Goal: Task Accomplishment & Management: Manage account settings

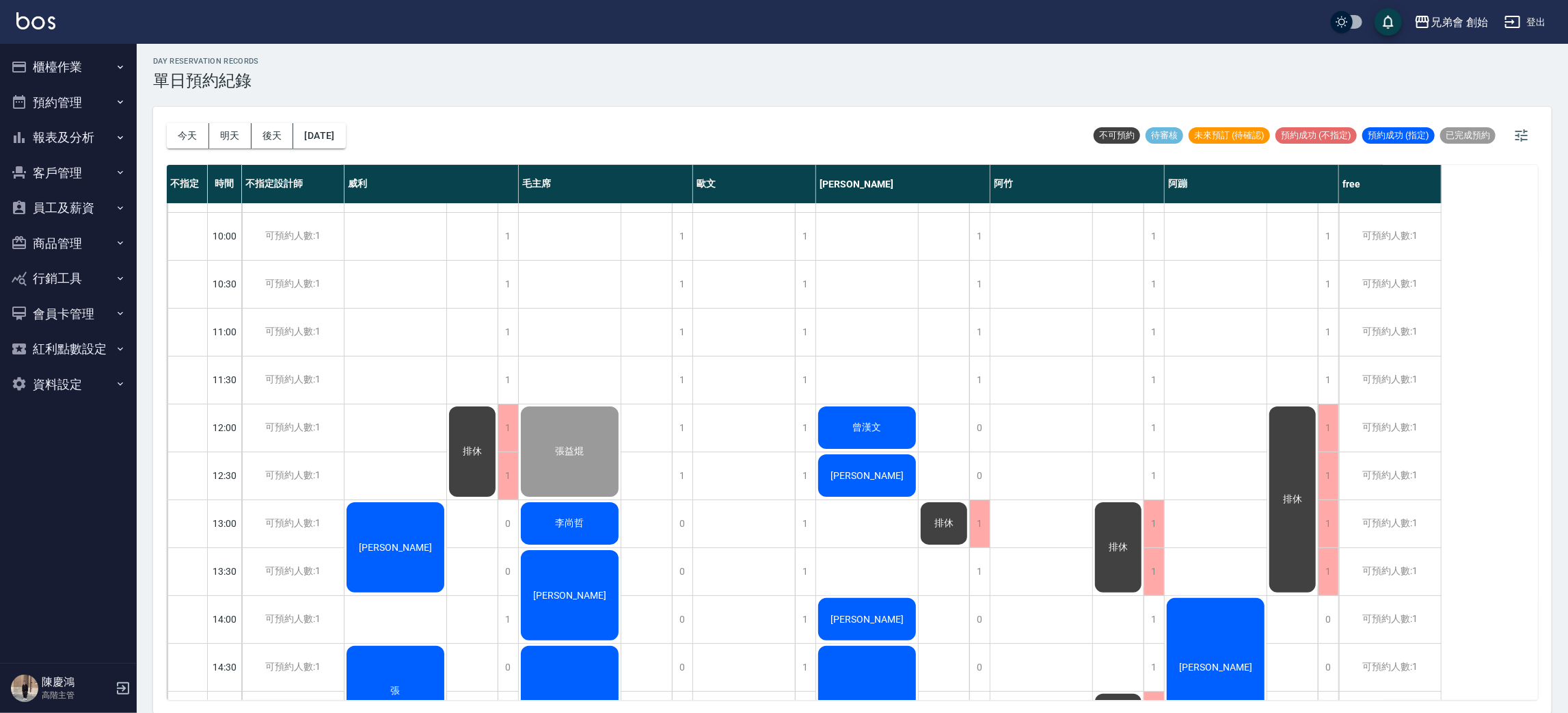
scroll to position [395, 0]
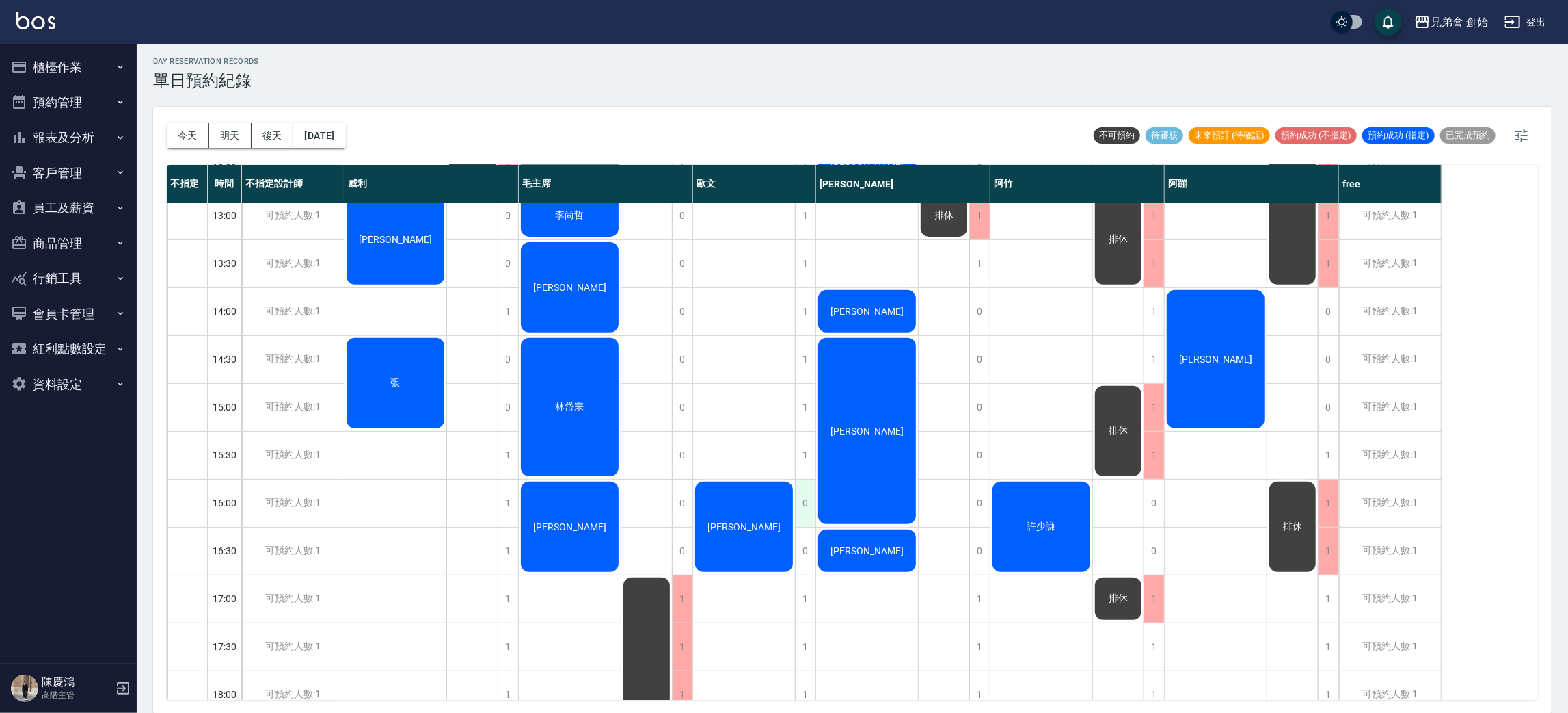
click at [801, 513] on div "0" at bounding box center [805, 503] width 20 height 47
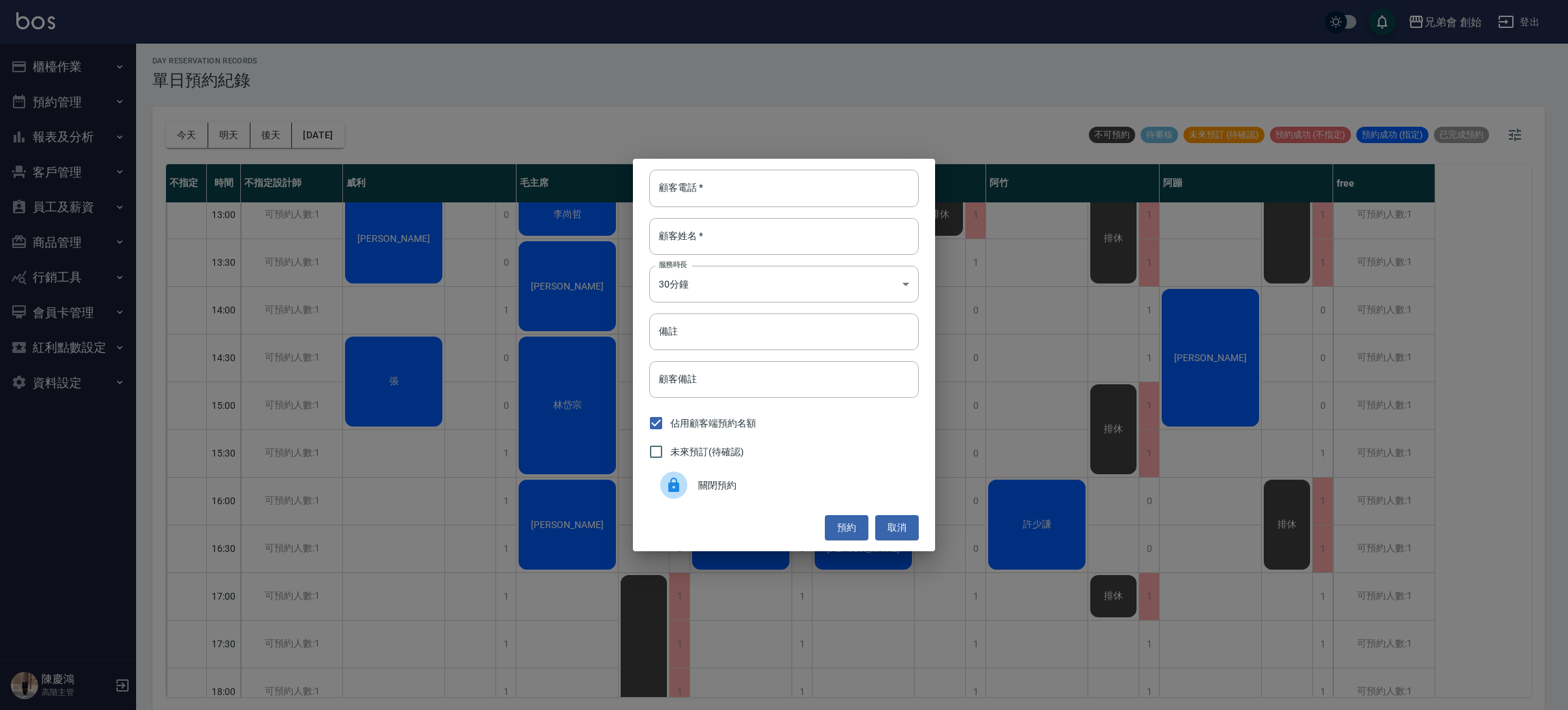
click at [781, 488] on span "關閉預約" at bounding box center [803, 485] width 210 height 15
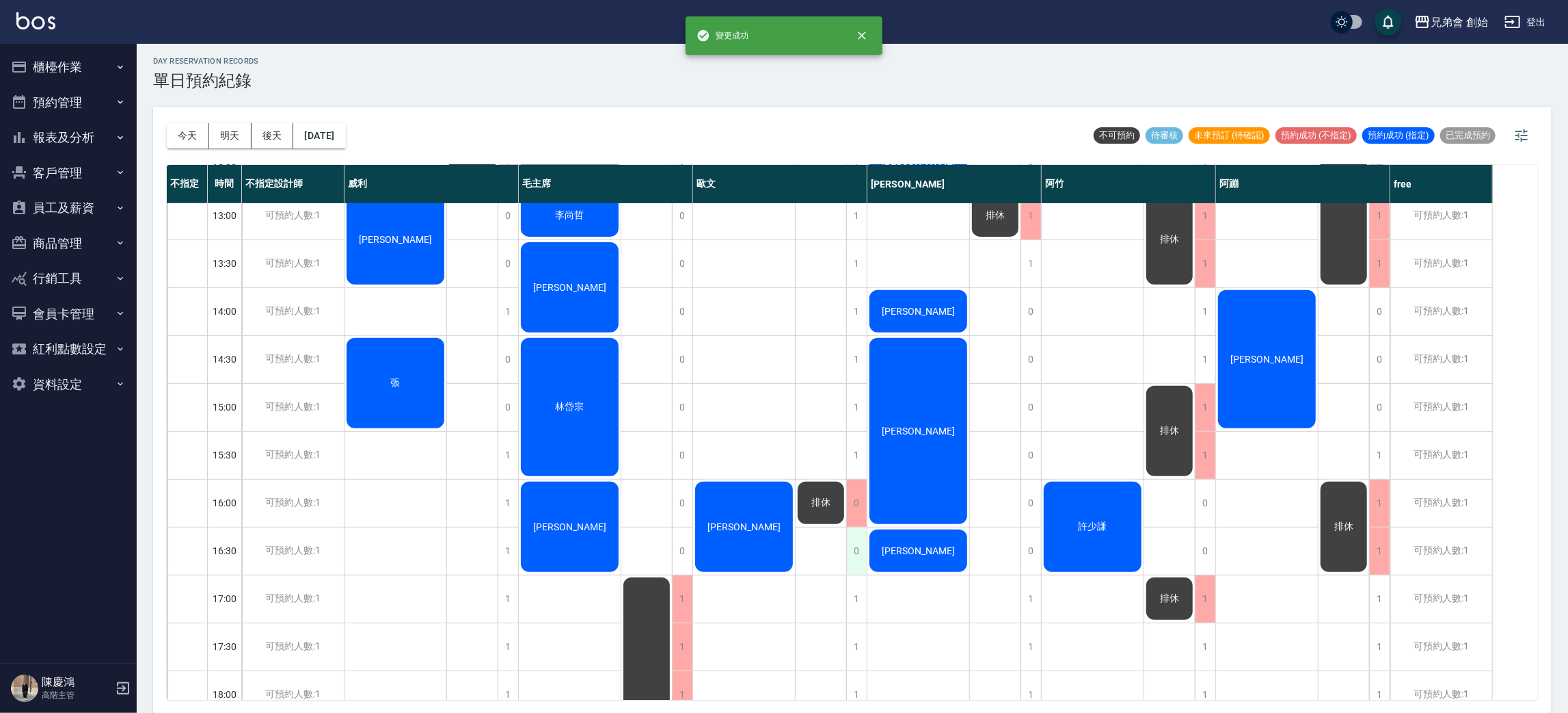
click at [847, 558] on div "0" at bounding box center [856, 551] width 20 height 47
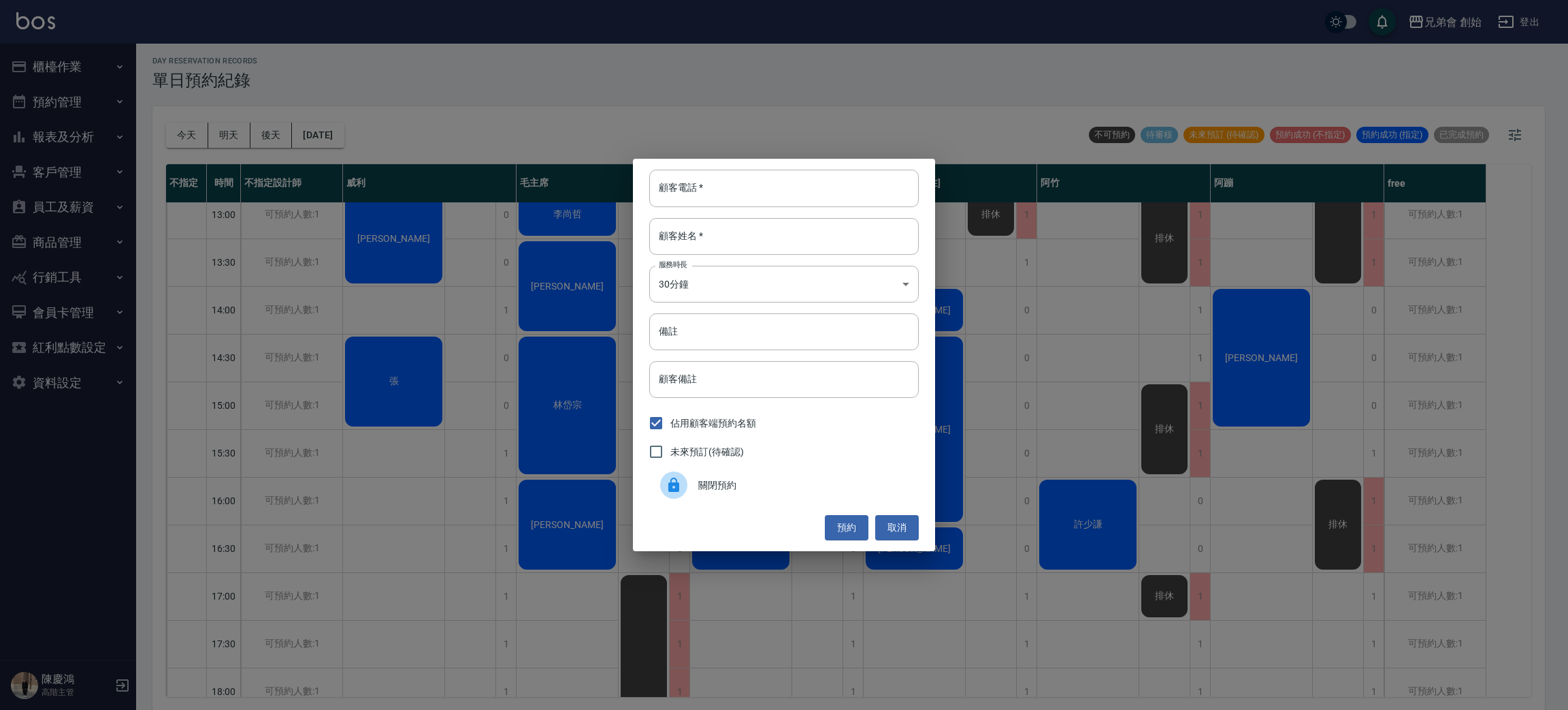
click at [756, 478] on span "關閉預約" at bounding box center [803, 485] width 210 height 15
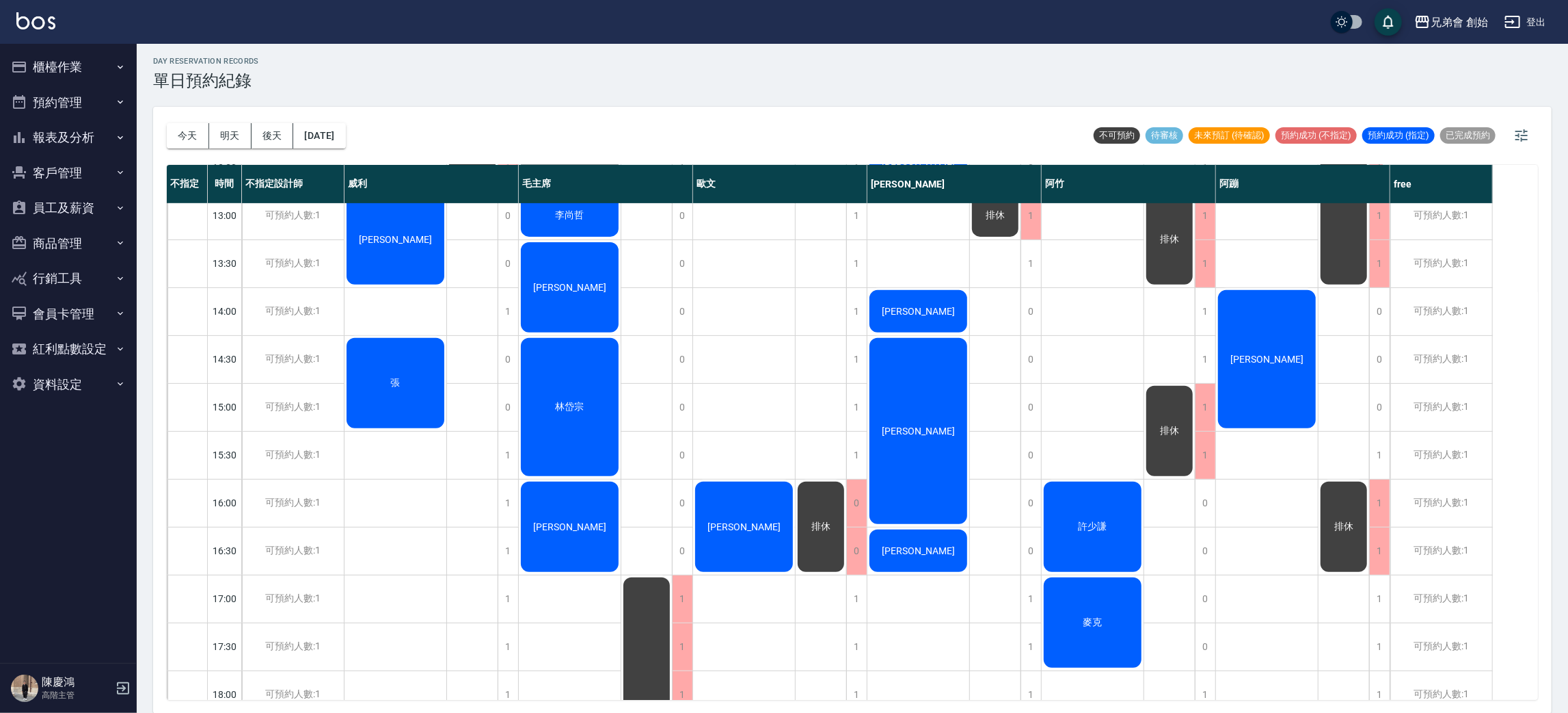
scroll to position [497, 0]
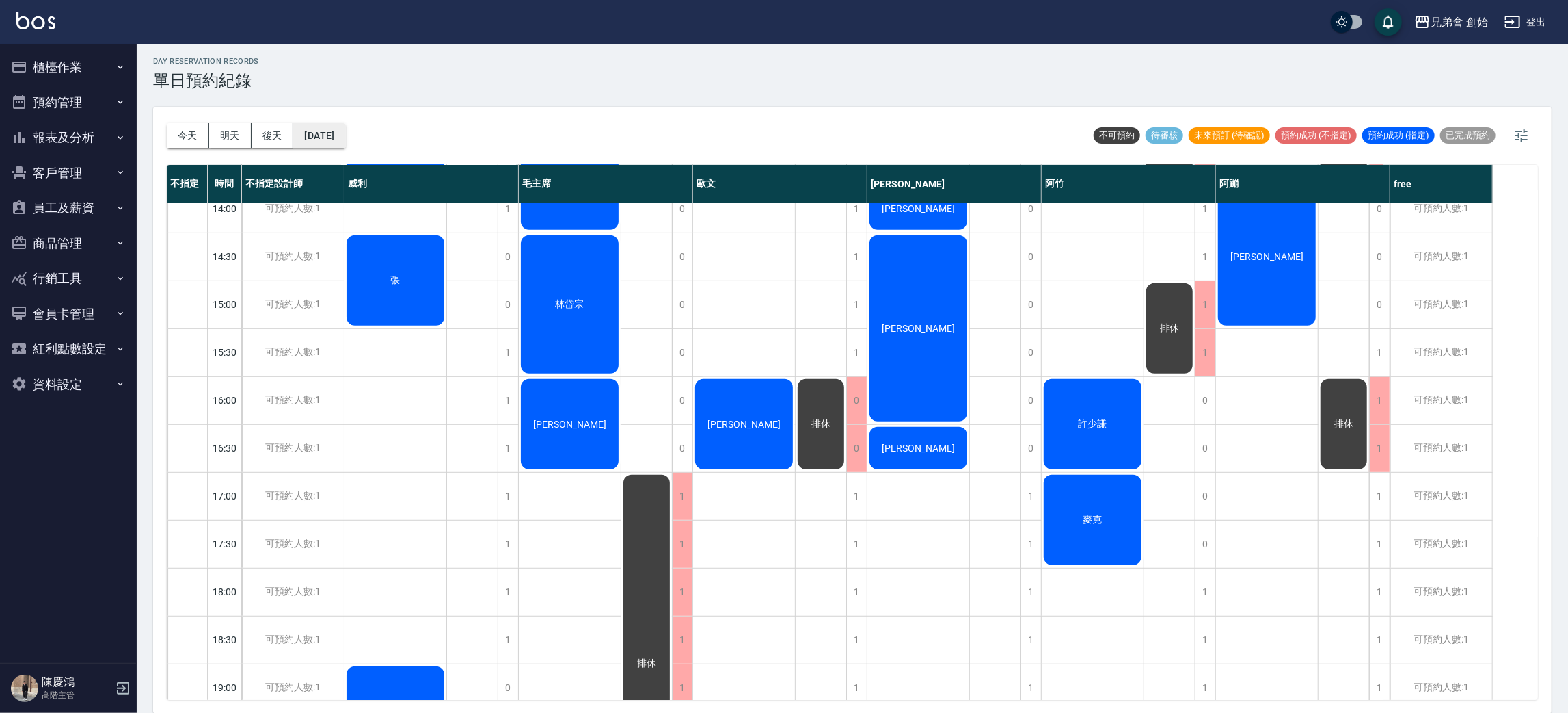
click at [345, 142] on button "[DATE]" at bounding box center [319, 136] width 52 height 25
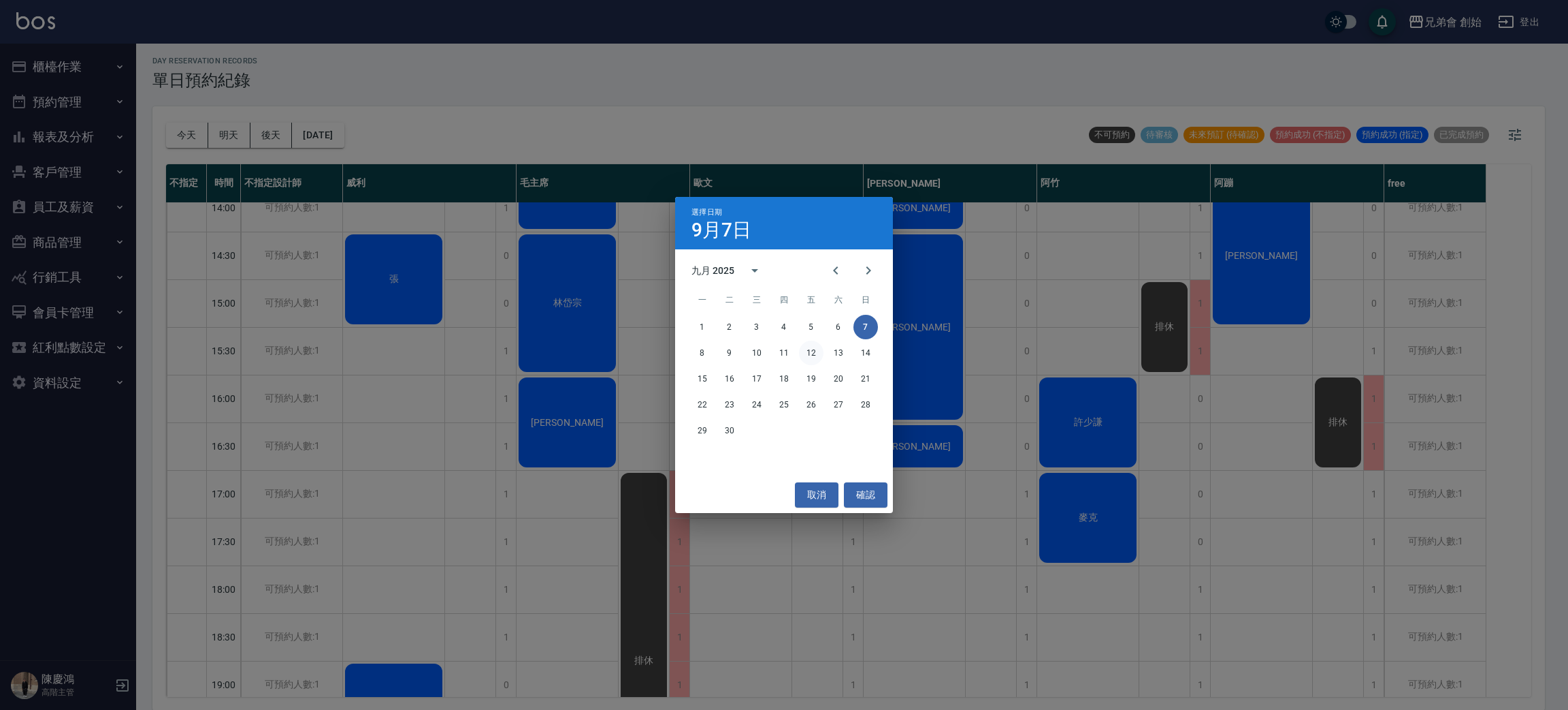
click at [806, 357] on button "12" at bounding box center [811, 353] width 24 height 24
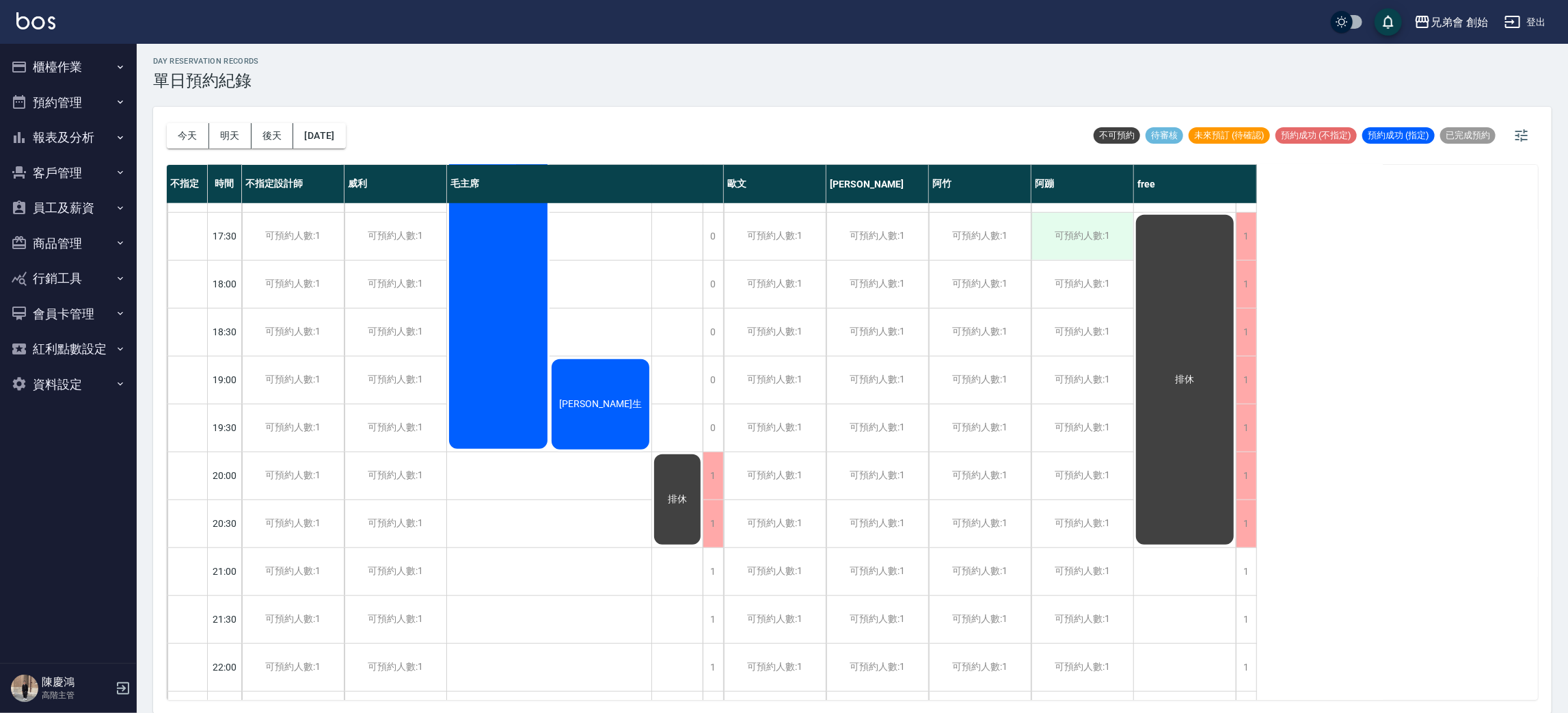
scroll to position [600, 0]
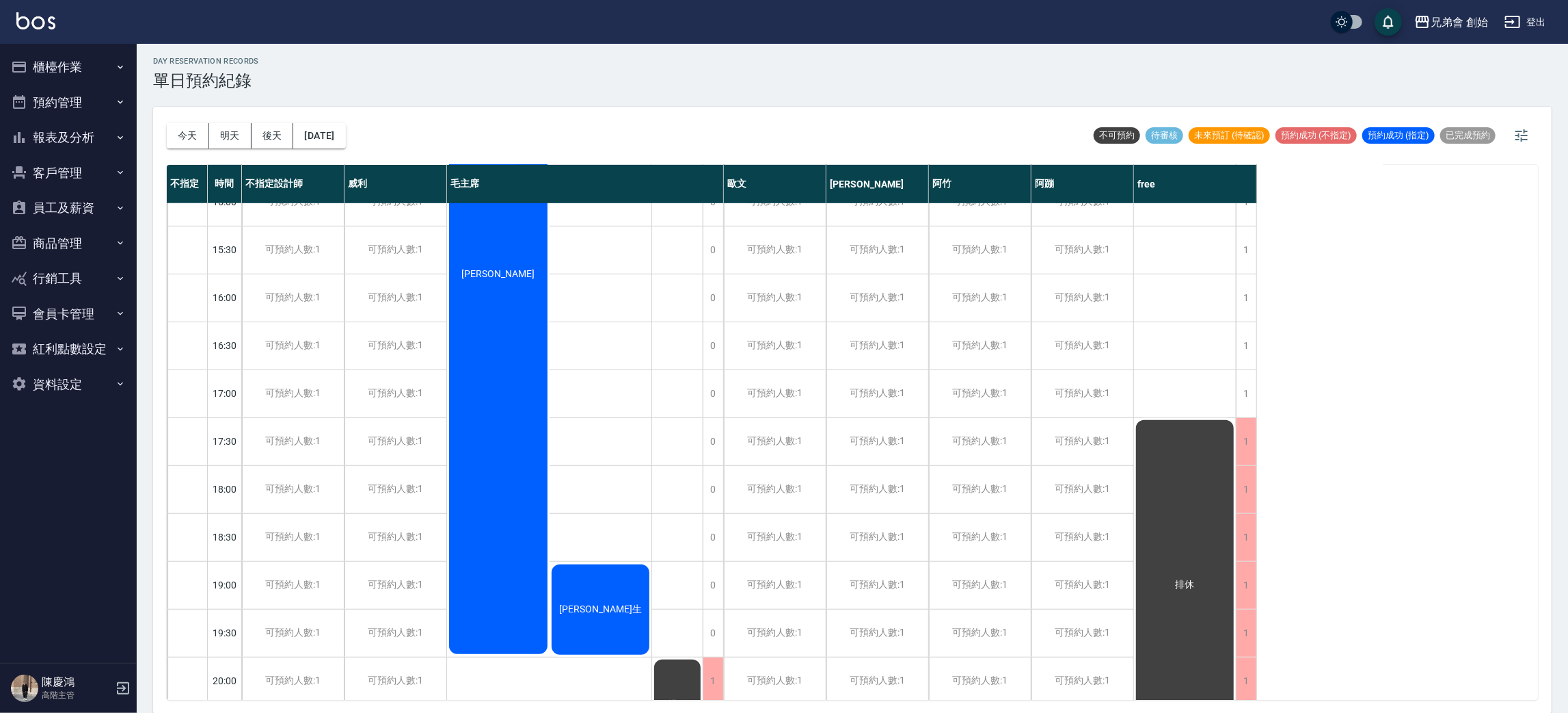
click at [1206, 447] on div "排休" at bounding box center [1185, 585] width 102 height 334
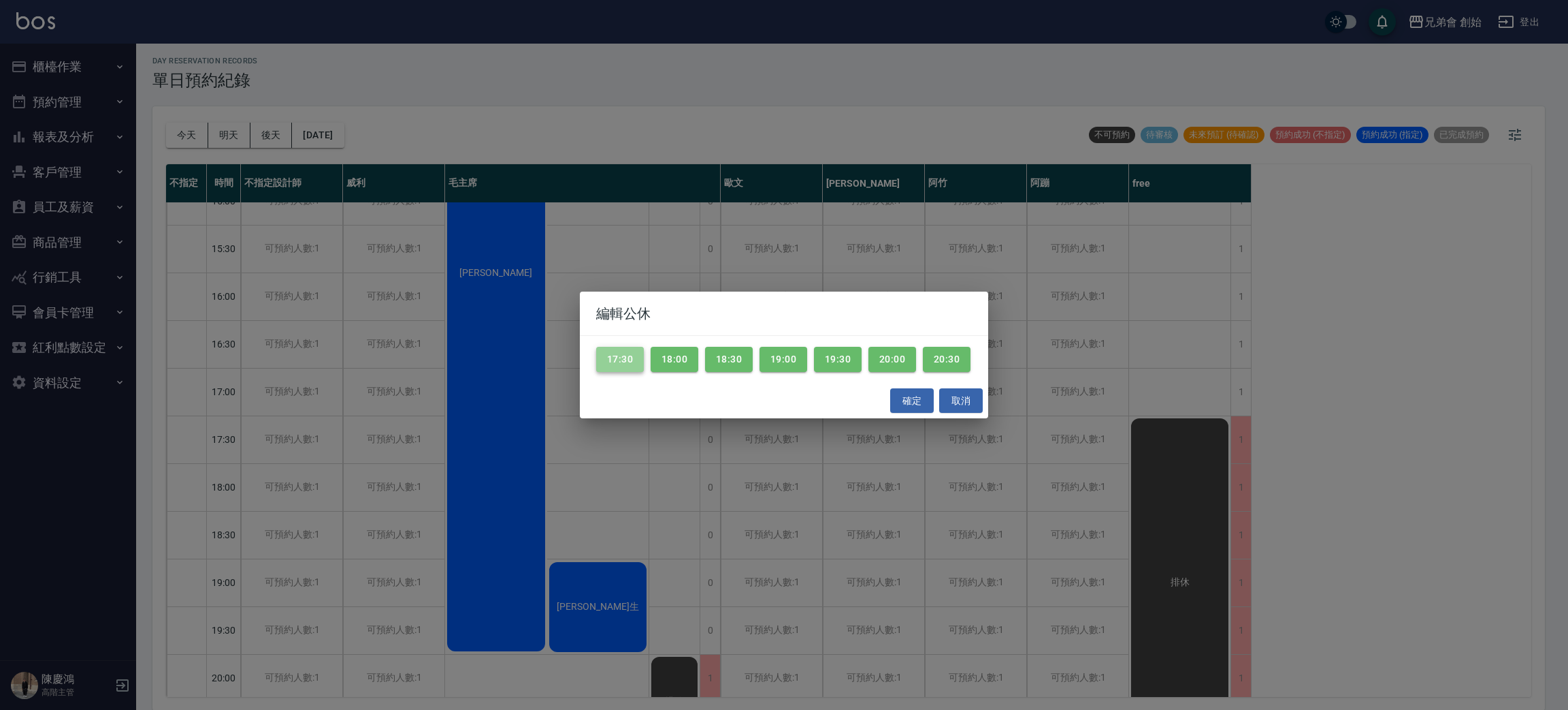
click at [635, 348] on button "17:30" at bounding box center [620, 359] width 48 height 25
click at [677, 347] on button "18:00" at bounding box center [675, 359] width 48 height 25
click at [749, 347] on button "18:30" at bounding box center [729, 359] width 48 height 25
click at [791, 347] on button "19:00" at bounding box center [784, 359] width 48 height 25
click at [836, 347] on button "19:30" at bounding box center [837, 359] width 48 height 25
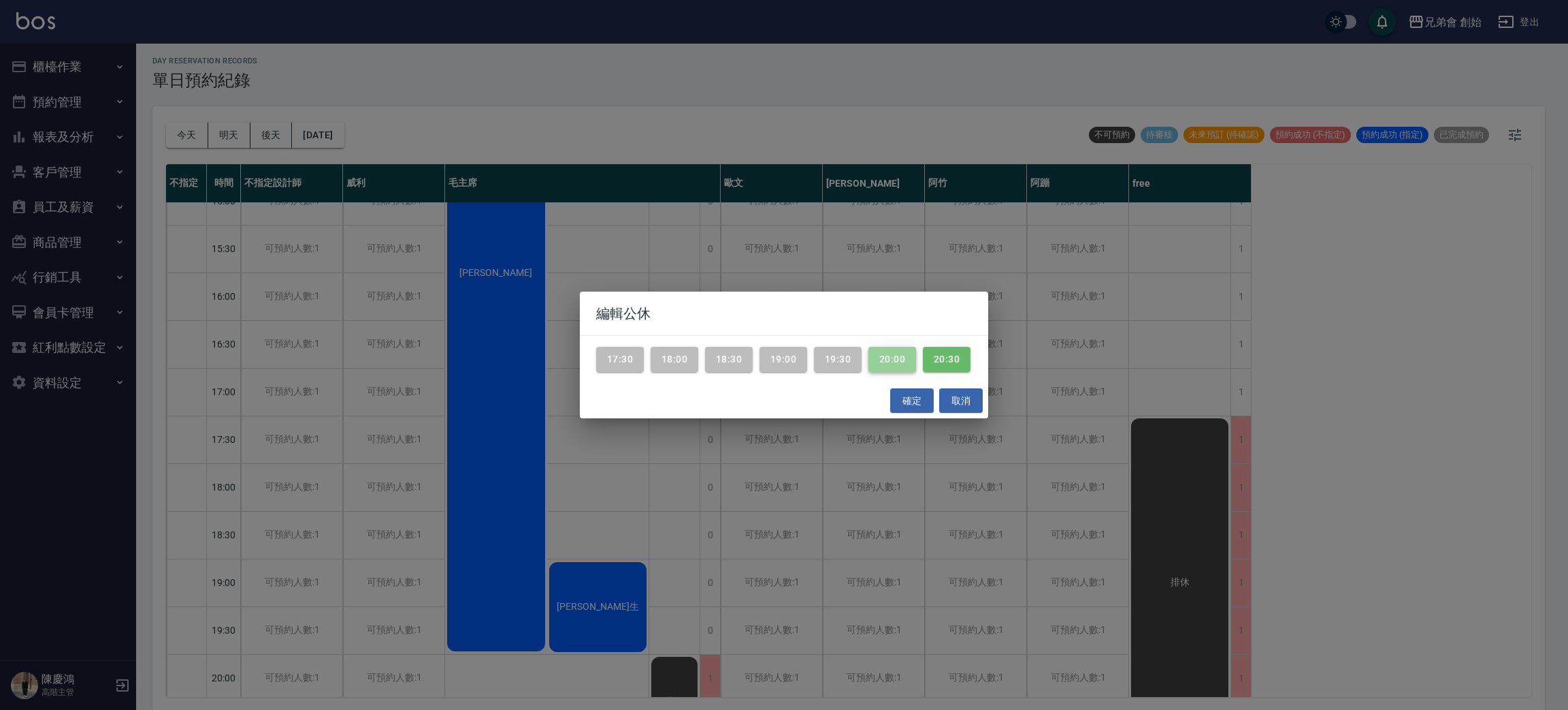
click at [916, 350] on button "20:00" at bounding box center [892, 359] width 48 height 25
click at [647, 370] on div "17:30 18:00 18:30 19:00 19:30 20:00 20:30" at bounding box center [784, 359] width 408 height 47
click at [923, 372] on button "20:30" at bounding box center [946, 359] width 48 height 25
click at [904, 402] on button "確定" at bounding box center [912, 401] width 44 height 25
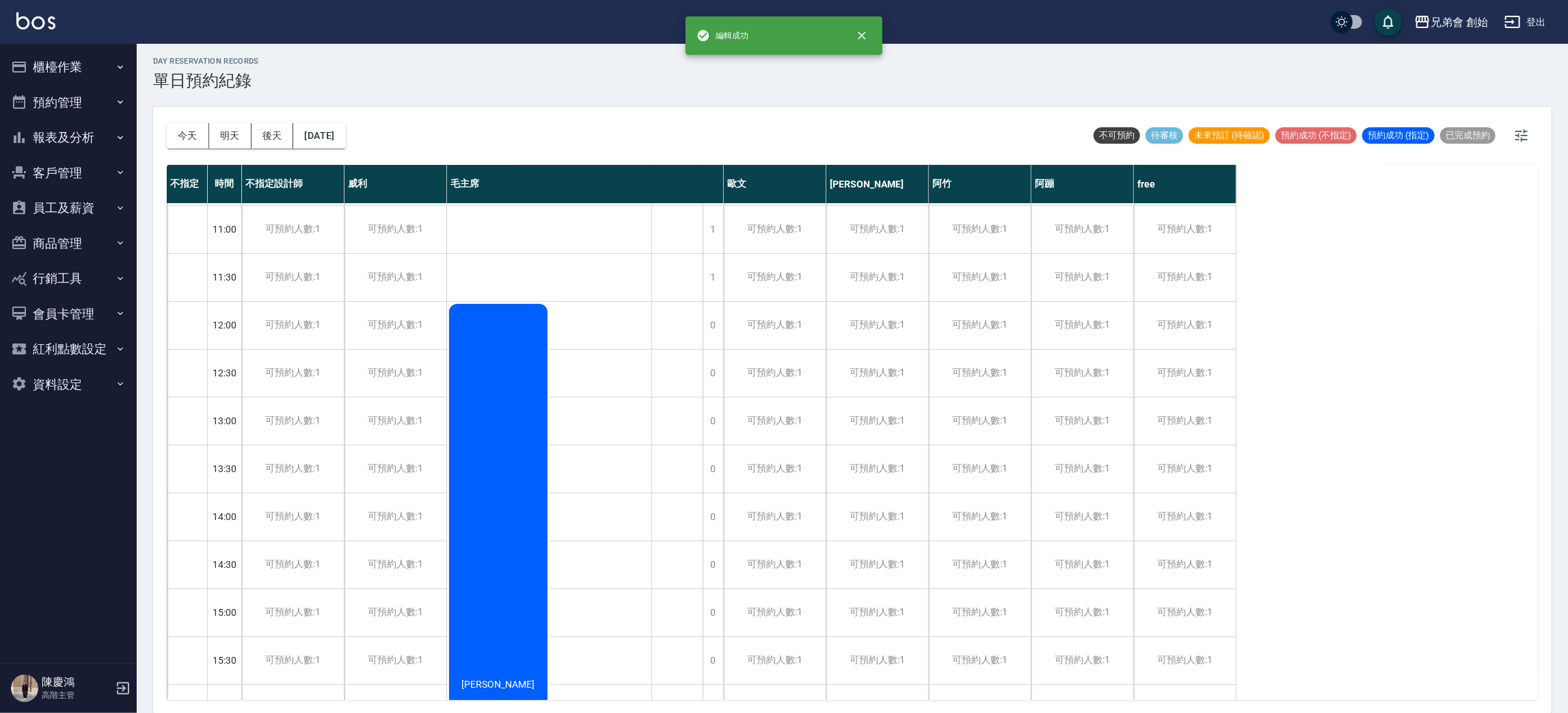
scroll to position [0, 0]
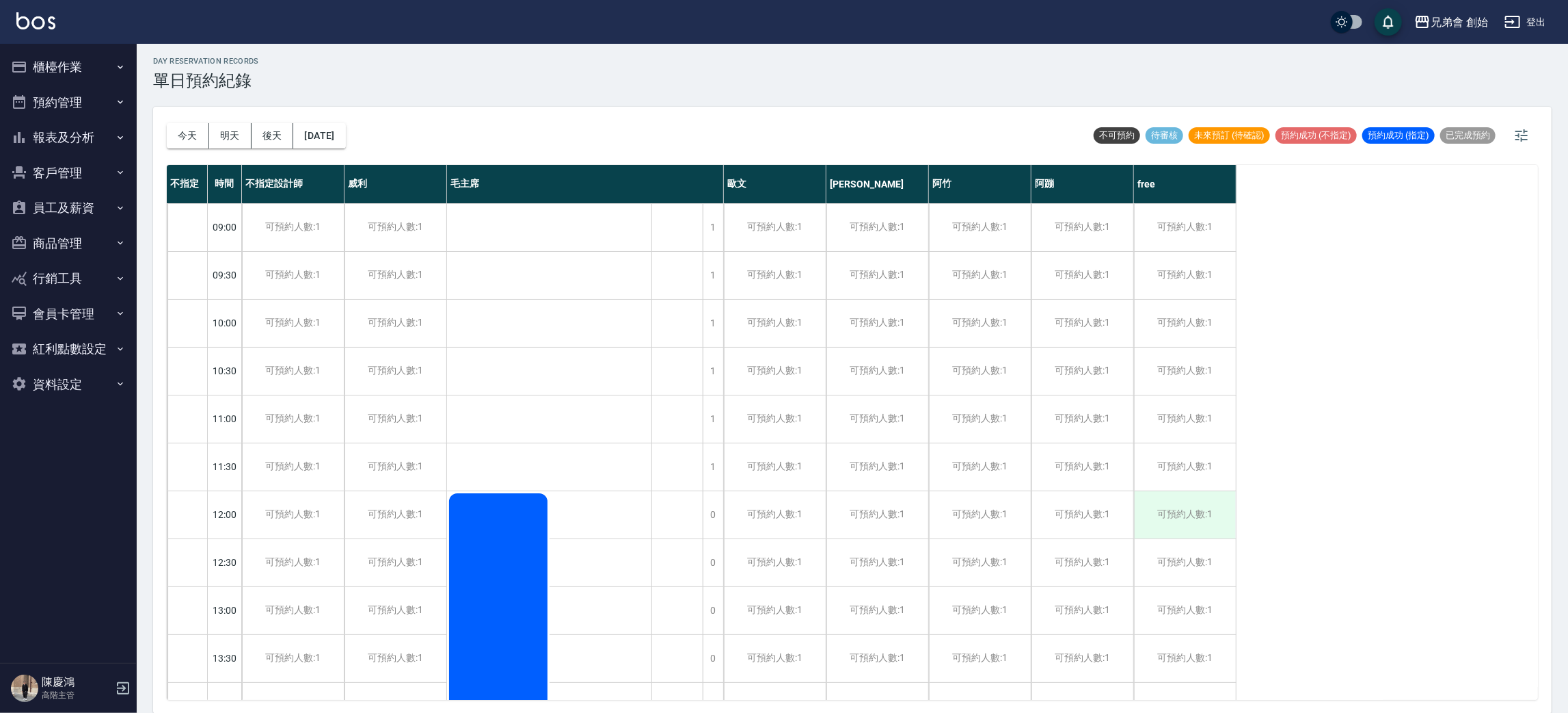
click at [1205, 521] on div "可預約人數:1" at bounding box center [1185, 515] width 102 height 47
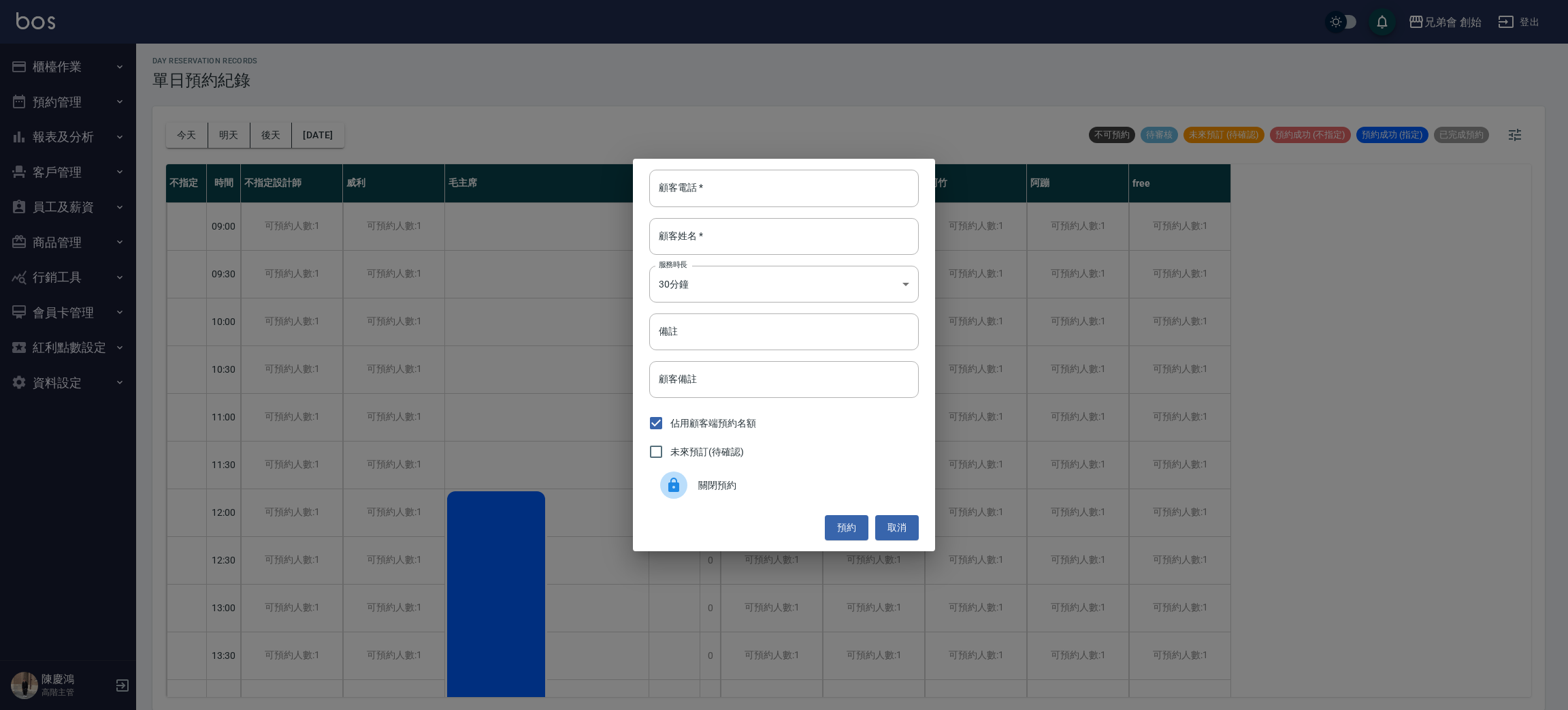
click at [803, 476] on div "關閉預約" at bounding box center [784, 484] width 269 height 38
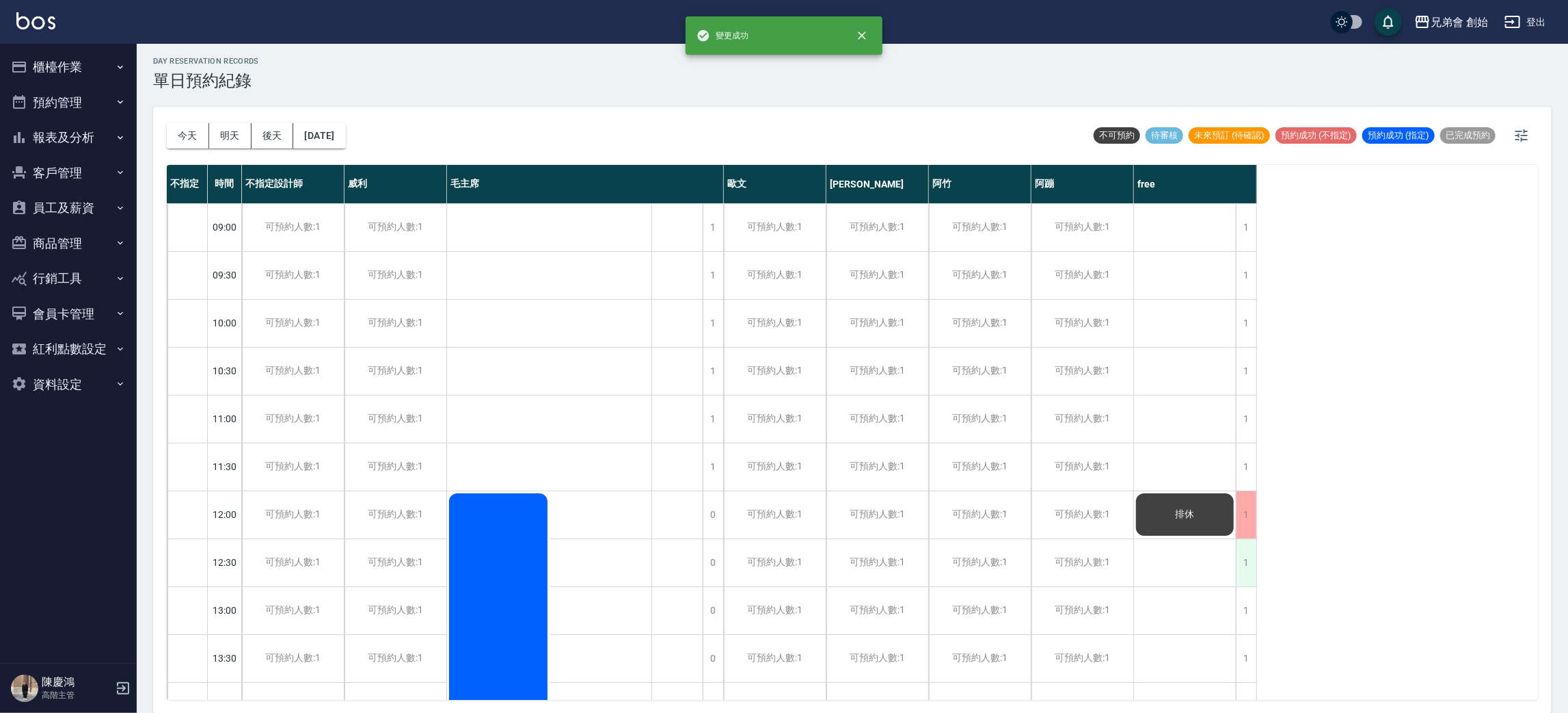
click at [1242, 562] on div "1" at bounding box center [1245, 563] width 20 height 47
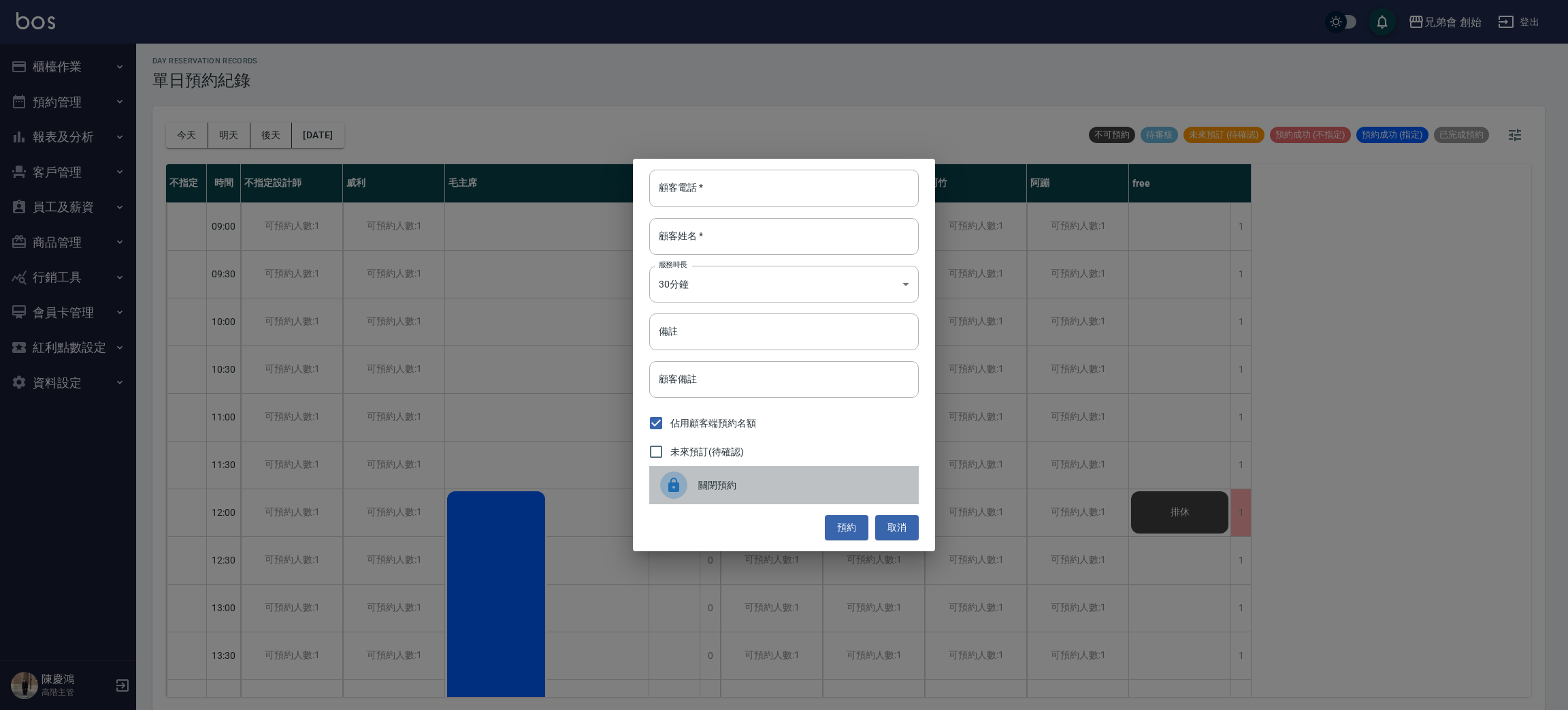
click at [807, 476] on div "關閉預約" at bounding box center [784, 484] width 269 height 38
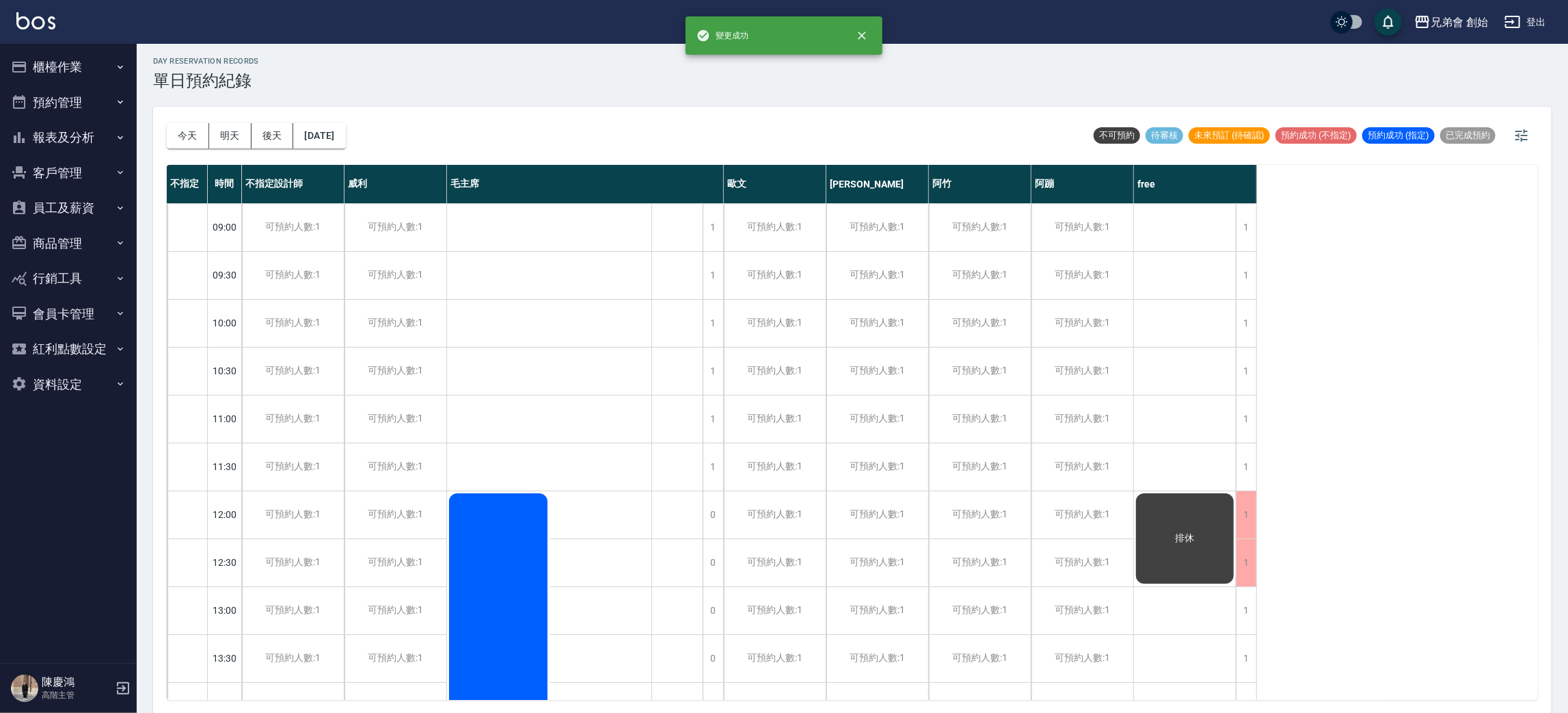
scroll to position [205, 0]
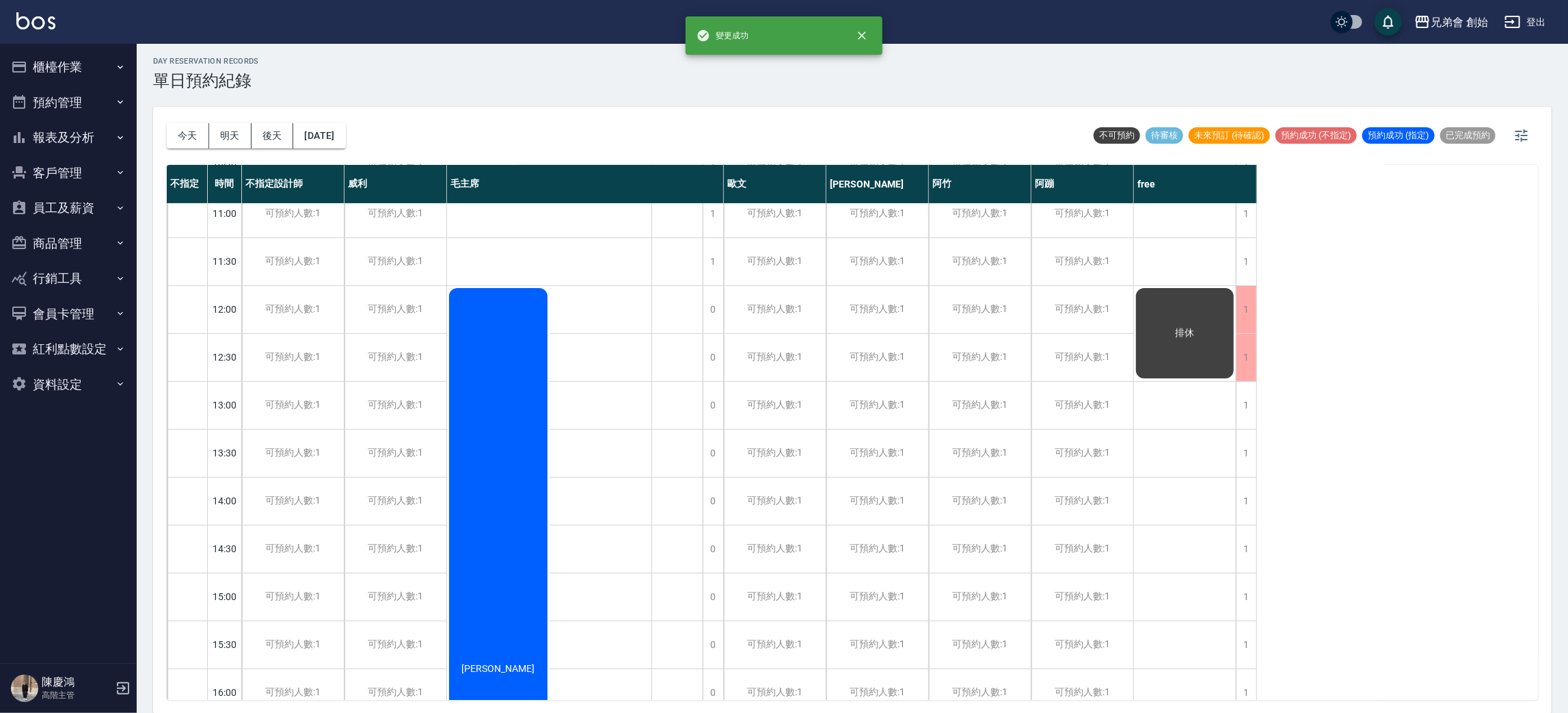
click at [1258, 406] on div "不指定 時間 不指定設計師 威利 毛主席 歐文 潘潘 阿竹 阿蹦 free 09:00 09:30 10:00 10:30 11:00 11:30 12:00…" at bounding box center [852, 433] width 1371 height 535
click at [1244, 406] on div "1" at bounding box center [1245, 406] width 20 height 47
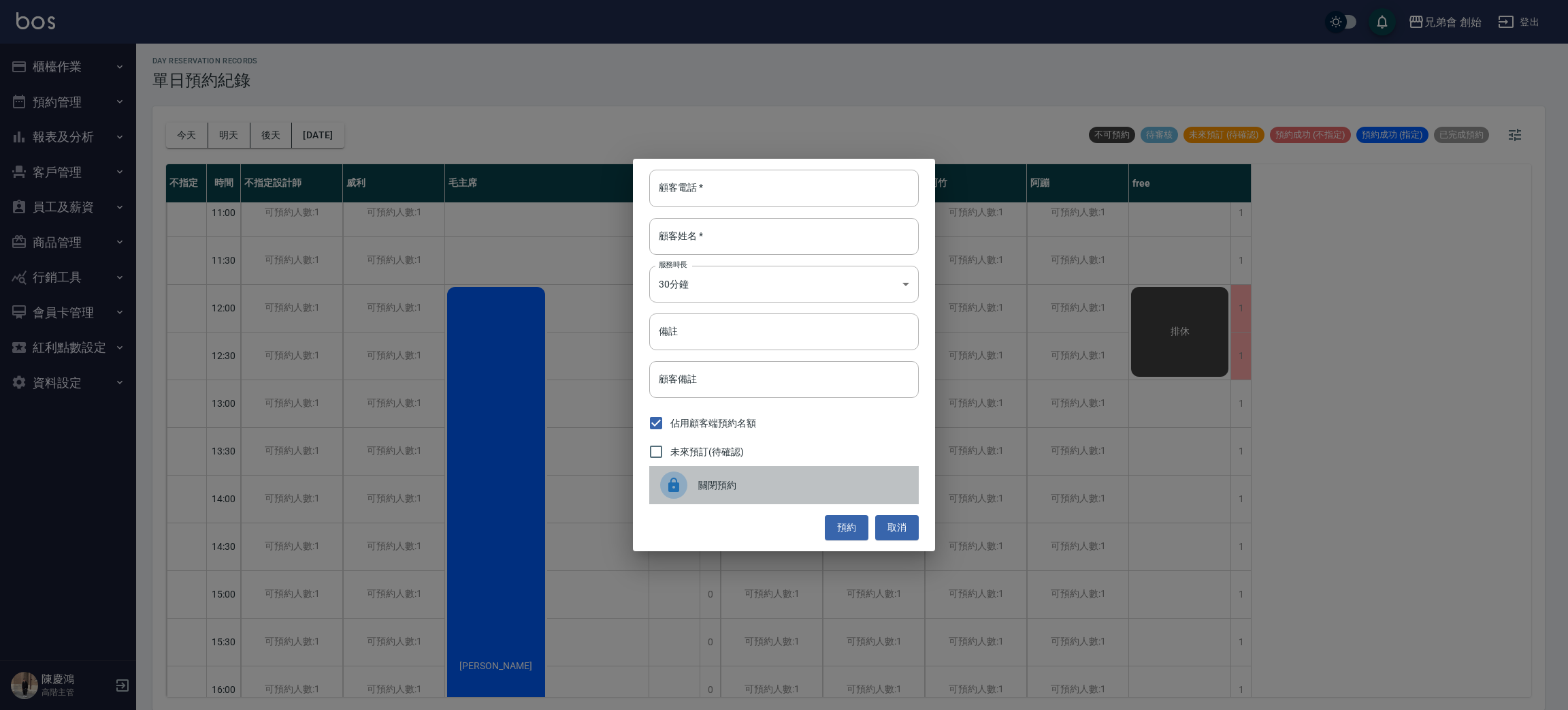
click at [742, 497] on div "關閉預約" at bounding box center [784, 484] width 269 height 38
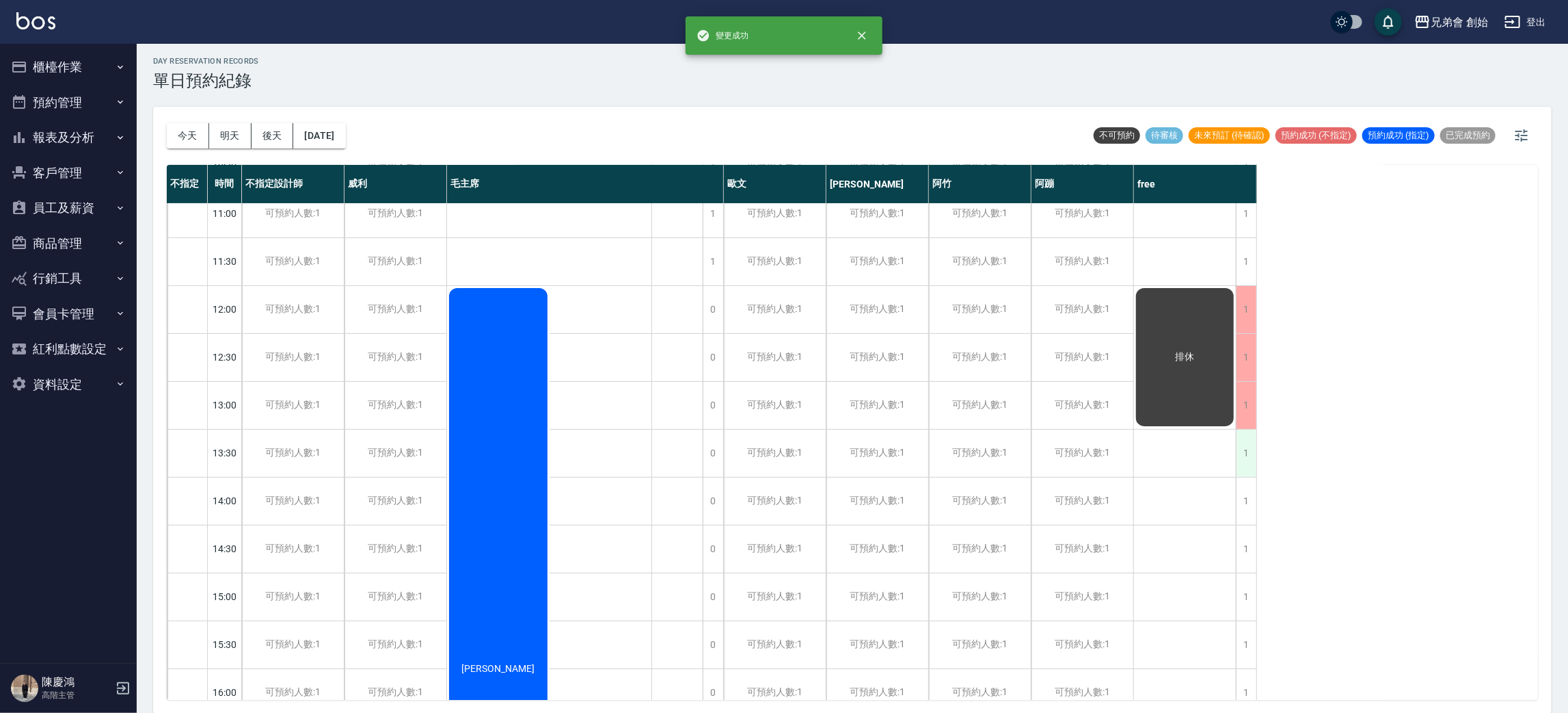
click at [1249, 461] on div "1" at bounding box center [1245, 453] width 20 height 47
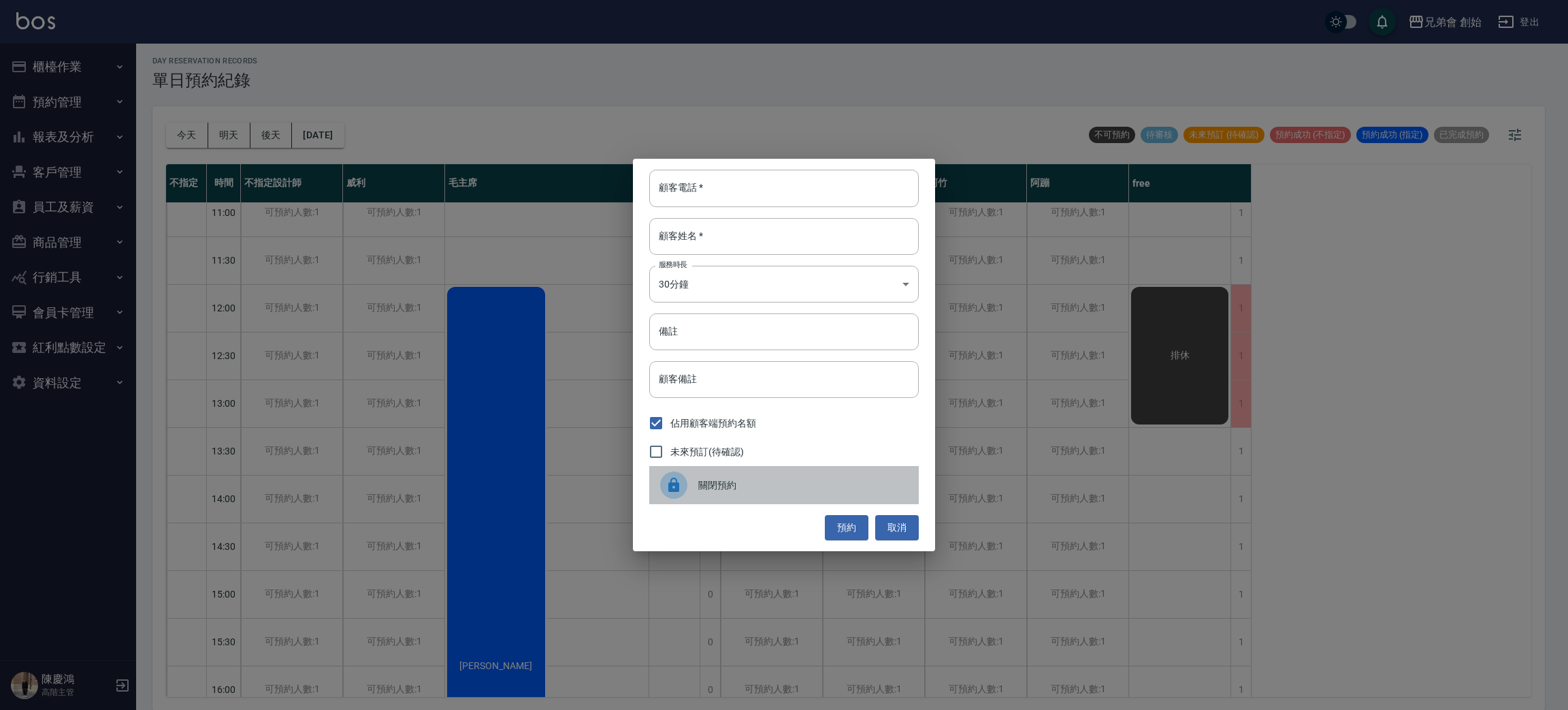
click at [747, 489] on span "關閉預約" at bounding box center [803, 485] width 210 height 15
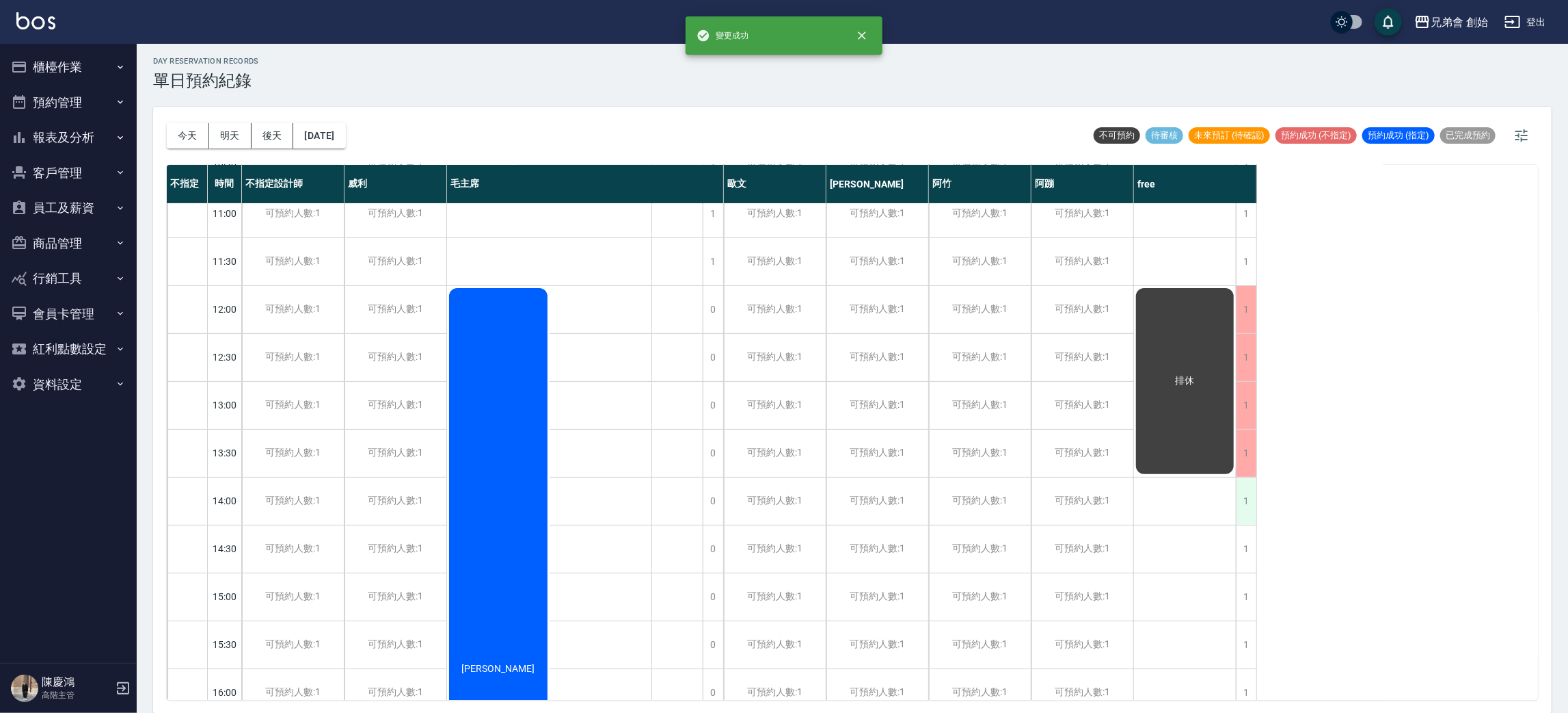
click at [1253, 513] on div "1" at bounding box center [1245, 501] width 20 height 47
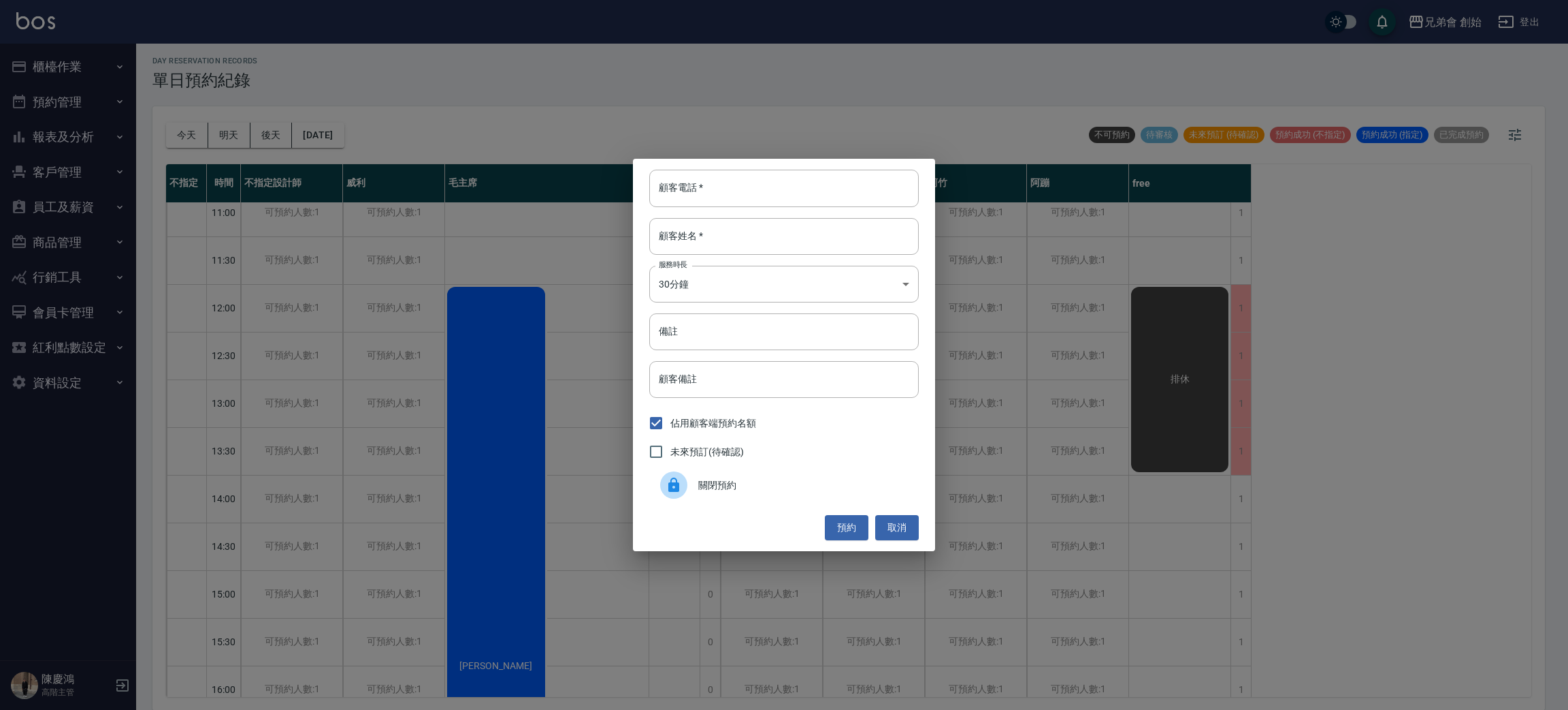
click at [791, 478] on span "關閉預約" at bounding box center [803, 485] width 210 height 15
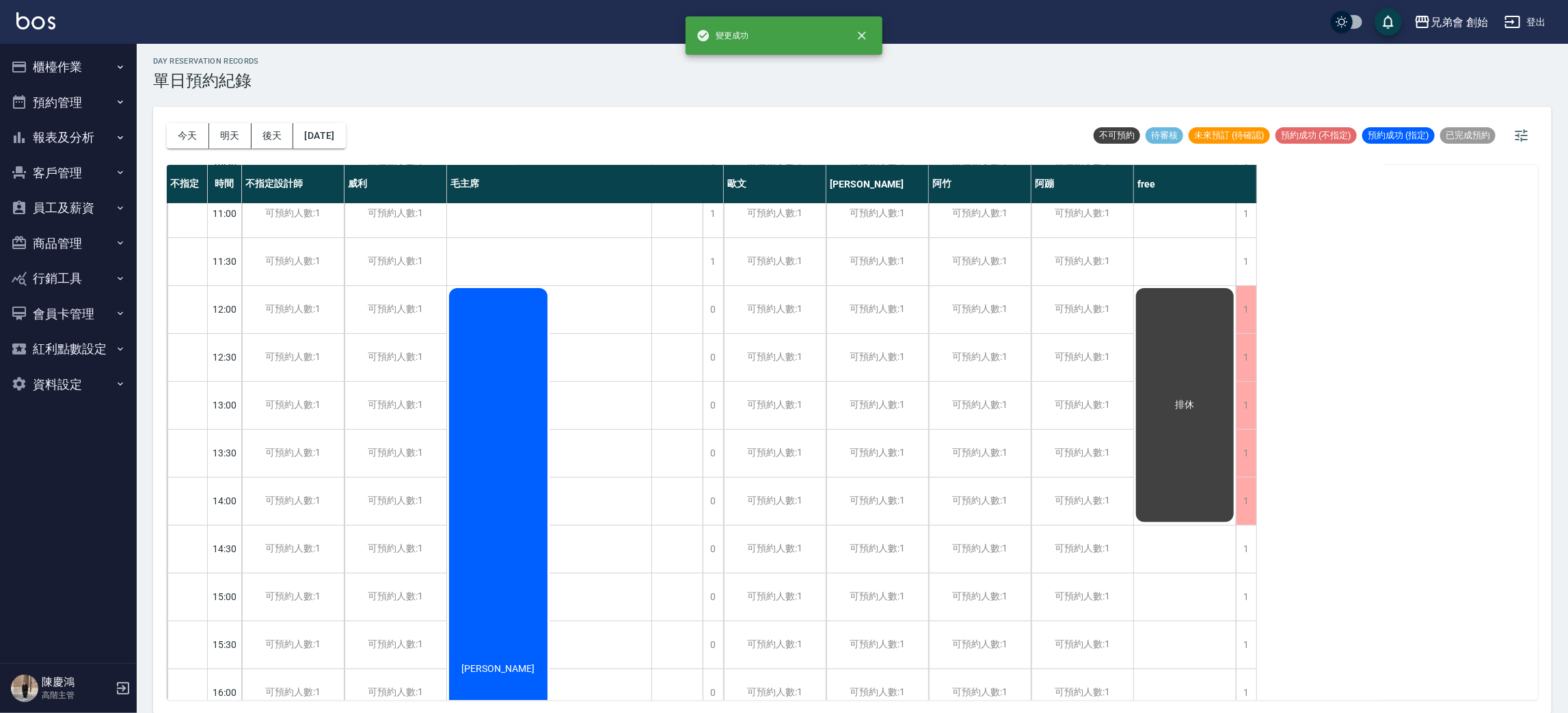
scroll to position [307, 0]
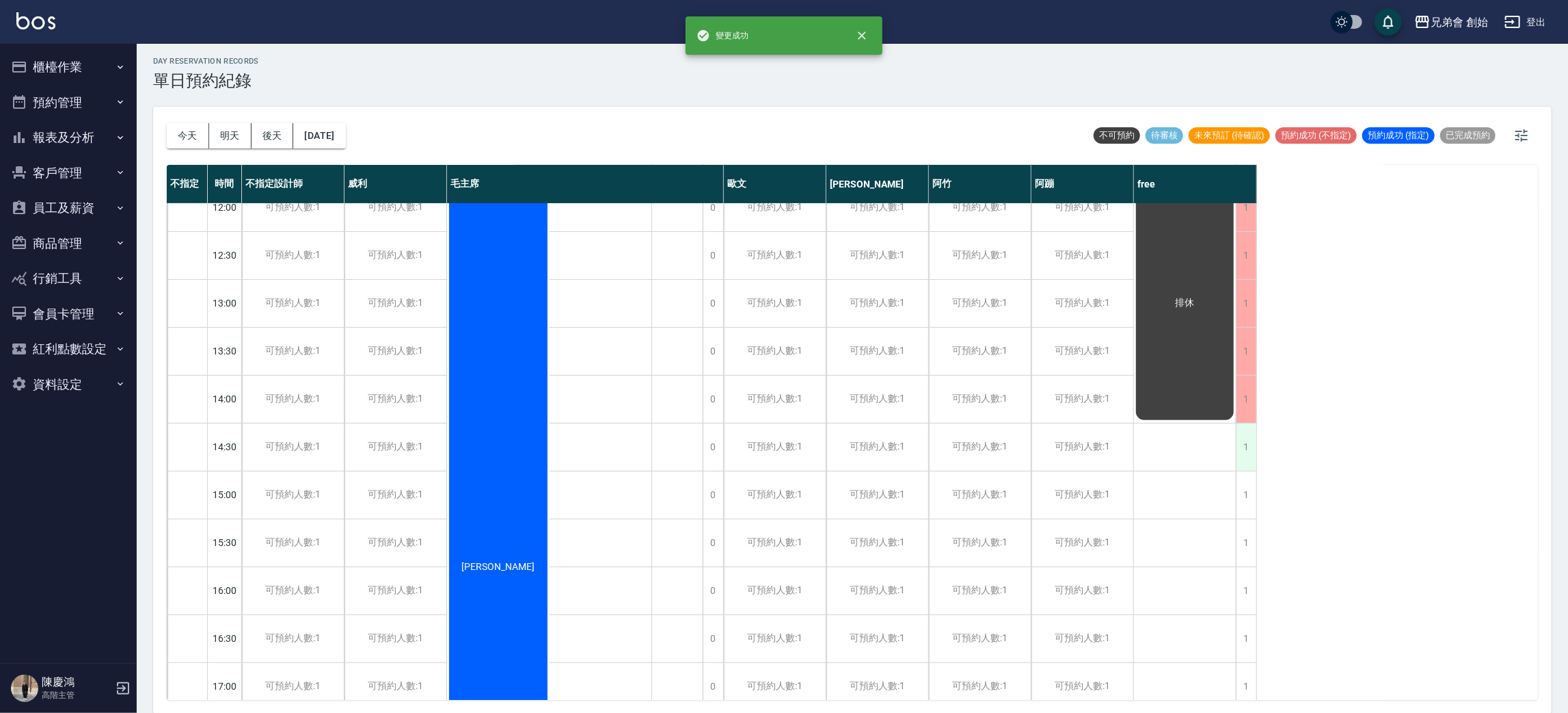
click at [1253, 442] on div "1" at bounding box center [1245, 447] width 20 height 47
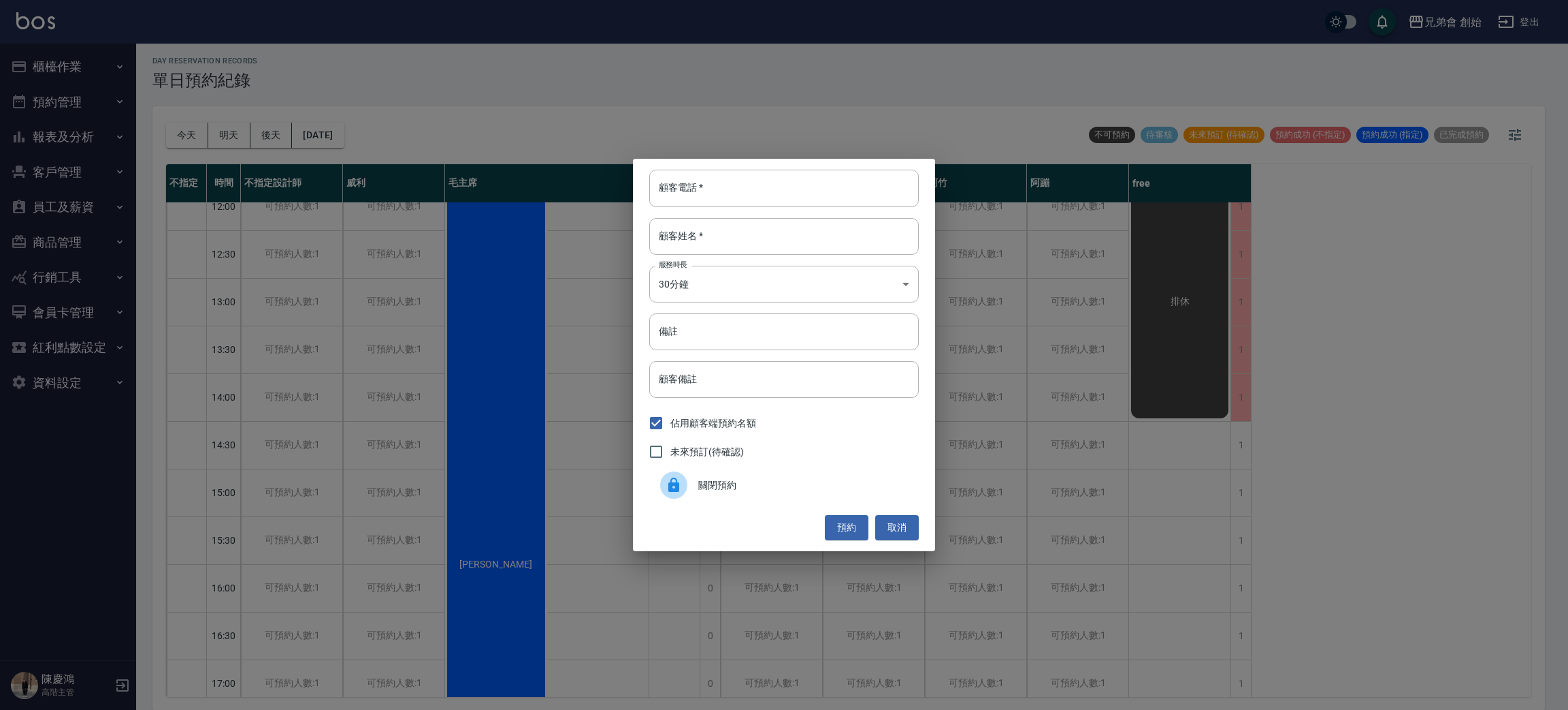
click at [828, 474] on div "關閉預約" at bounding box center [784, 484] width 269 height 38
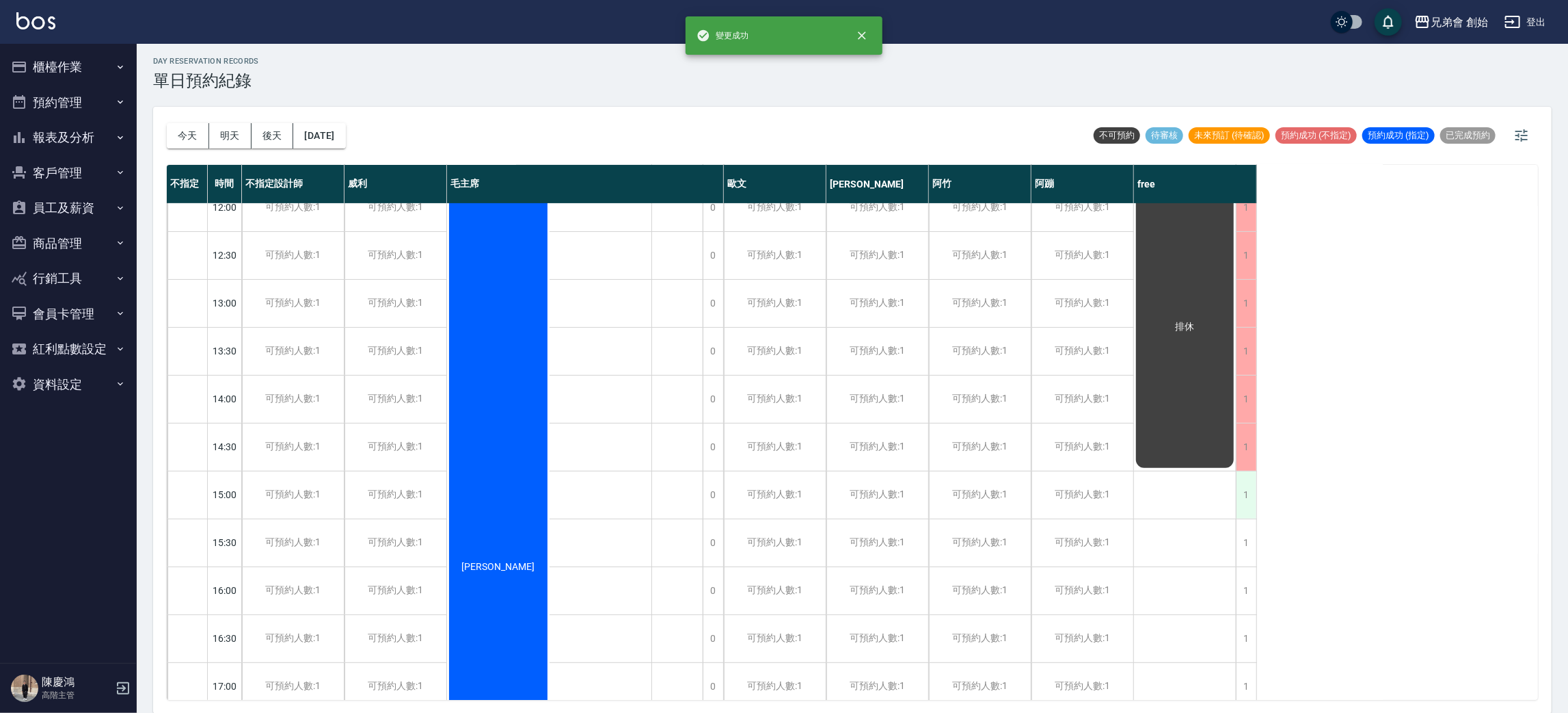
click at [1244, 503] on div "1" at bounding box center [1245, 495] width 20 height 47
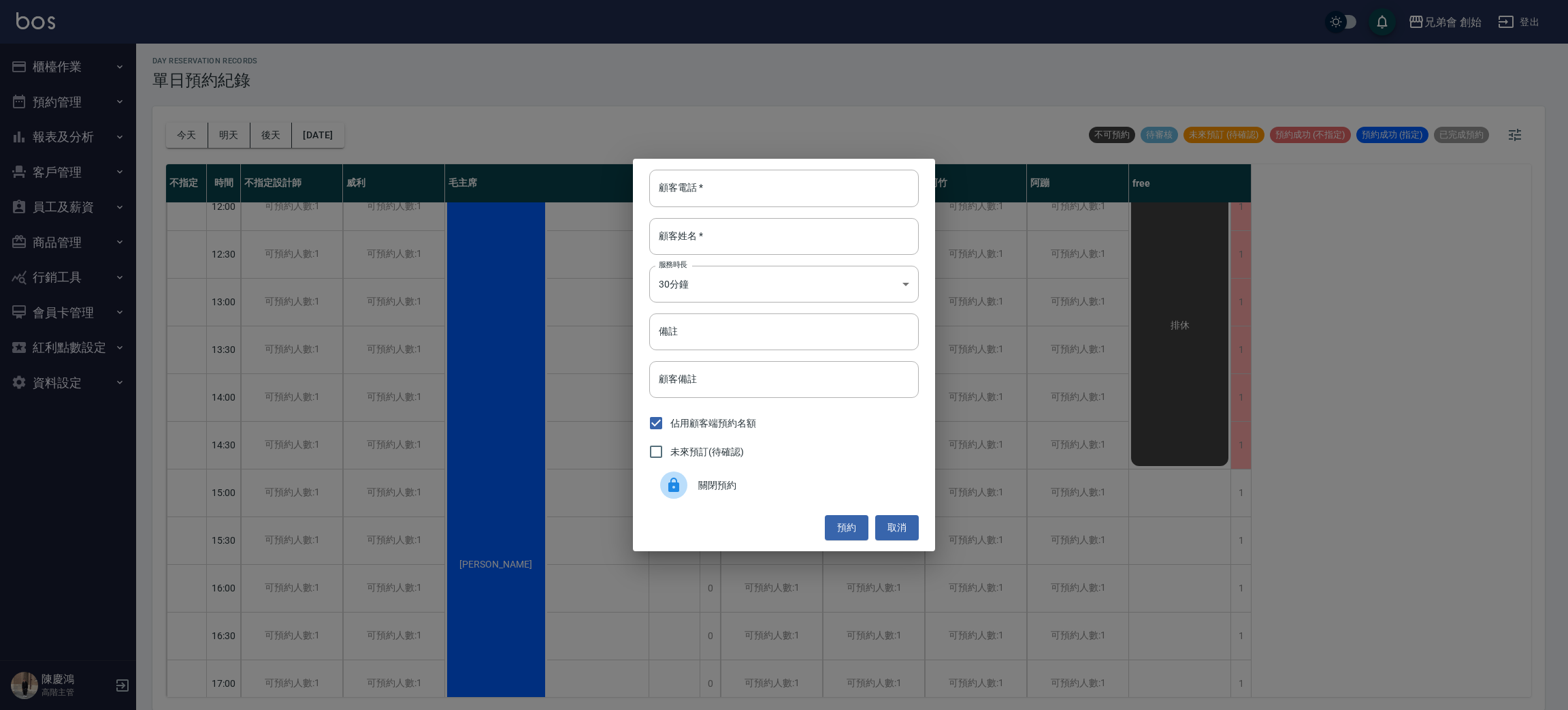
click at [791, 469] on div "關閉預約" at bounding box center [784, 484] width 269 height 38
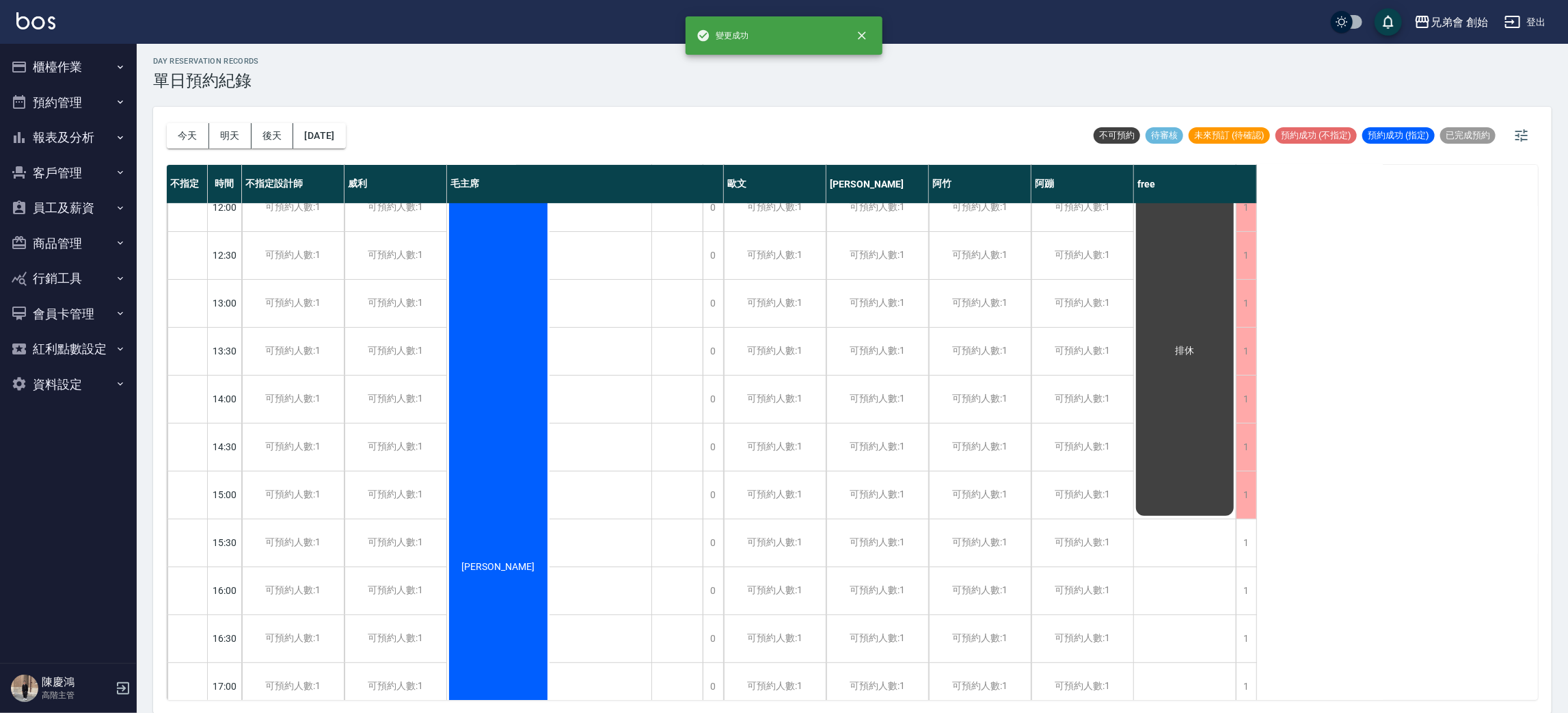
scroll to position [410, 0]
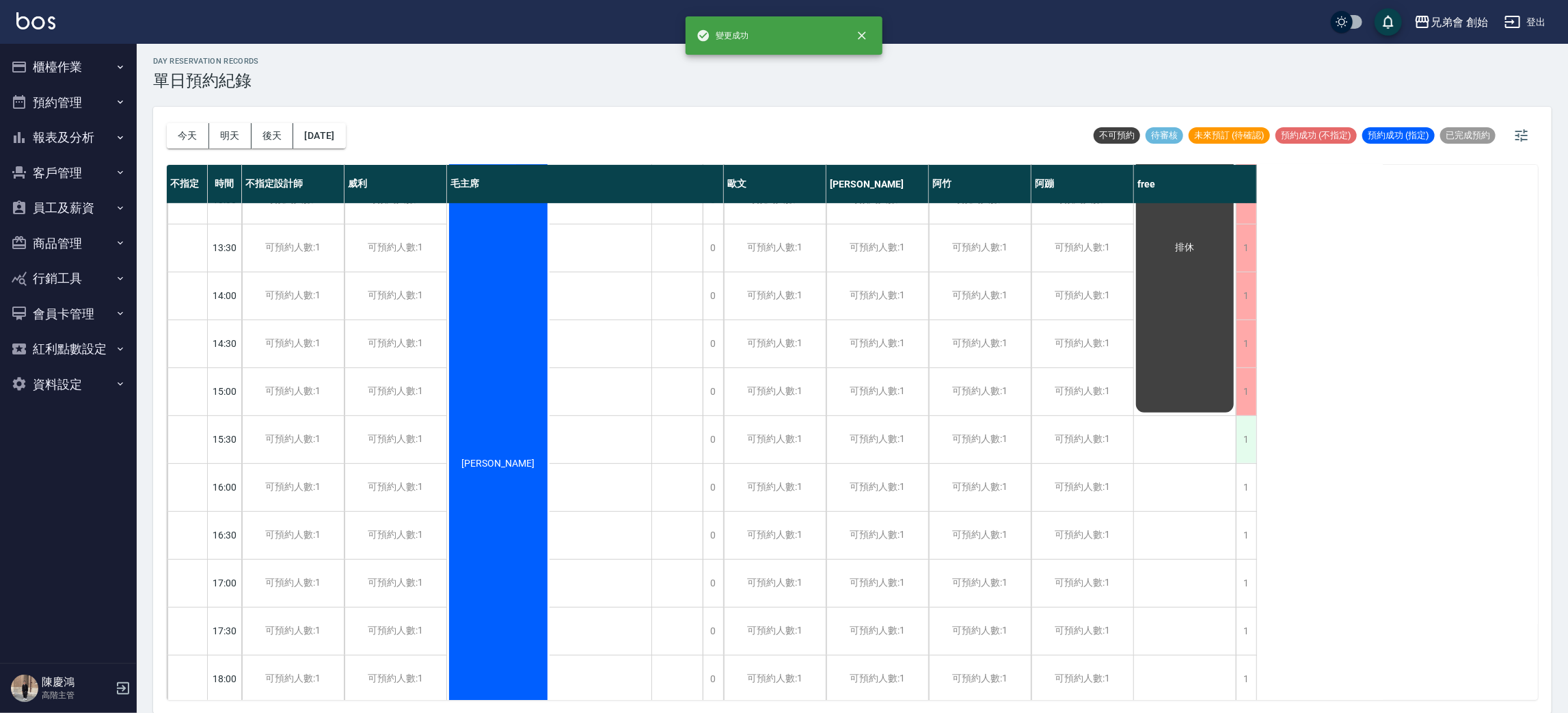
click at [1242, 442] on div "1" at bounding box center [1245, 440] width 20 height 47
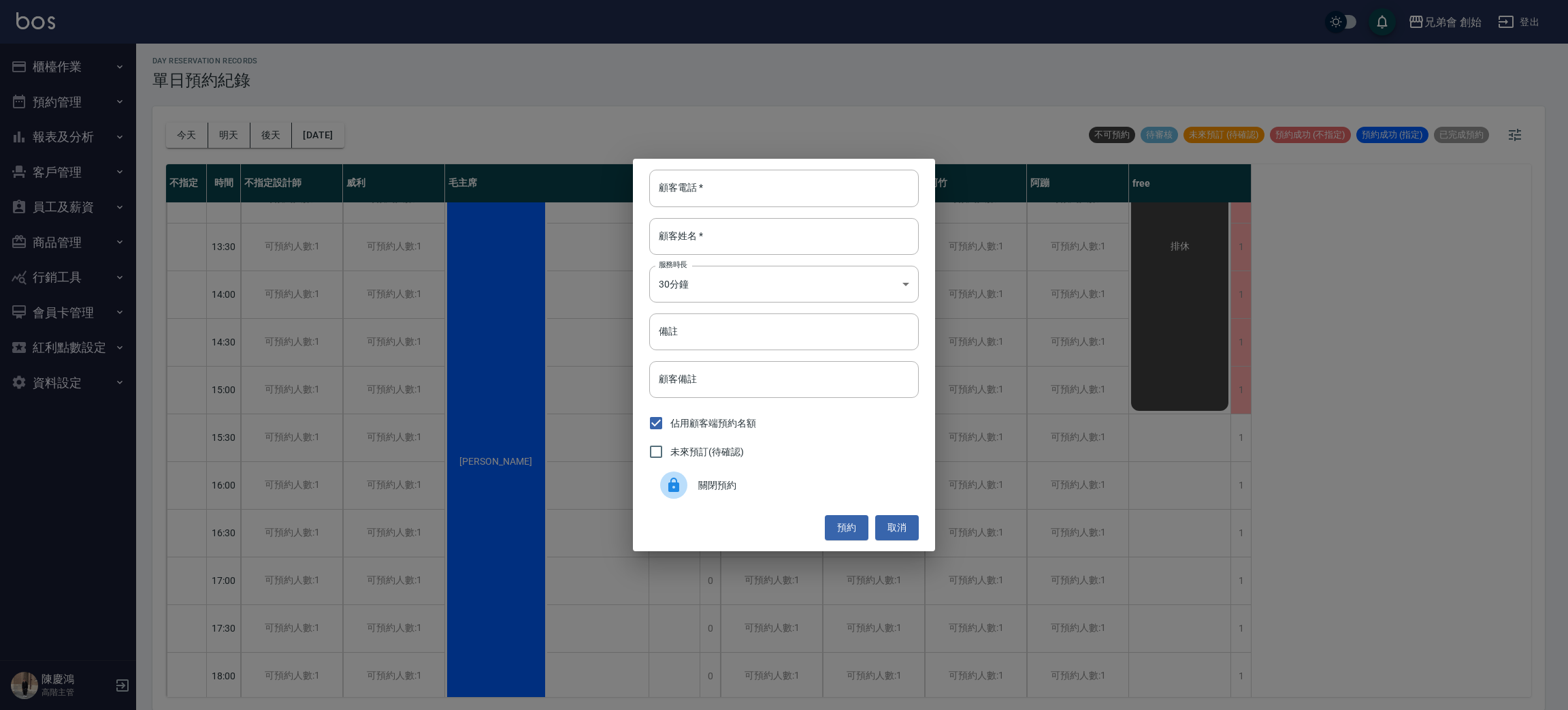
click at [801, 493] on div "關閉預約" at bounding box center [784, 484] width 269 height 38
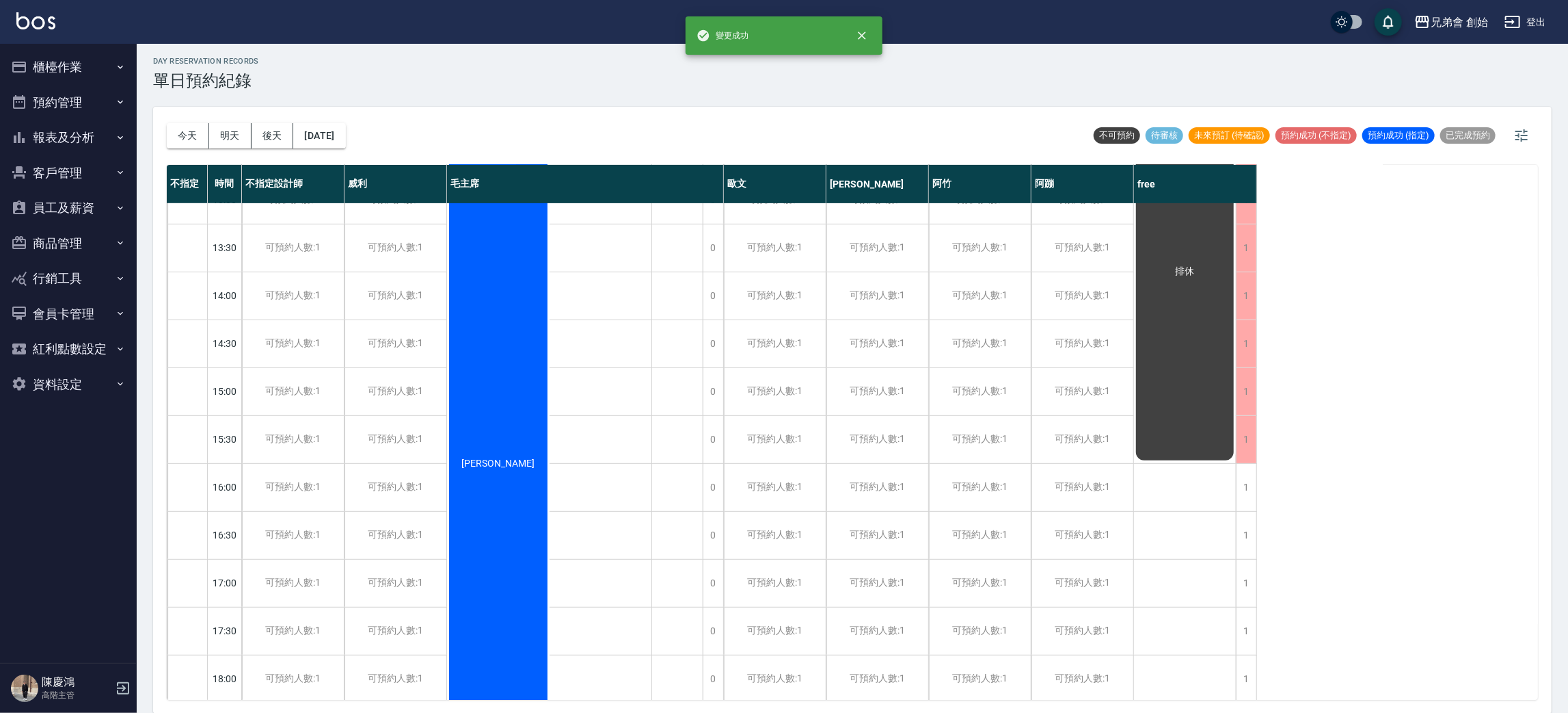
click at [1261, 499] on div "不指定 時間 不指定設計師 威利 毛主席 歐文 潘潘 阿竹 阿蹦 free 09:00 09:30 10:00 10:30 11:00 11:30 12:00…" at bounding box center [852, 433] width 1371 height 535
click at [1244, 504] on div "1" at bounding box center [1245, 487] width 20 height 47
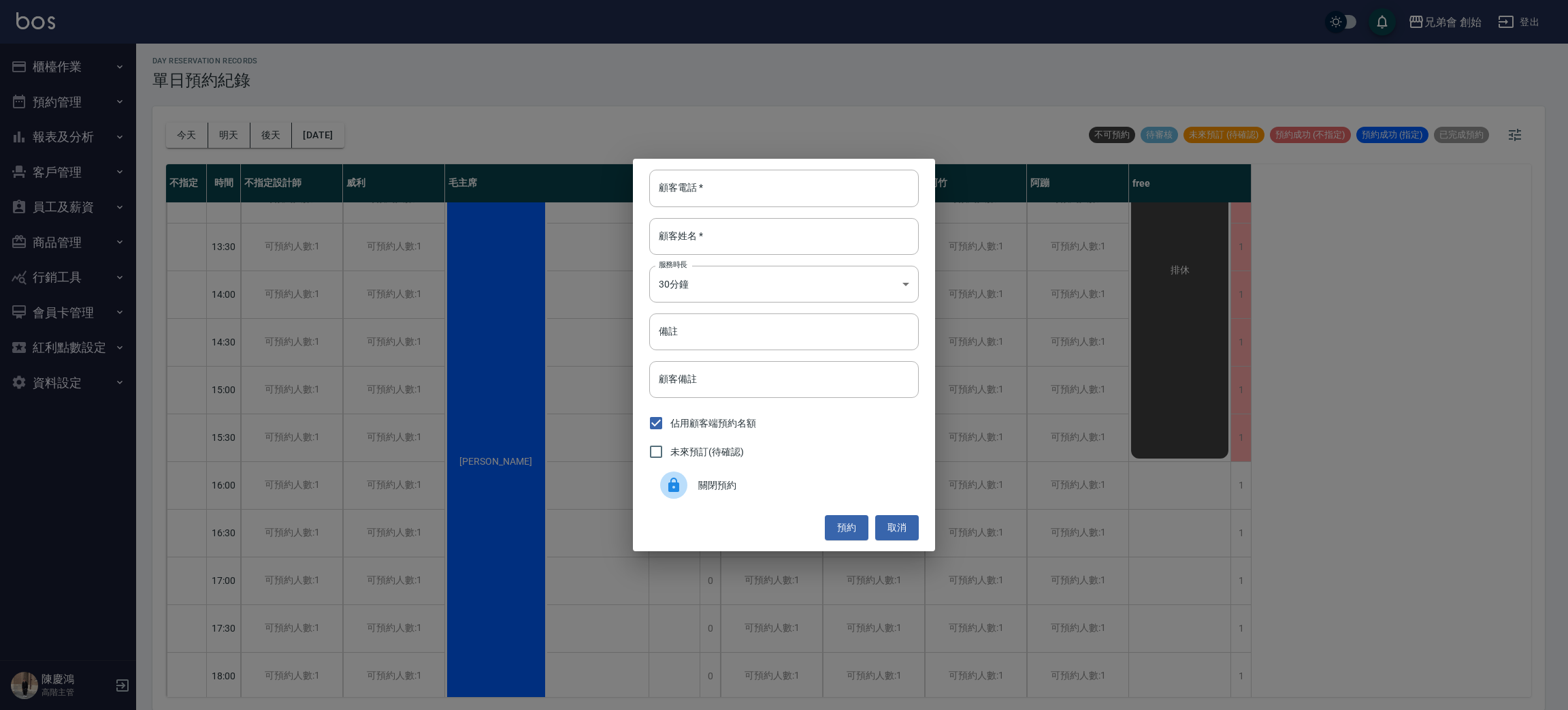
click at [764, 488] on span "關閉預約" at bounding box center [803, 485] width 210 height 15
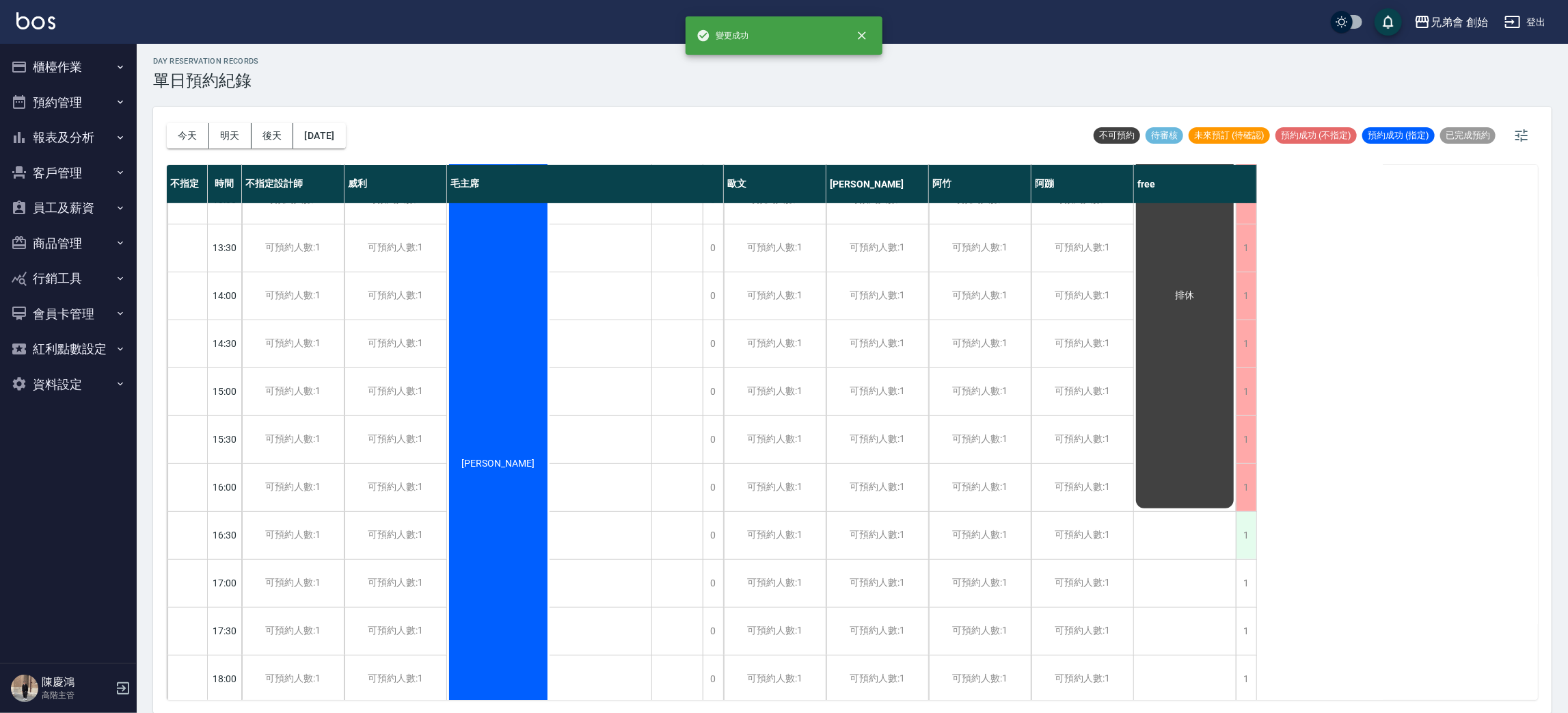
click at [1249, 541] on div "1" at bounding box center [1245, 536] width 20 height 47
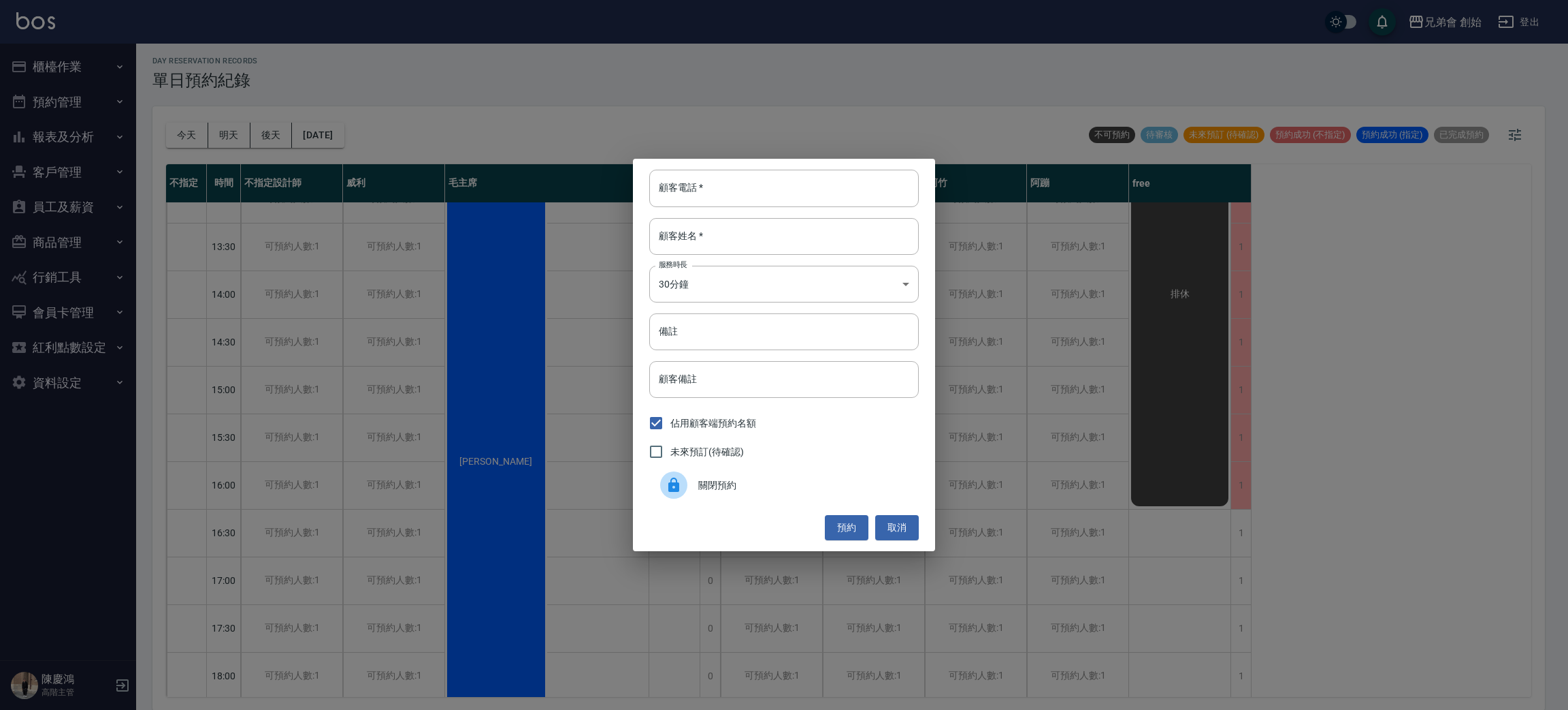
click at [797, 482] on span "關閉預約" at bounding box center [803, 485] width 210 height 15
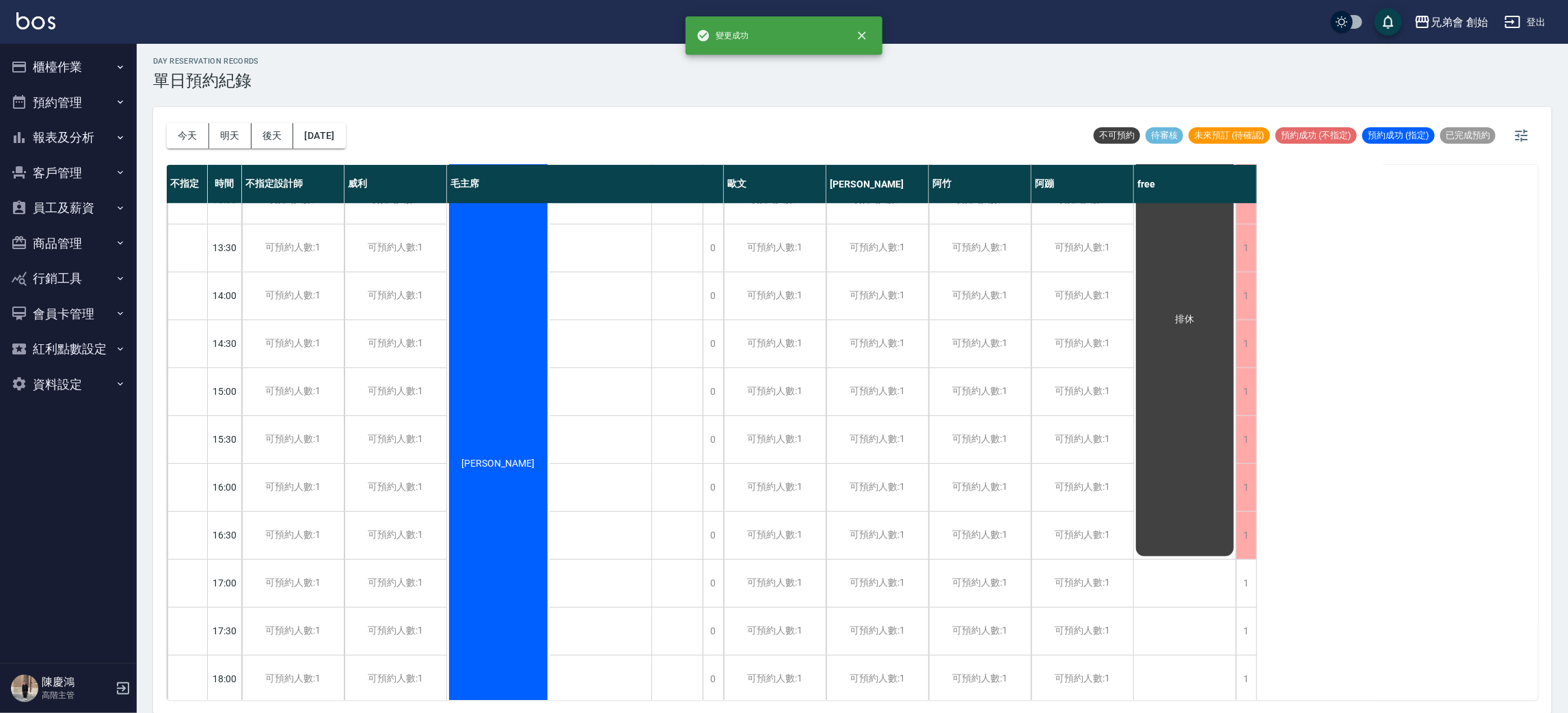
scroll to position [513, 0]
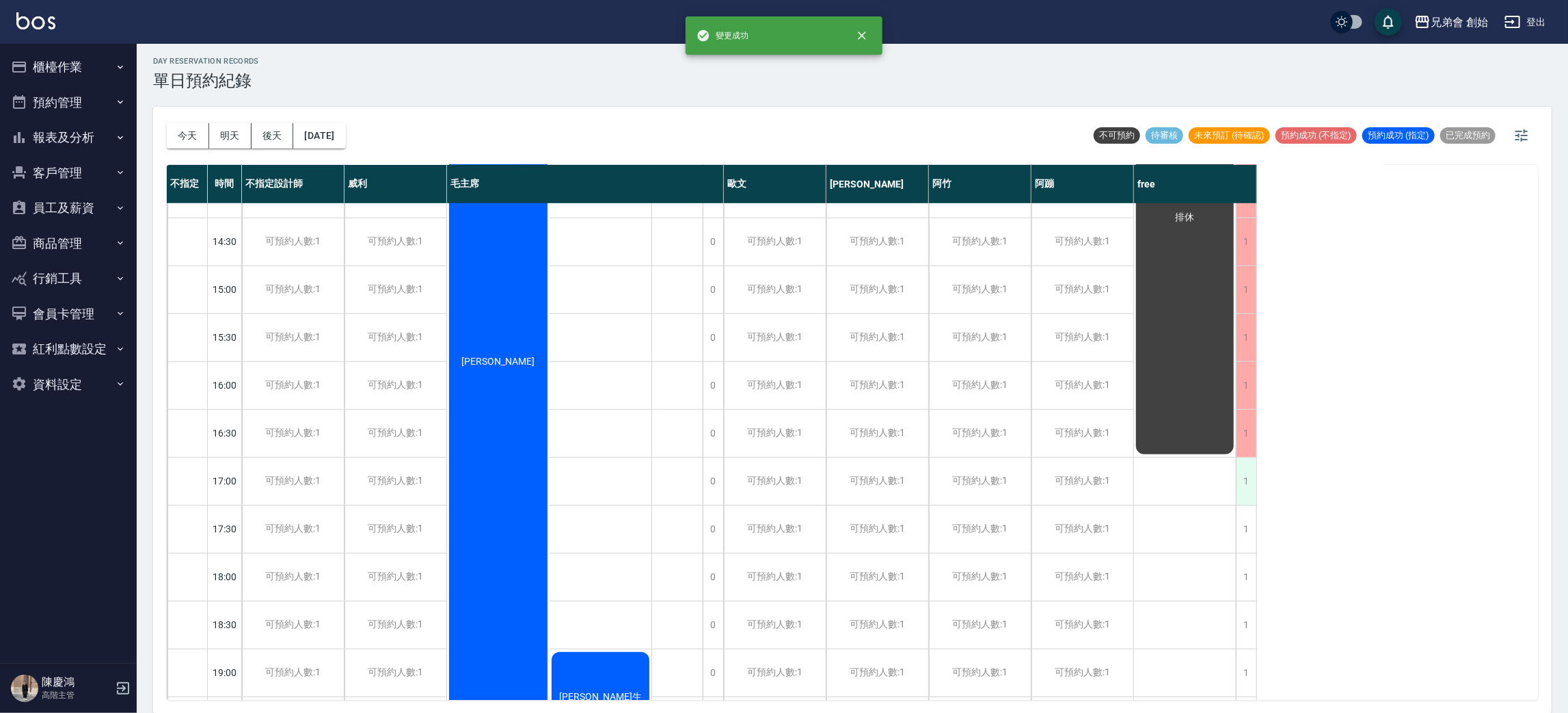
click at [1250, 482] on div "1" at bounding box center [1245, 482] width 20 height 47
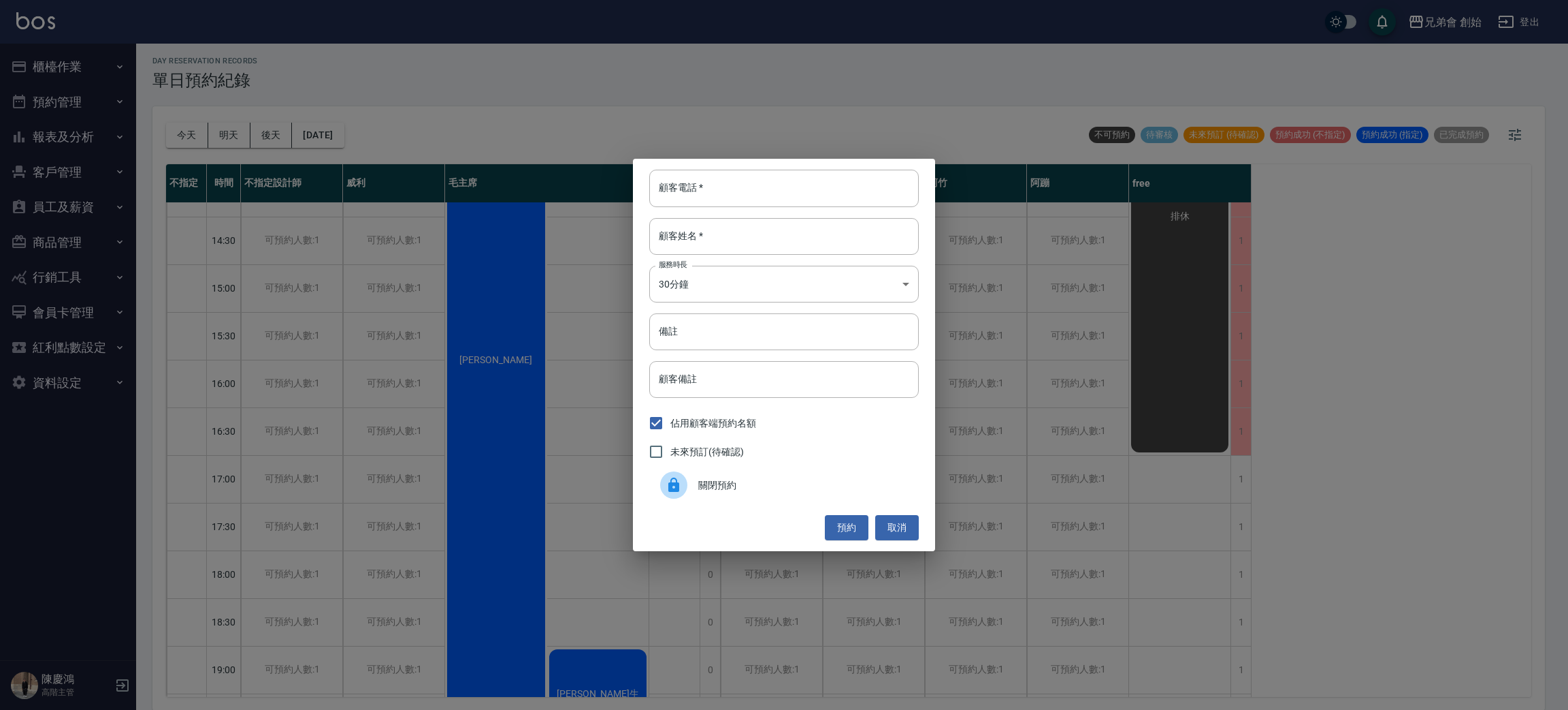
click at [827, 489] on span "關閉預約" at bounding box center [803, 485] width 210 height 15
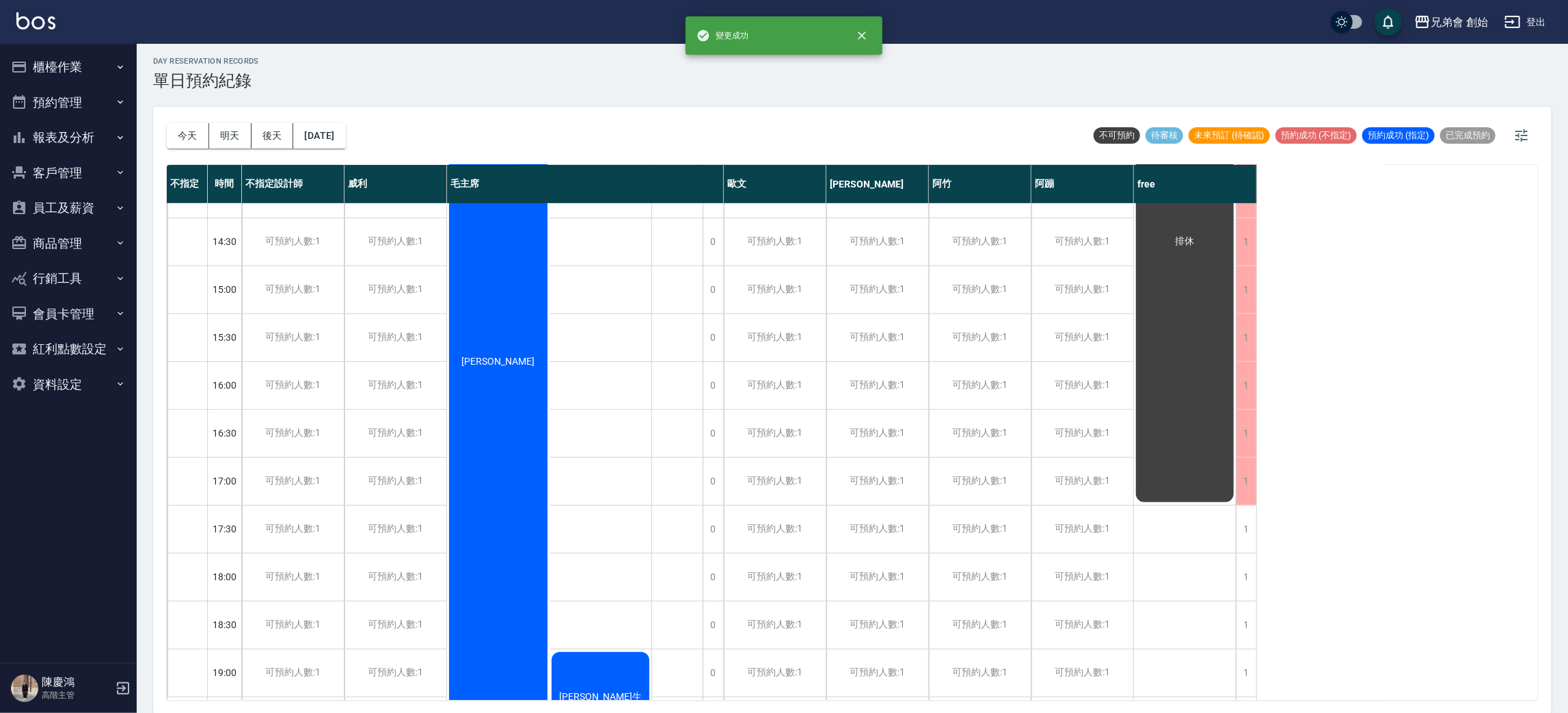
scroll to position [307, 0]
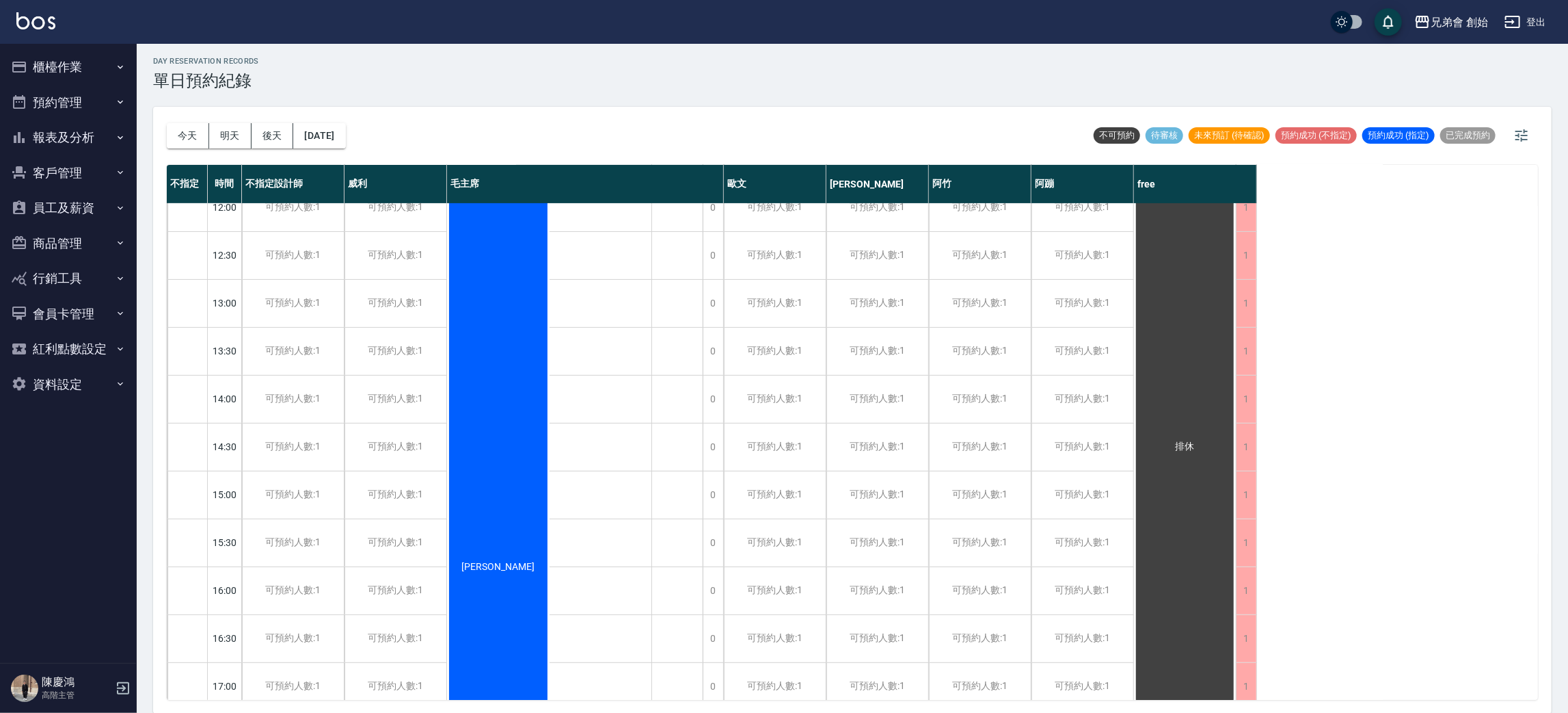
click at [461, 461] on div "邱家維" at bounding box center [498, 566] width 102 height 765
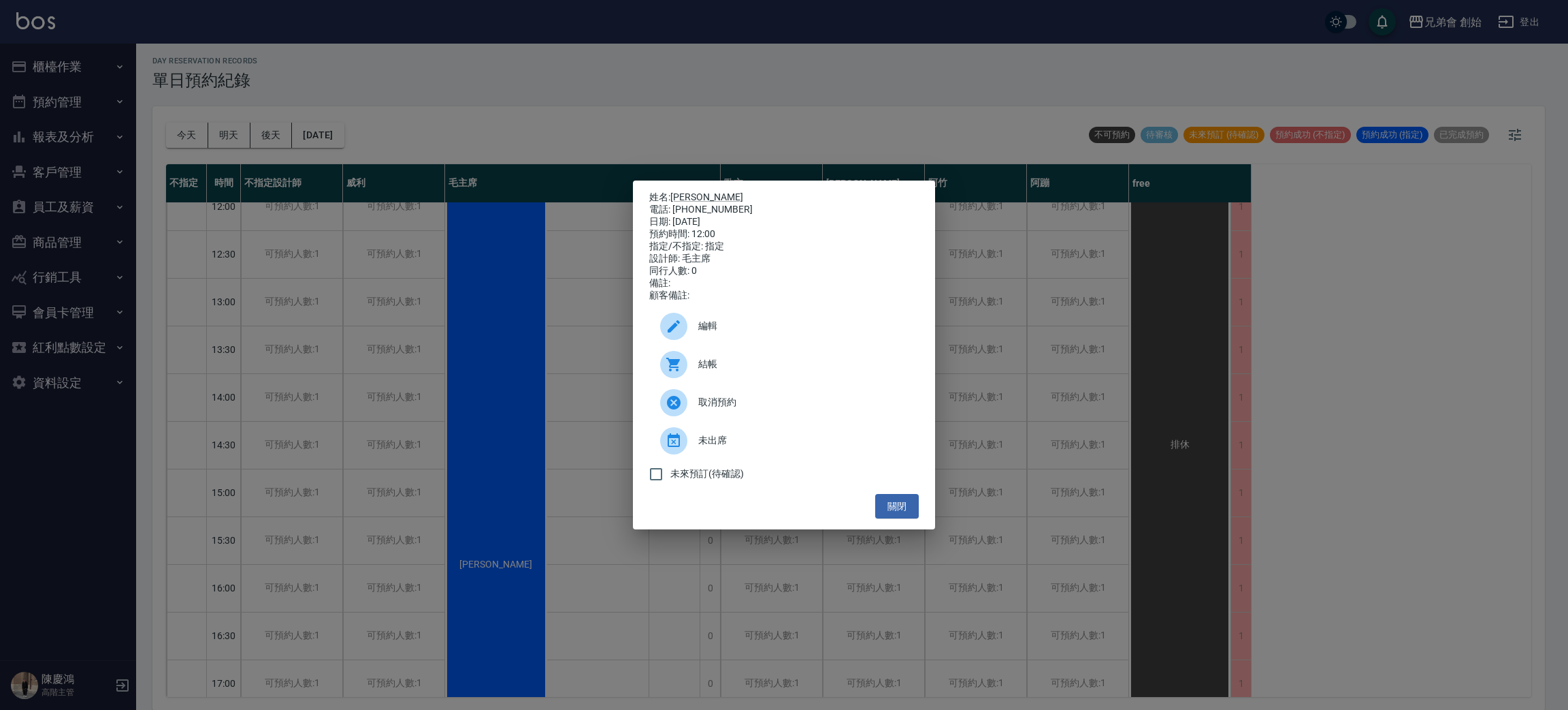
click at [460, 419] on div "姓名: 邱家維 電話: 0903612770 日期: 2025/09/12 預約時間: 12:00 指定/不指定: 指定 設計師: 毛主席 同行人數: 0 備…" at bounding box center [784, 355] width 1568 height 710
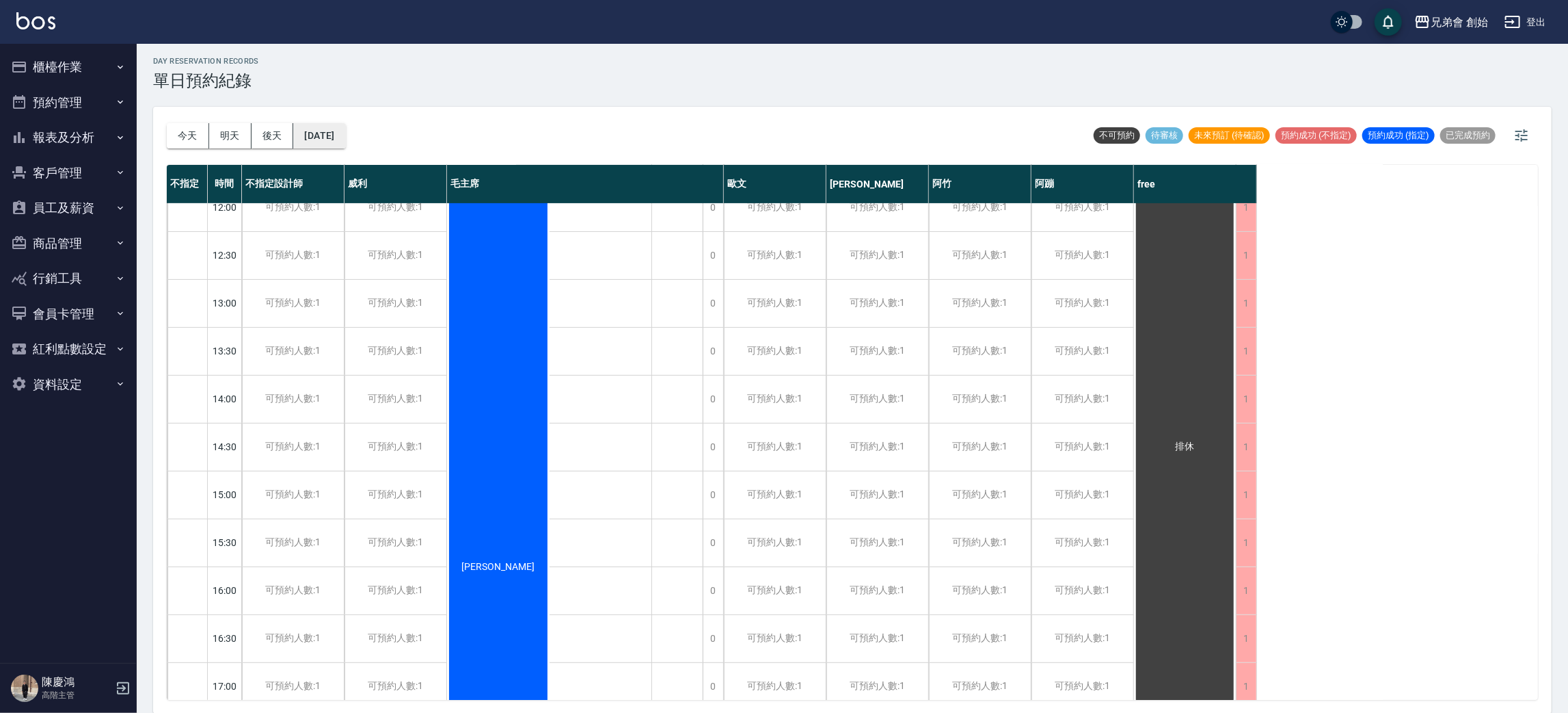
click at [499, 134] on div "今天 明天 後天 2025/09/12 不可預約 待審核 未來預訂 (待確認) 預約成功 (不指定) 預約成功 (指定) 已完成預約" at bounding box center [852, 135] width 1371 height 58
click at [171, 117] on div "今天 明天 後天 2025/09/12" at bounding box center [256, 135] width 179 height 58
click at [177, 140] on button "今天" at bounding box center [188, 136] width 42 height 25
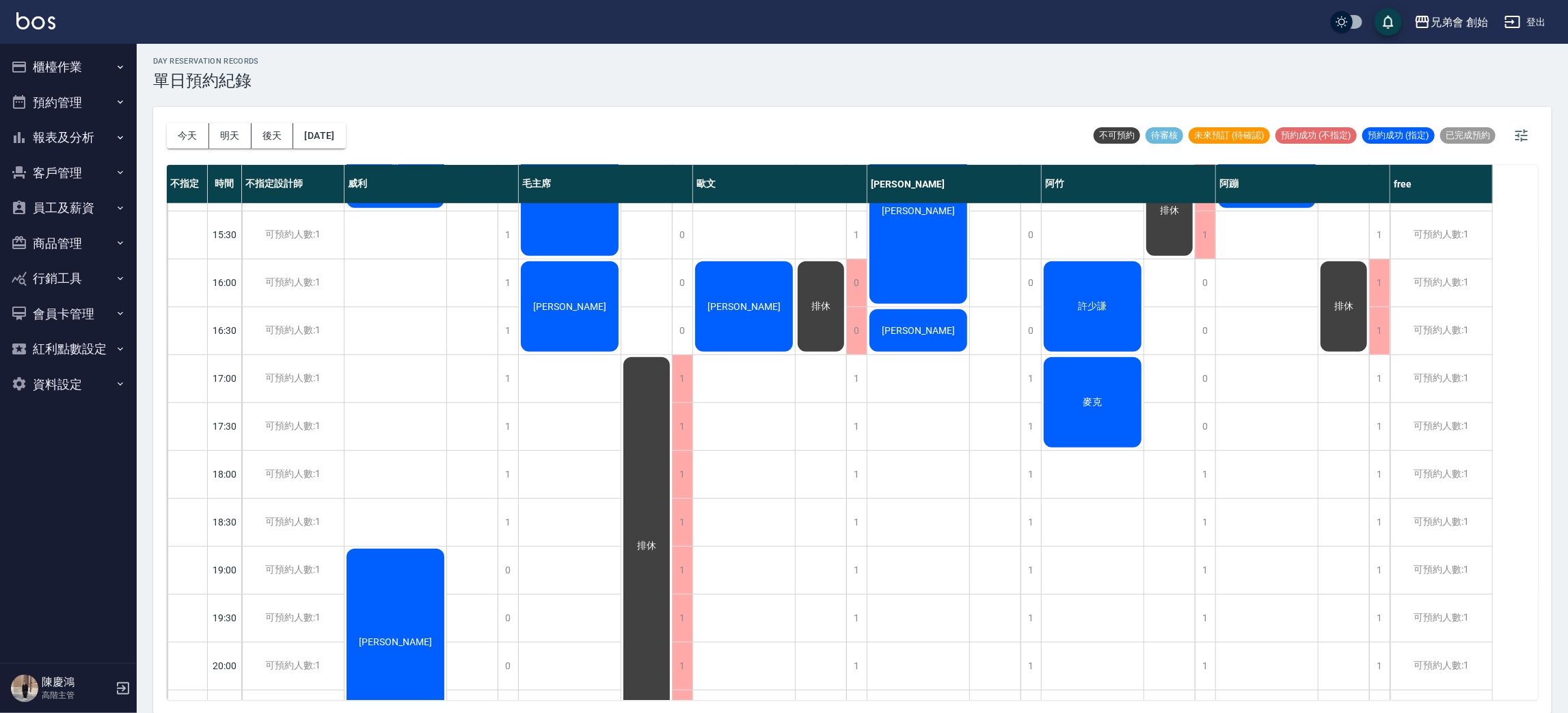
scroll to position [821, 0]
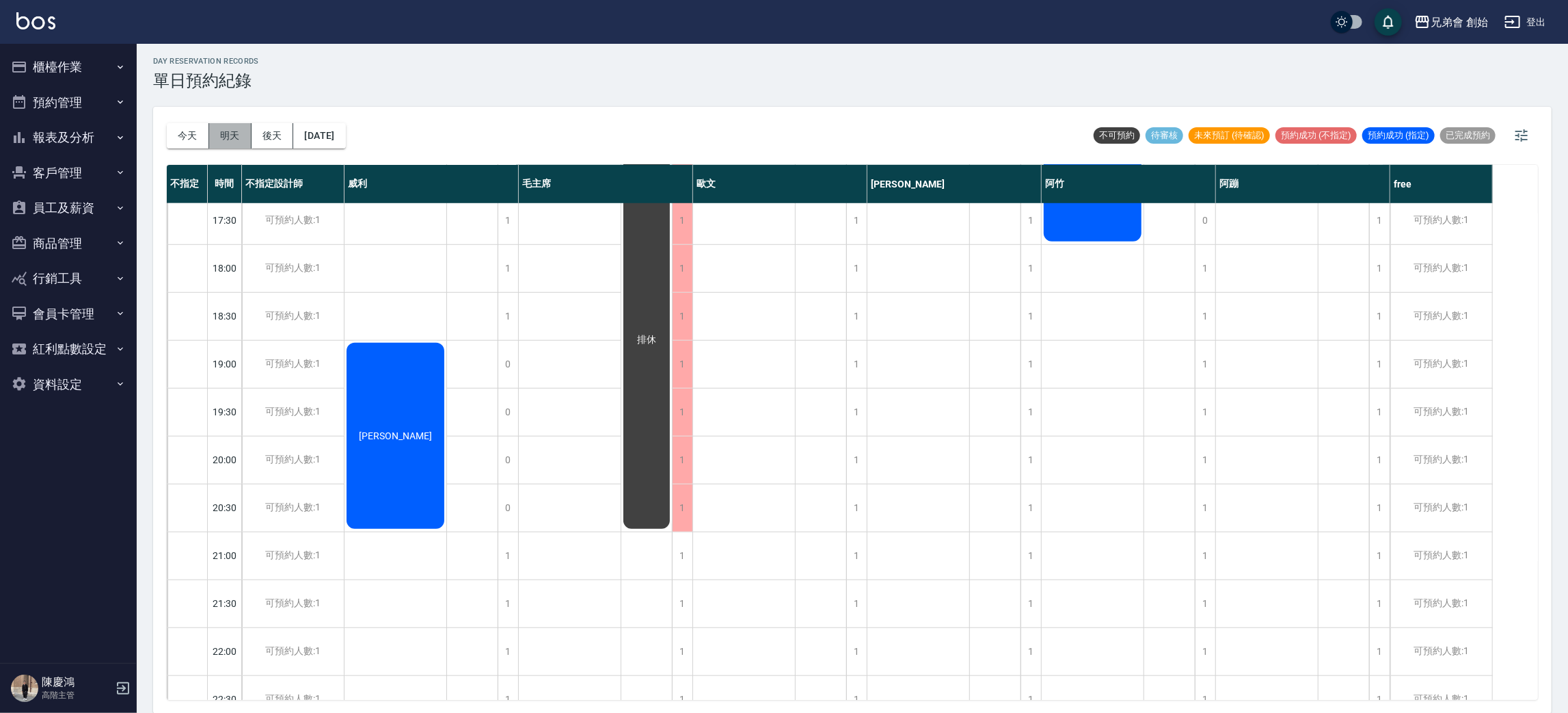
click at [239, 129] on button "明天" at bounding box center [230, 136] width 42 height 25
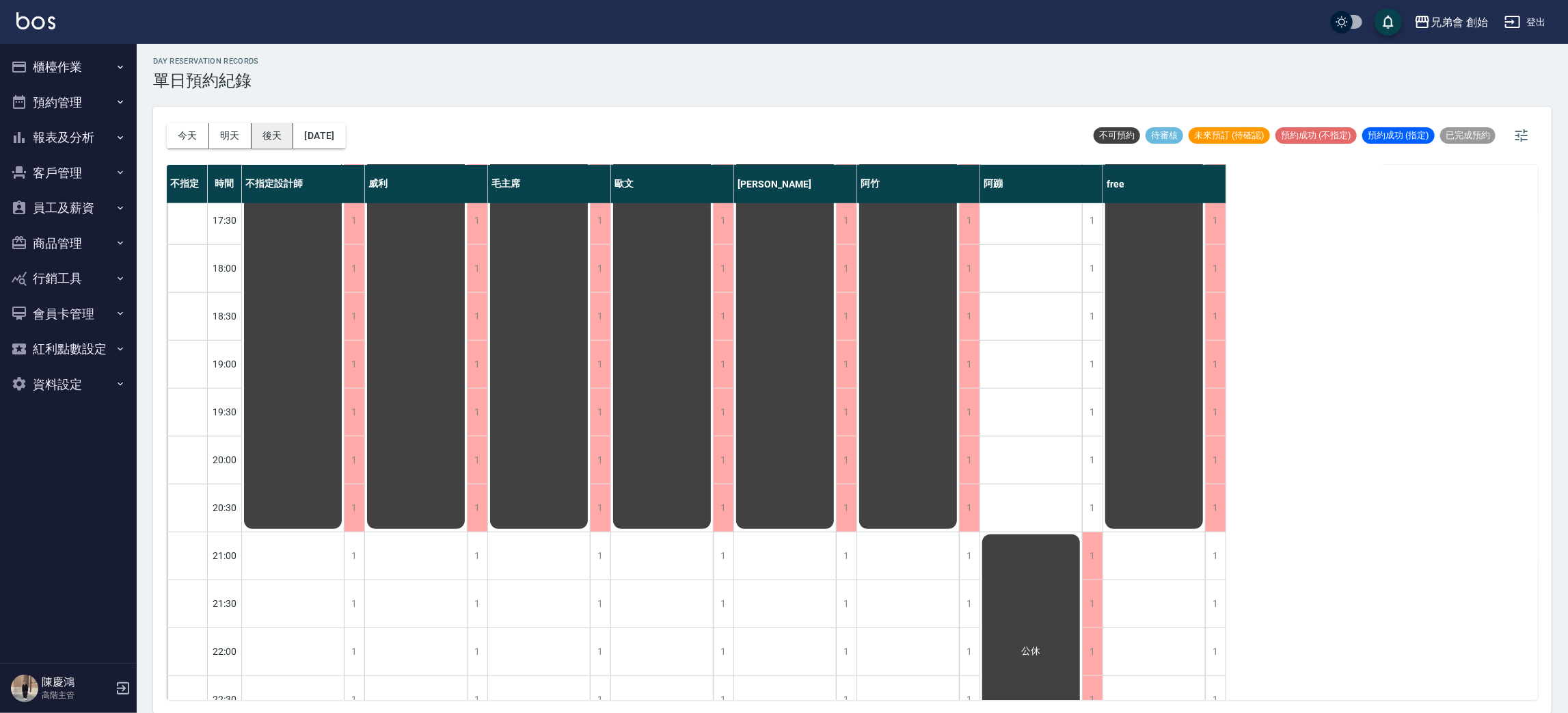
click at [291, 137] on button "後天" at bounding box center [273, 136] width 42 height 25
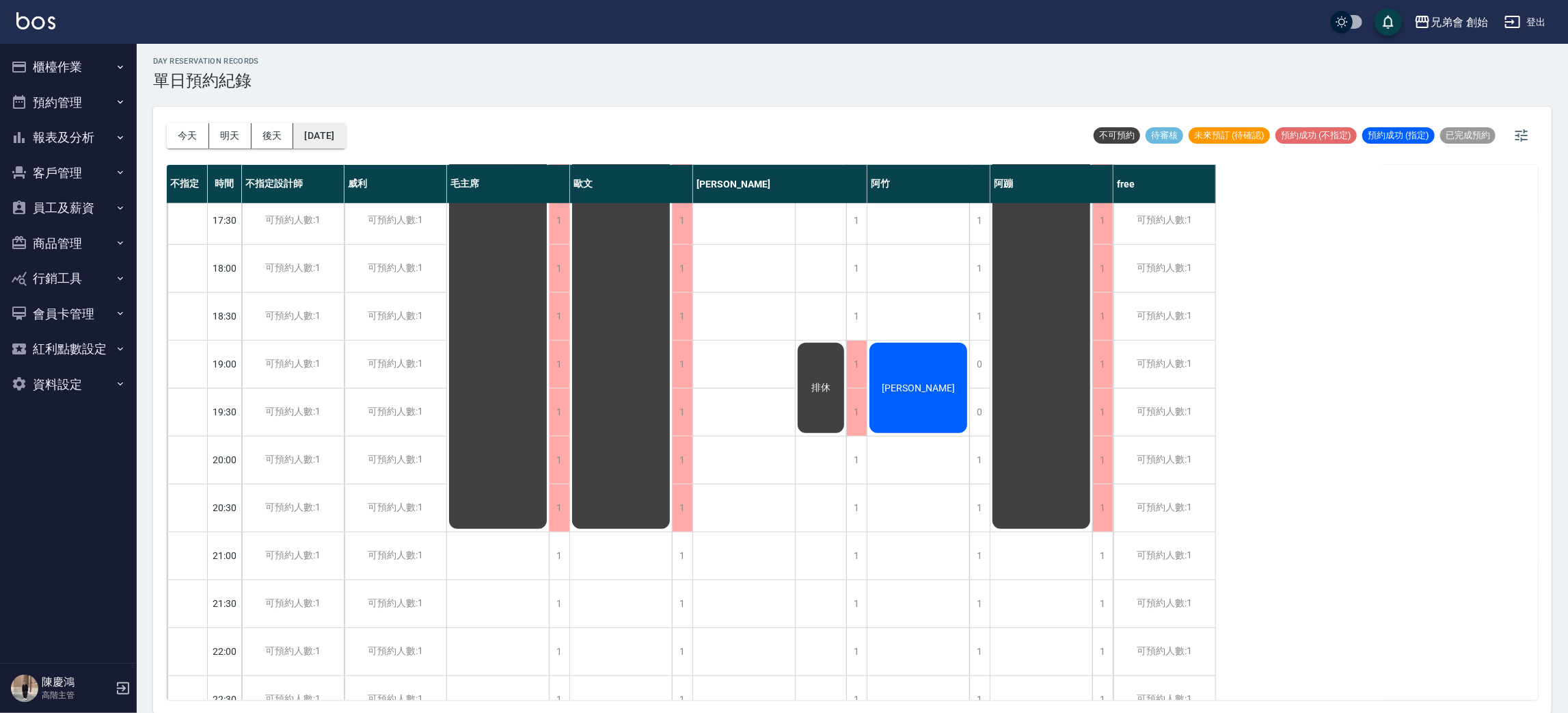
click at [333, 141] on button "2025/09/09" at bounding box center [319, 136] width 52 height 25
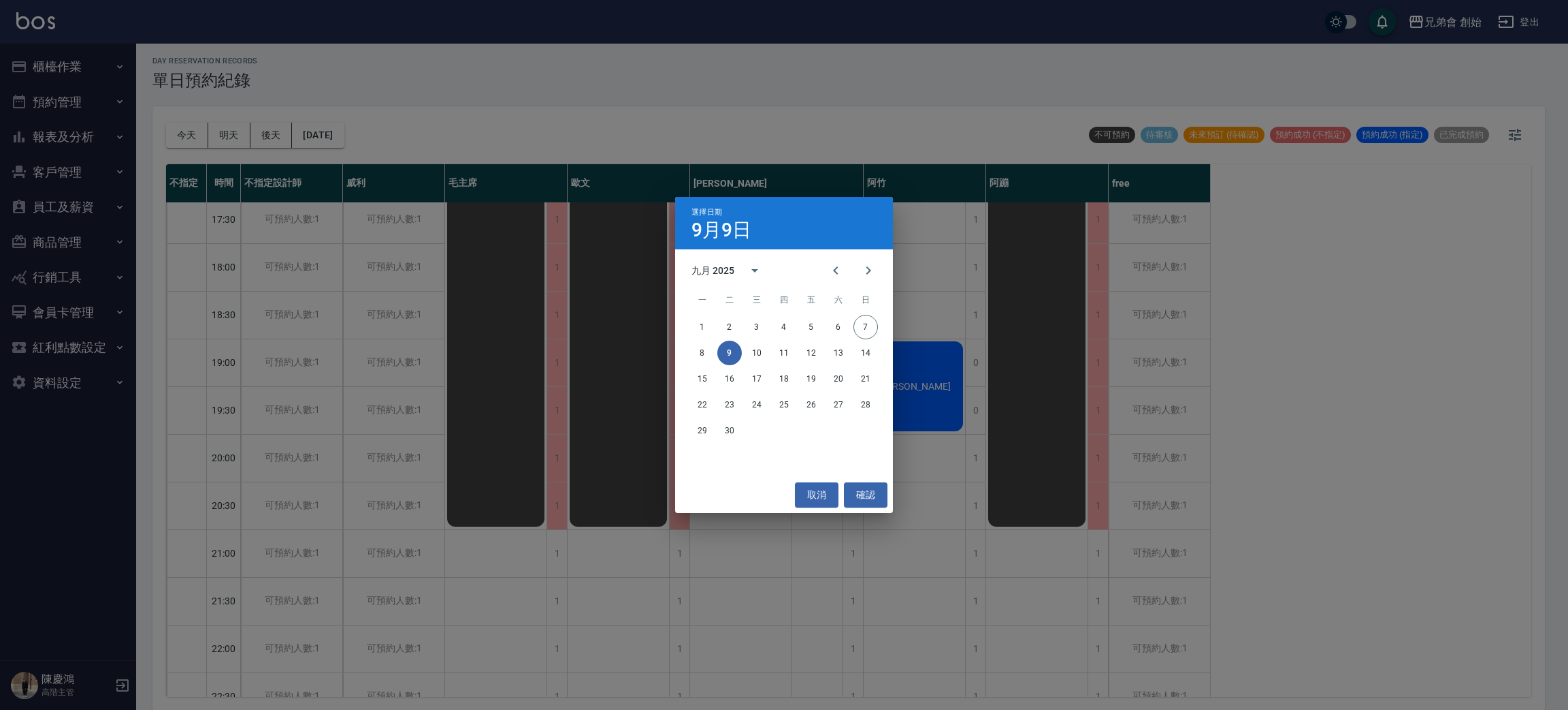
click at [753, 366] on div "1 2 3 4 5 6 7 8 9 10 11 12 13 14 15 16 17 18 19 20 21 22 23 24 25 26 27 28 29 30" at bounding box center [784, 379] width 218 height 131
click at [758, 357] on button "10" at bounding box center [757, 353] width 24 height 24
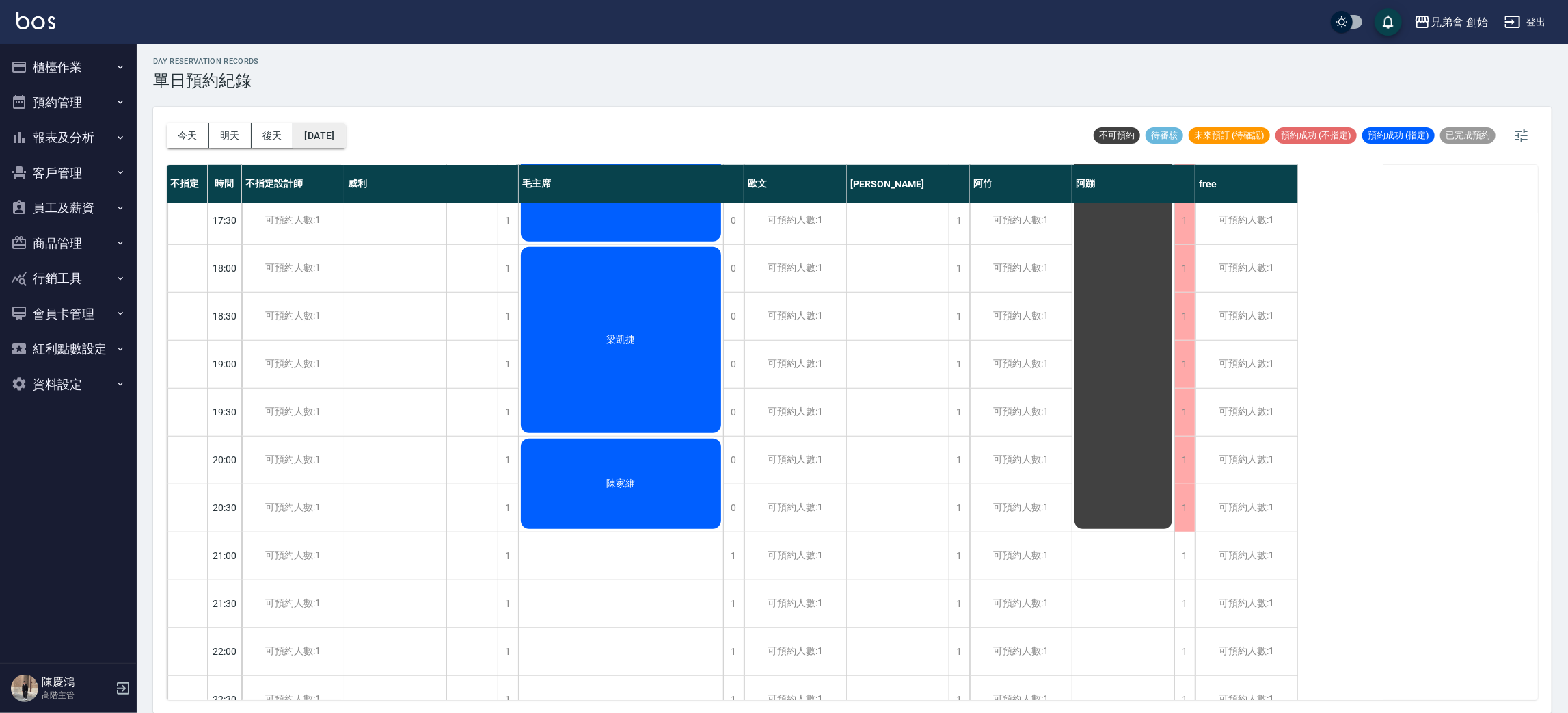
click at [345, 123] on button "2025/09/10" at bounding box center [319, 136] width 52 height 25
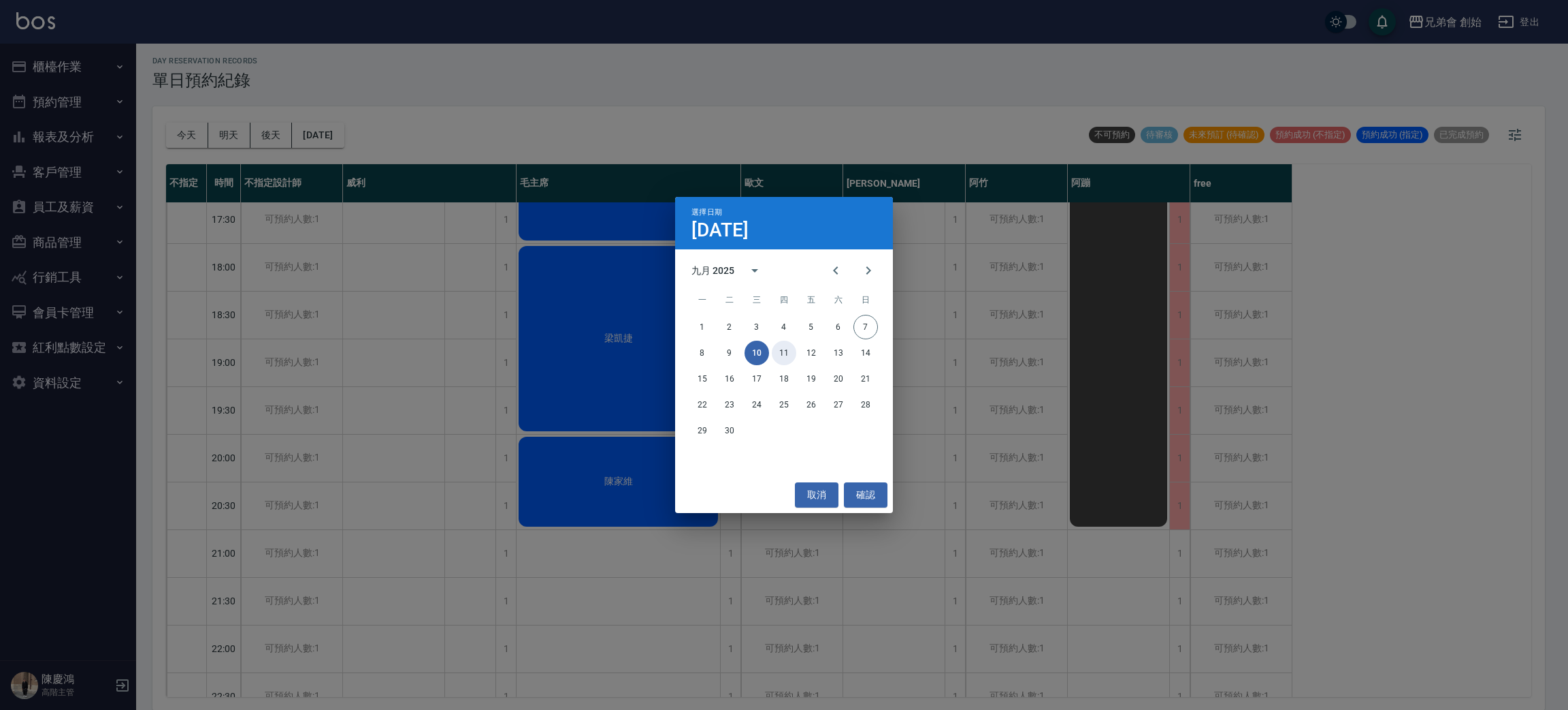
click at [795, 352] on button "11" at bounding box center [784, 353] width 24 height 24
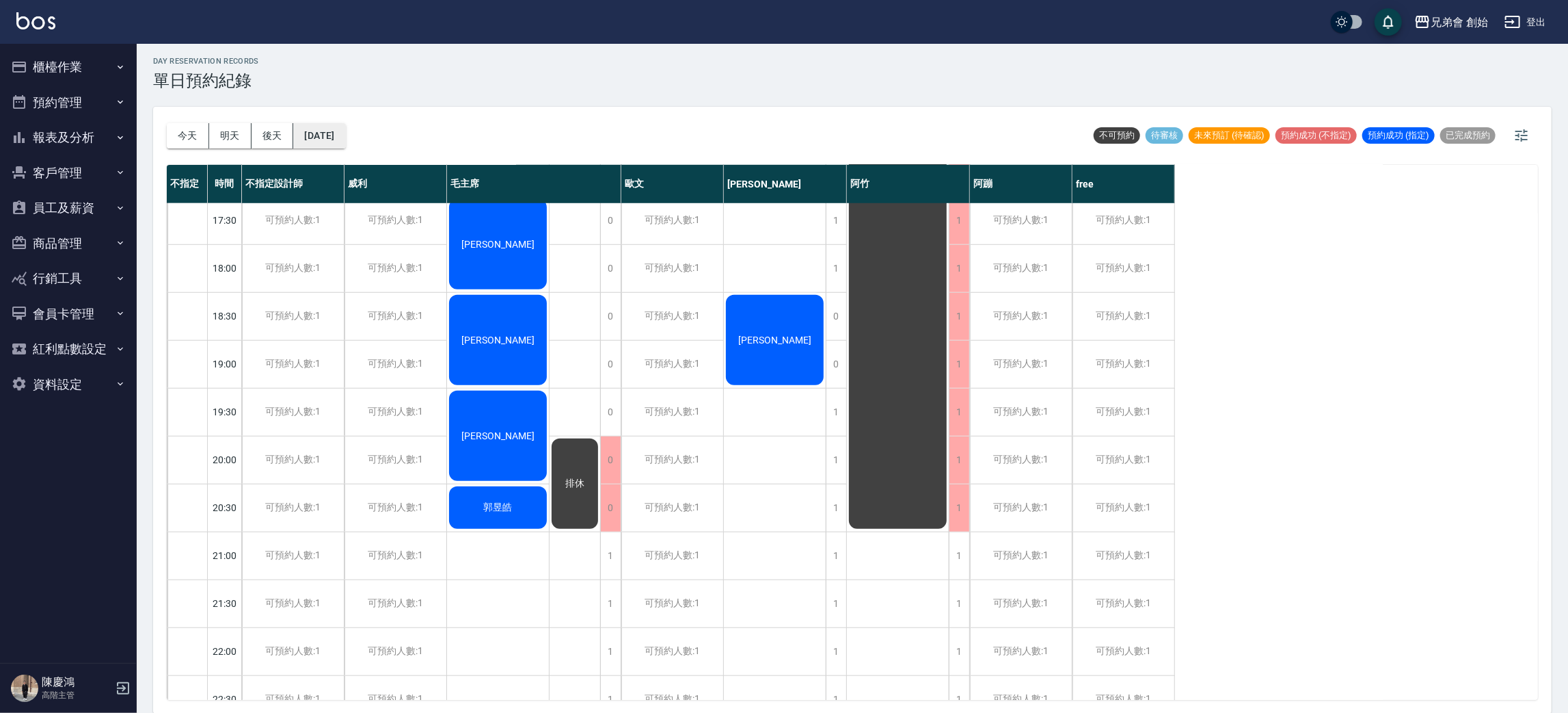
click at [345, 137] on button "2025/09/11" at bounding box center [319, 136] width 52 height 25
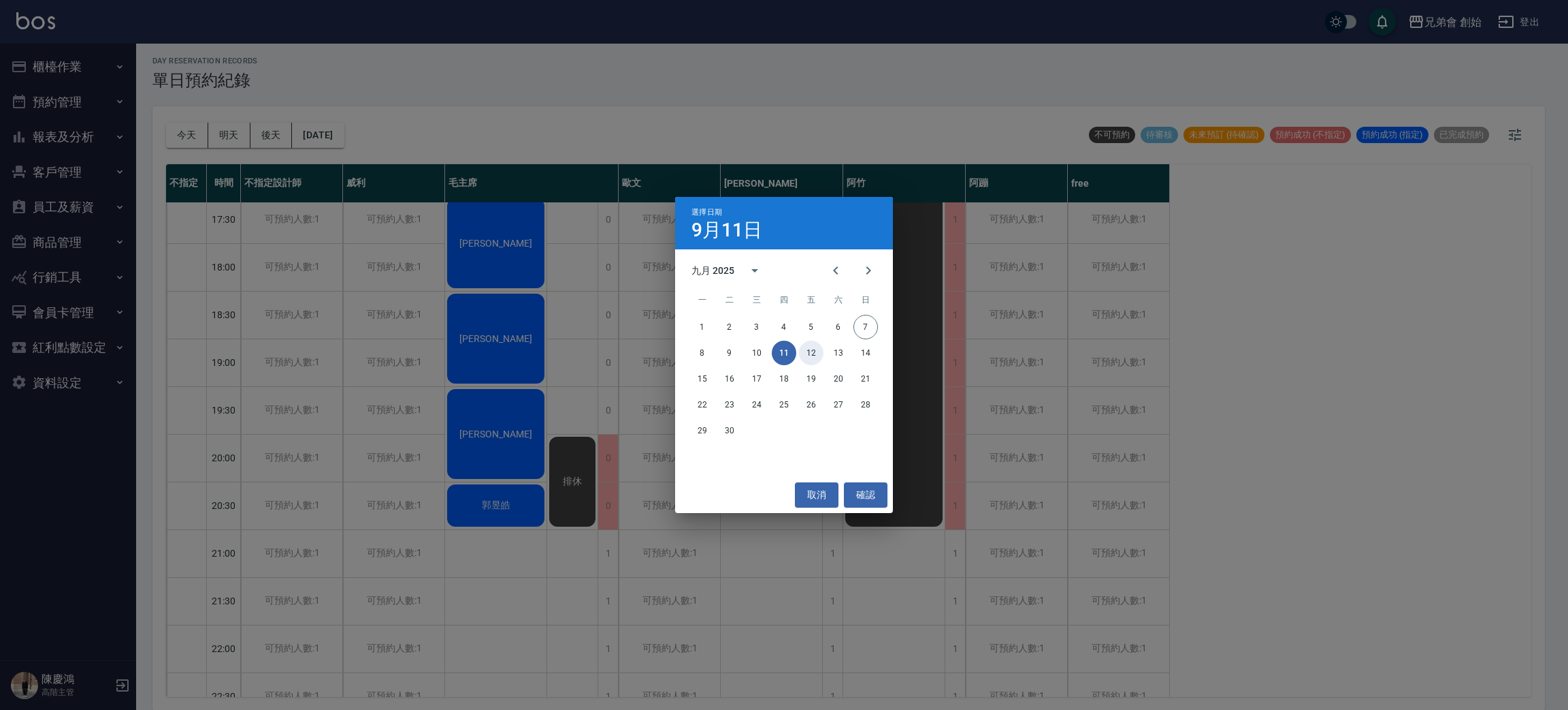
click at [811, 363] on button "12" at bounding box center [811, 353] width 24 height 24
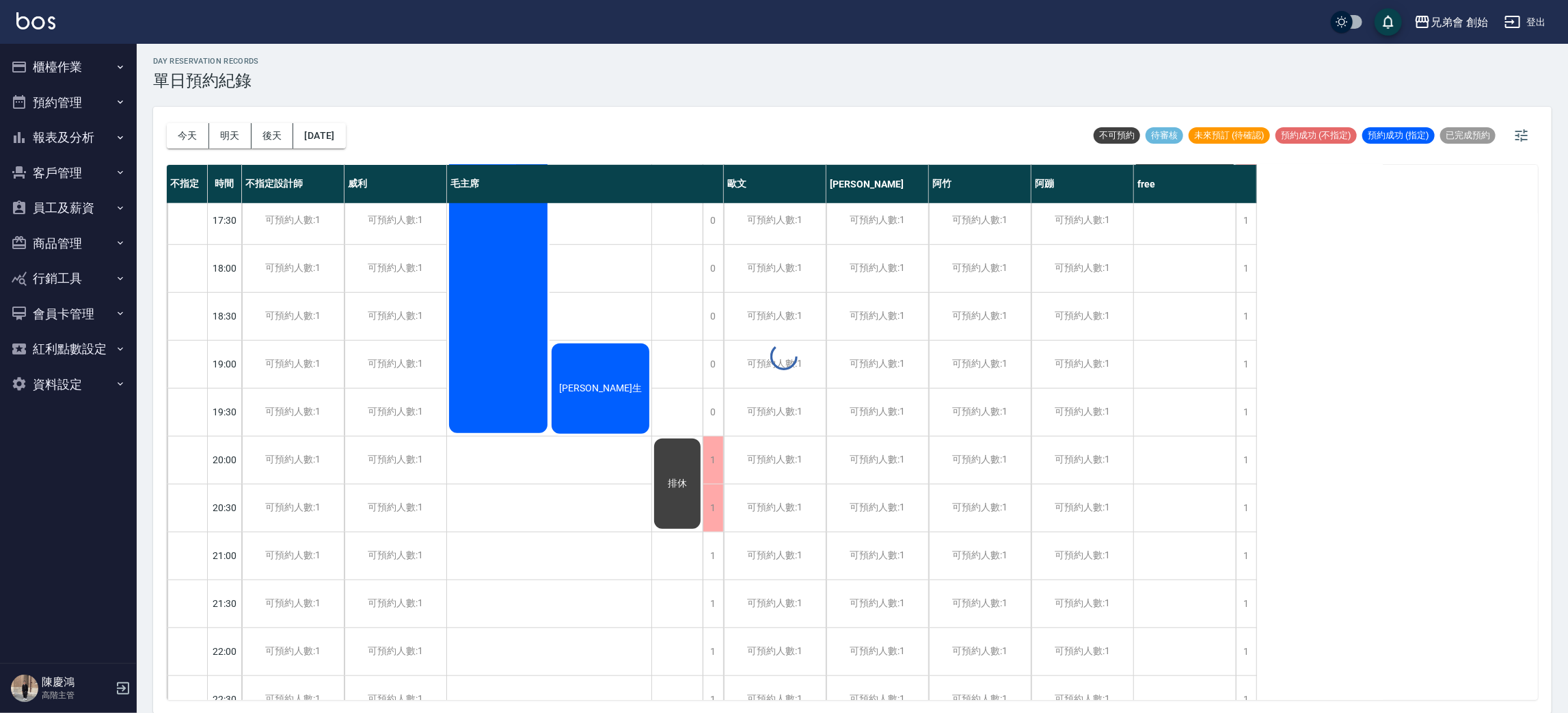
click at [334, 147] on div "今天 明天 後天 2025/09/12" at bounding box center [256, 135] width 179 height 58
click at [325, 151] on div "今天 明天 後天 2025/09/12" at bounding box center [256, 135] width 179 height 58
click at [382, 145] on div "今天 明天 後天 2025/09/12 不可預約 待審核 未來預訂 (待確認) 預約成功 (不指定) 預約成功 (指定) 已完成預約" at bounding box center [852, 135] width 1371 height 58
click at [345, 137] on button "2025/09/12" at bounding box center [319, 136] width 52 height 25
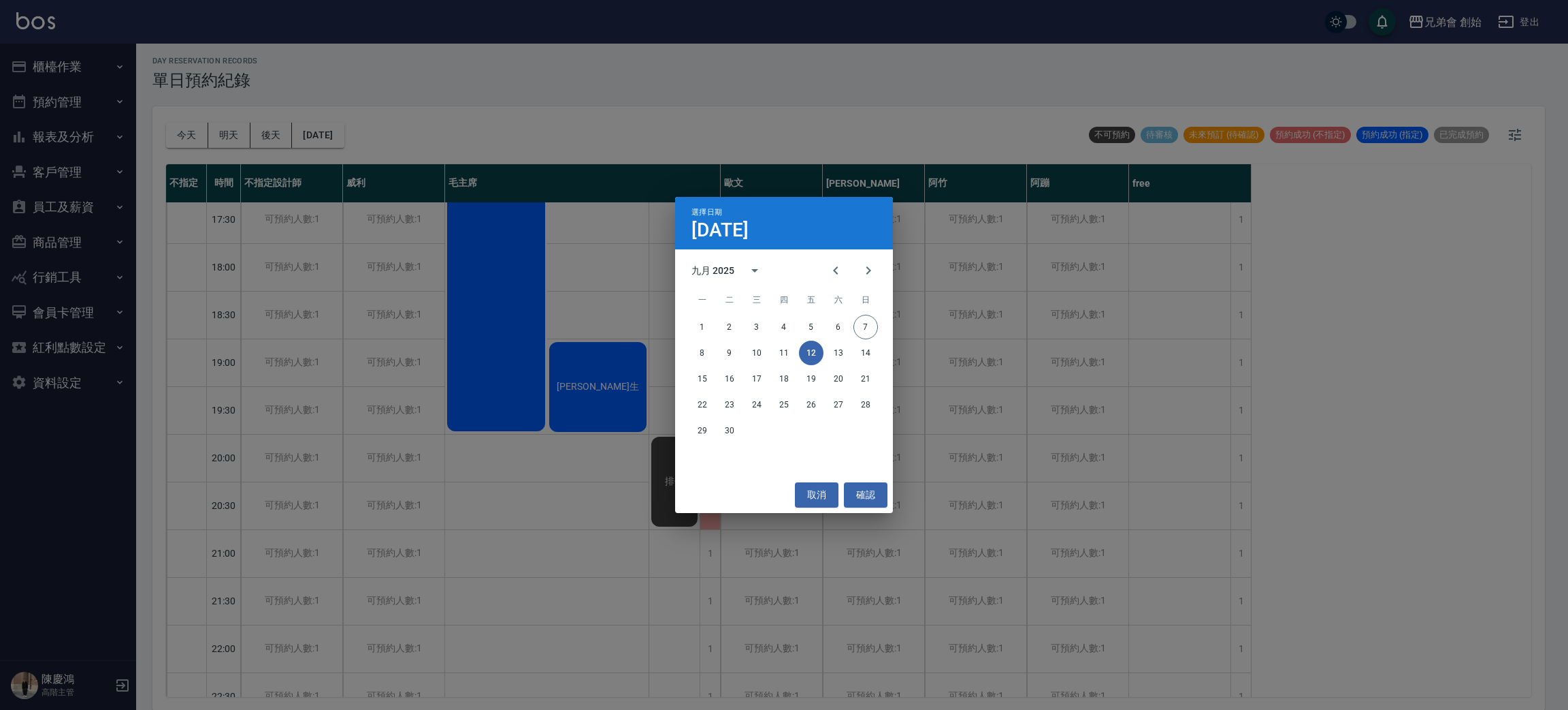
click at [850, 360] on div "8 9 10 11 12 13 14" at bounding box center [784, 353] width 218 height 24
click at [838, 353] on button "13" at bounding box center [839, 353] width 24 height 24
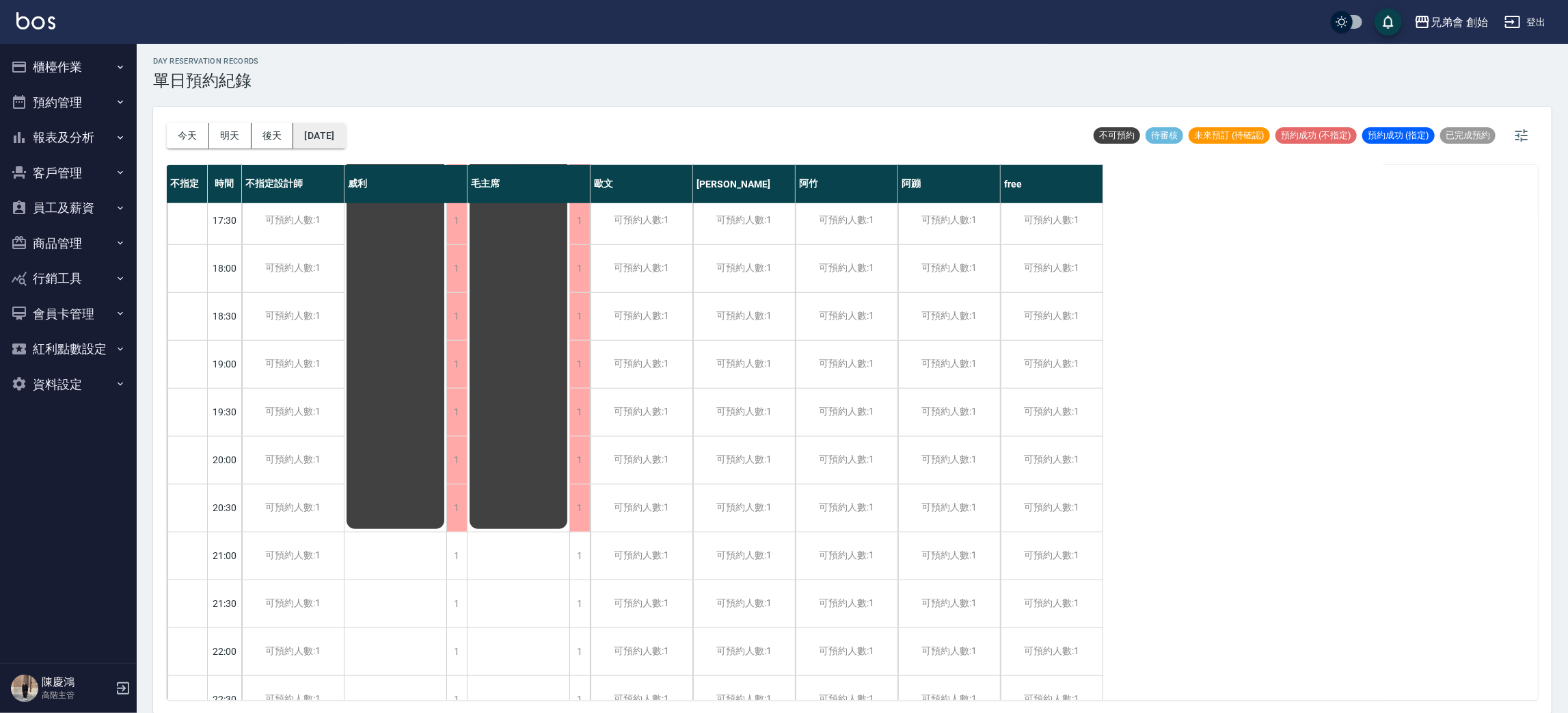
click at [327, 134] on button "2025/09/13" at bounding box center [319, 136] width 52 height 25
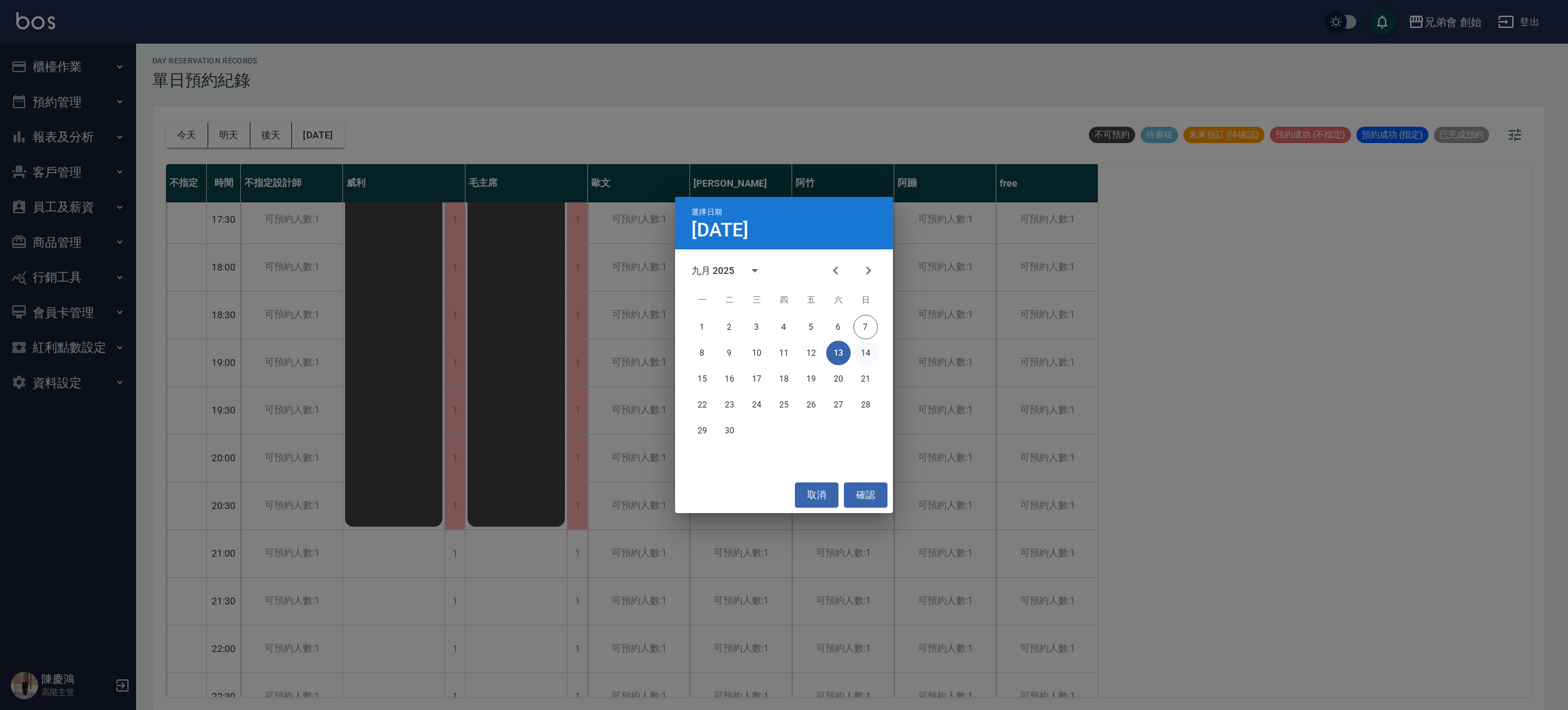
click at [860, 341] on button "14" at bounding box center [866, 353] width 24 height 24
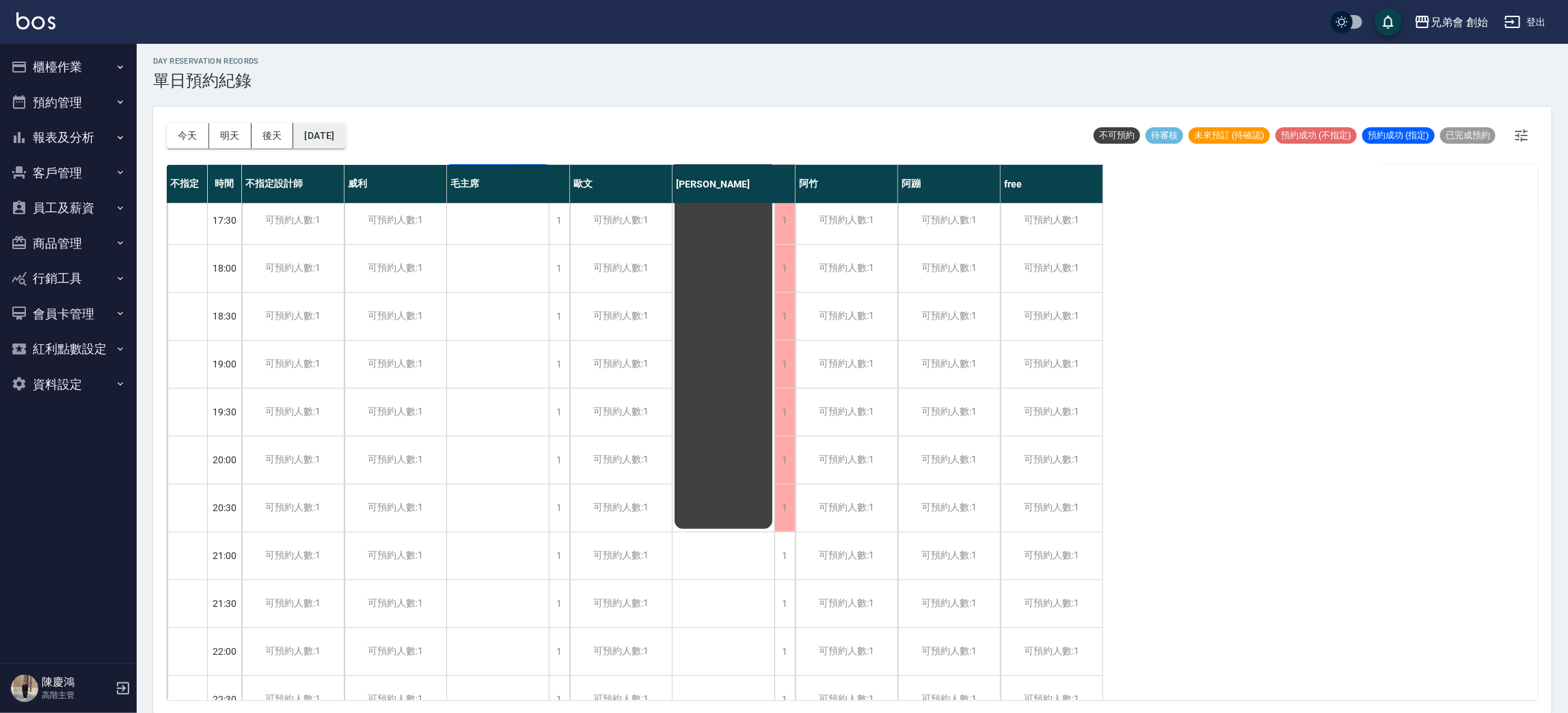
click at [343, 145] on button "2025/09/14" at bounding box center [319, 136] width 52 height 25
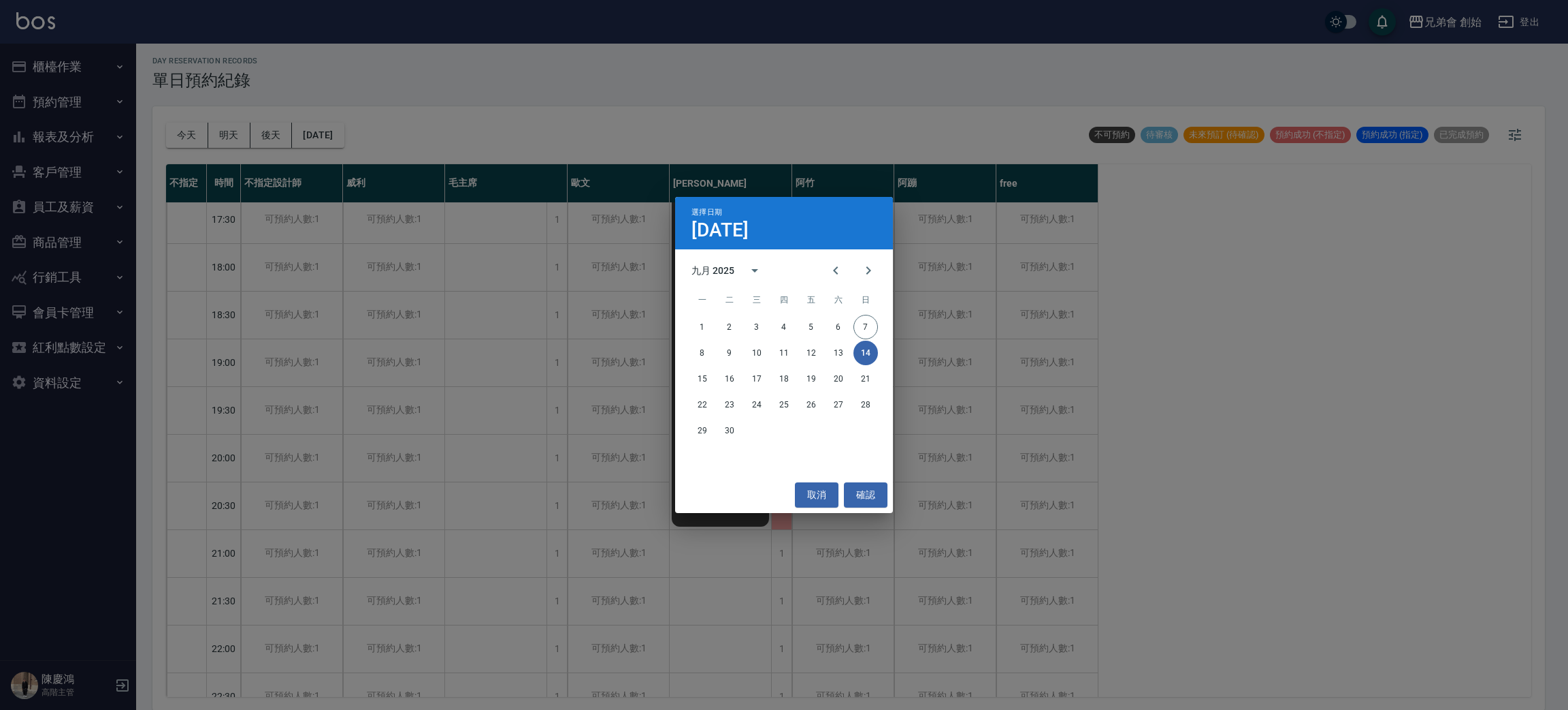
click at [687, 374] on div "15 16 17 18 19 20 21" at bounding box center [784, 379] width 218 height 24
click at [708, 381] on button "15" at bounding box center [702, 379] width 24 height 24
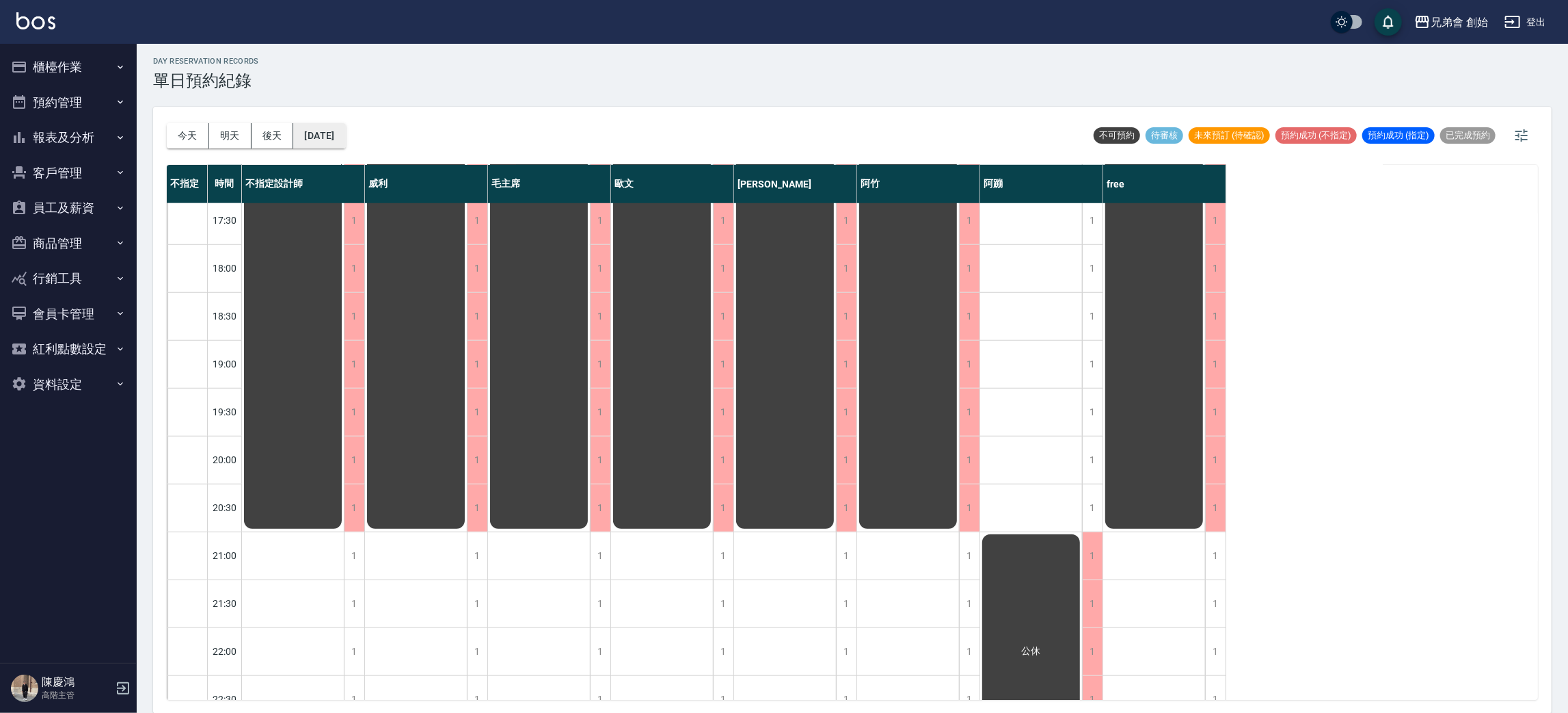
click at [345, 146] on button "2025/09/15" at bounding box center [319, 136] width 52 height 25
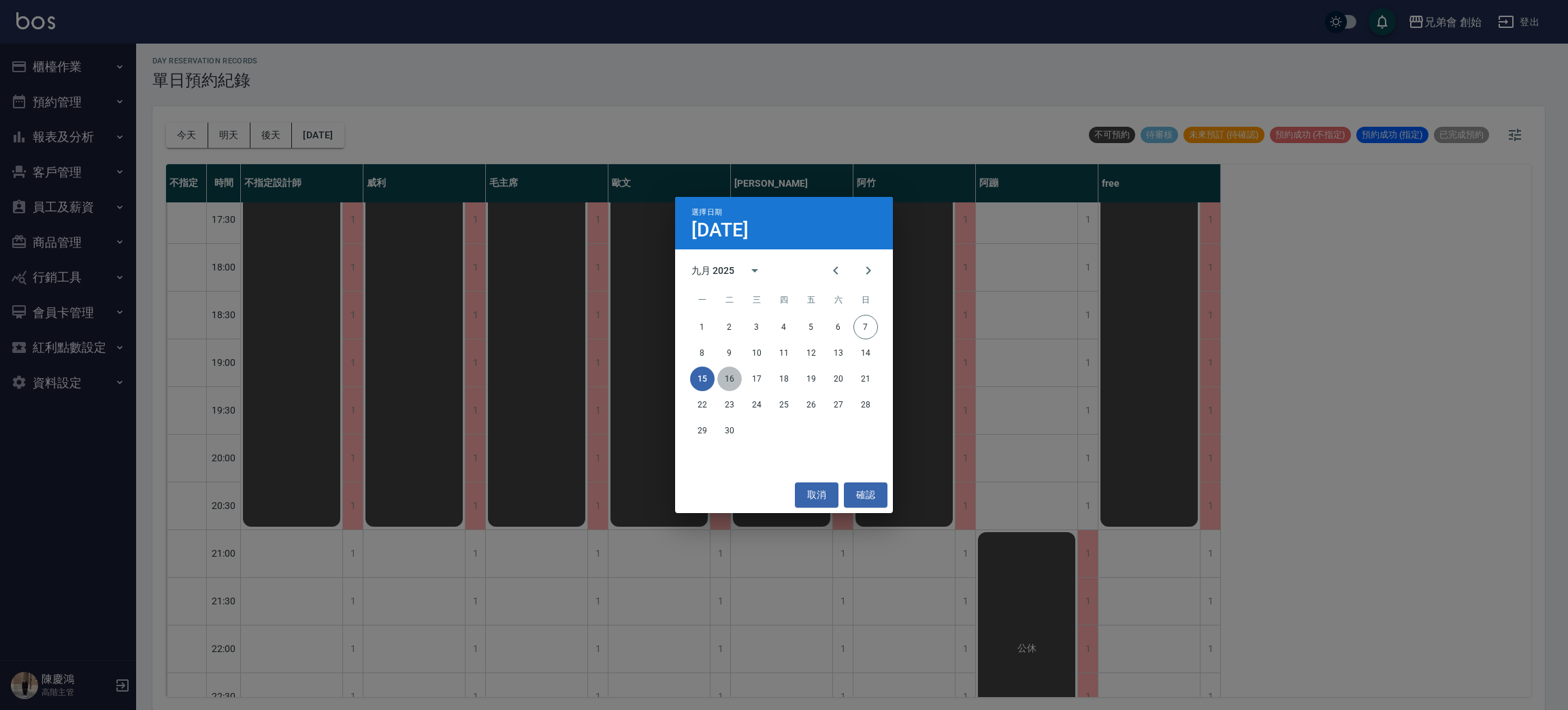
click at [723, 382] on button "16" at bounding box center [730, 379] width 24 height 24
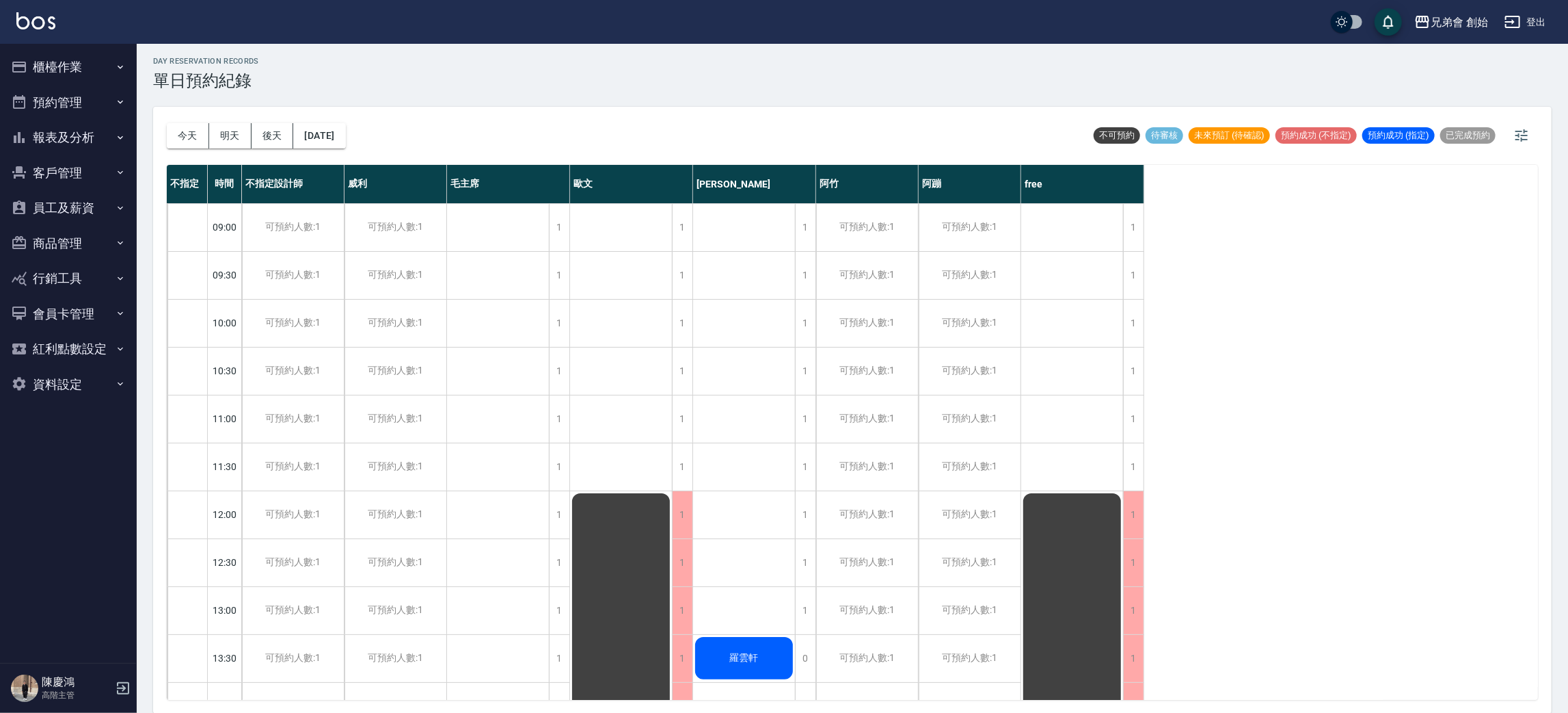
scroll to position [307, 0]
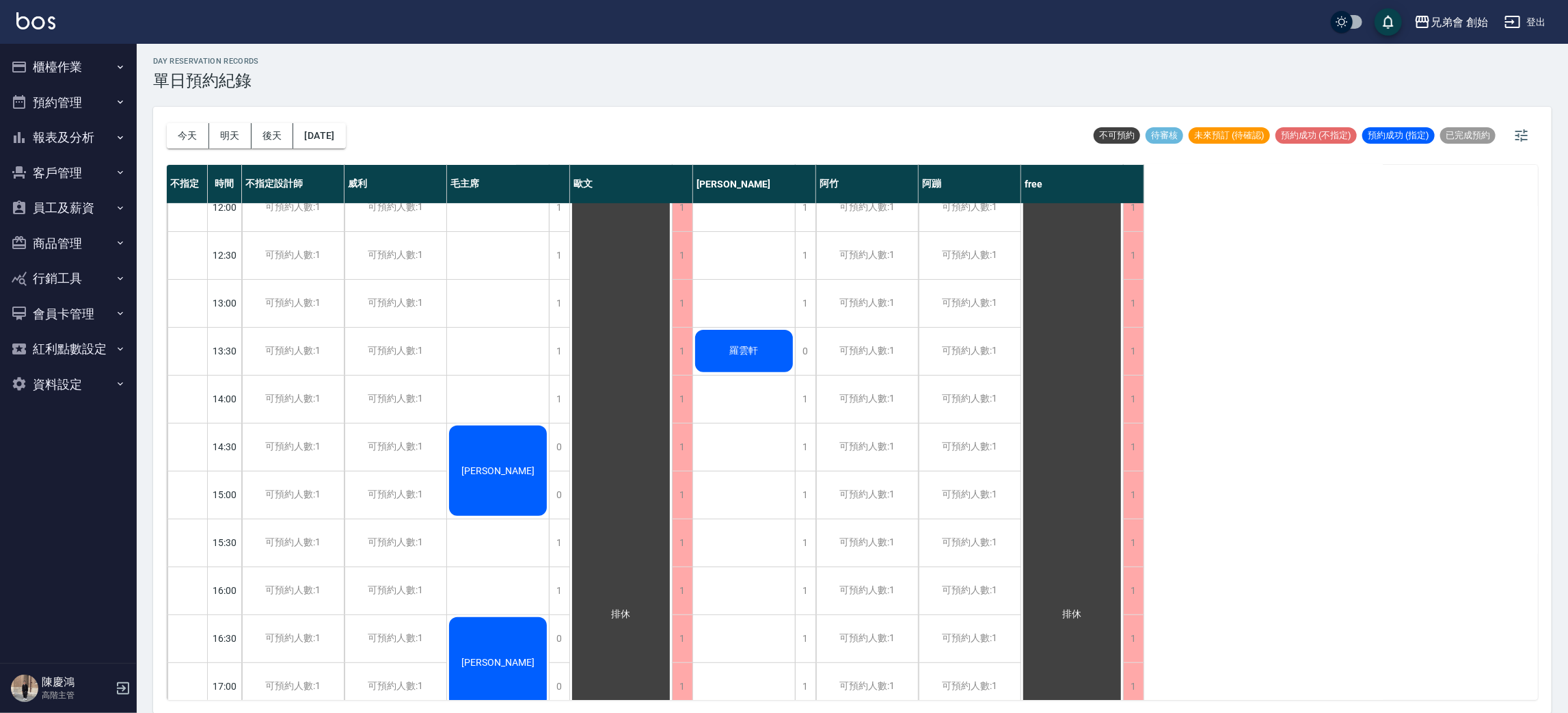
click at [187, 147] on div "今天 明天 後天 2025/09/16" at bounding box center [256, 135] width 179 height 58
click at [184, 133] on button "今天" at bounding box center [188, 136] width 42 height 25
click at [184, 133] on div at bounding box center [784, 356] width 1568 height 713
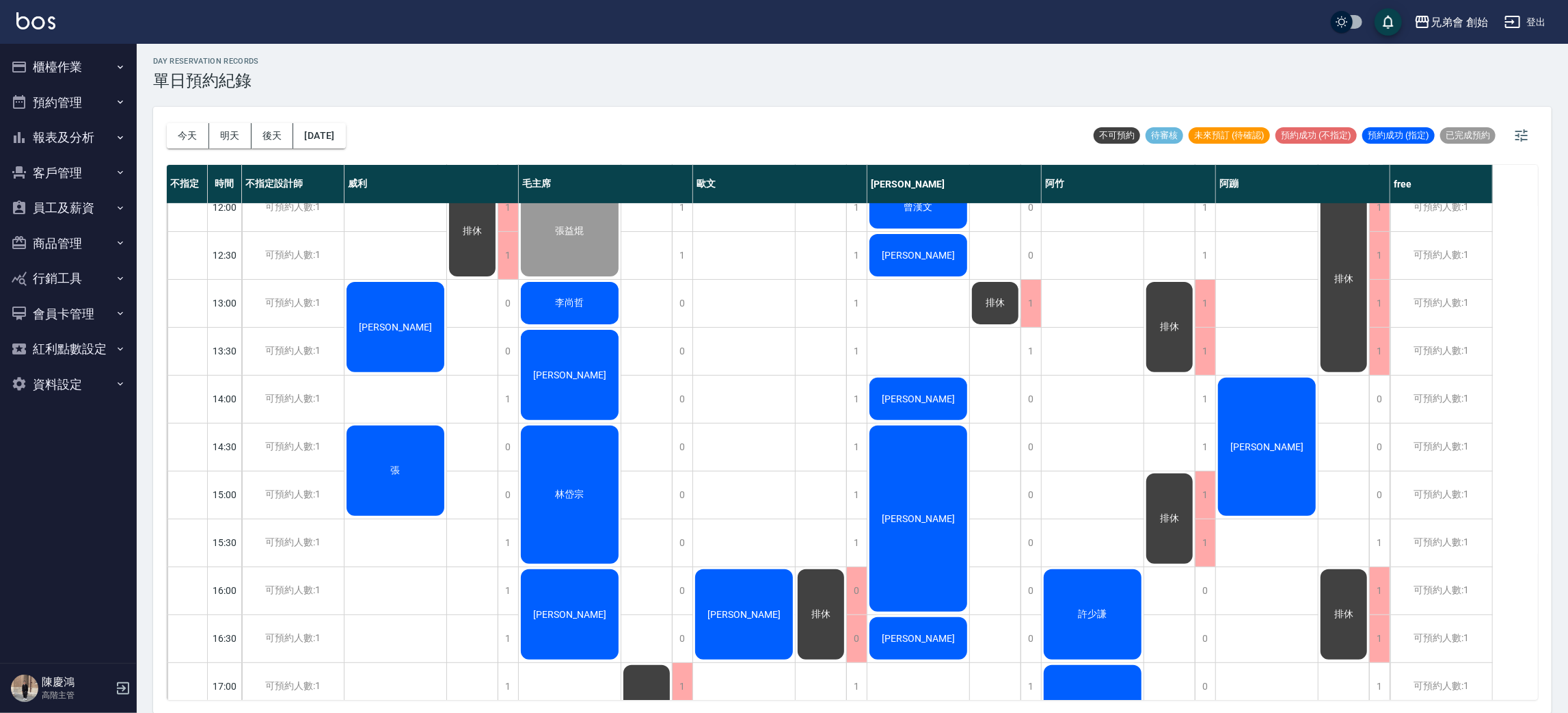
drag, startPoint x: 0, startPoint y: 2, endPoint x: 1261, endPoint y: 437, distance: 1333.9
click at [1216, 437] on div "1 1 1 1 1 1 1 1 1 1 1 1 1 1 0 0 0 0 1 1 1 1 1 1 1 1 1 1 1 許少謙 麥克 排休 排休" at bounding box center [1128, 590] width 174 height 1388
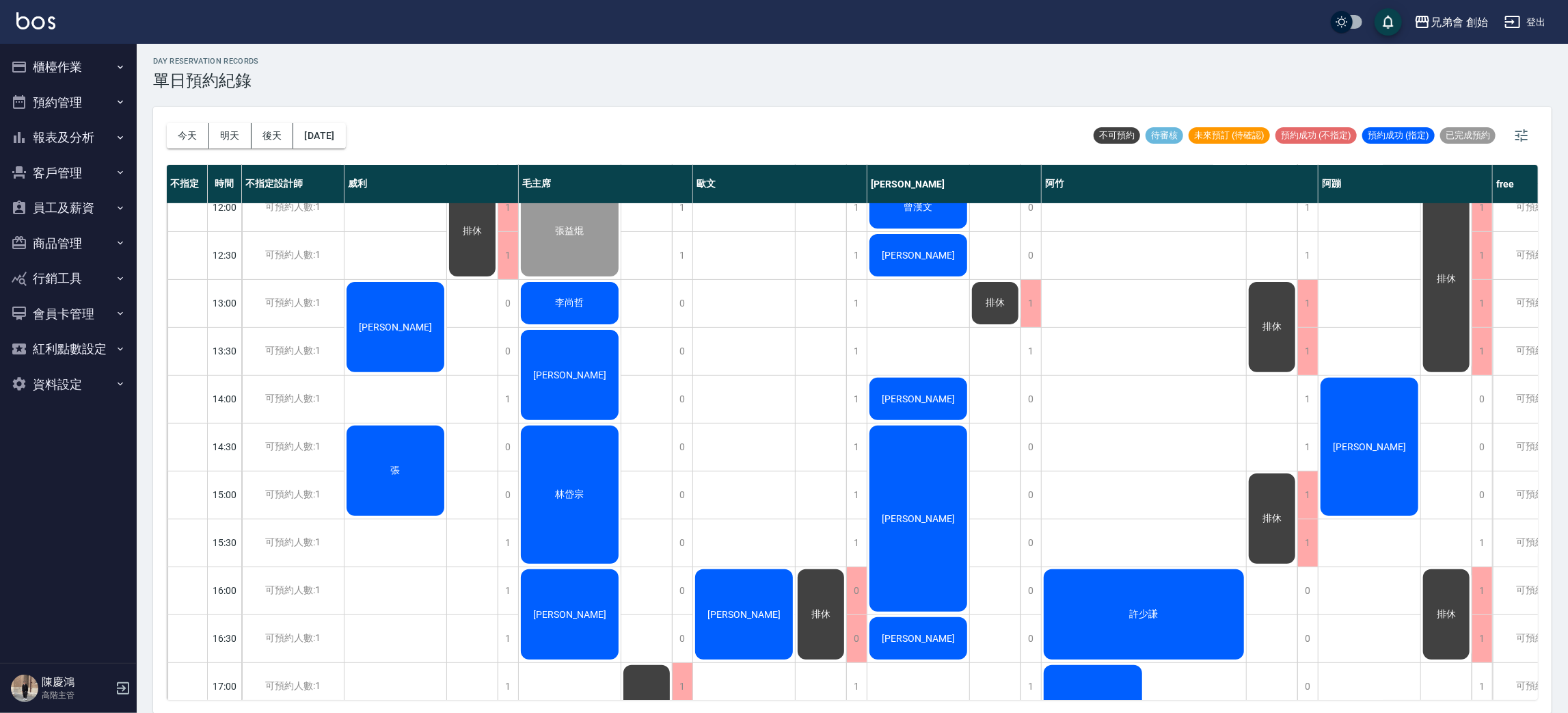
click at [1383, 443] on span "[PERSON_NAME]" at bounding box center [1369, 446] width 78 height 11
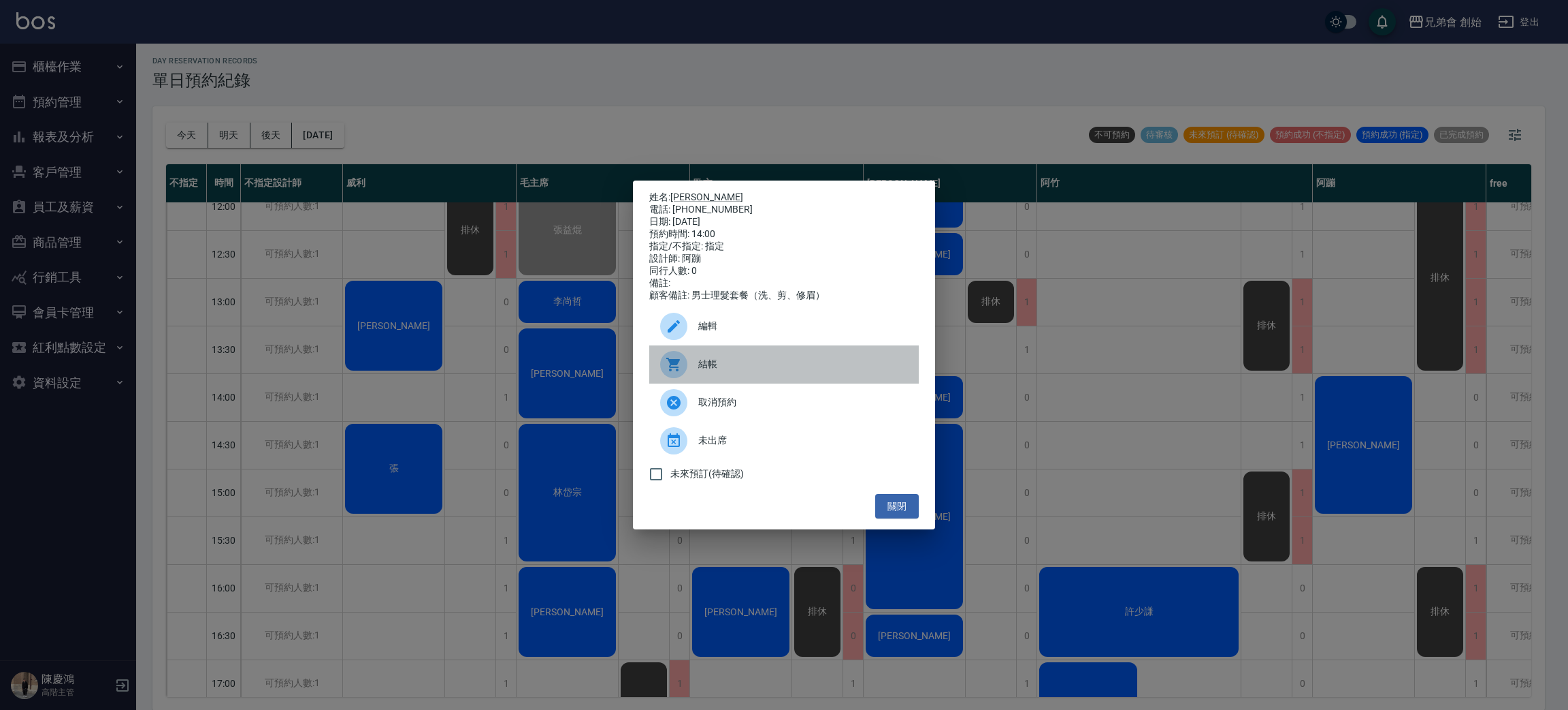
click at [811, 370] on span "結帳" at bounding box center [803, 364] width 210 height 15
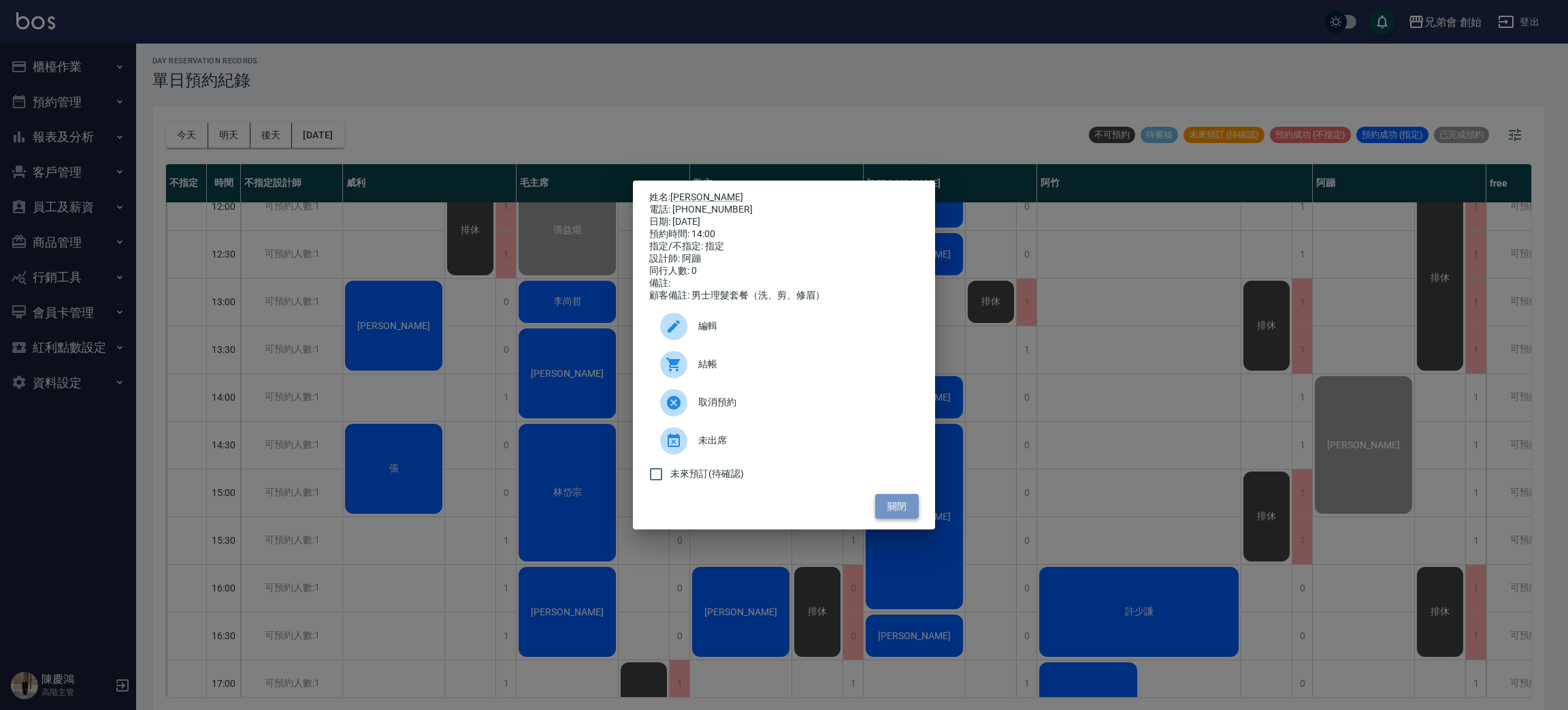
click at [902, 517] on button "關閉" at bounding box center [898, 506] width 44 height 25
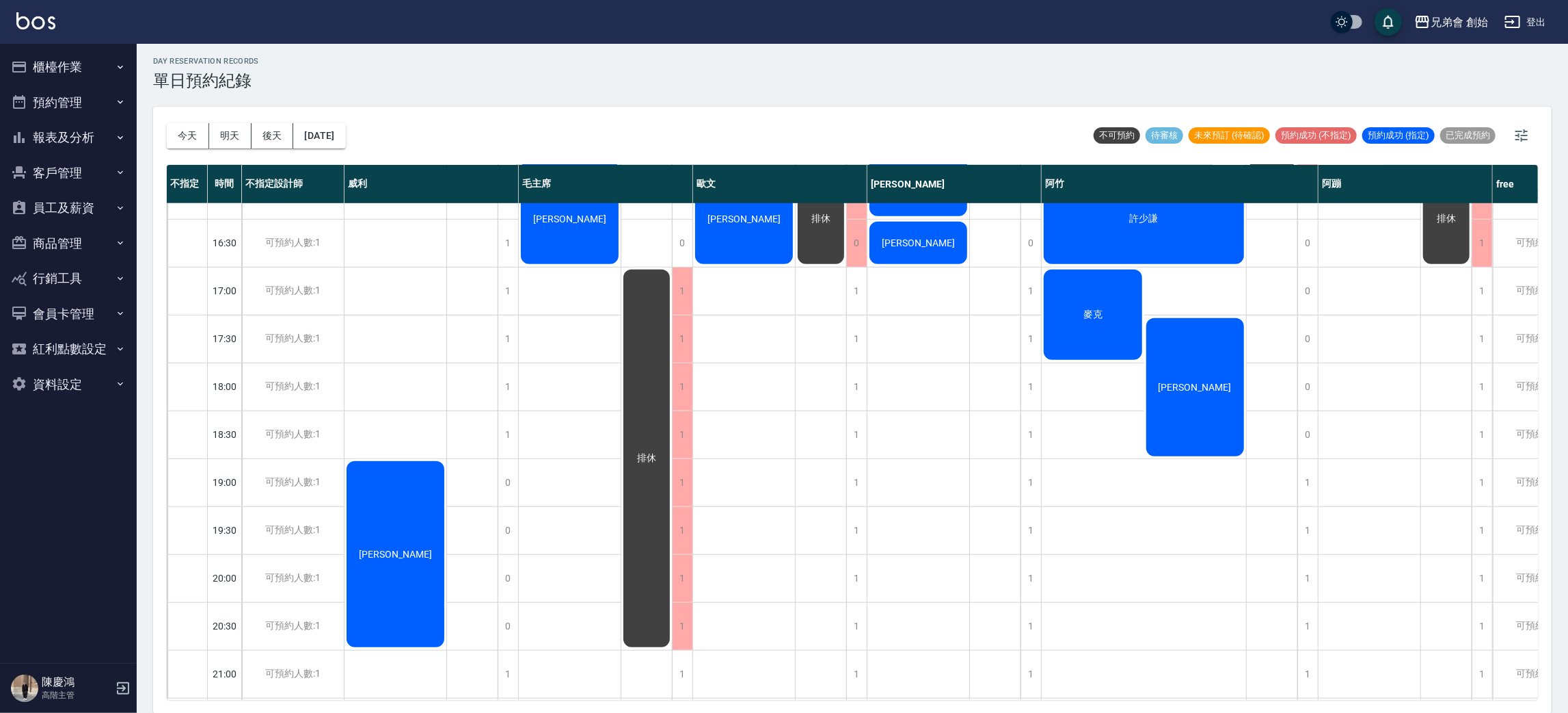
scroll to position [87, 0]
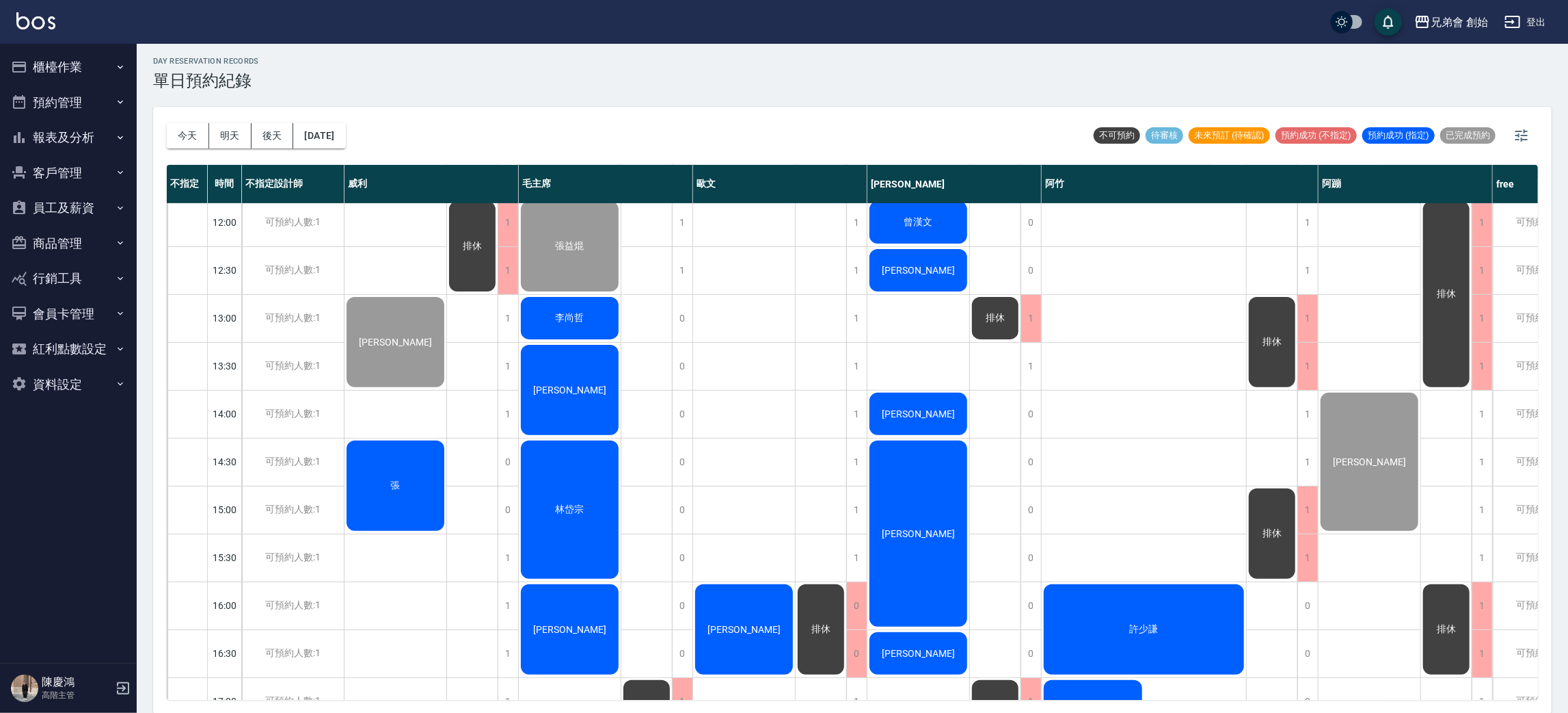
click at [397, 482] on span "張" at bounding box center [395, 485] width 15 height 12
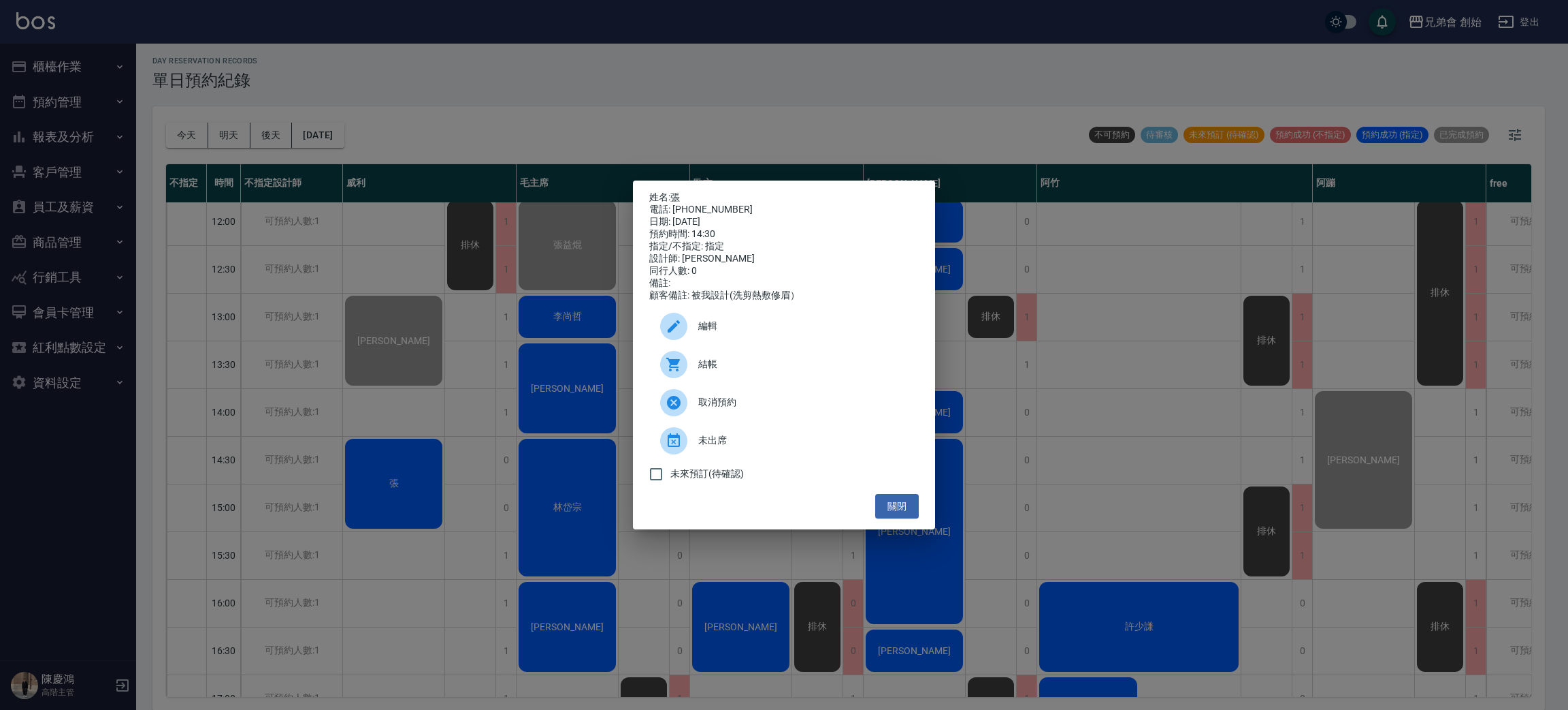
click at [677, 363] on icon at bounding box center [674, 365] width 16 height 16
click at [474, 391] on div "姓名: 張 電話: 0980034014 日期: 2025/09/07 預約時間: 14:30 指定/不指定: 指定 設計師: 威利 同行人數: 0 備註: …" at bounding box center [784, 355] width 1568 height 710
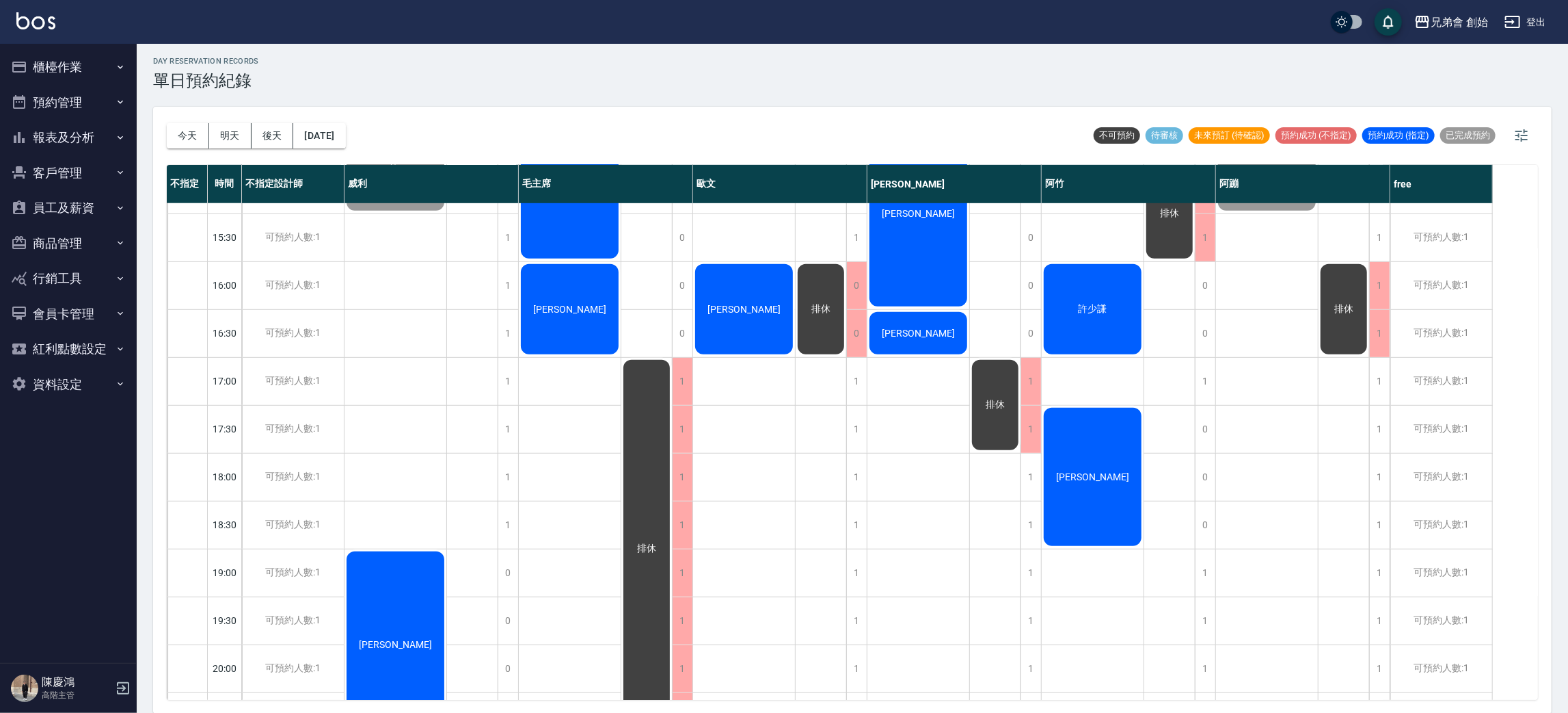
scroll to position [407, 0]
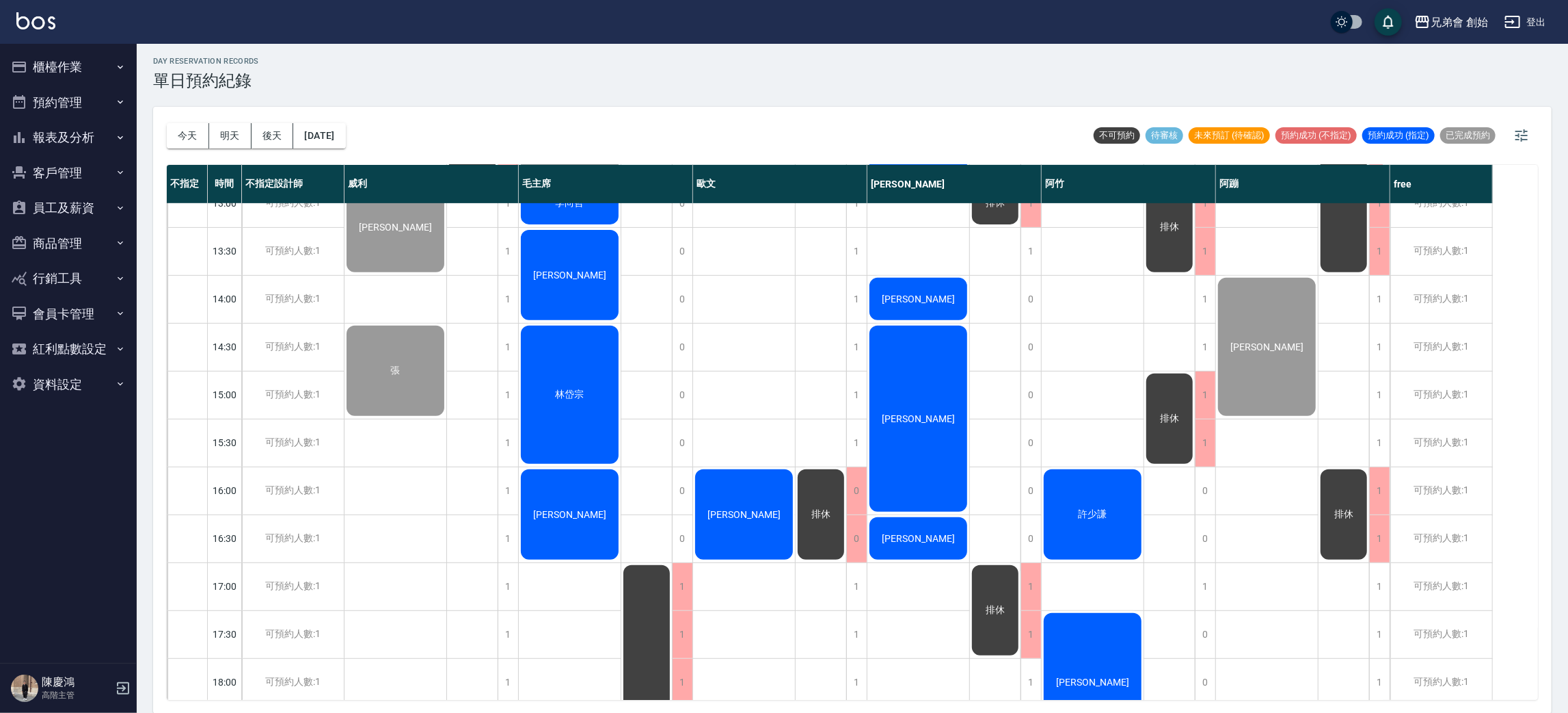
click at [583, 376] on div "林岱宗" at bounding box center [570, 395] width 102 height 142
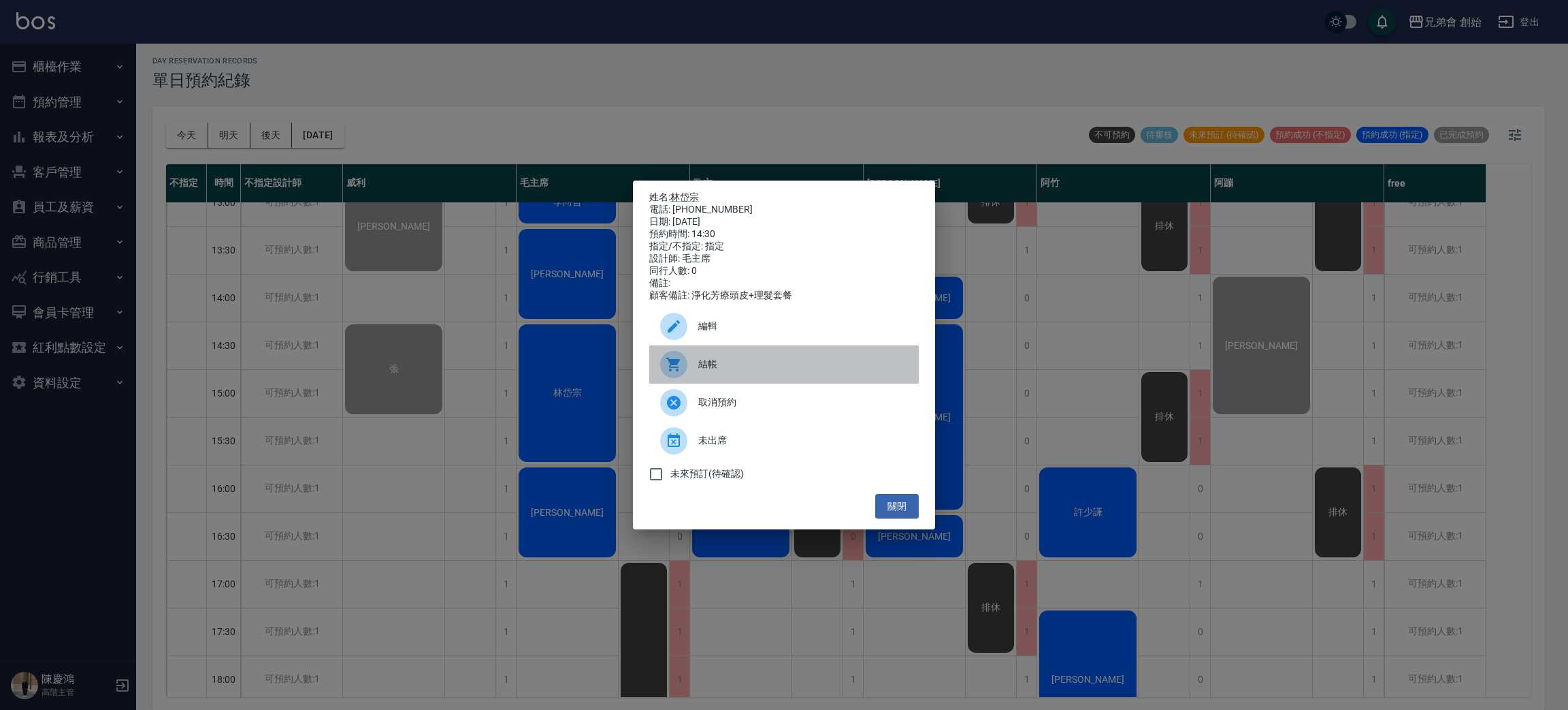
click at [687, 362] on div at bounding box center [679, 364] width 38 height 27
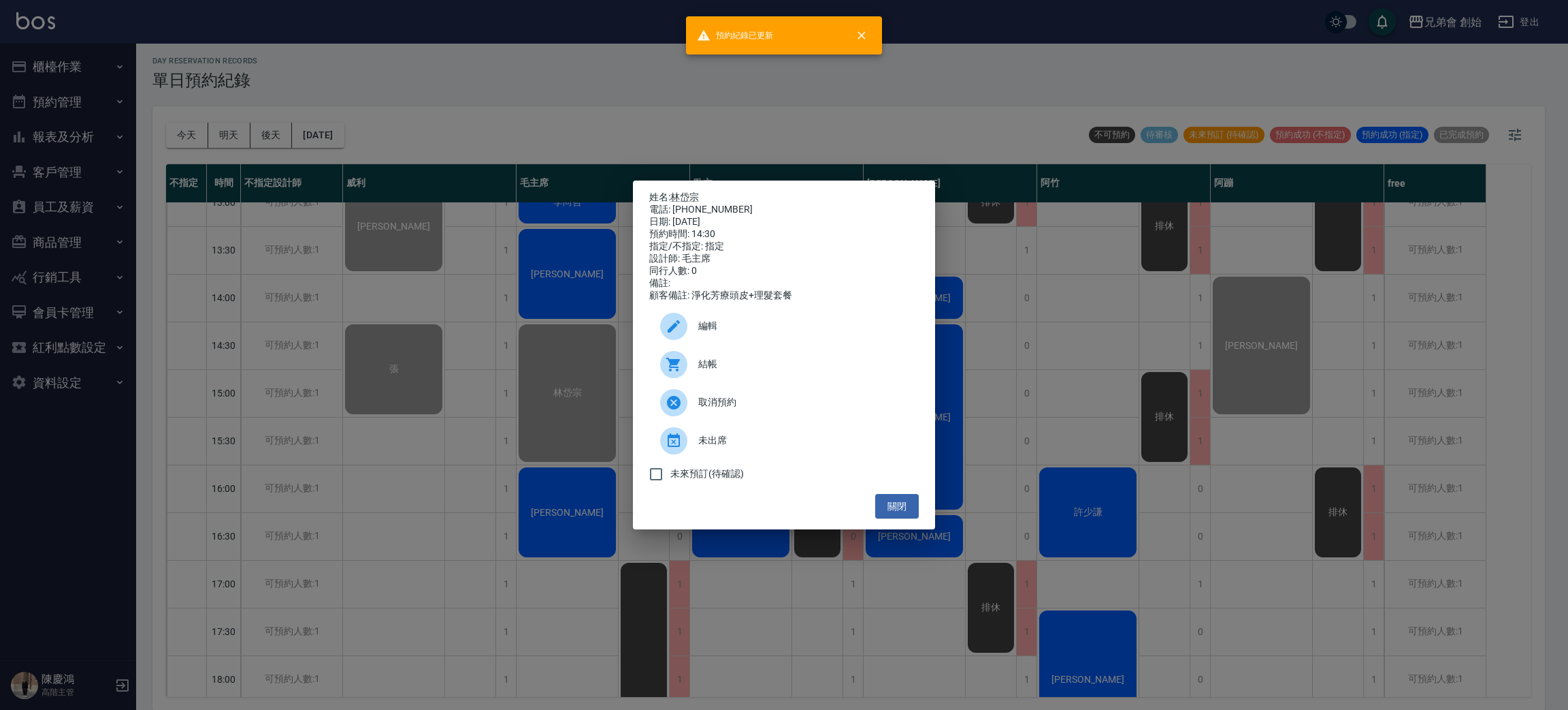
click at [620, 103] on div "姓名: 林岱宗 電話: 0939111565 日期: 2025/09/07 預約時間: 14:30 指定/不指定: 指定 設計師: 毛主席 同行人數: 0 備…" at bounding box center [784, 355] width 1568 height 710
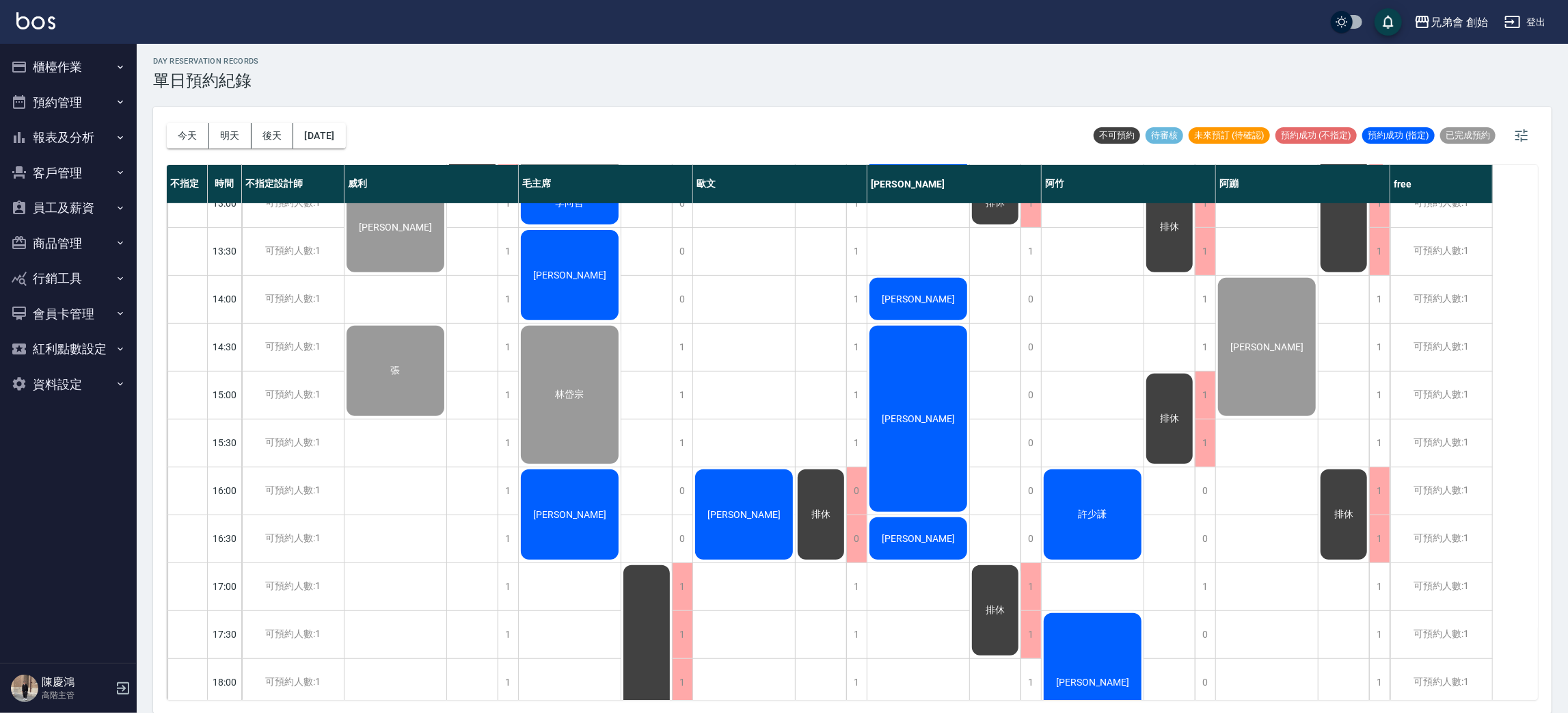
click at [579, 294] on div "[PERSON_NAME]" at bounding box center [570, 275] width 102 height 94
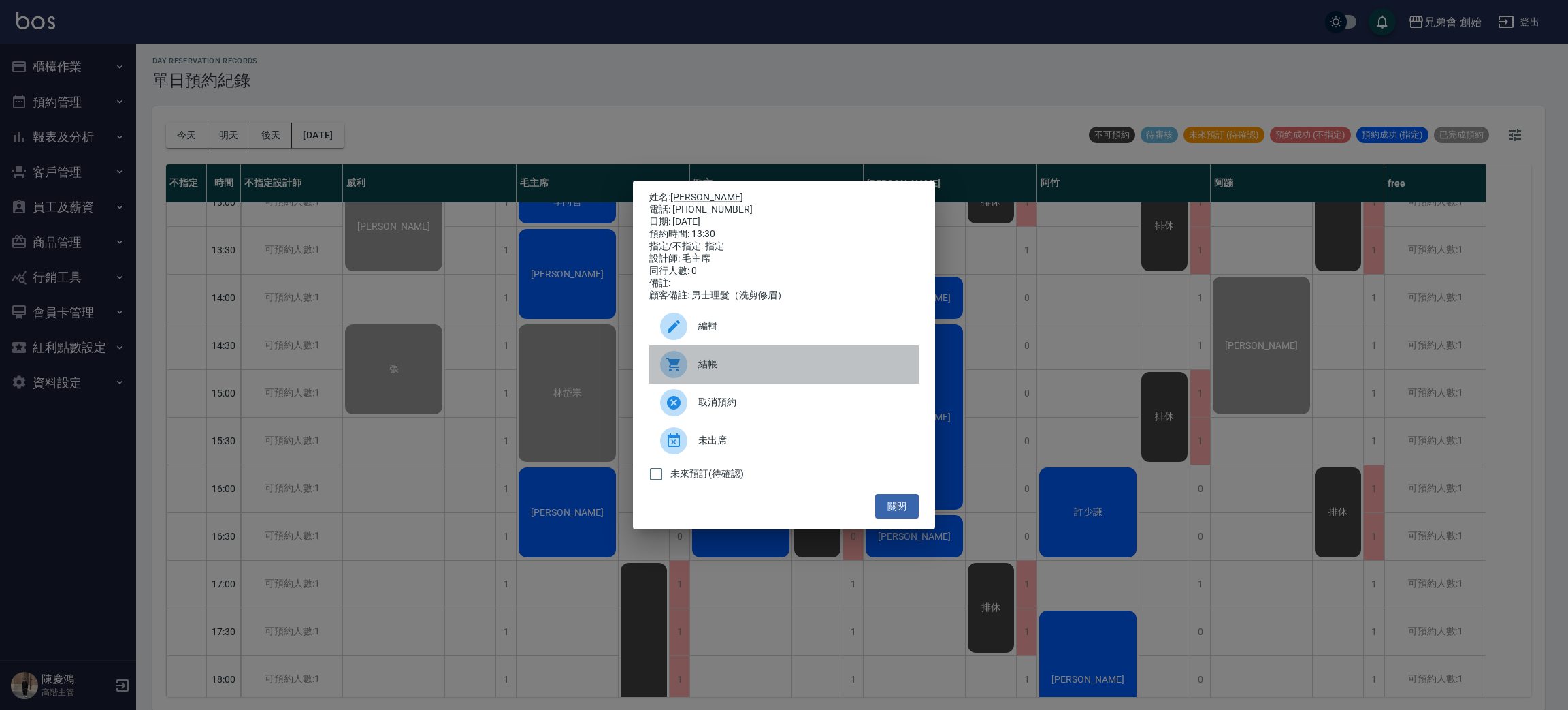
click at [659, 375] on div "結帳" at bounding box center [784, 364] width 269 height 38
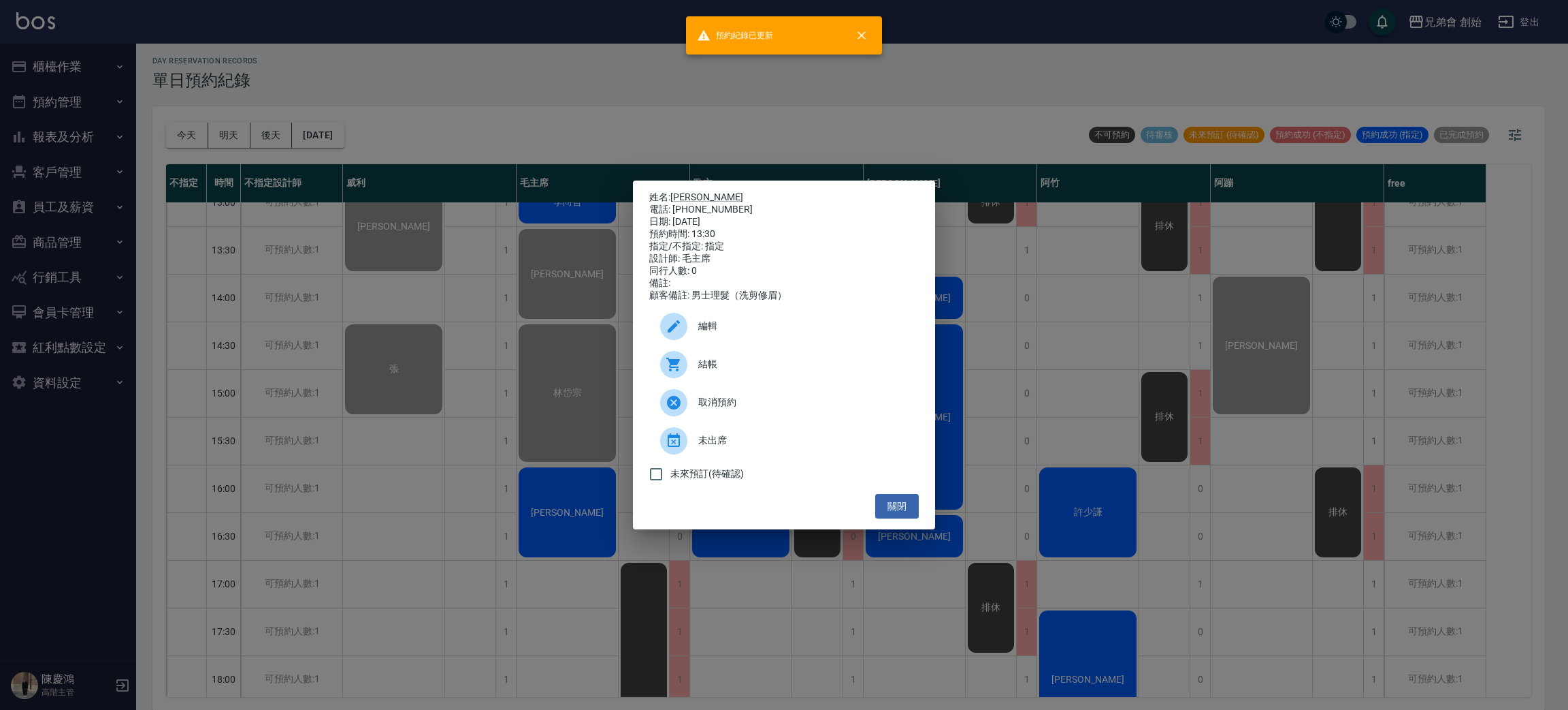
click at [525, 104] on div "姓名: 李玨 電話: 0973086877 日期: 2025/09/07 預約時間: 13:30 指定/不指定: 指定 設計師: 毛主席 同行人數: 0 備註…" at bounding box center [784, 355] width 1568 height 710
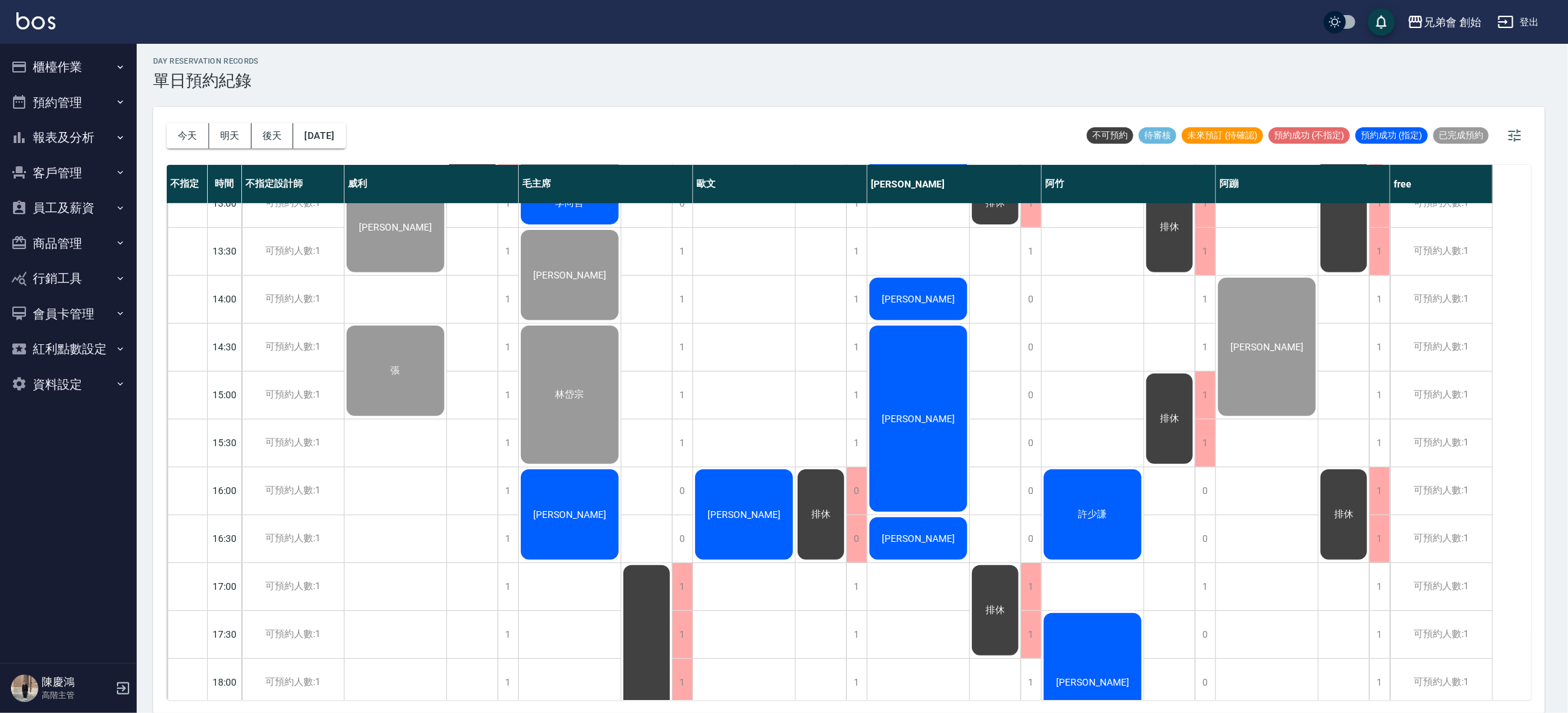
scroll to position [304, 0]
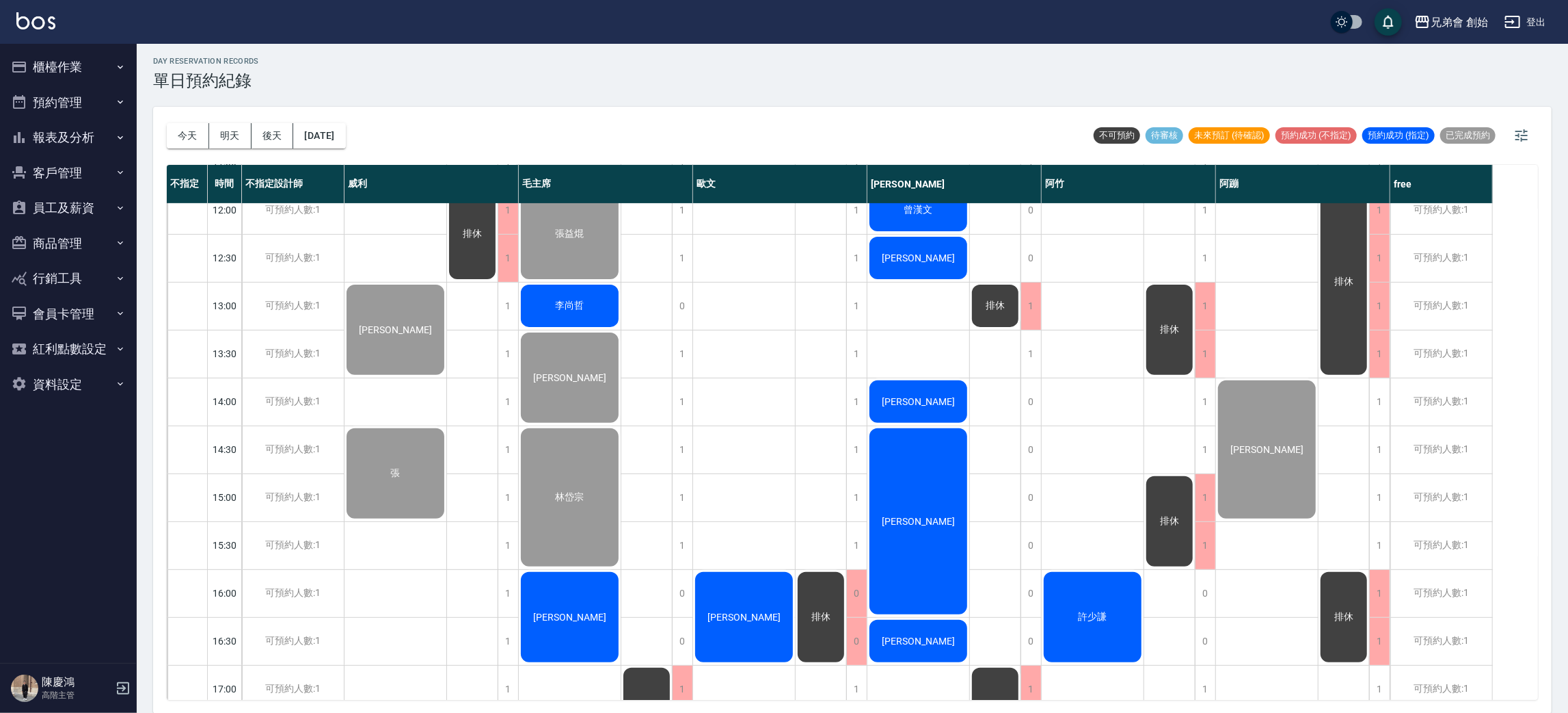
click at [547, 316] on div "李尚哲" at bounding box center [570, 305] width 102 height 47
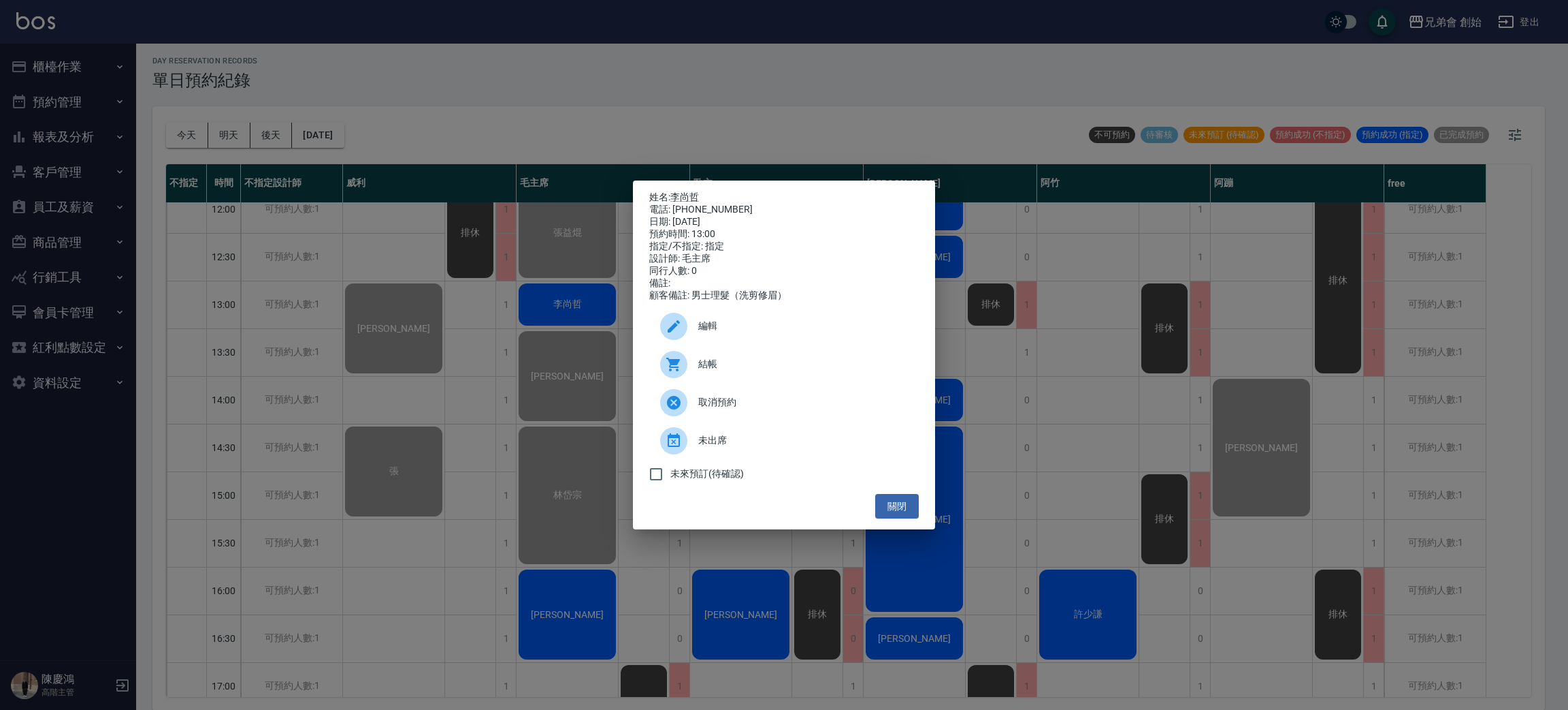
click at [693, 362] on div at bounding box center [679, 364] width 38 height 27
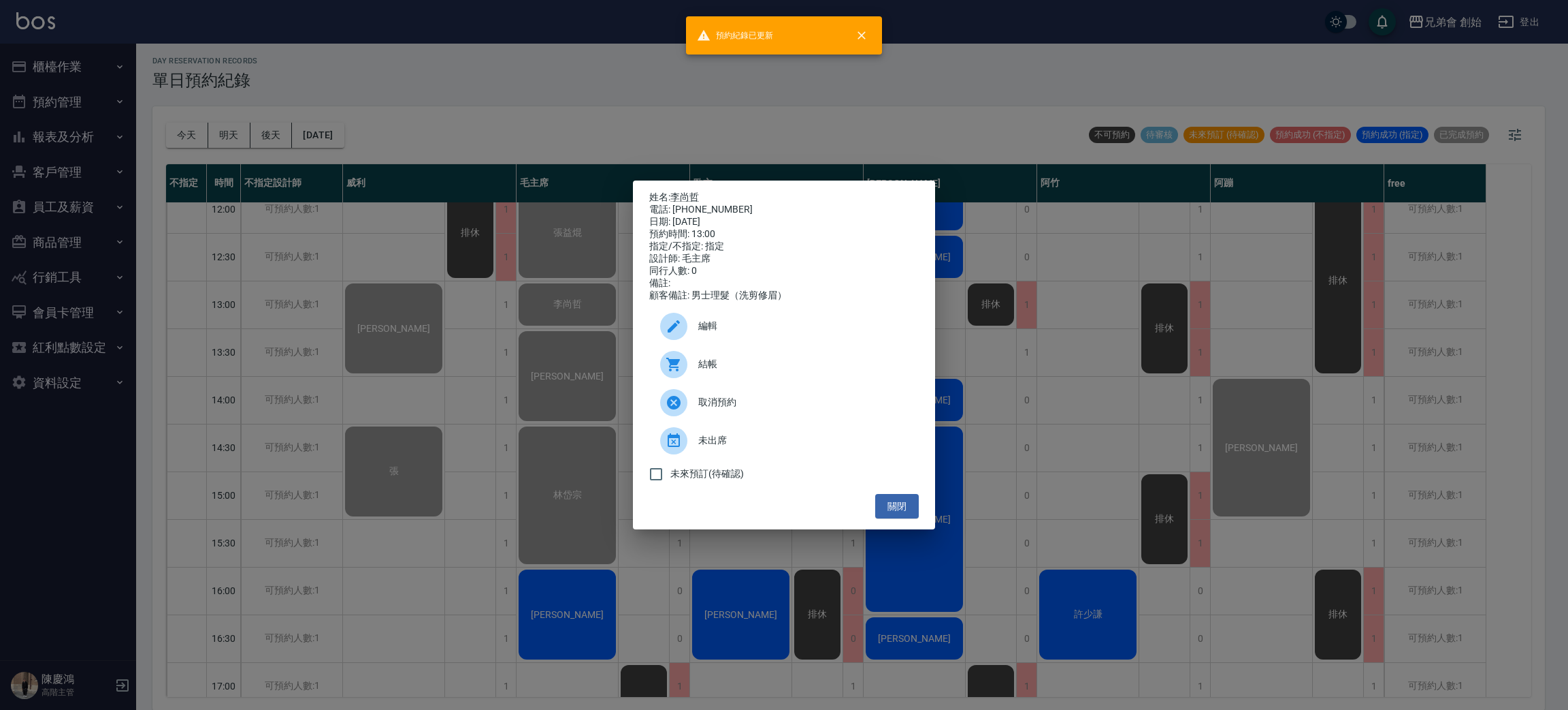
click at [561, 150] on div "姓名: 李尚哲 電話: 0915128179 日期: 2025/09/07 預約時間: 13:00 指定/不指定: 指定 設計師: 毛主席 同行人數: 0 備…" at bounding box center [784, 355] width 1568 height 710
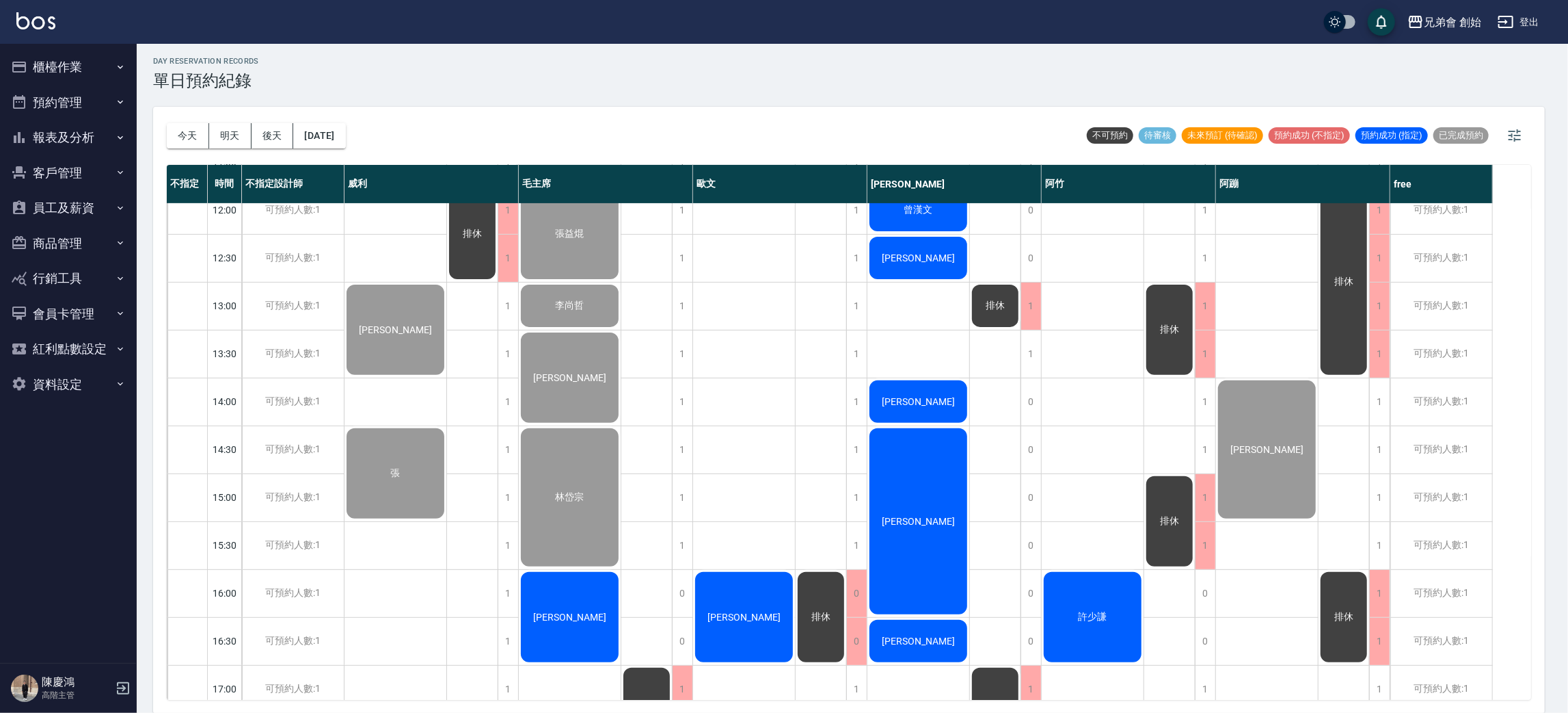
scroll to position [715, 0]
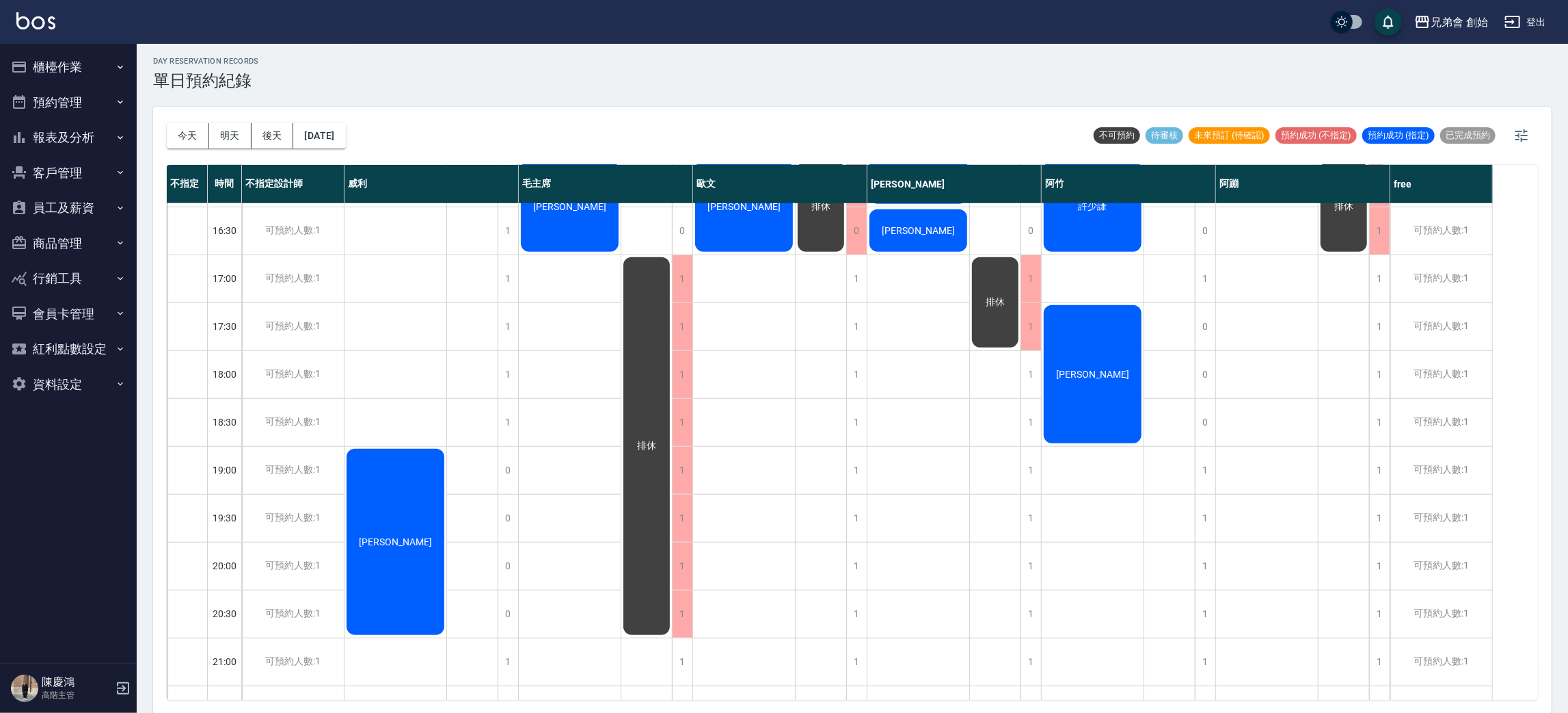
click at [571, 220] on div "[PERSON_NAME]" at bounding box center [570, 206] width 102 height 94
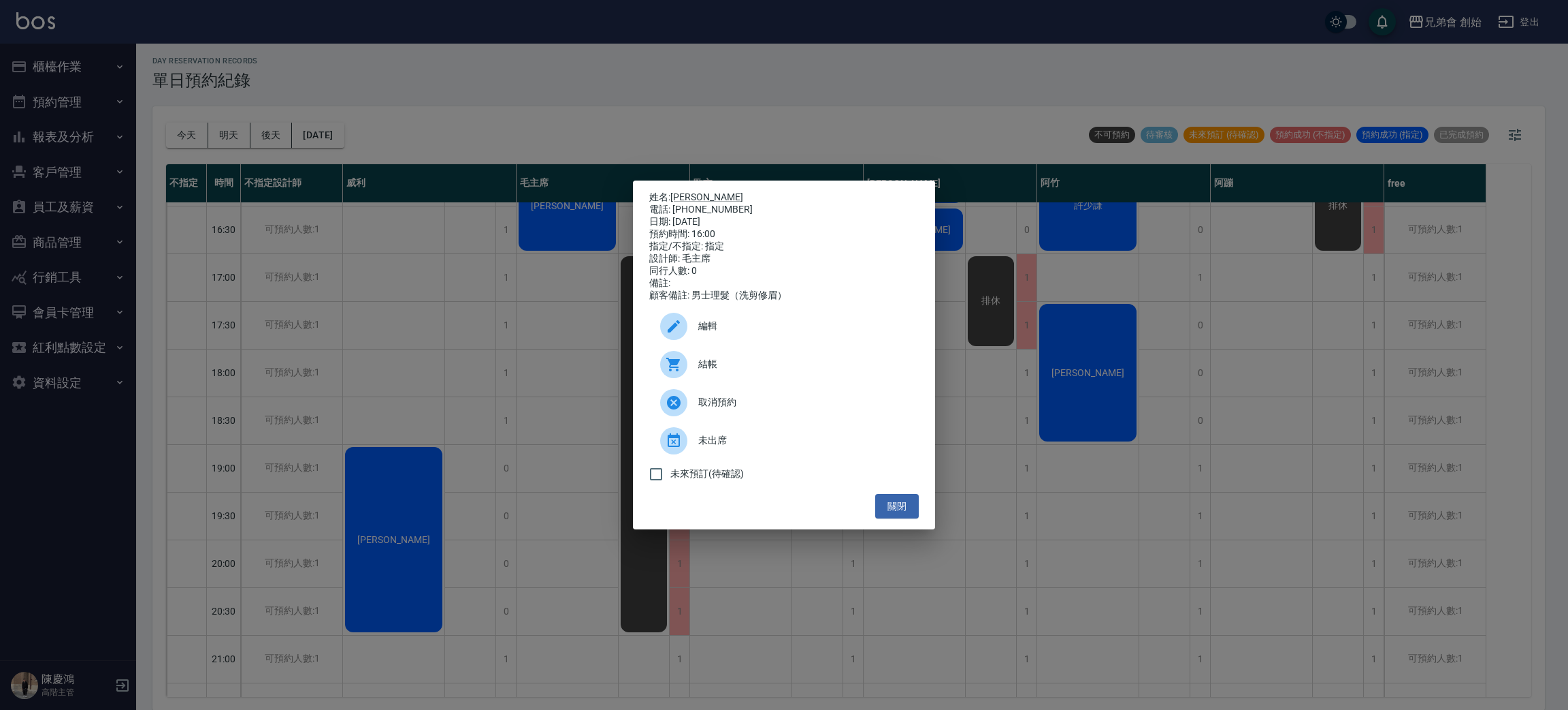
click at [668, 367] on icon at bounding box center [674, 365] width 16 height 16
drag, startPoint x: 543, startPoint y: 138, endPoint x: 545, endPoint y: 147, distance: 9.2
click at [545, 147] on div "姓名: 彭久玟 電話: 0930027271 日期: 2025/09/07 預約時間: 16:00 指定/不指定: 指定 設計師: 毛主席 同行人數: 0 備…" at bounding box center [784, 355] width 1568 height 710
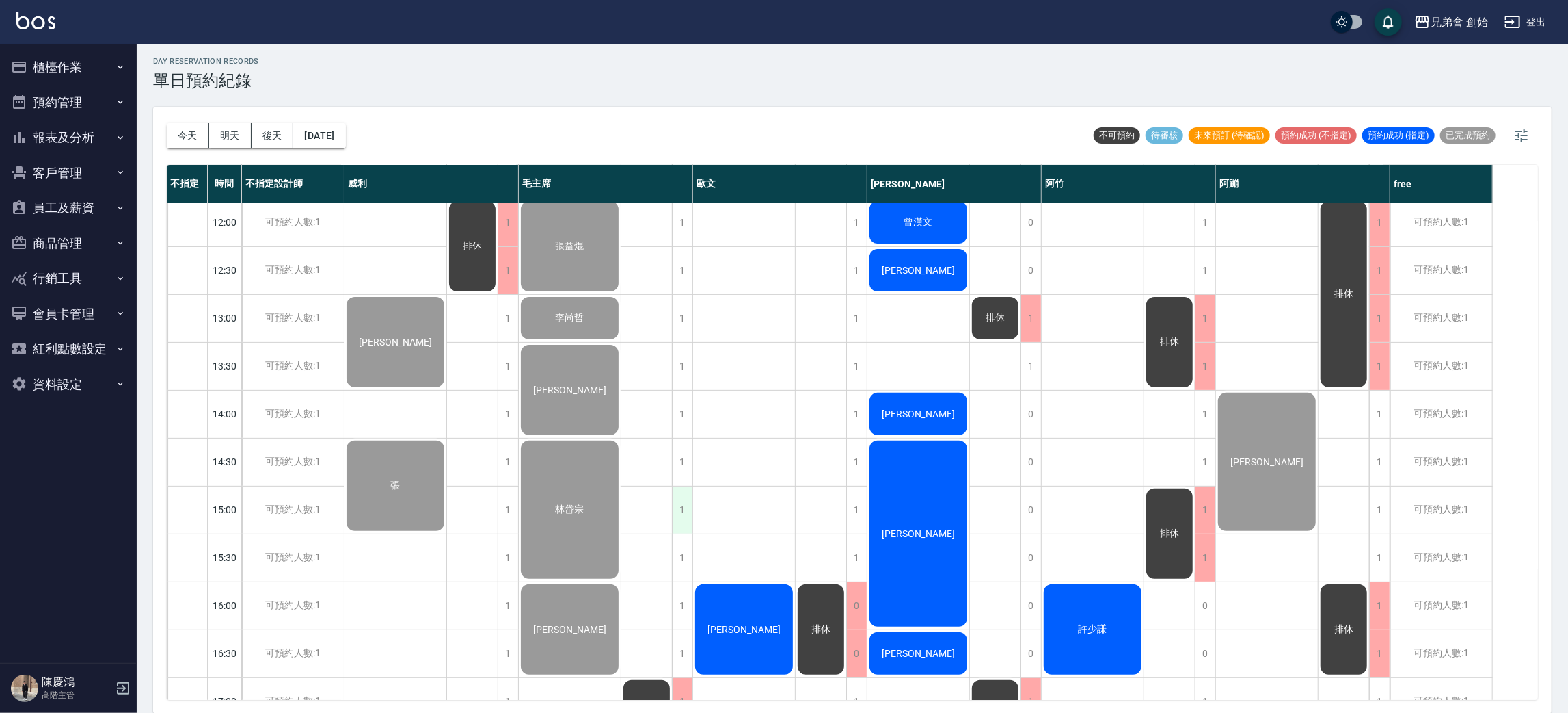
scroll to position [497, 0]
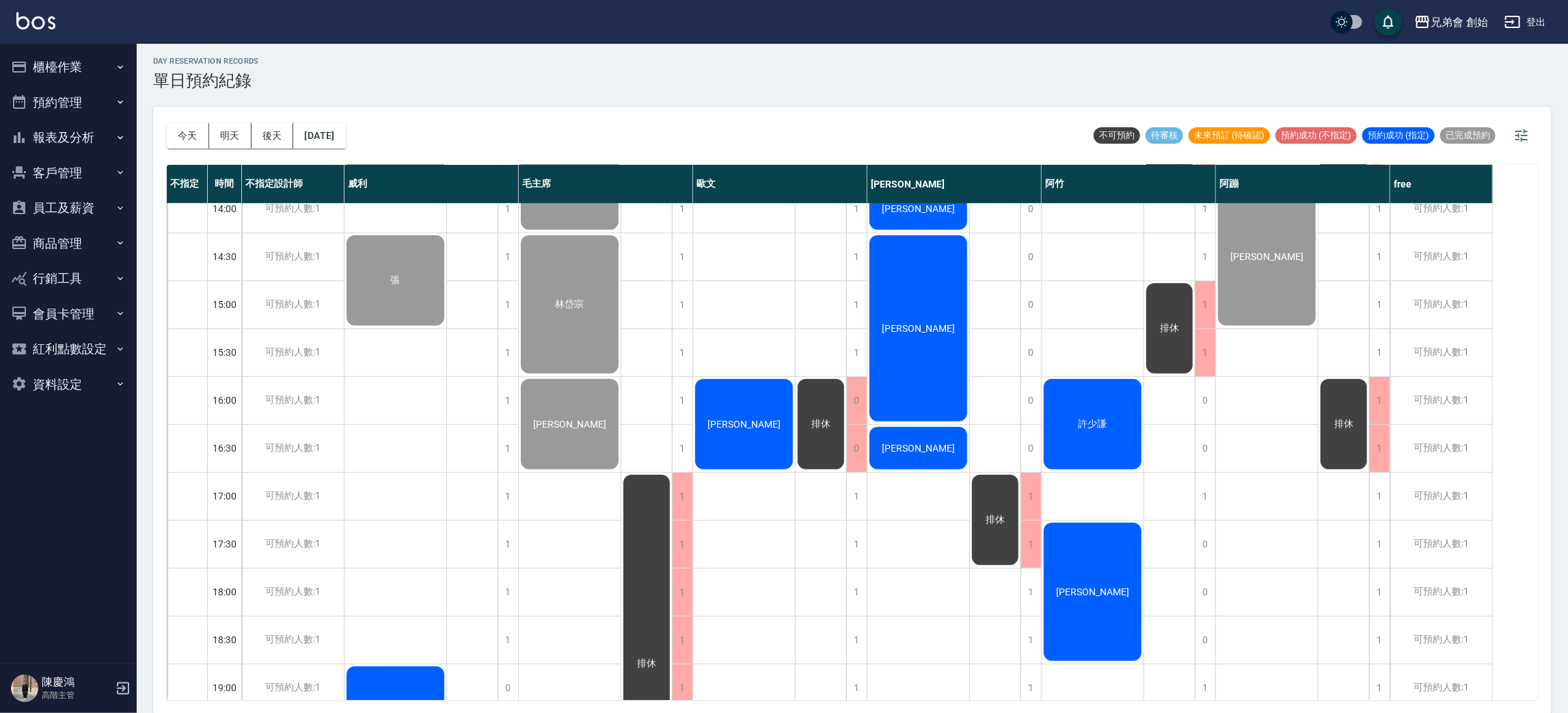
click at [718, 412] on div "江澔" at bounding box center [744, 424] width 102 height 94
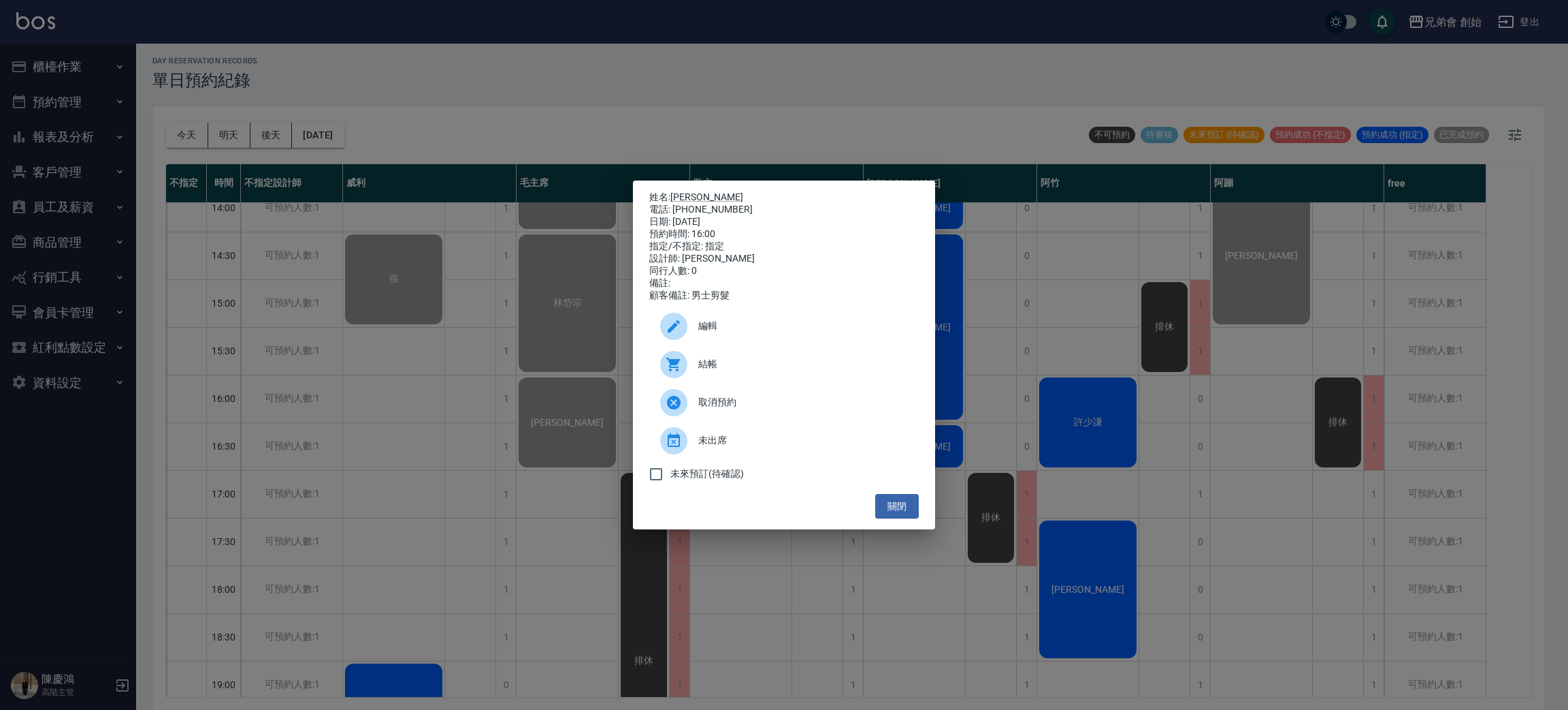
click at [814, 59] on div "姓名: 江澔 電話: 0929110302 日期: 2025/09/07 預約時間: 16:00 指定/不指定: 指定 設計師: 歐文 同行人數: 0 備註:…" at bounding box center [784, 355] width 1568 height 710
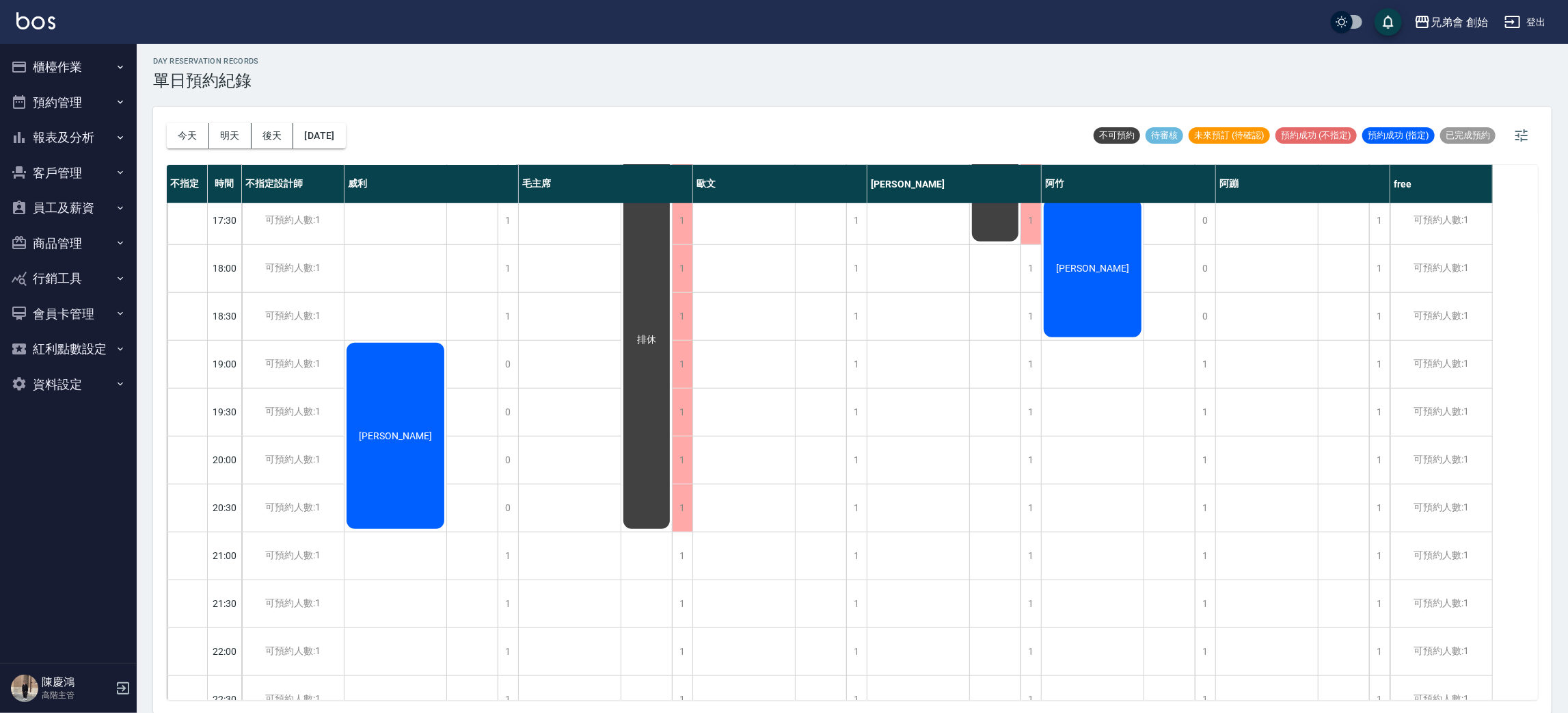
scroll to position [908, 0]
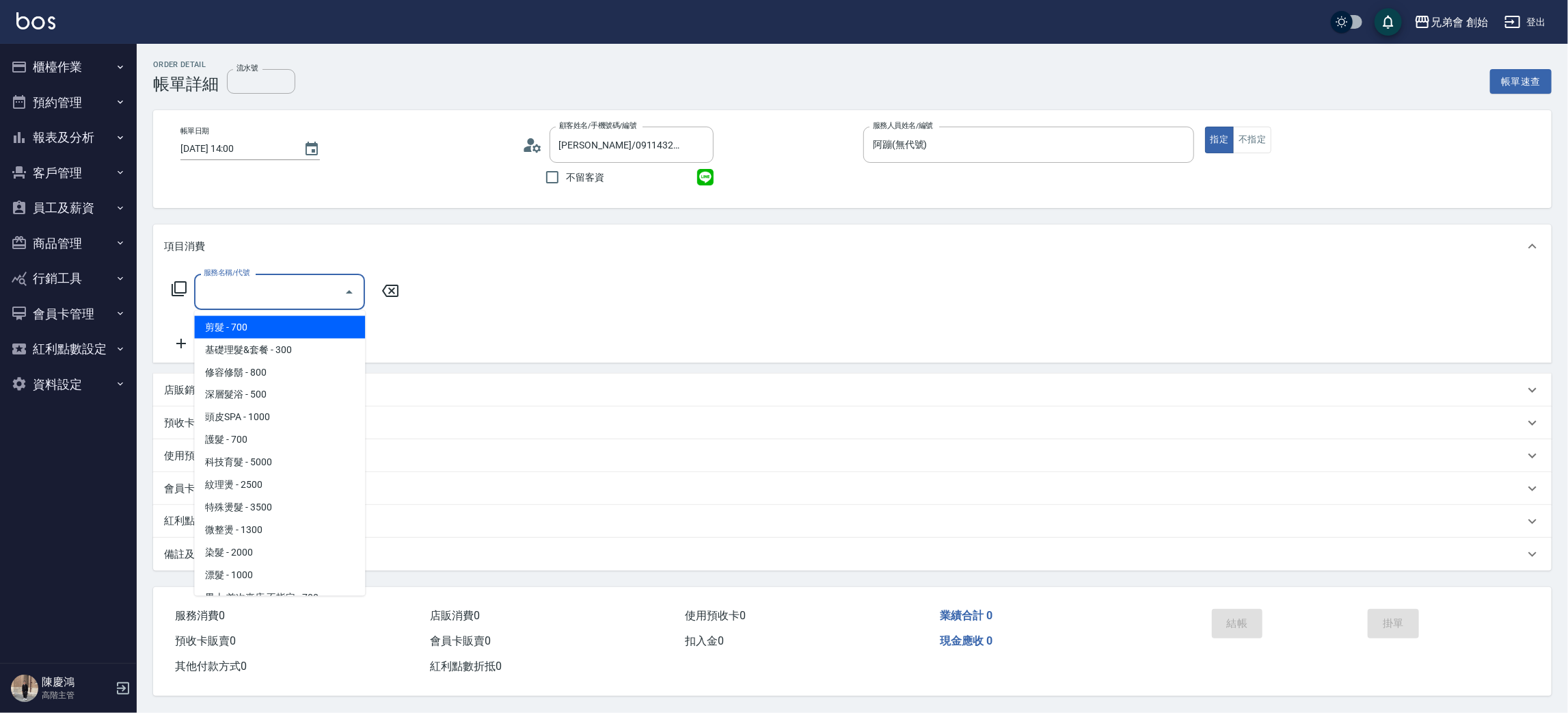
click at [333, 332] on span "剪髮 - 700" at bounding box center [279, 327] width 171 height 23
type input "剪髮(A01)"
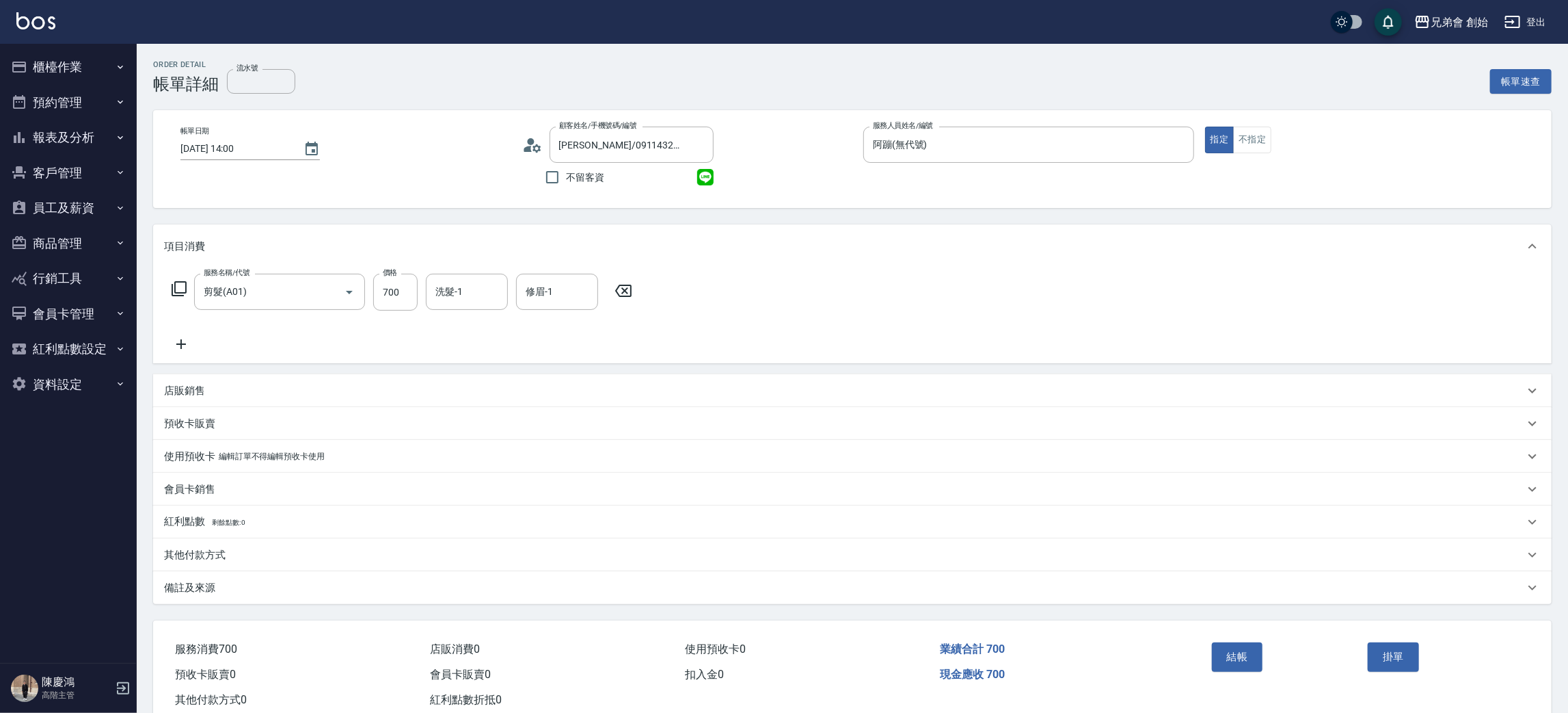
click at [174, 338] on icon at bounding box center [181, 344] width 34 height 16
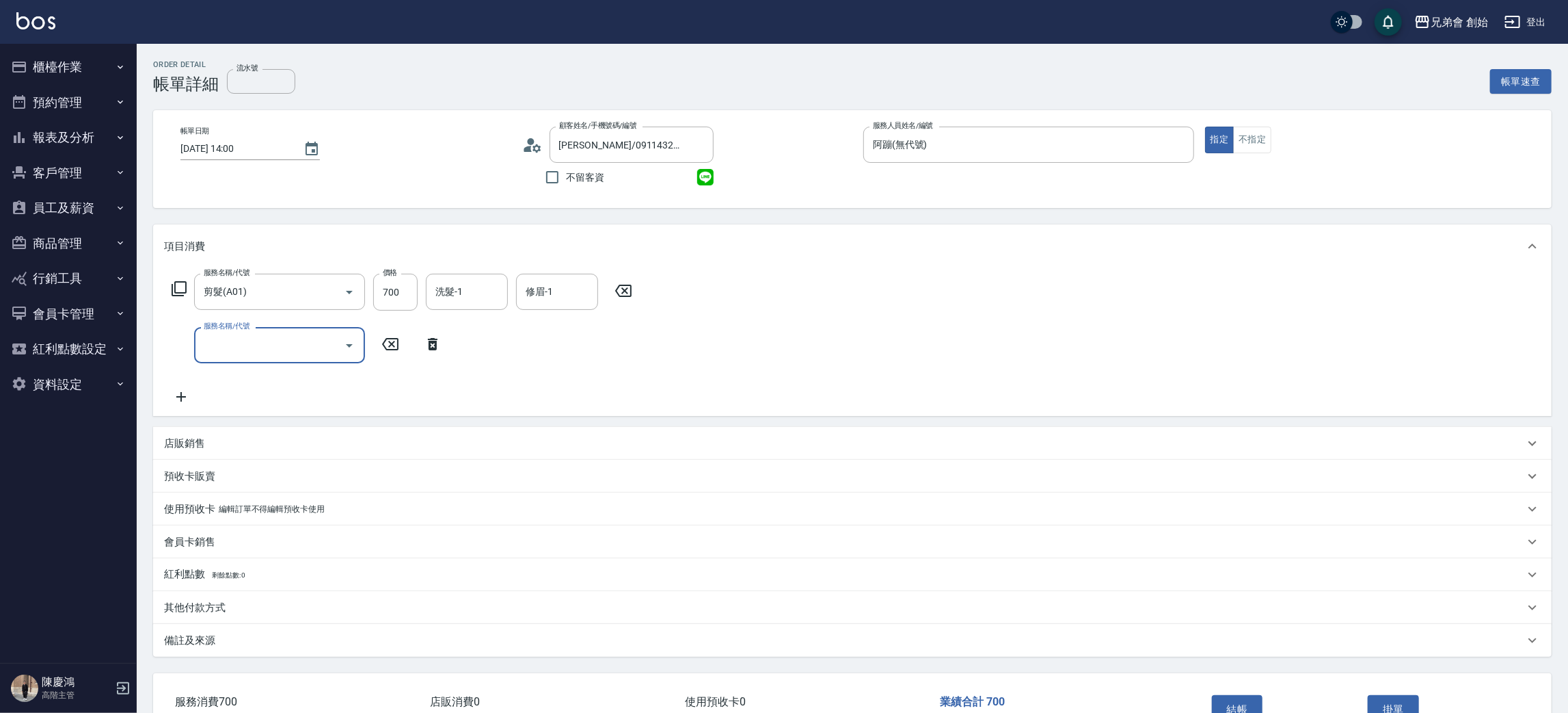
click at [276, 351] on input "服務名稱/代號" at bounding box center [269, 344] width 138 height 24
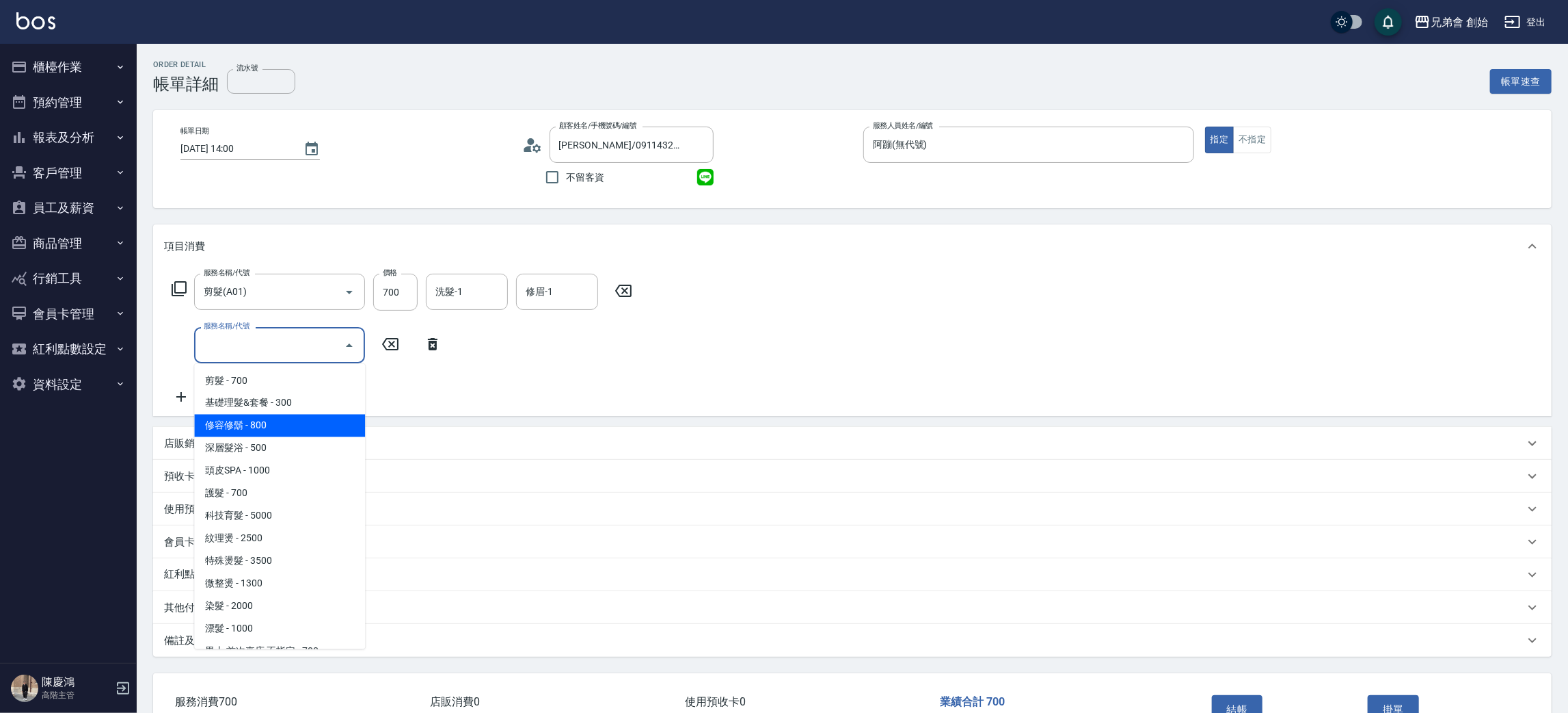
click at [302, 419] on span "修容修鬍 - 800" at bounding box center [279, 426] width 171 height 23
type input "修容修鬍(A04)"
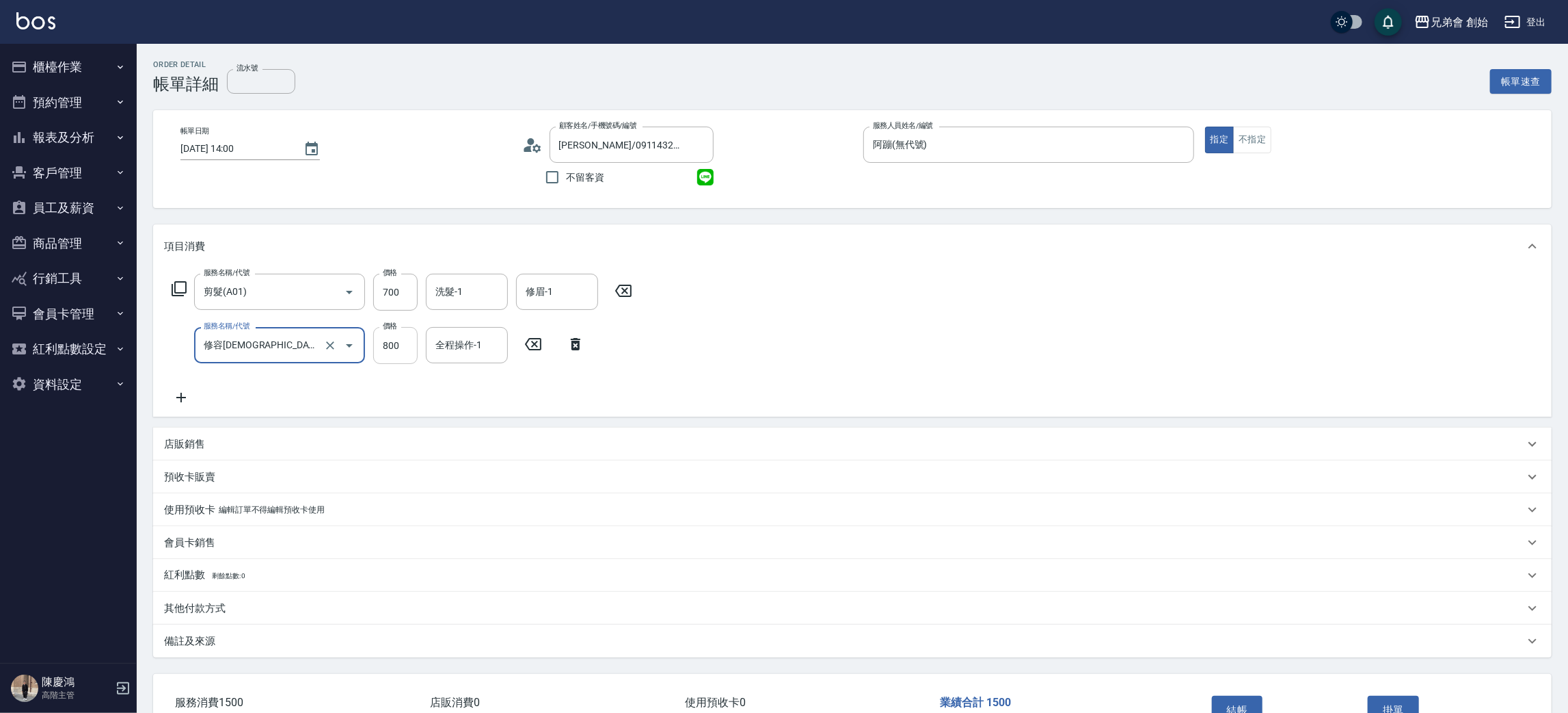
click at [400, 345] on input "800" at bounding box center [395, 345] width 44 height 37
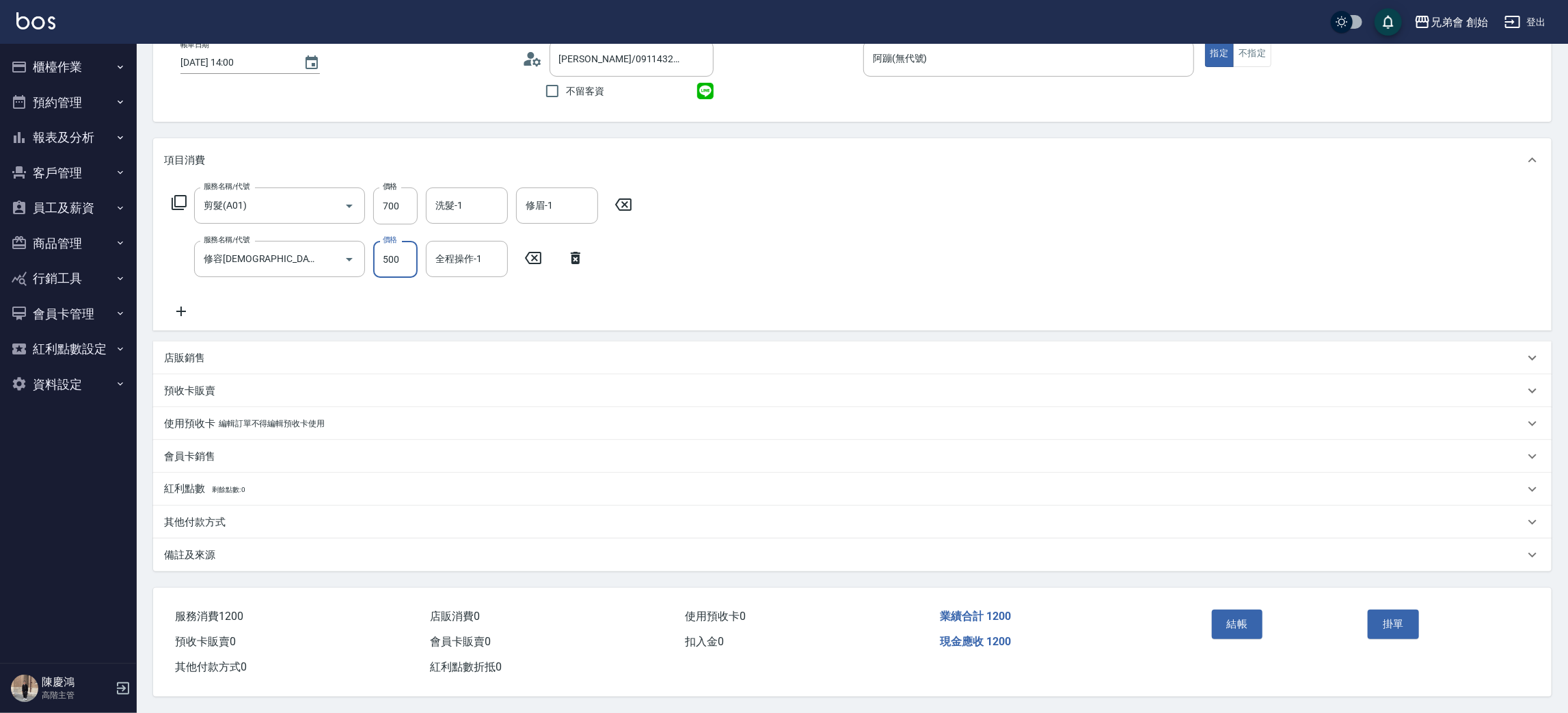
type input "500"
click at [1234, 621] on button "結帳" at bounding box center [1237, 623] width 51 height 29
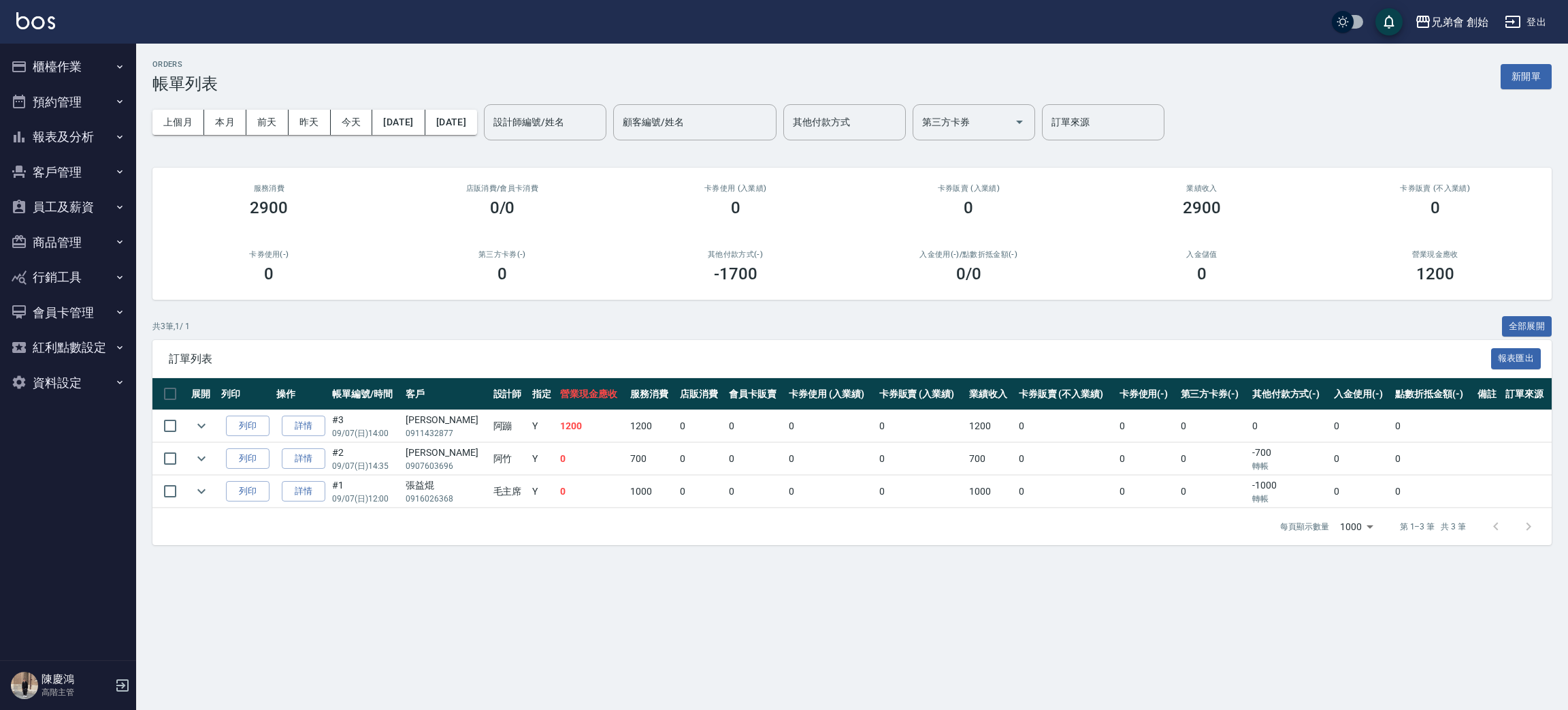
click at [606, 110] on div "設計師編號/姓名 設計師編號/姓名" at bounding box center [545, 122] width 123 height 36
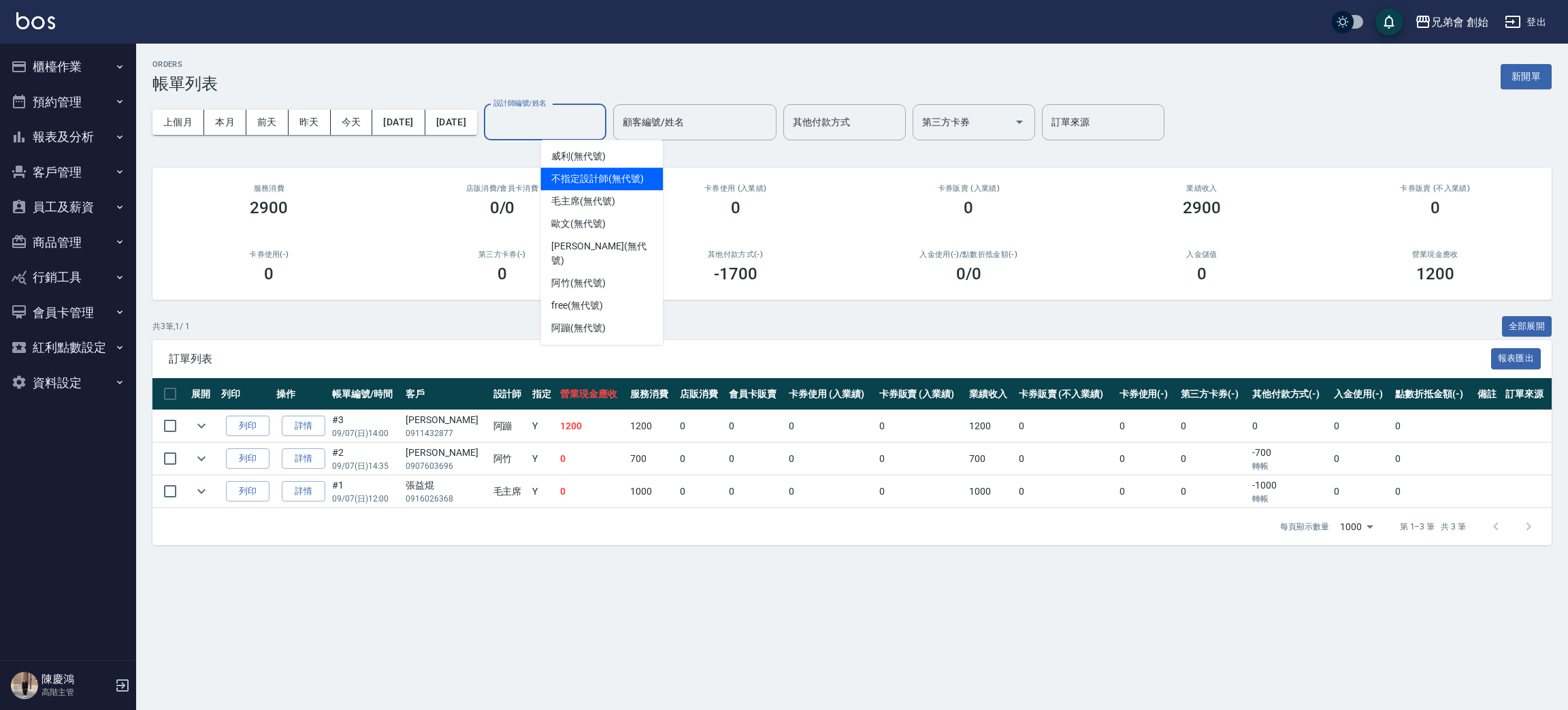
click at [59, 67] on button "櫃檯作業" at bounding box center [68, 66] width 125 height 35
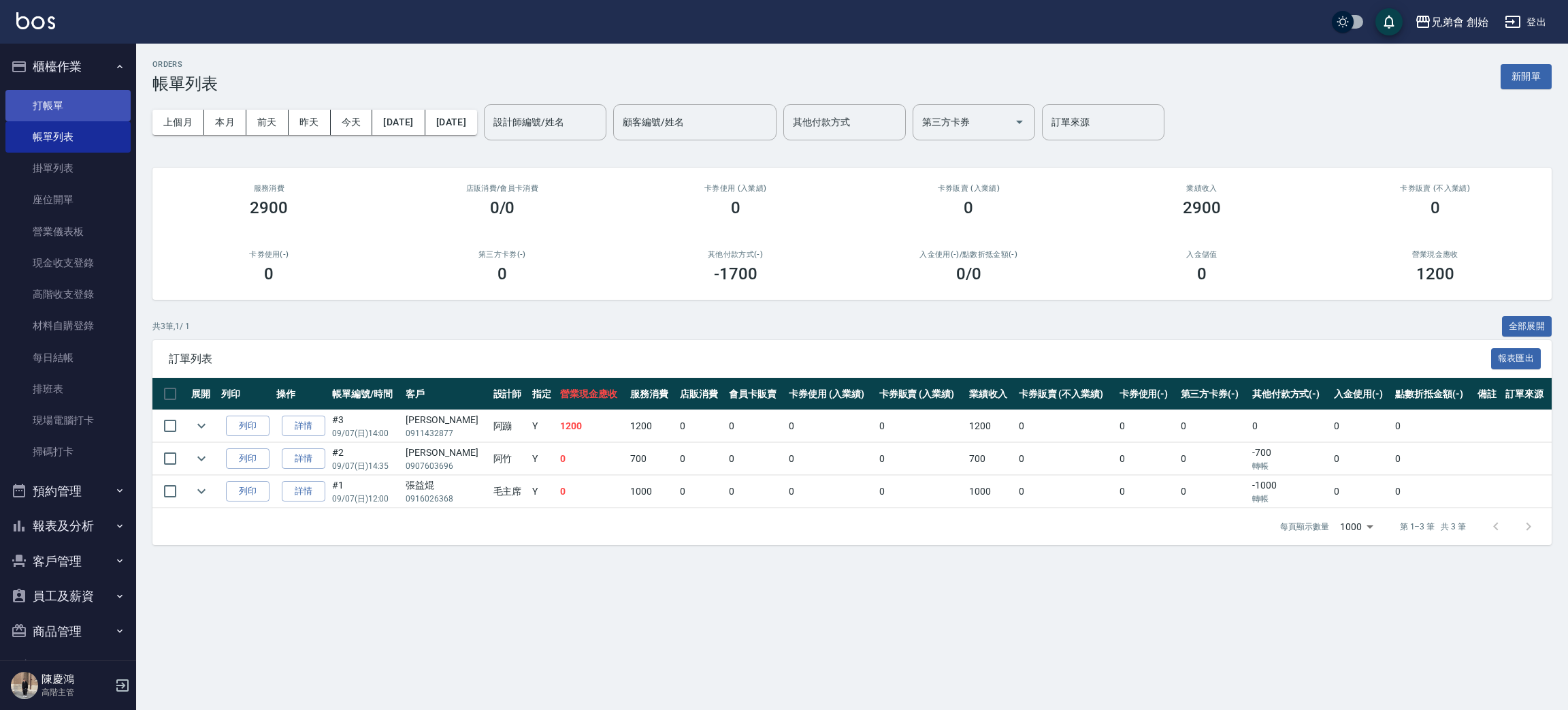
click at [92, 109] on link "打帳單" at bounding box center [68, 105] width 125 height 31
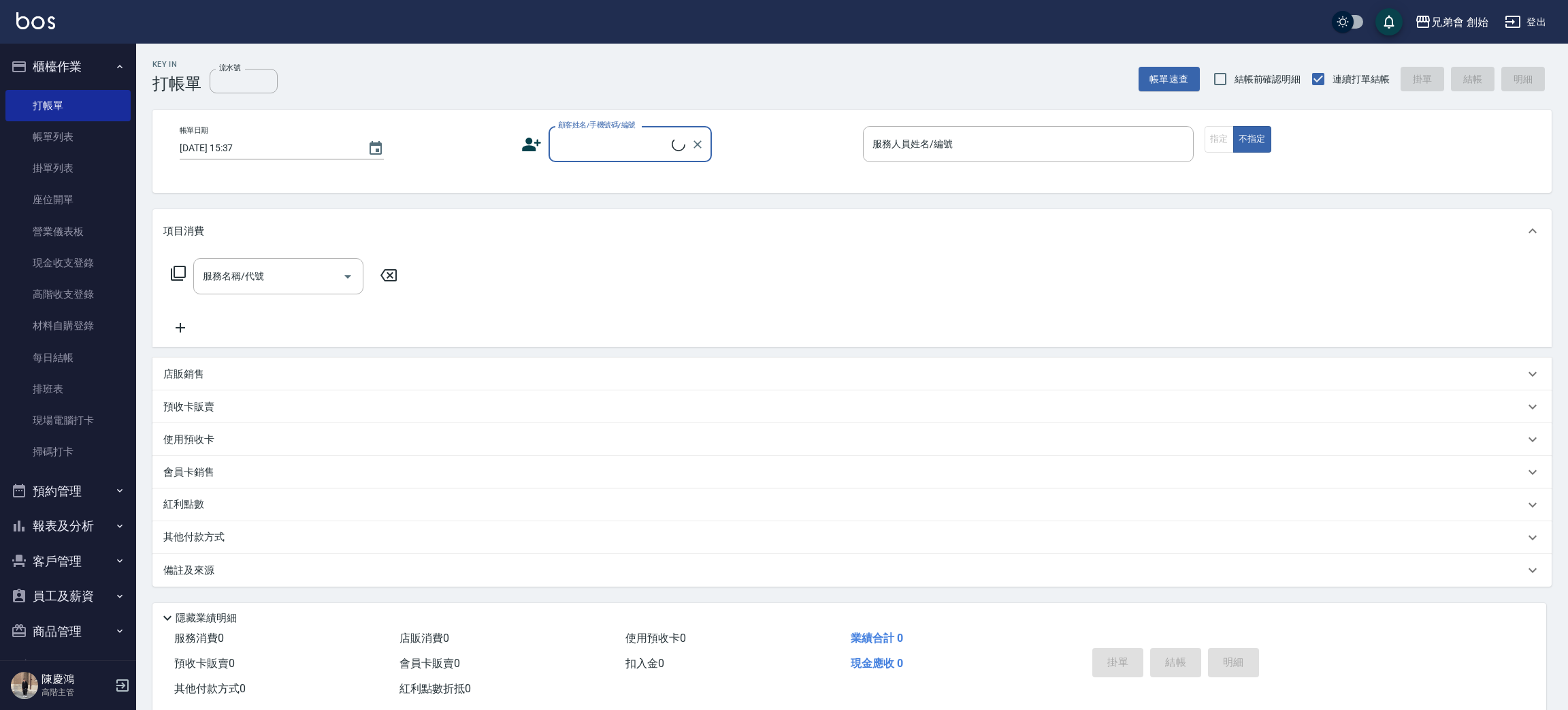
click at [659, 151] on input "顧客姓名/手機號碼/編號" at bounding box center [614, 143] width 117 height 24
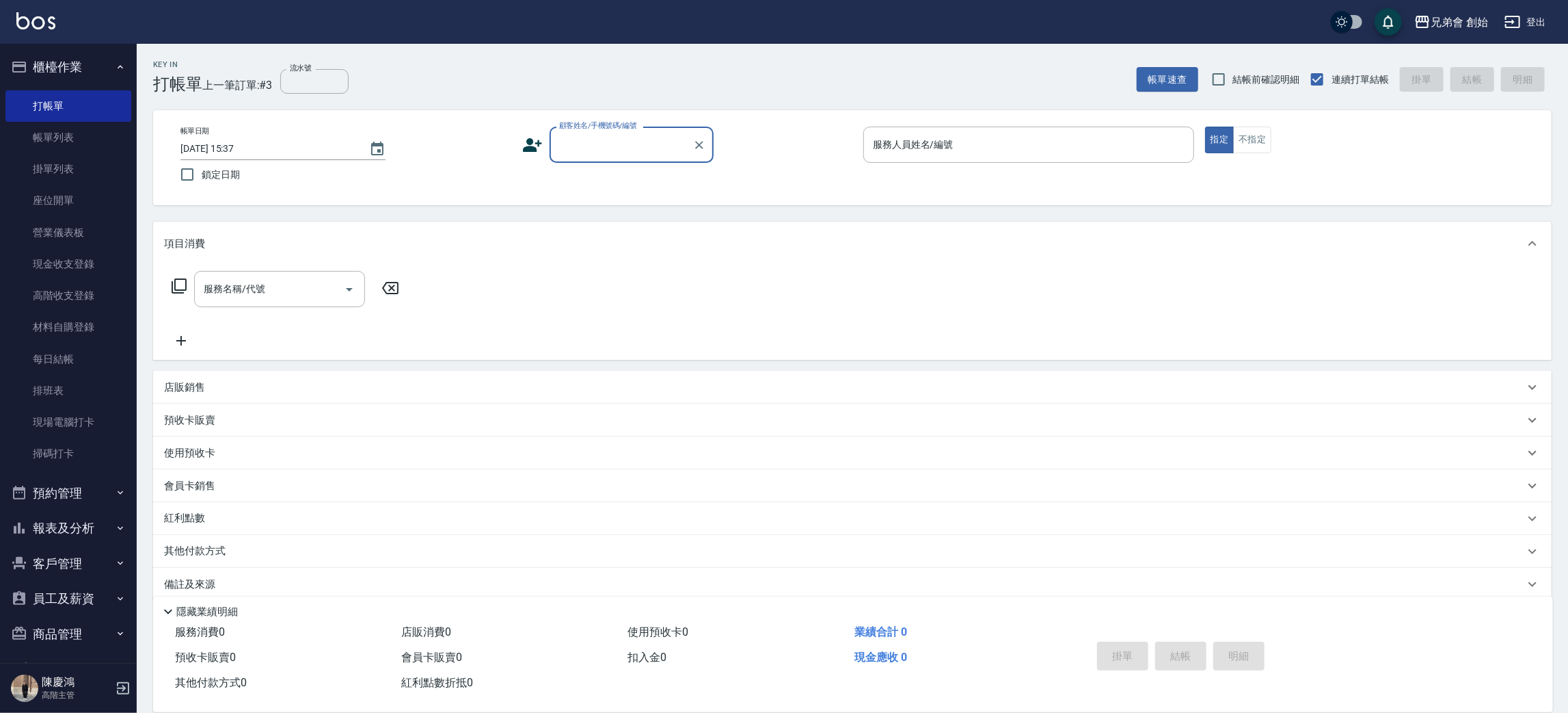
click at [637, 146] on input "顧客姓名/手機號碼/編號" at bounding box center [621, 144] width 132 height 24
click at [625, 177] on li "李易錩/0982554170/null" at bounding box center [632, 180] width 164 height 23
type input "李易錩/0982554170/null"
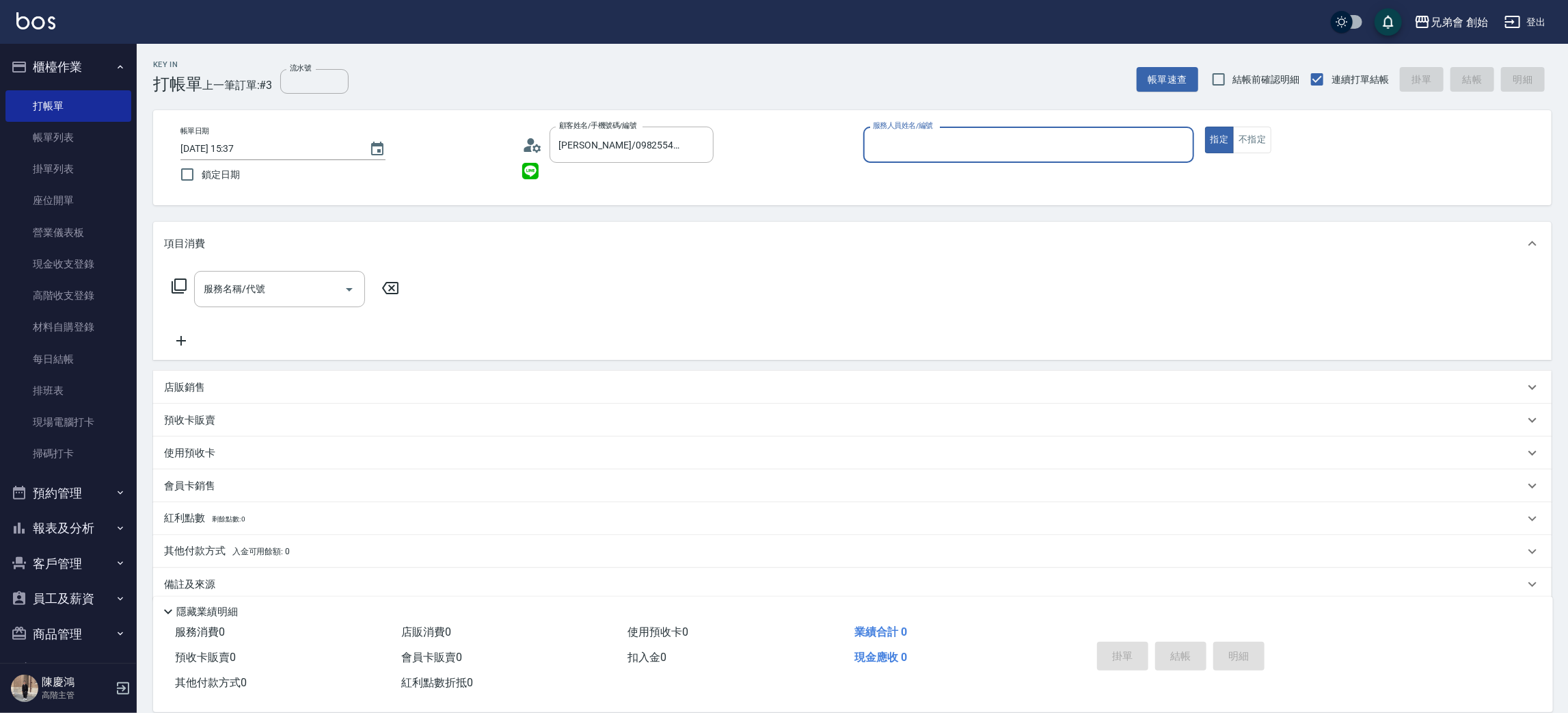
click at [1056, 132] on input "服務人員姓名/編號" at bounding box center [1029, 144] width 319 height 24
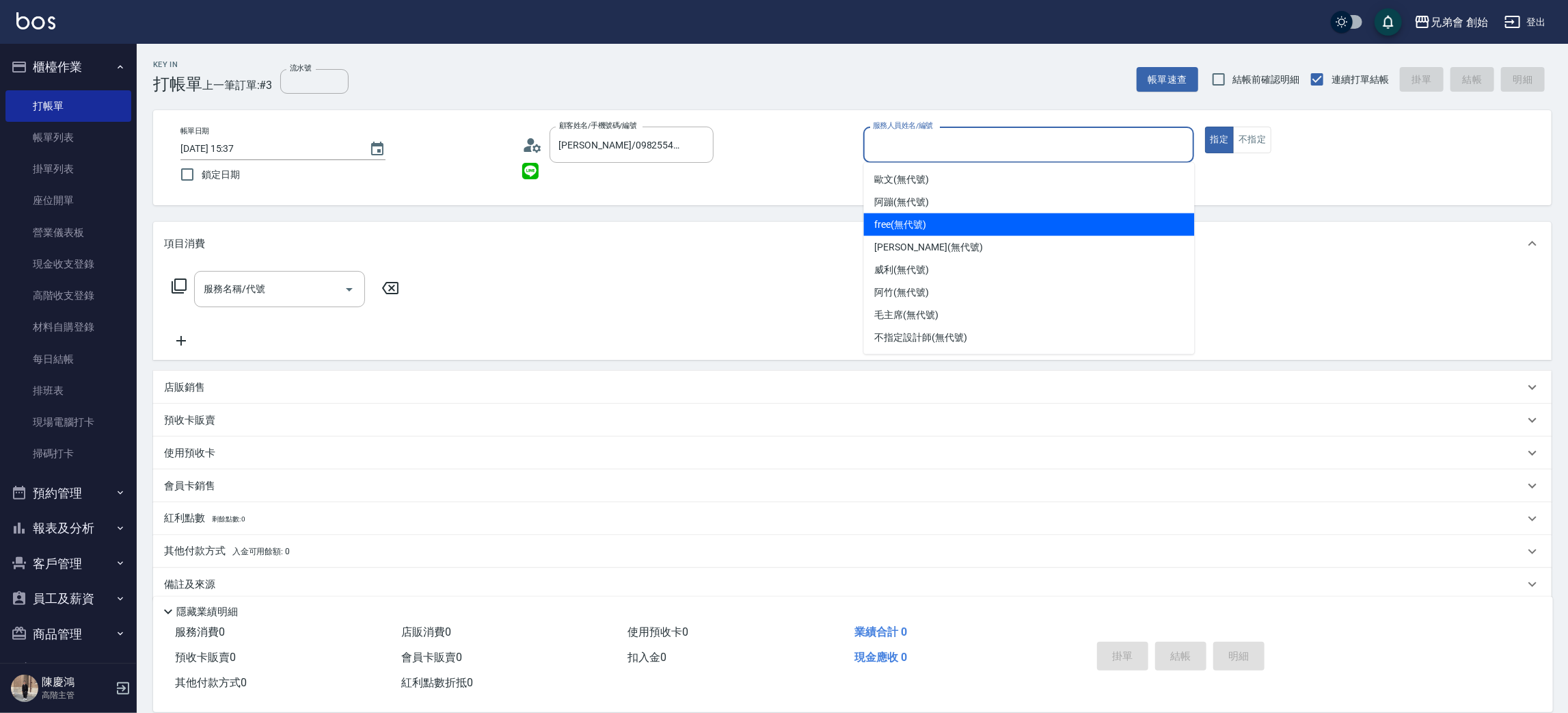
click at [972, 217] on div "free (無代號)" at bounding box center [1029, 225] width 331 height 23
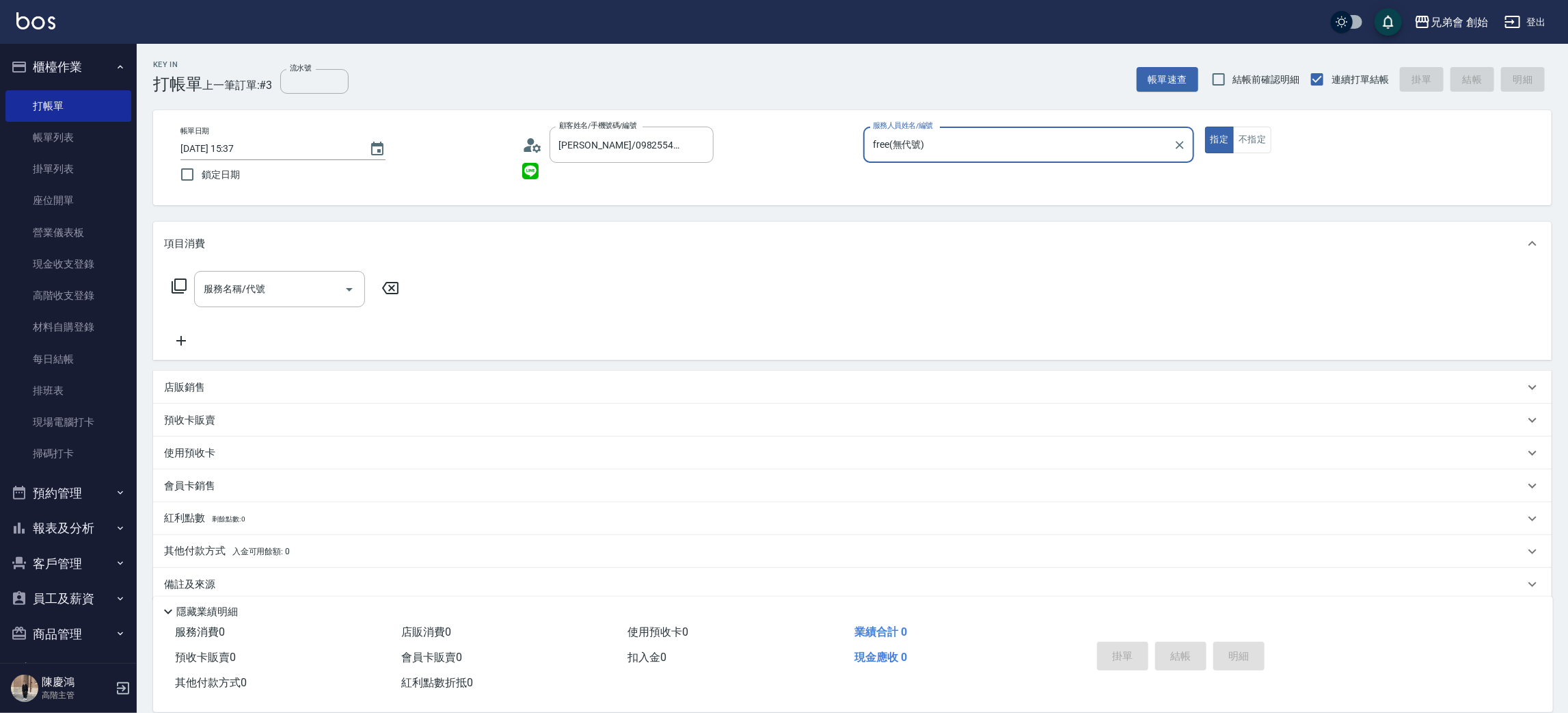
click at [967, 127] on div "帳單日期 2025/09/07 15:37 鎖定日期 顧客姓名/手機號碼/編號 李易錩/0982554170/null 顧客姓名/手機號碼/編號 服務人員姓名…" at bounding box center [852, 158] width 1399 height 95
click at [972, 153] on input "free(無代號)" at bounding box center [1018, 144] width 298 height 24
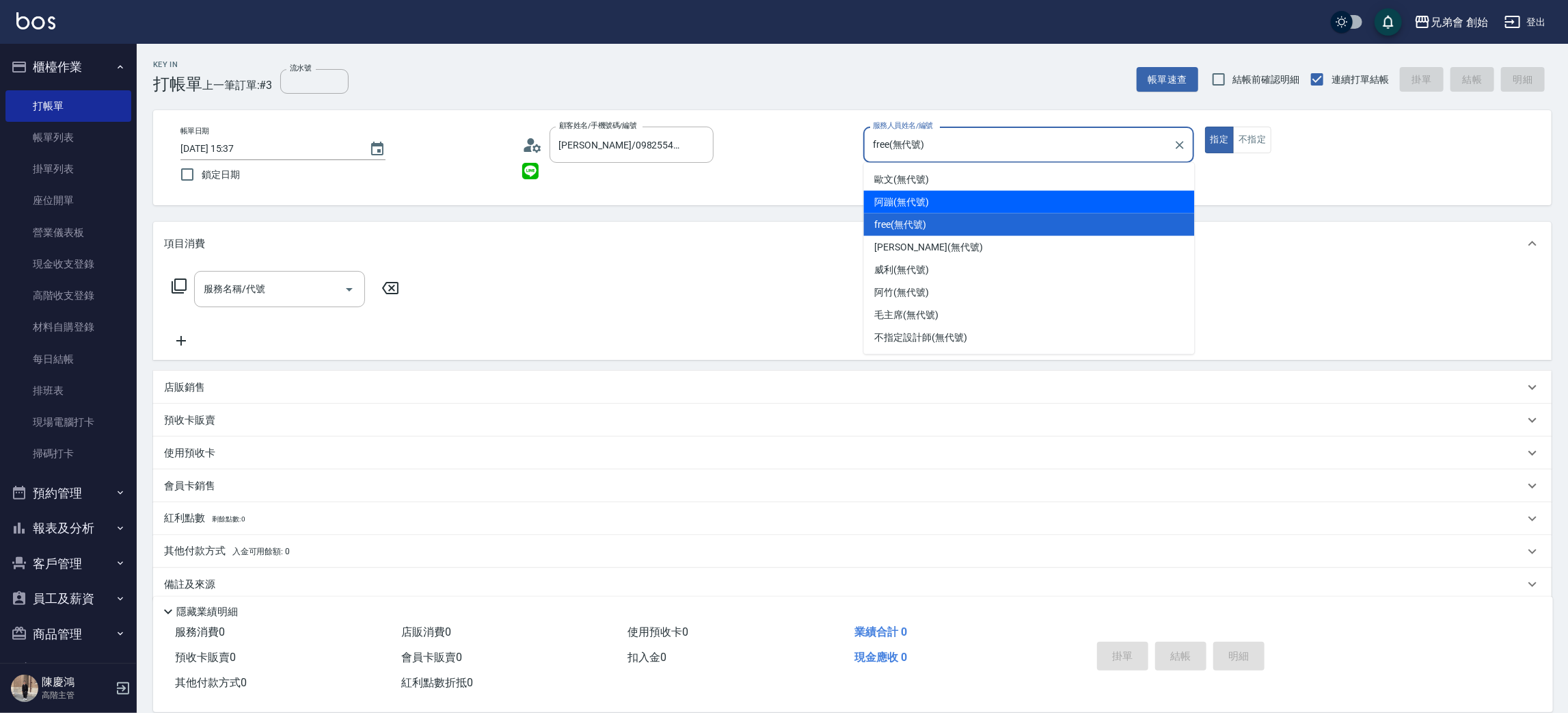
click at [967, 207] on div "阿蹦 (無代號)" at bounding box center [1029, 202] width 331 height 23
type input "阿蹦(無代號)"
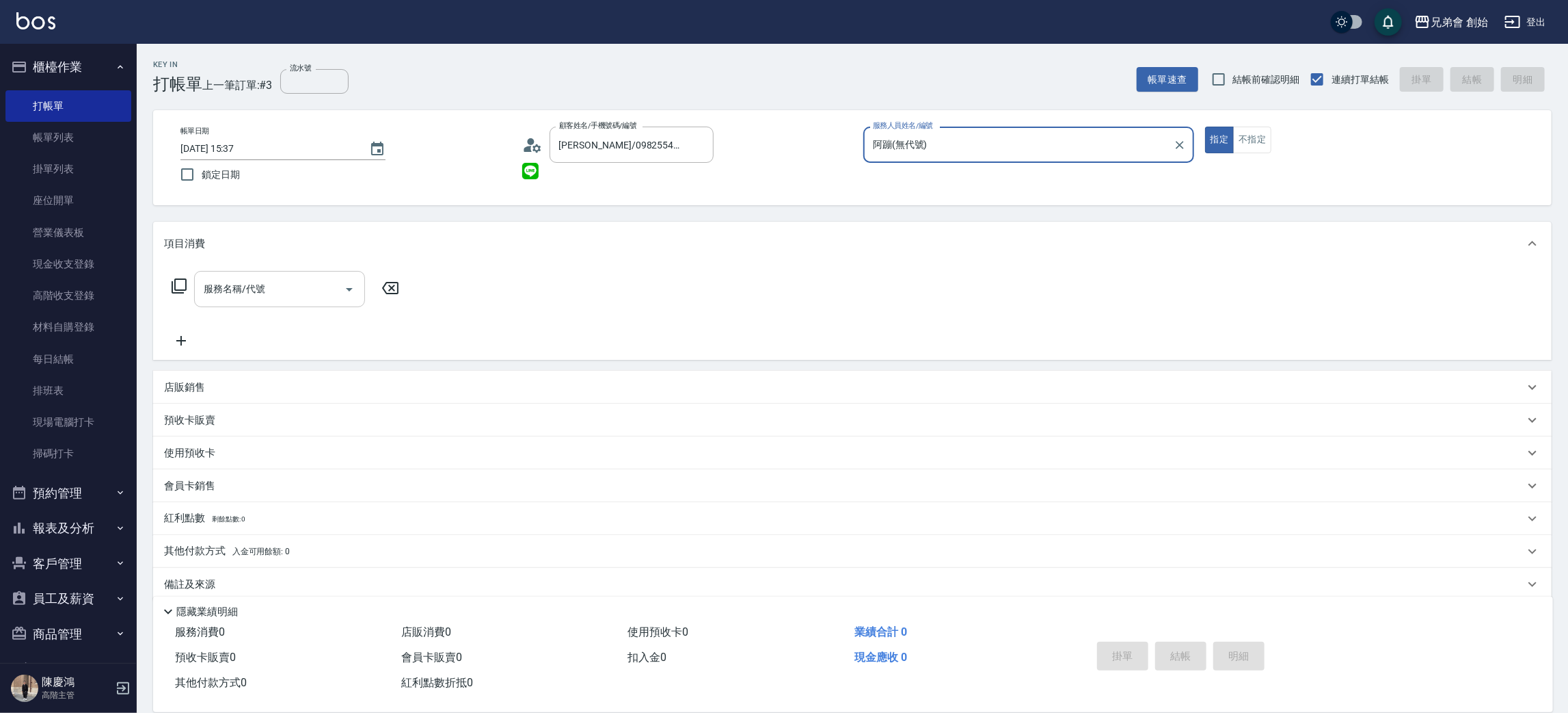
click at [341, 295] on icon "Open" at bounding box center [349, 289] width 16 height 16
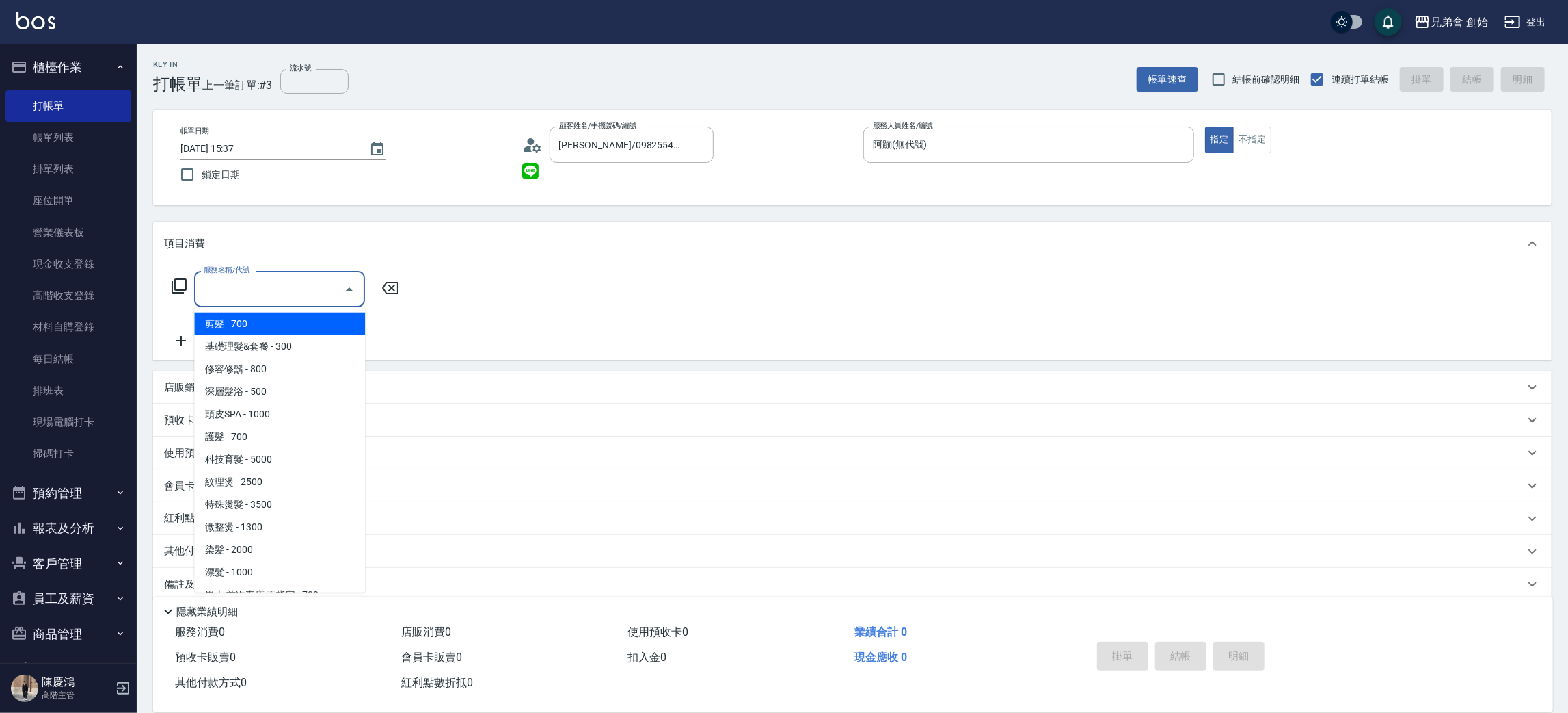
click at [333, 330] on span "剪髮 - 700" at bounding box center [279, 324] width 171 height 23
type input "剪髮(A01)"
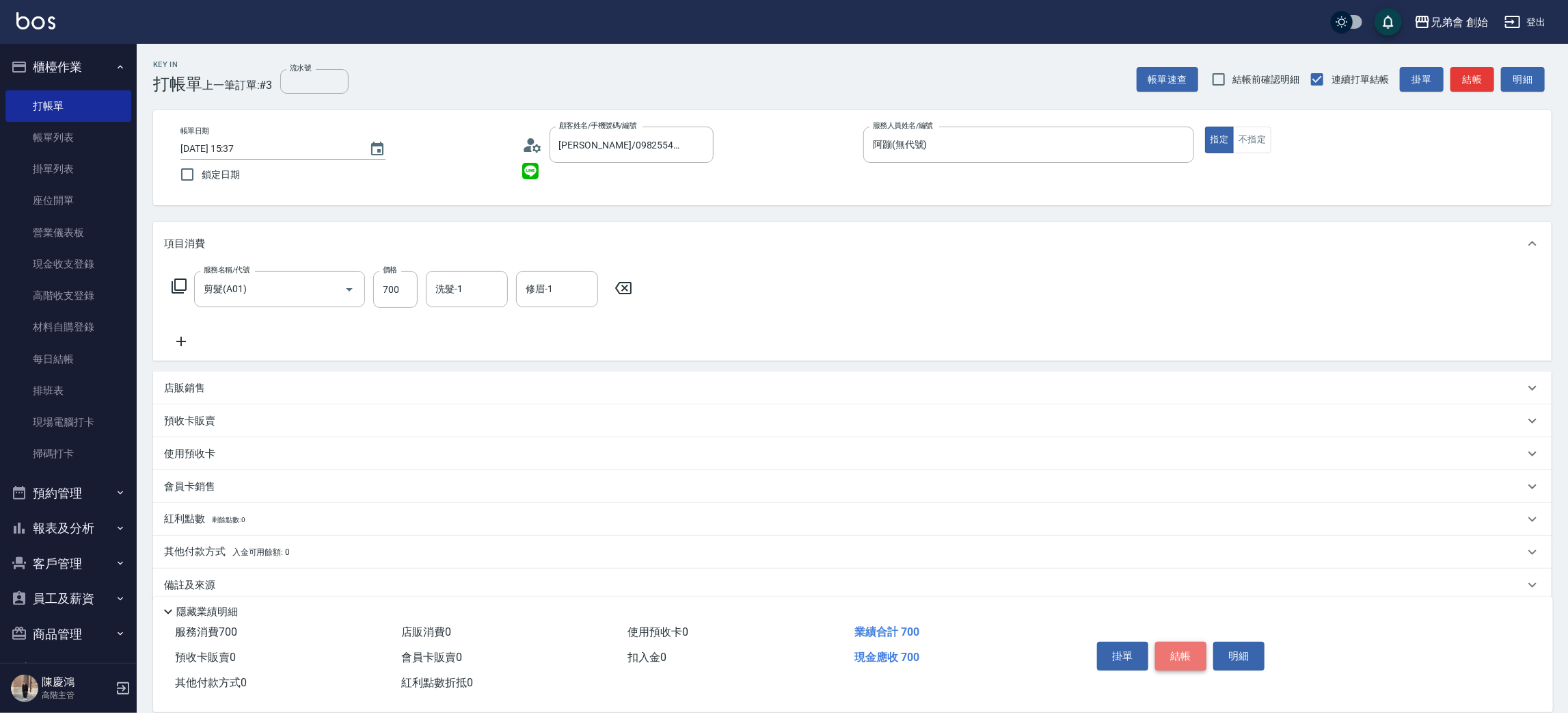
click at [1176, 667] on button "結帳" at bounding box center [1181, 656] width 51 height 29
type input "2025/09/07 15:38"
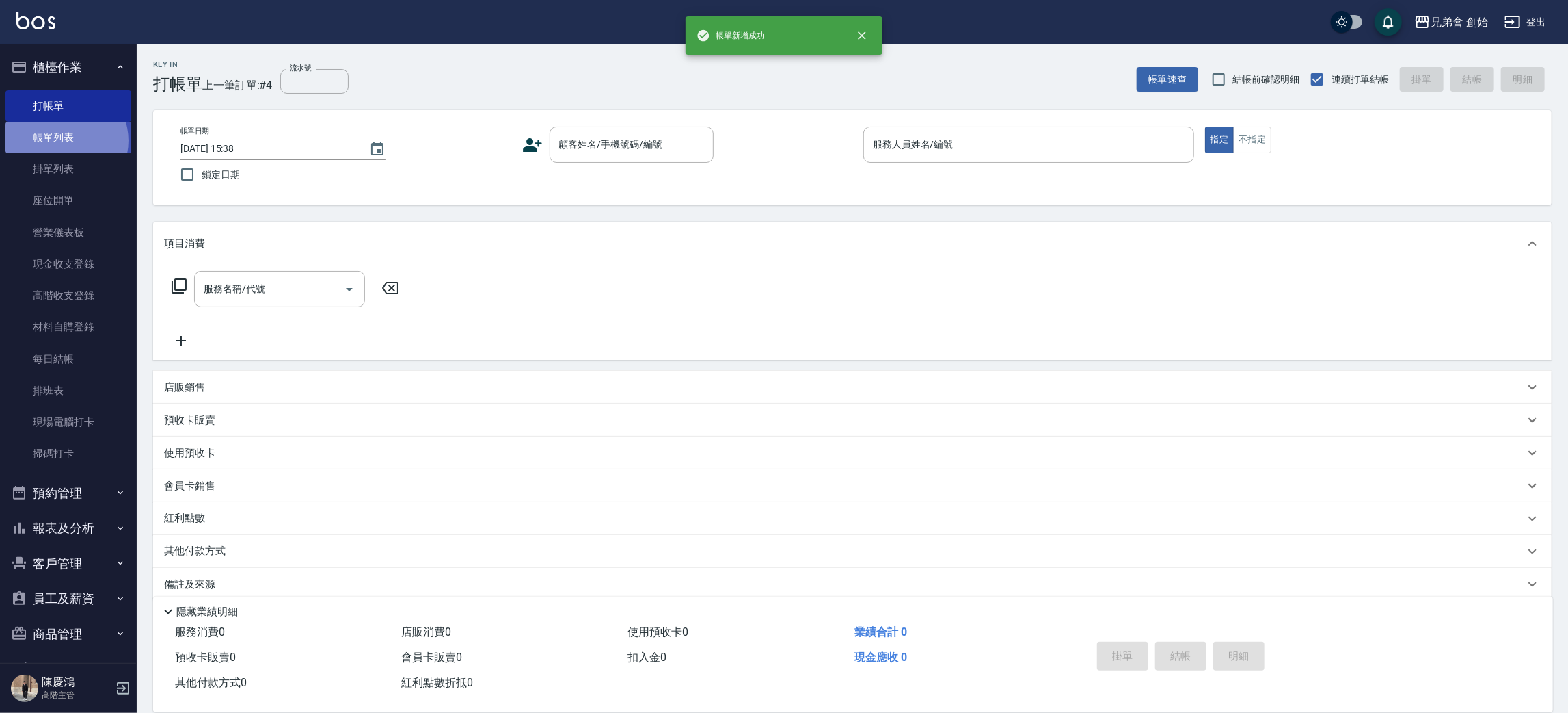
click at [65, 141] on link "帳單列表" at bounding box center [69, 137] width 126 height 31
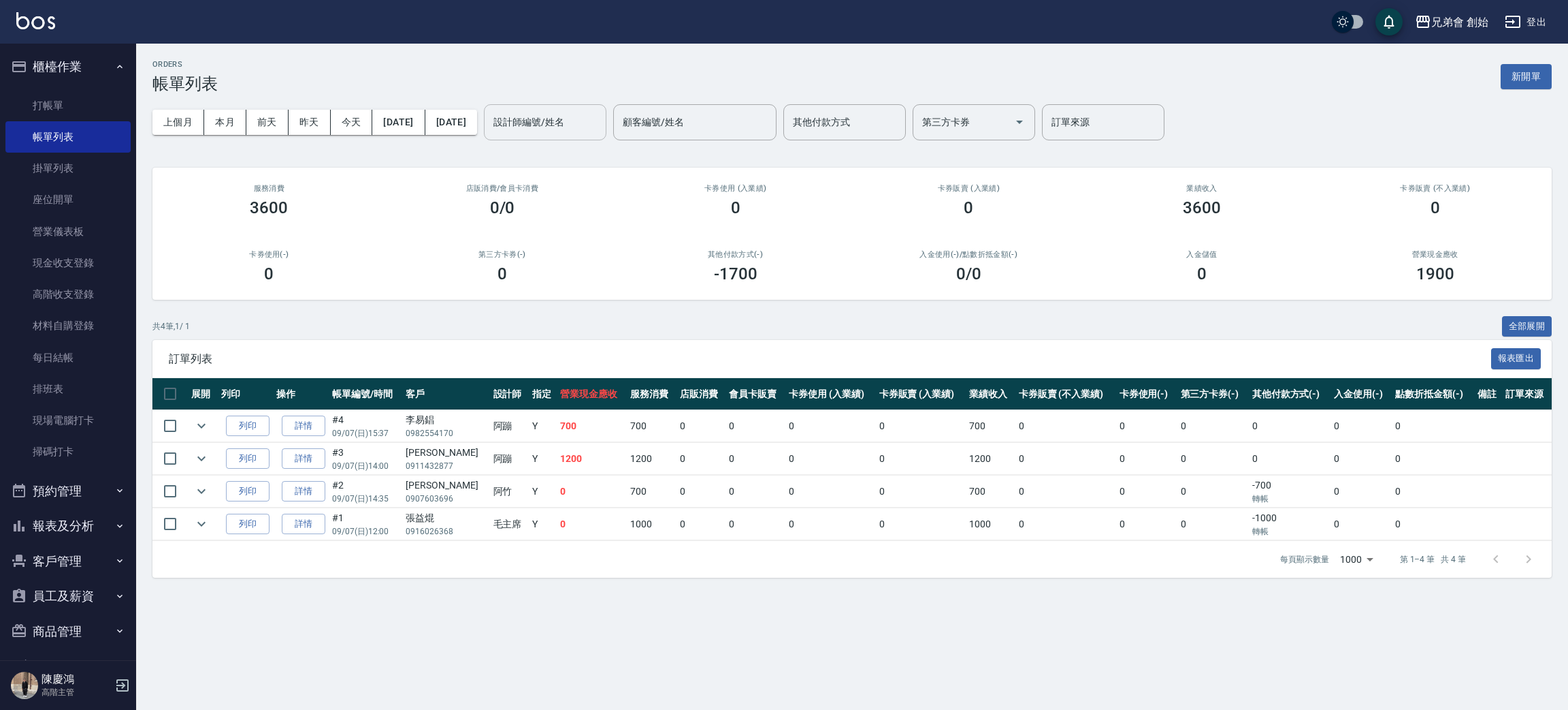
click at [601, 113] on input "設計師編號/姓名" at bounding box center [545, 122] width 111 height 24
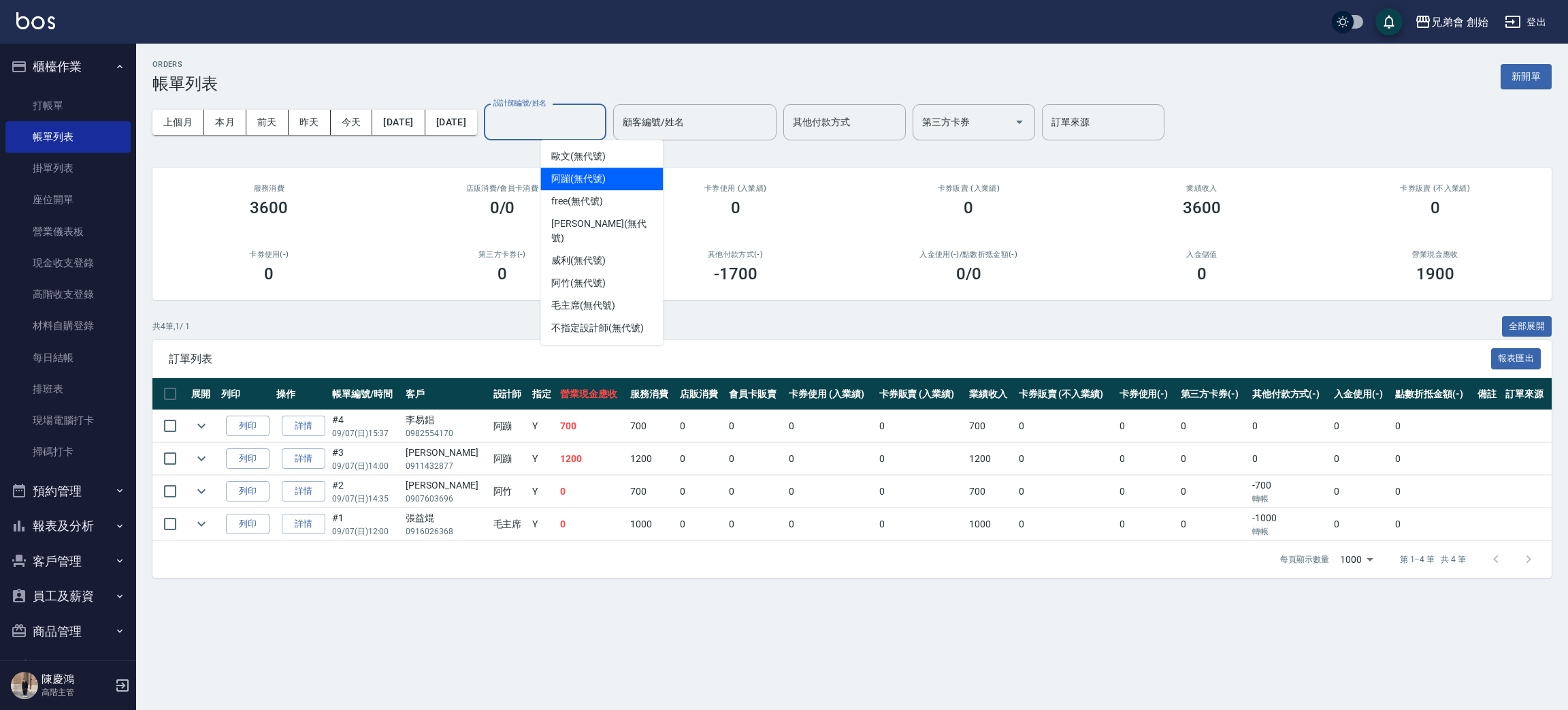
click at [601, 169] on div "阿蹦 (無代號)" at bounding box center [601, 179] width 123 height 23
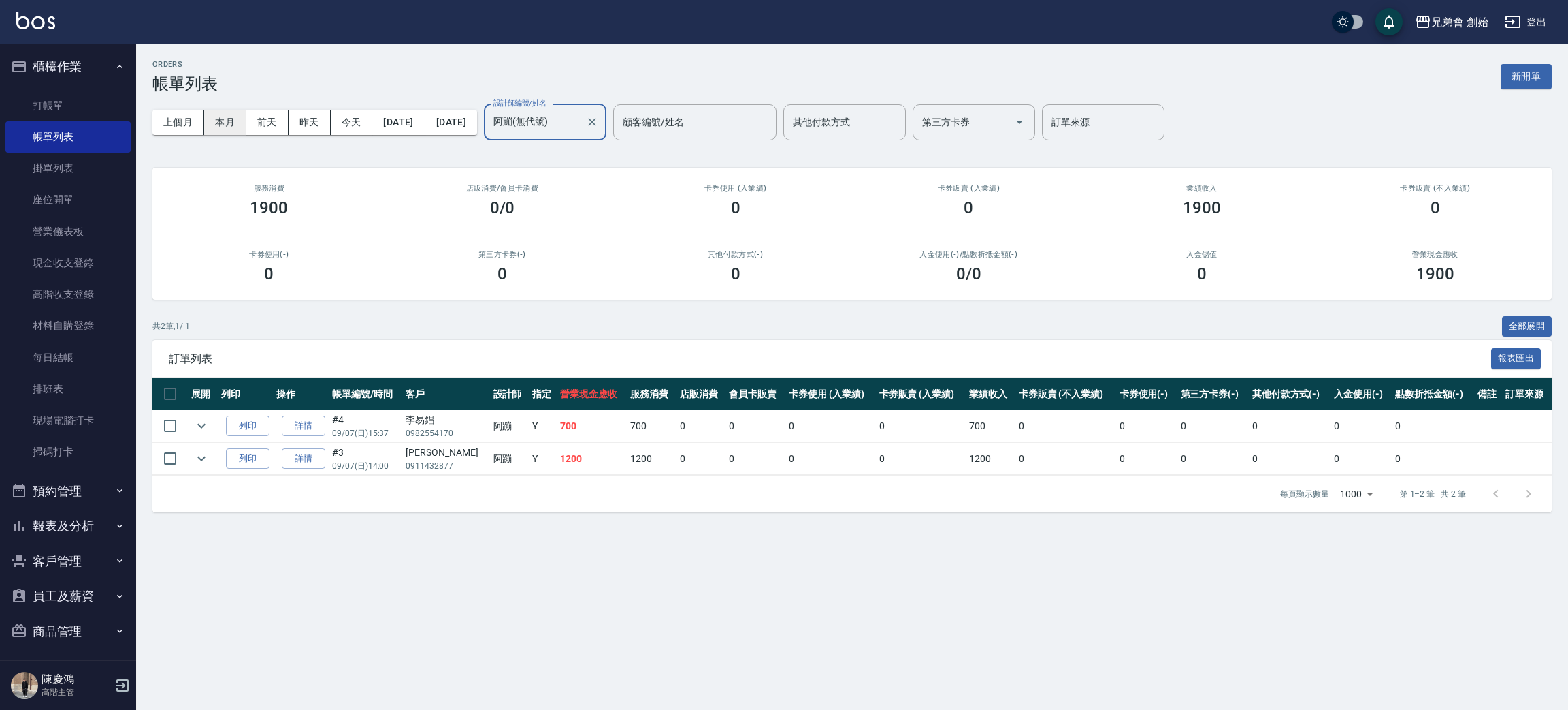
click at [220, 110] on button "本月" at bounding box center [225, 122] width 42 height 25
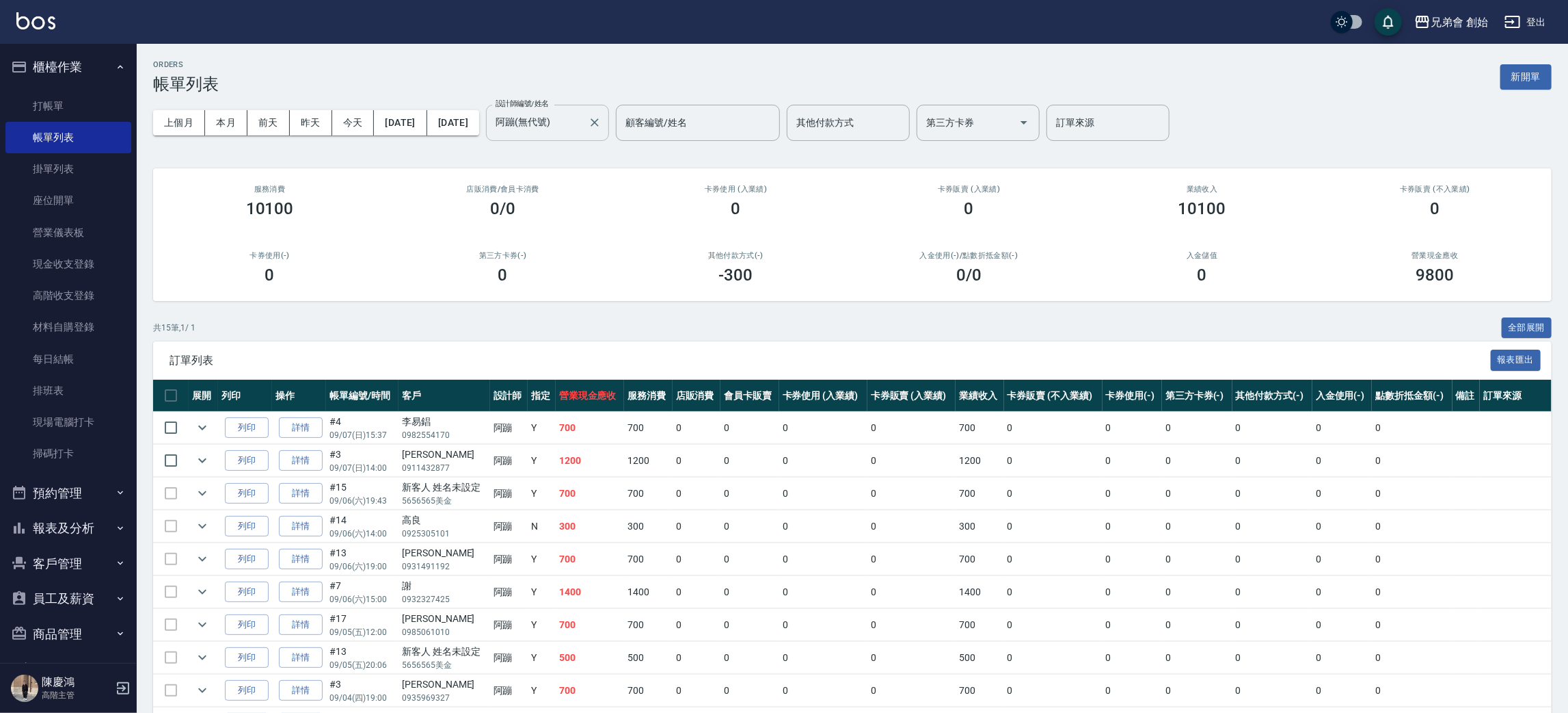
click at [583, 133] on input "阿蹦(無代號)" at bounding box center [537, 123] width 90 height 24
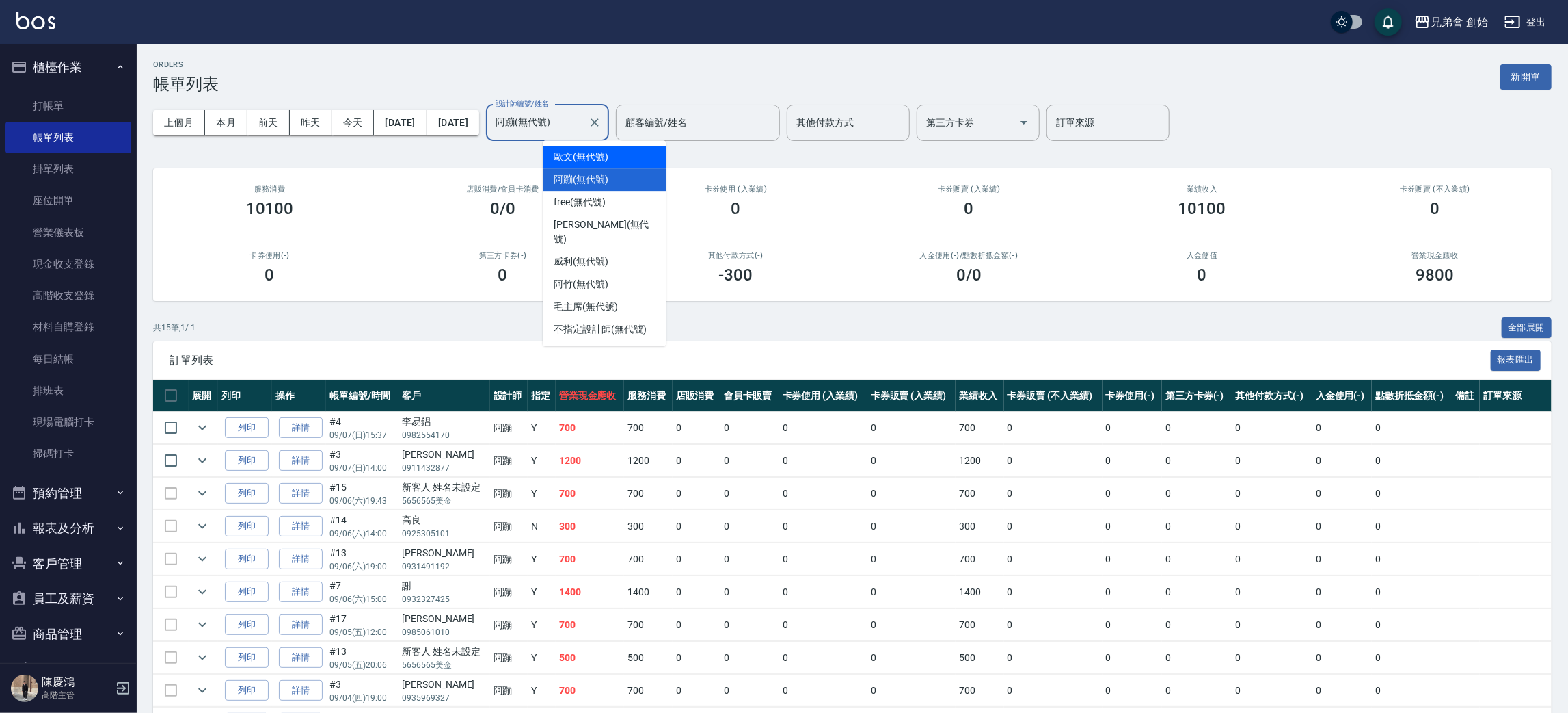
click at [623, 162] on div "歐文 (無代號)" at bounding box center [604, 157] width 123 height 23
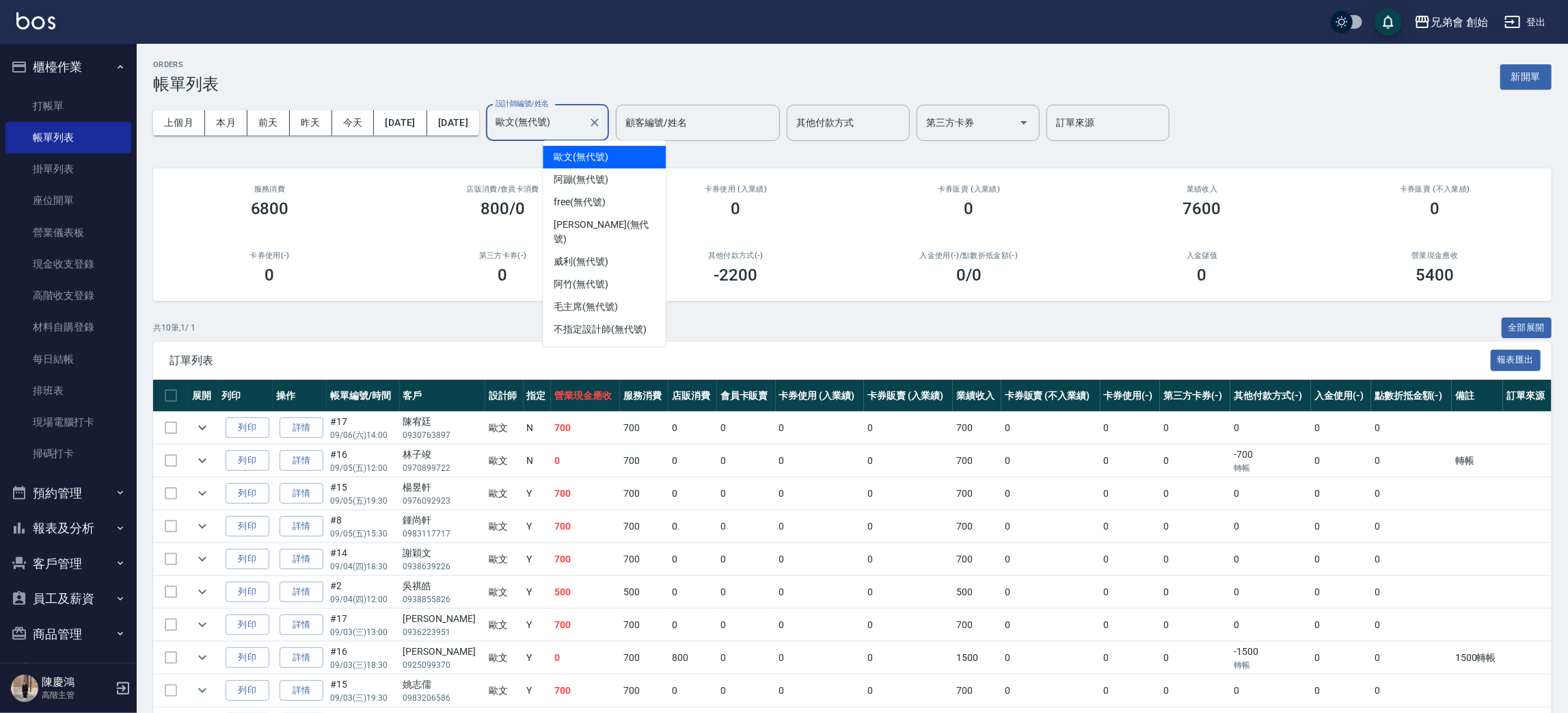
click at [583, 123] on input "歐文(無代號)" at bounding box center [537, 123] width 90 height 24
click at [614, 182] on div "阿蹦 (無代號)" at bounding box center [604, 180] width 123 height 23
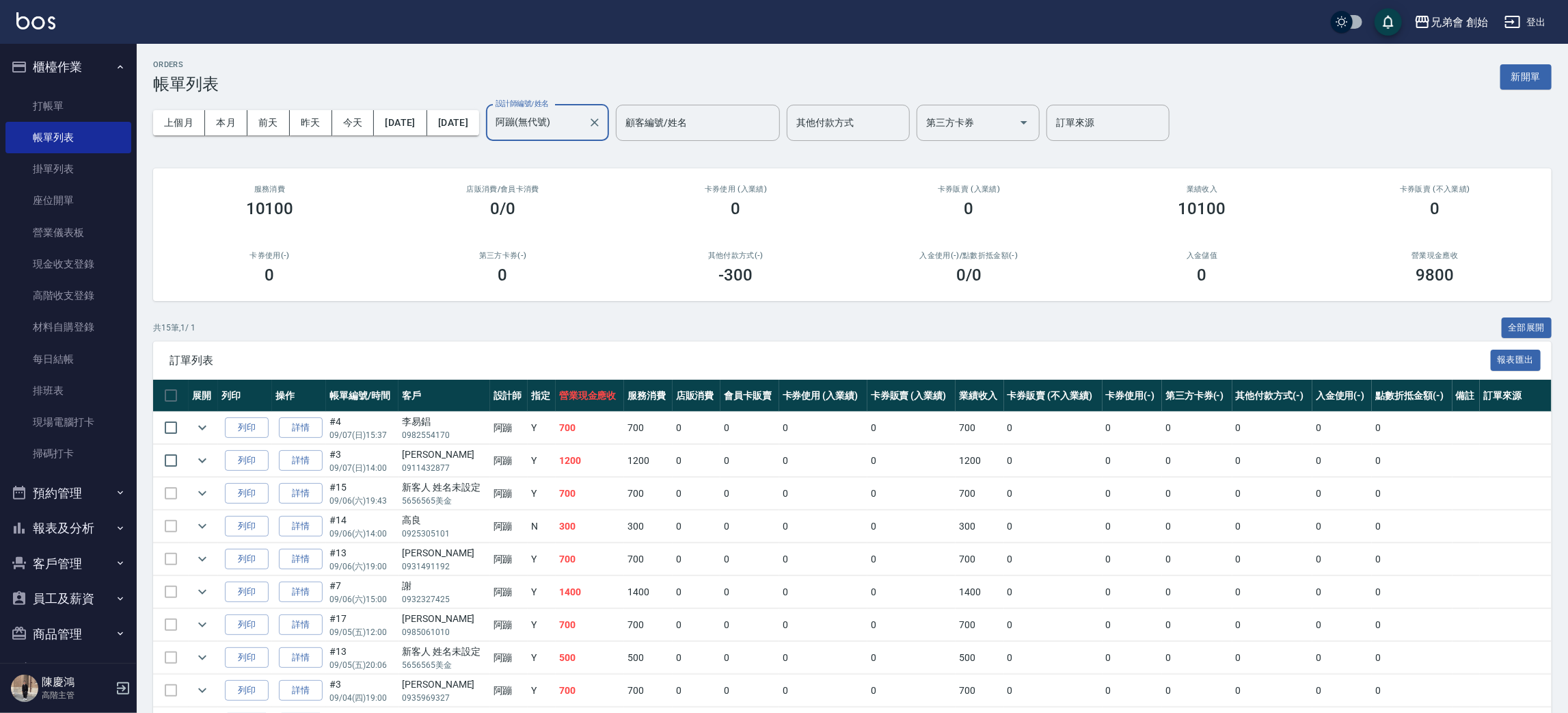
click at [583, 124] on input "阿蹦(無代號)" at bounding box center [537, 123] width 90 height 24
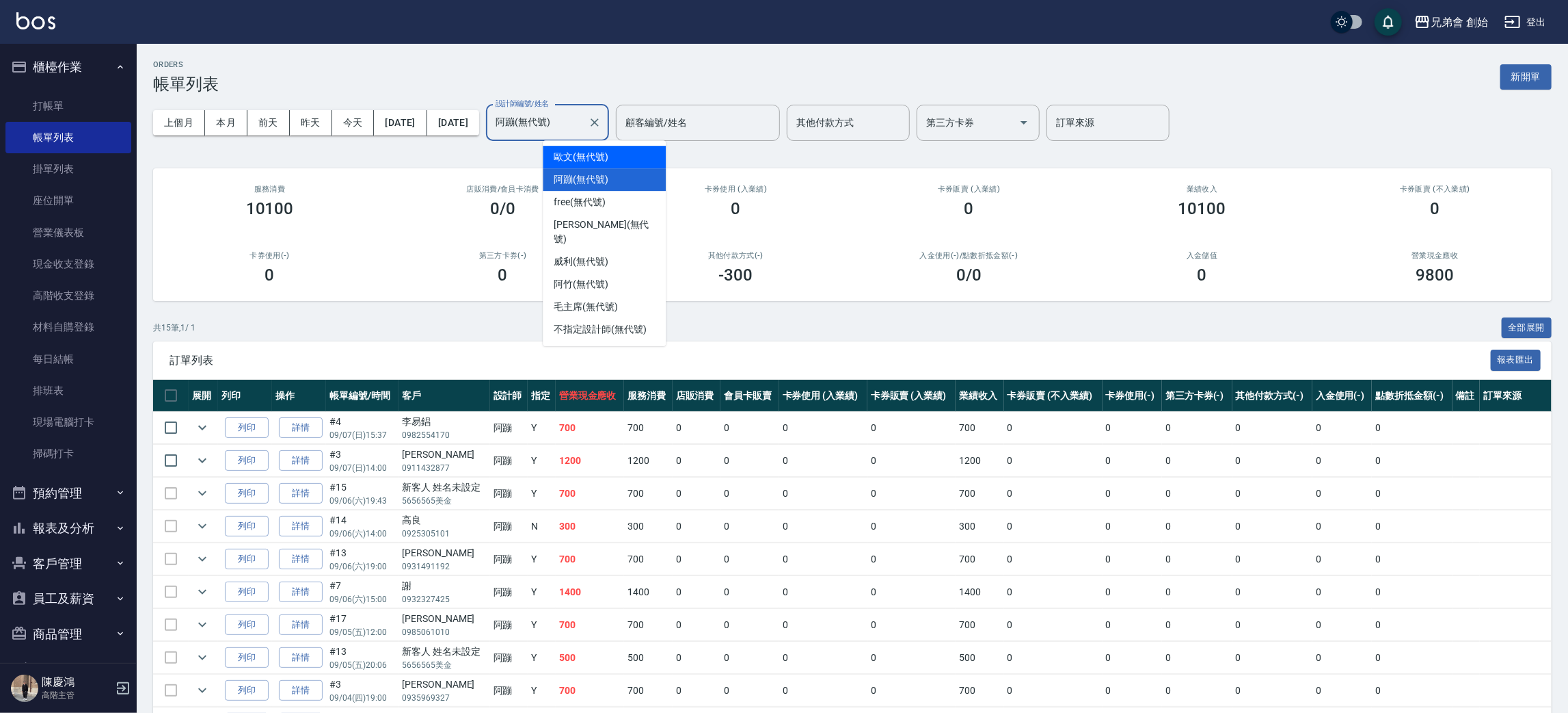
click at [609, 155] on span "歐文 (無代號)" at bounding box center [581, 157] width 55 height 15
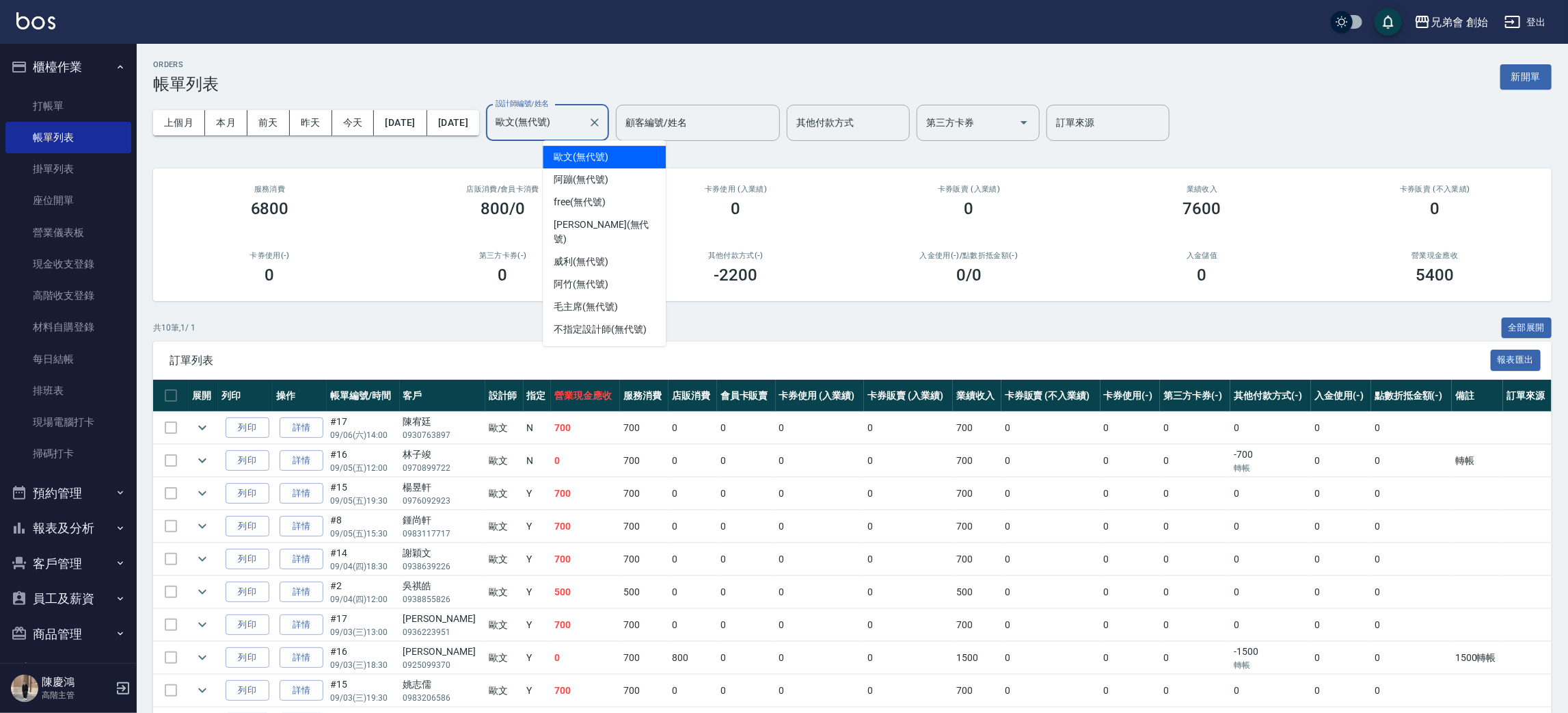
click at [583, 129] on input "歐文(無代號)" at bounding box center [537, 123] width 90 height 24
click at [625, 274] on div "阿竹 (無代號)" at bounding box center [604, 285] width 123 height 23
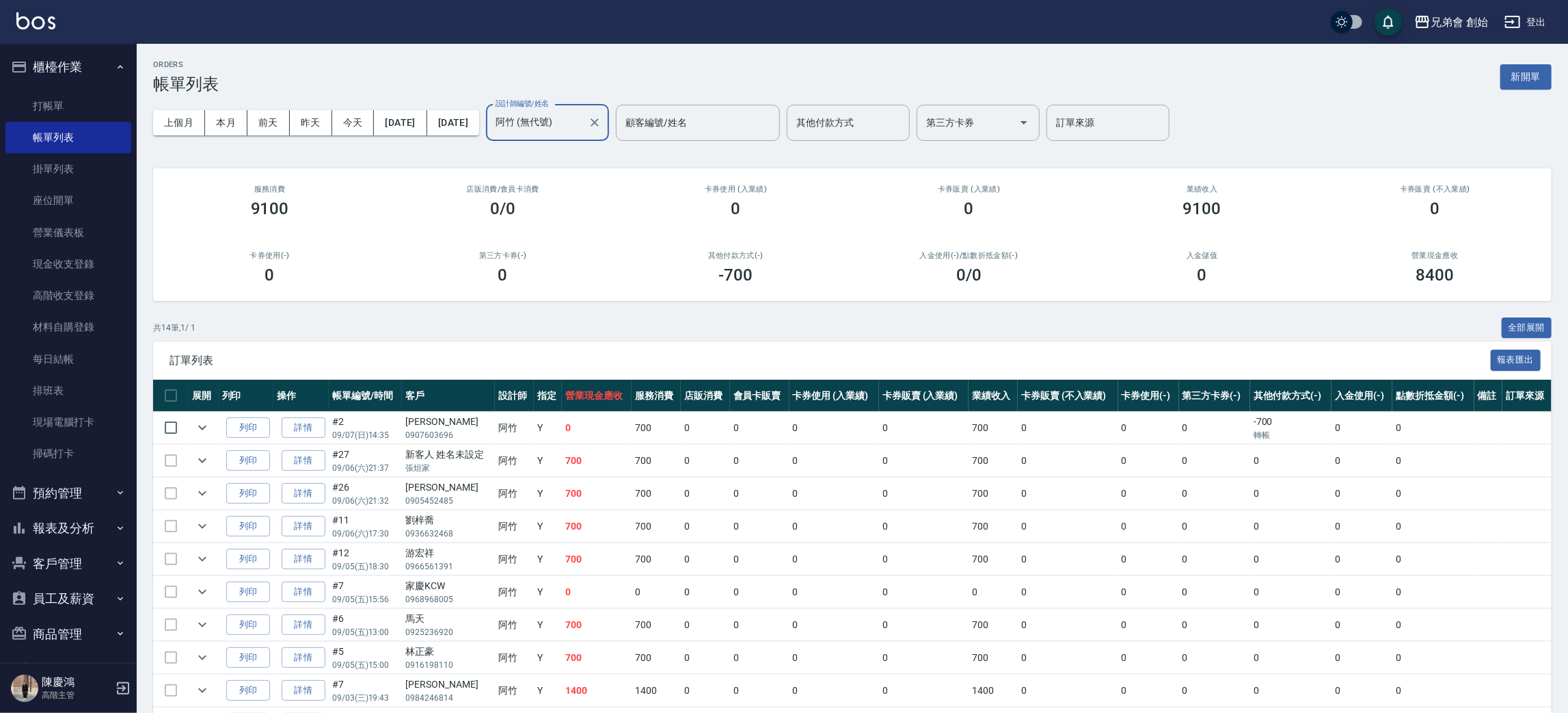
click at [583, 133] on input "阿竹 (無代號)" at bounding box center [537, 123] width 90 height 24
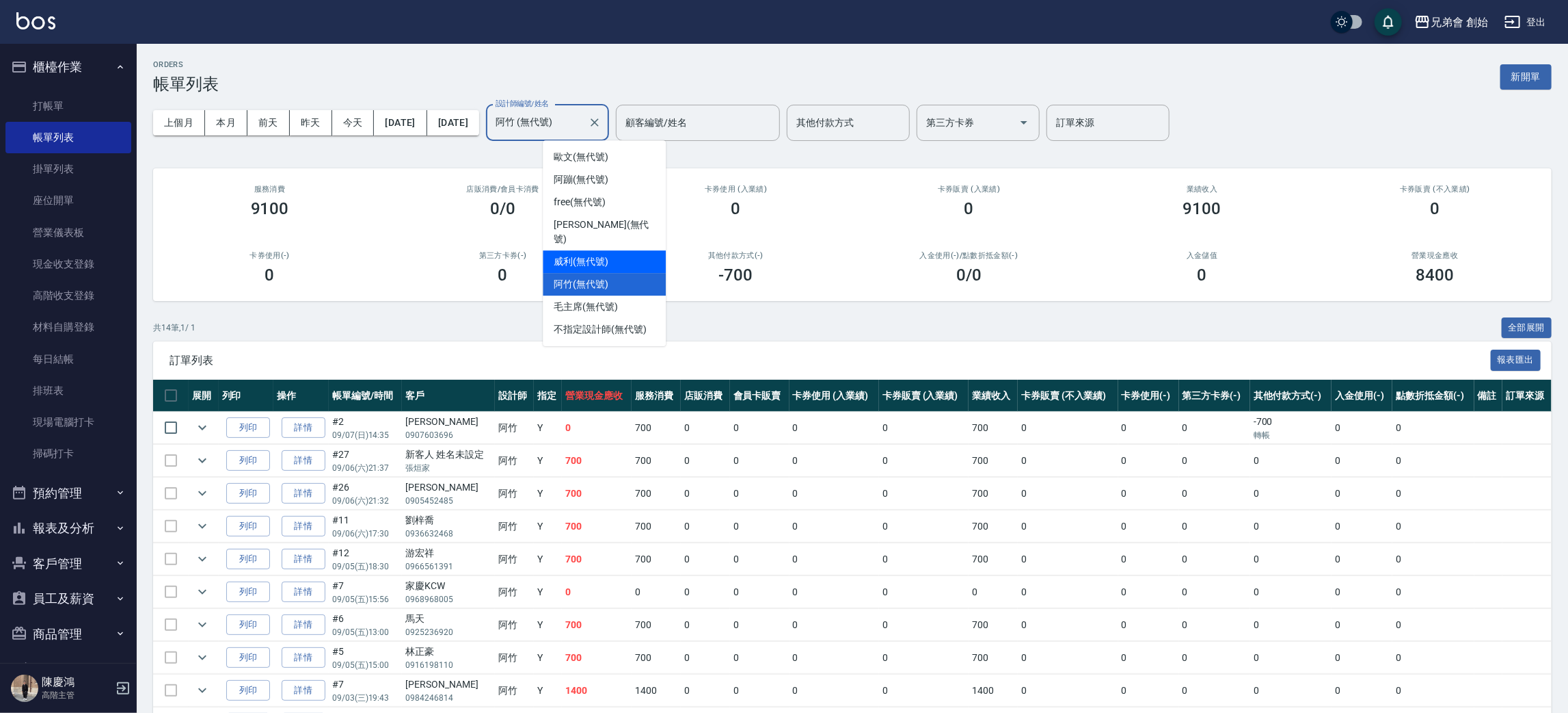
click at [629, 250] on div "威利 (無代號)" at bounding box center [604, 262] width 123 height 23
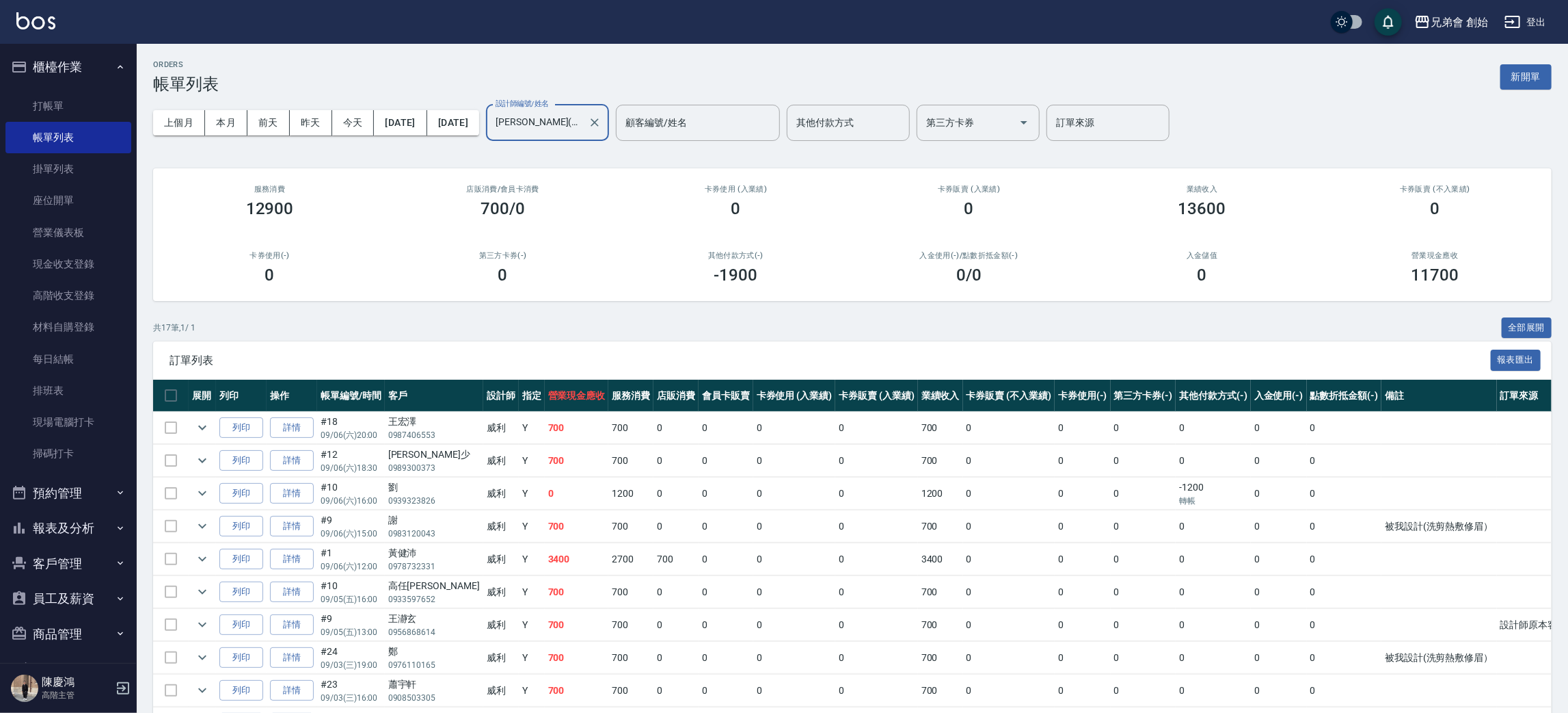
click at [583, 132] on input "威利(無代號)" at bounding box center [537, 123] width 90 height 24
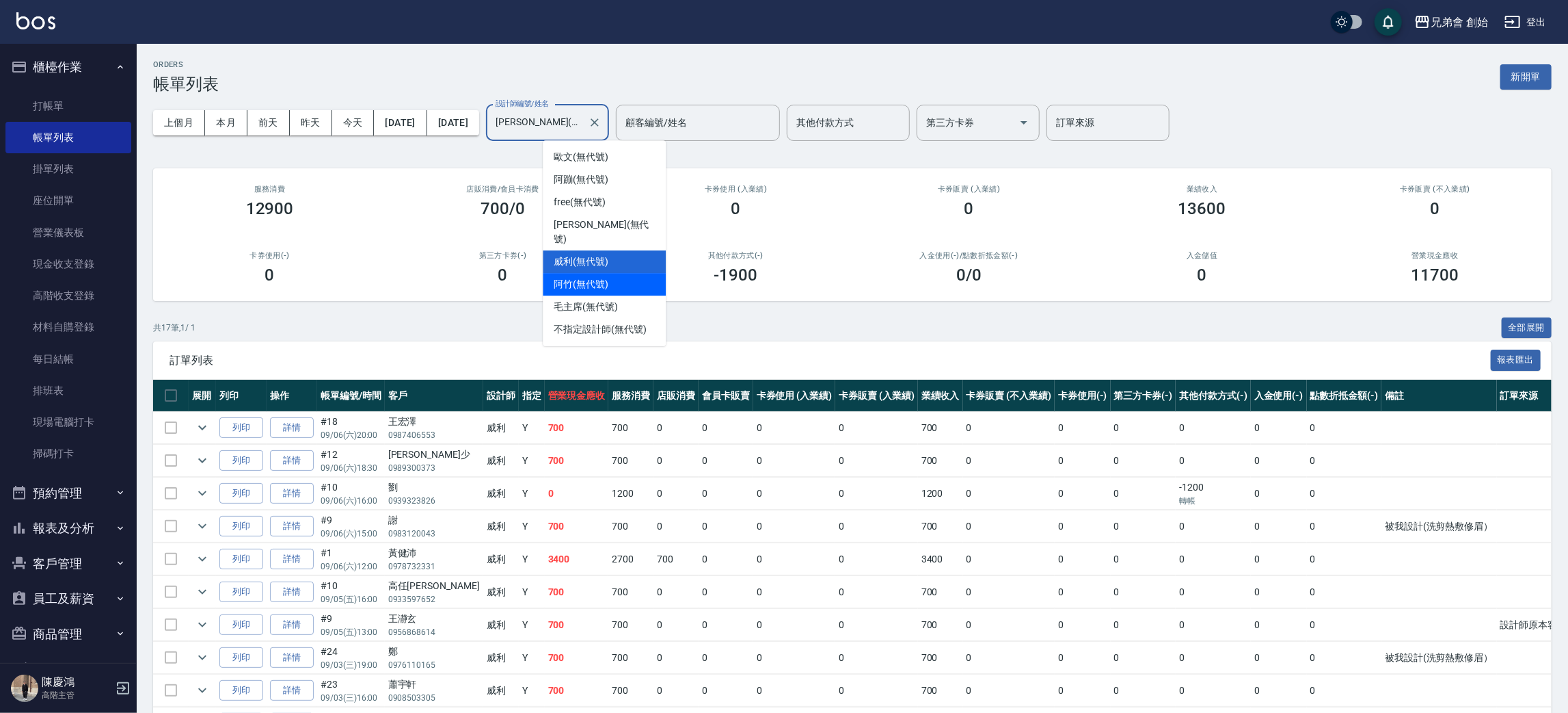
click at [629, 273] on div "阿竹 (無代號)" at bounding box center [604, 285] width 123 height 23
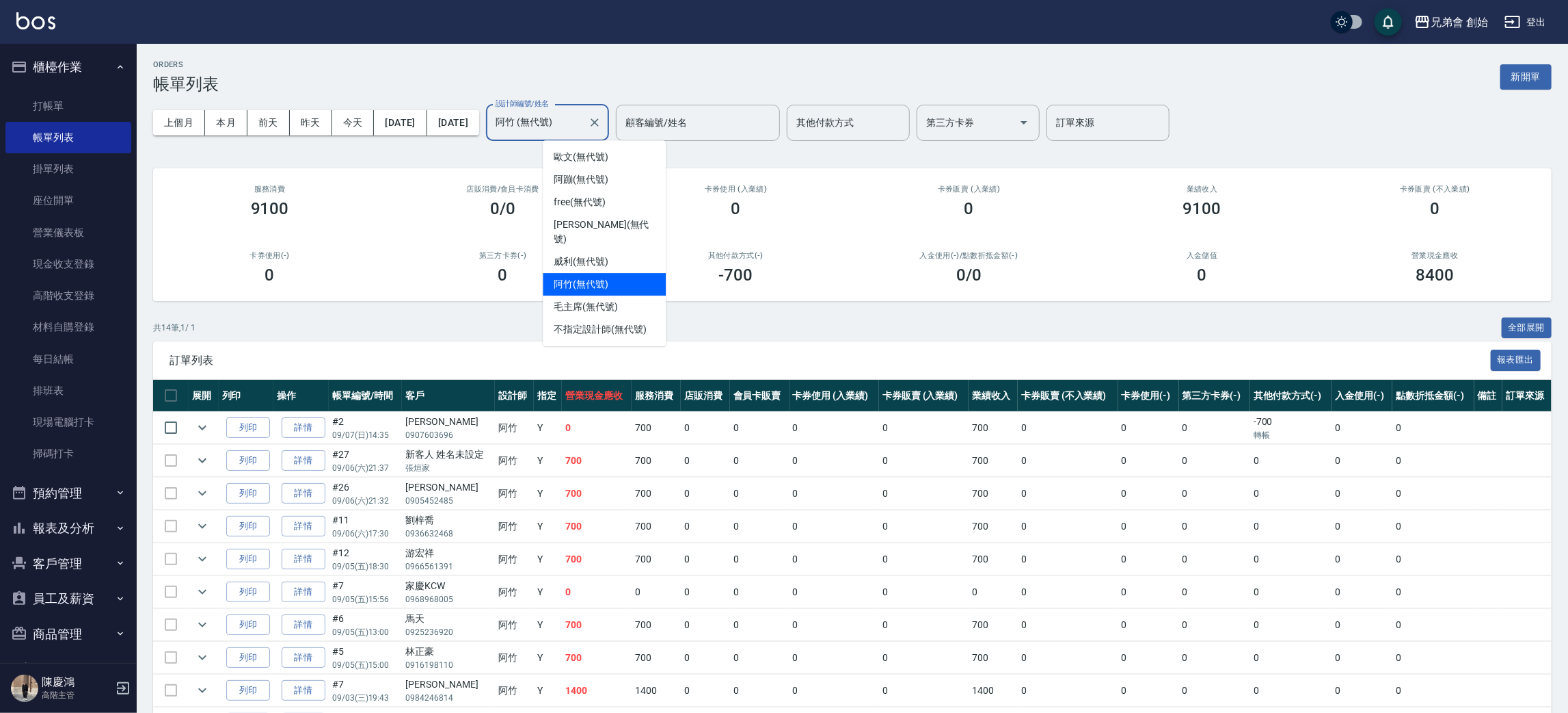
click at [583, 133] on input "阿竹 (無代號)" at bounding box center [537, 123] width 90 height 24
click at [619, 195] on div "free (無代號)" at bounding box center [604, 202] width 123 height 23
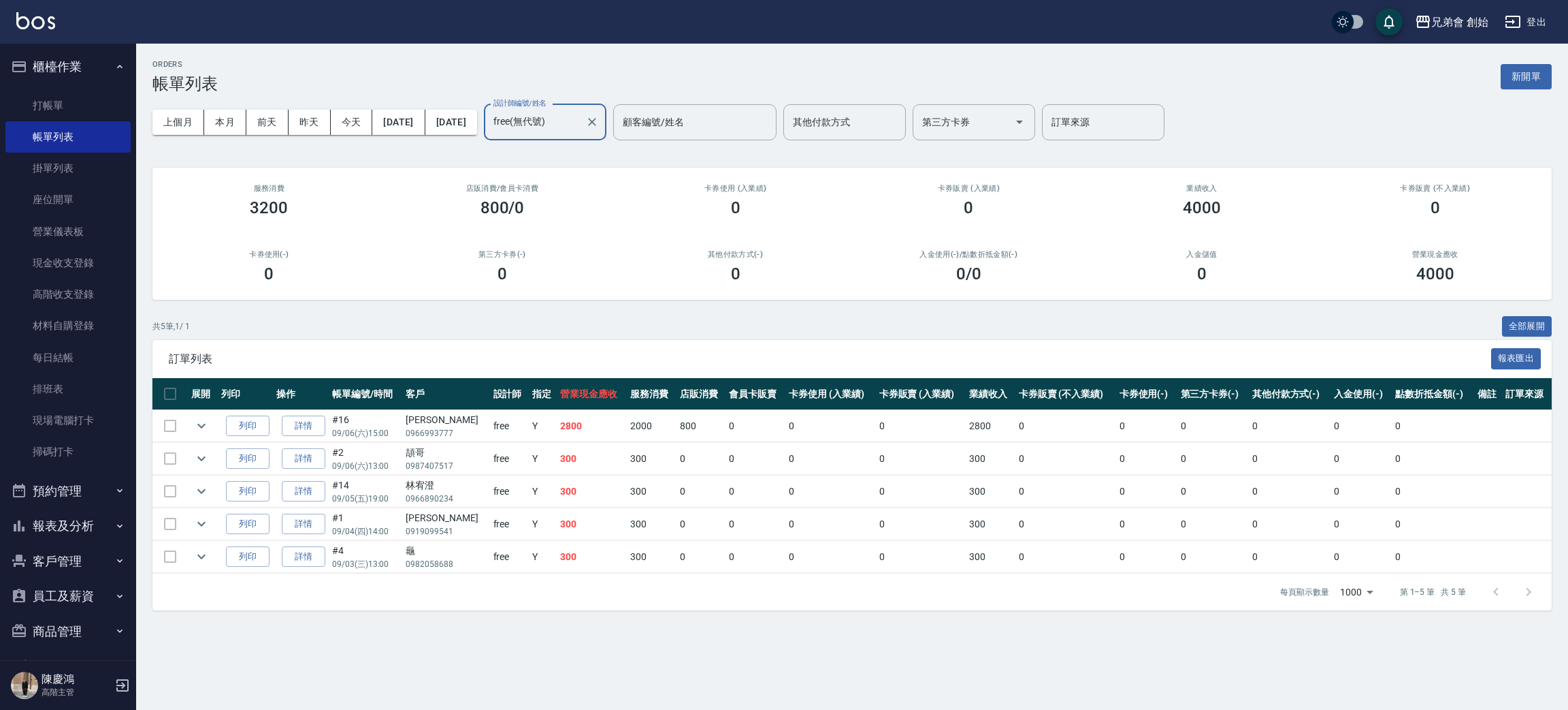
click at [580, 130] on input "free(無代號)" at bounding box center [535, 122] width 90 height 24
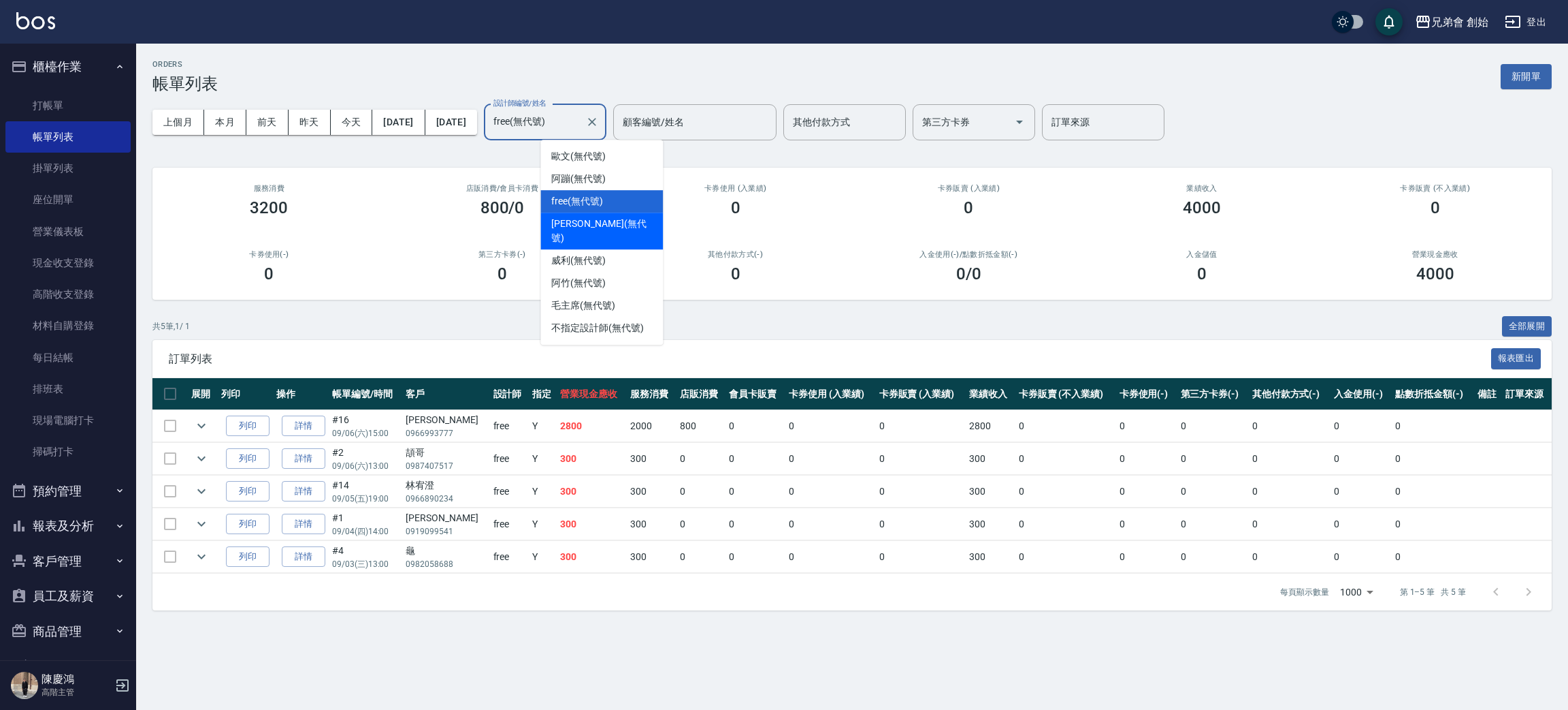
click at [624, 215] on div "潘潘 (無代號)" at bounding box center [601, 230] width 123 height 37
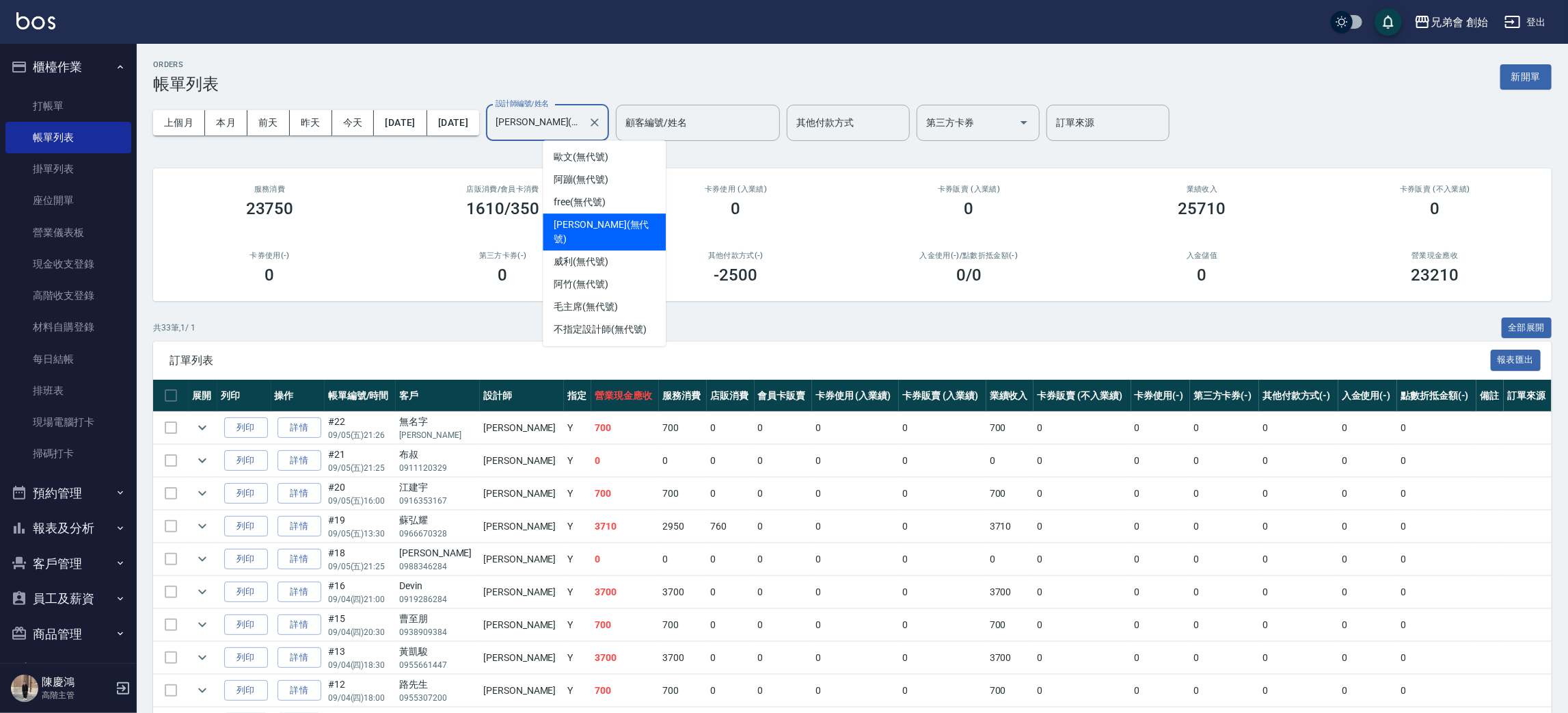
click at [583, 133] on input "潘潘(無代號)" at bounding box center [537, 123] width 90 height 24
click at [625, 173] on div "阿蹦 (無代號)" at bounding box center [604, 180] width 123 height 23
type input "阿蹦(無代號)"
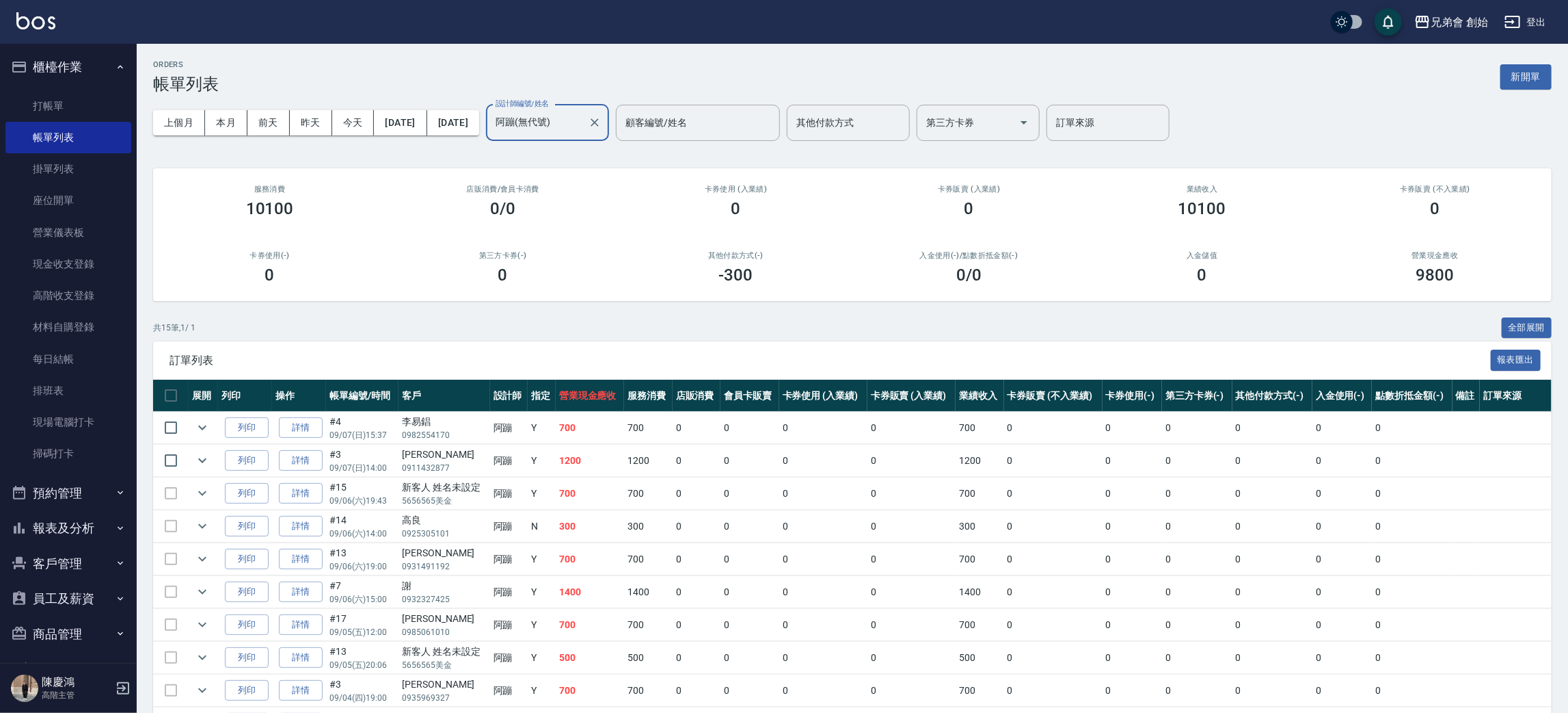
click at [601, 127] on icon "Clear" at bounding box center [594, 122] width 14 height 14
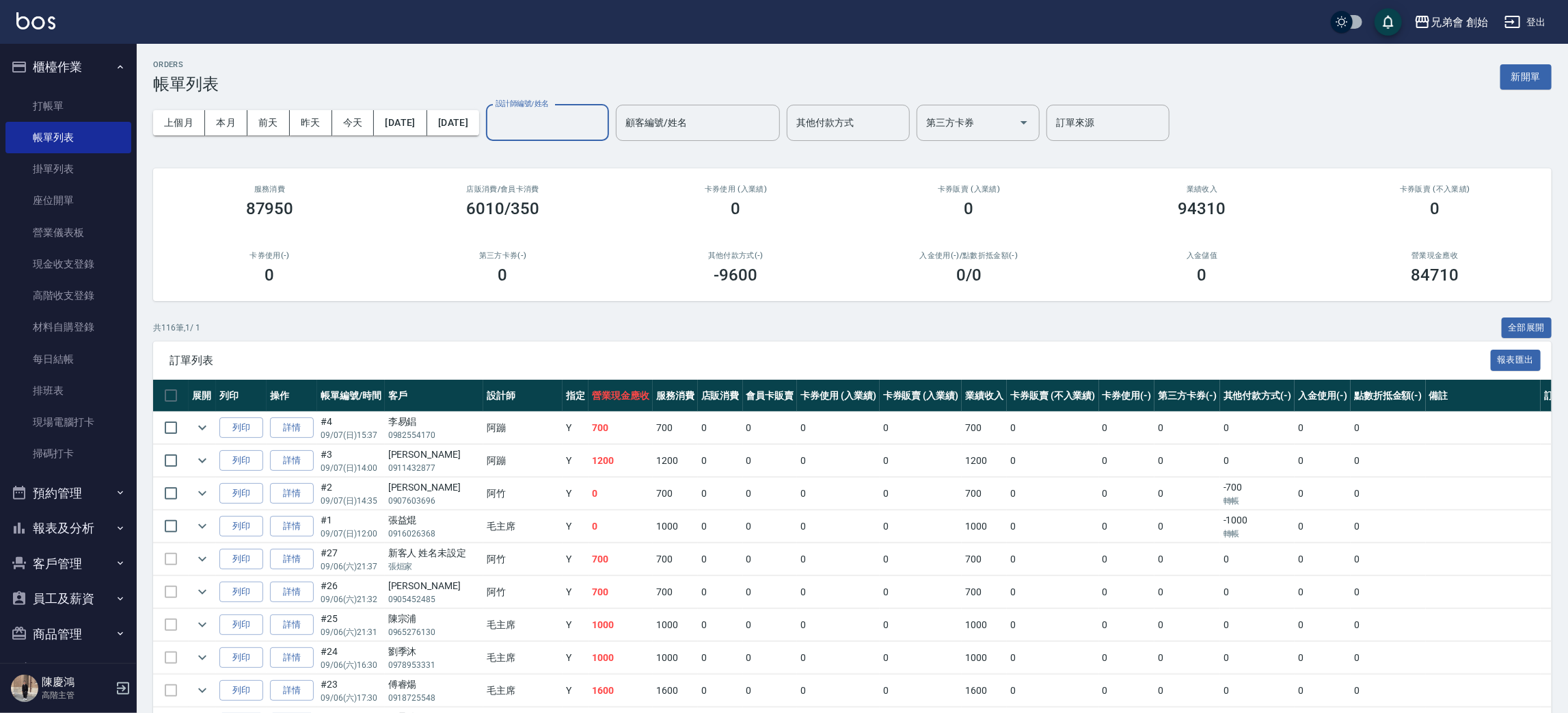
click at [558, 126] on input "設計師編號/姓名" at bounding box center [547, 123] width 111 height 24
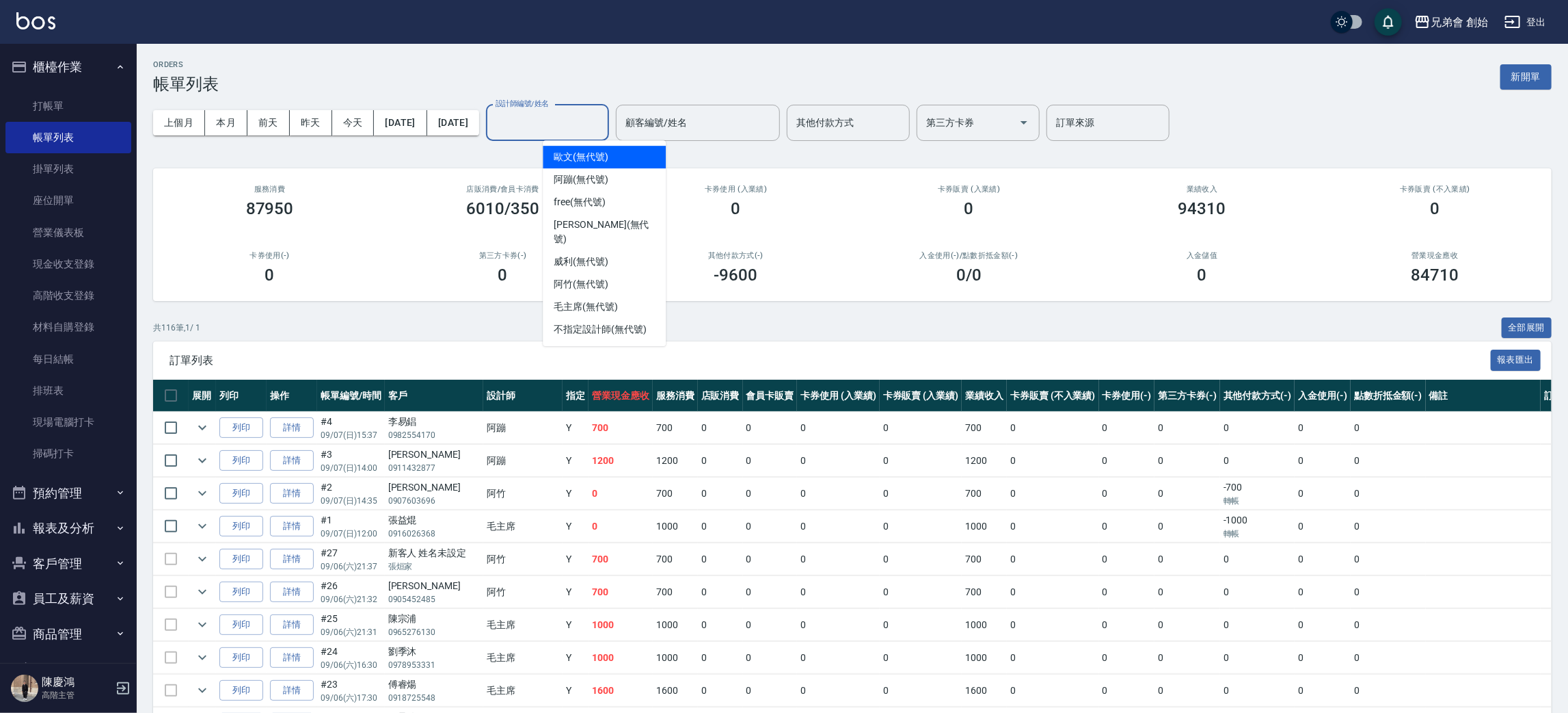
click at [627, 143] on ul "[PERSON_NAME](無代號) 阿蹦 (無代號) free (無代號) [PERSON_NAME] (無代號) [PERSON_NAME] (無代號) …" at bounding box center [604, 243] width 123 height 206
click at [643, 159] on div "歐文 (無代號)" at bounding box center [604, 157] width 123 height 23
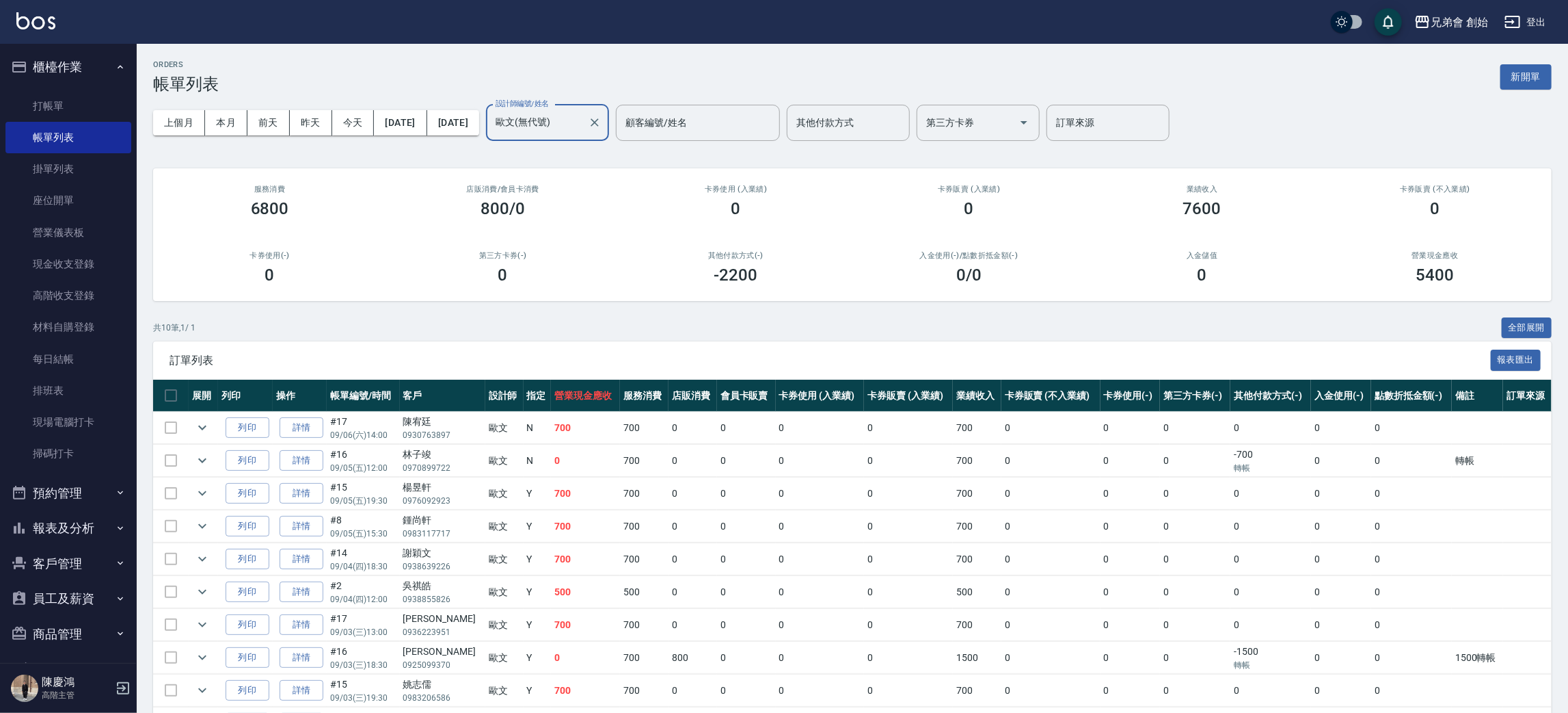
click at [583, 114] on input "歐文(無代號)" at bounding box center [537, 123] width 90 height 24
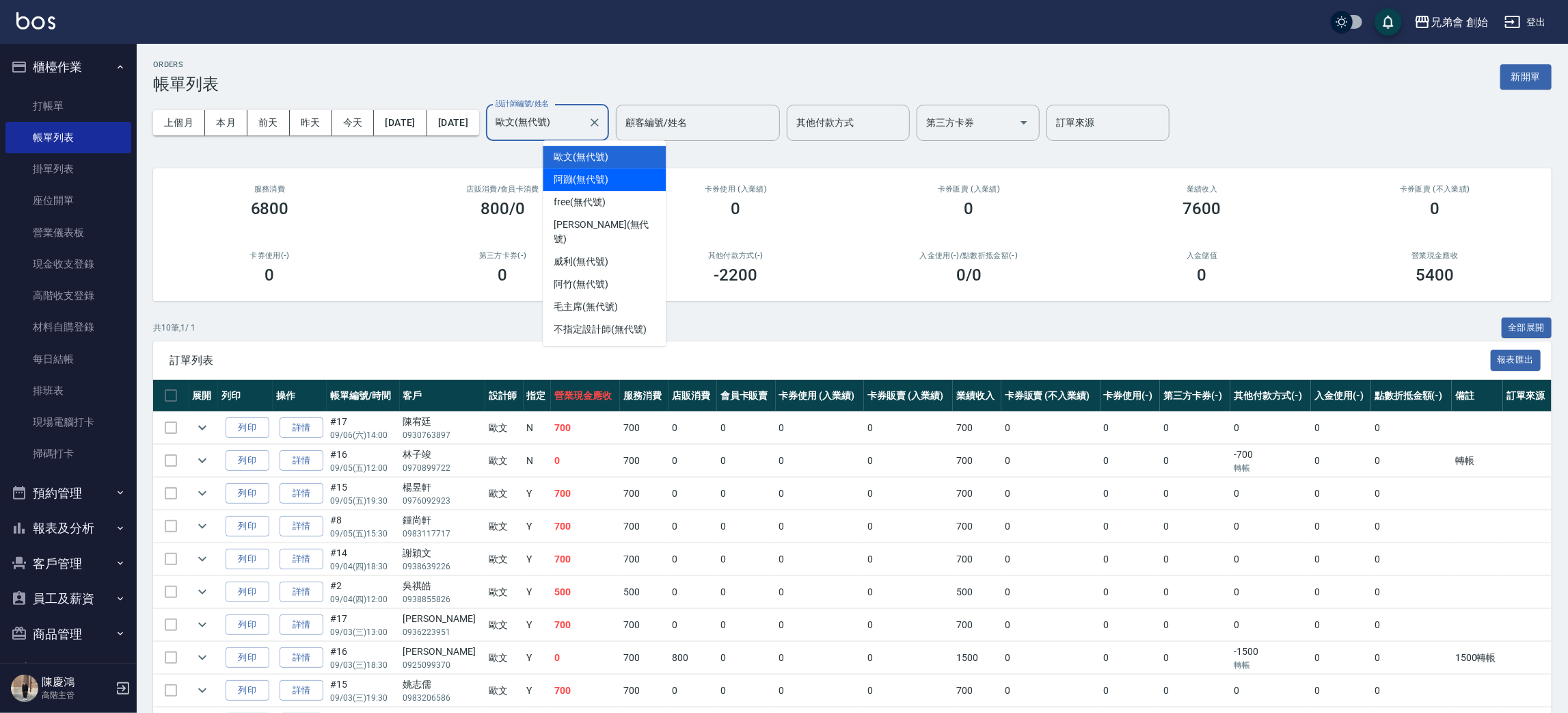
click at [621, 178] on div "阿蹦 (無代號)" at bounding box center [604, 180] width 123 height 23
type input "阿蹦(無代號)"
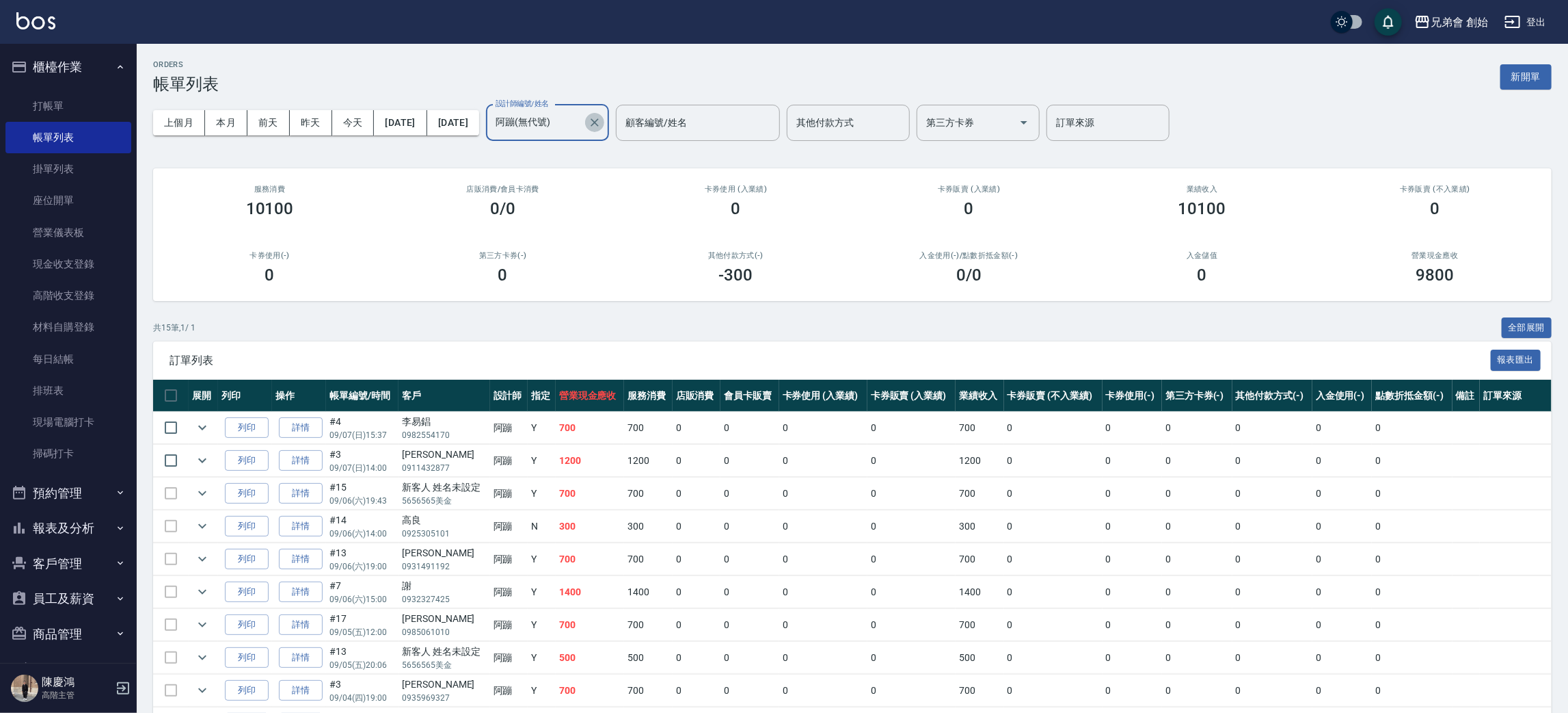
click at [599, 121] on icon "Clear" at bounding box center [595, 123] width 8 height 8
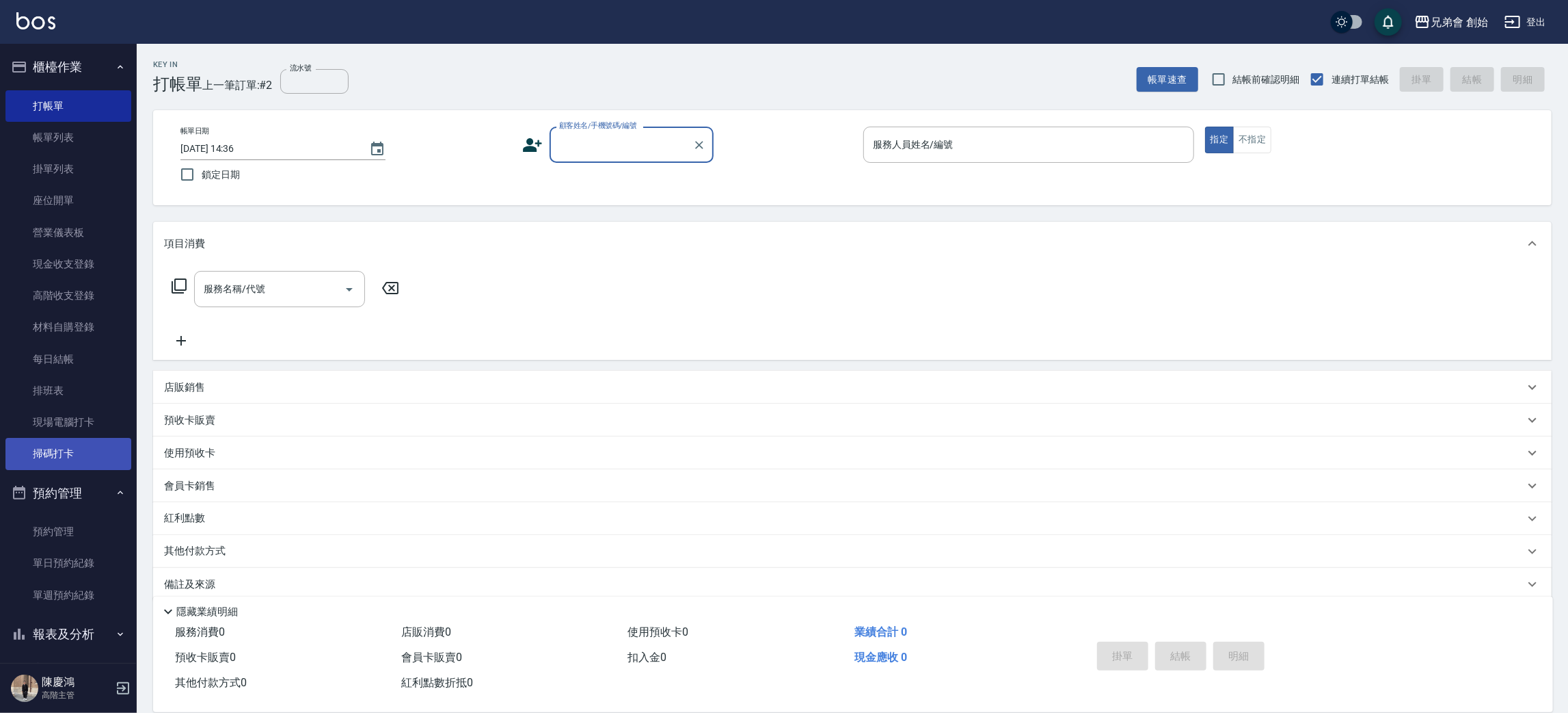
drag, startPoint x: 47, startPoint y: 552, endPoint x: 97, endPoint y: 459, distance: 105.6
click at [47, 552] on link "單日預約紀錄" at bounding box center [69, 563] width 126 height 31
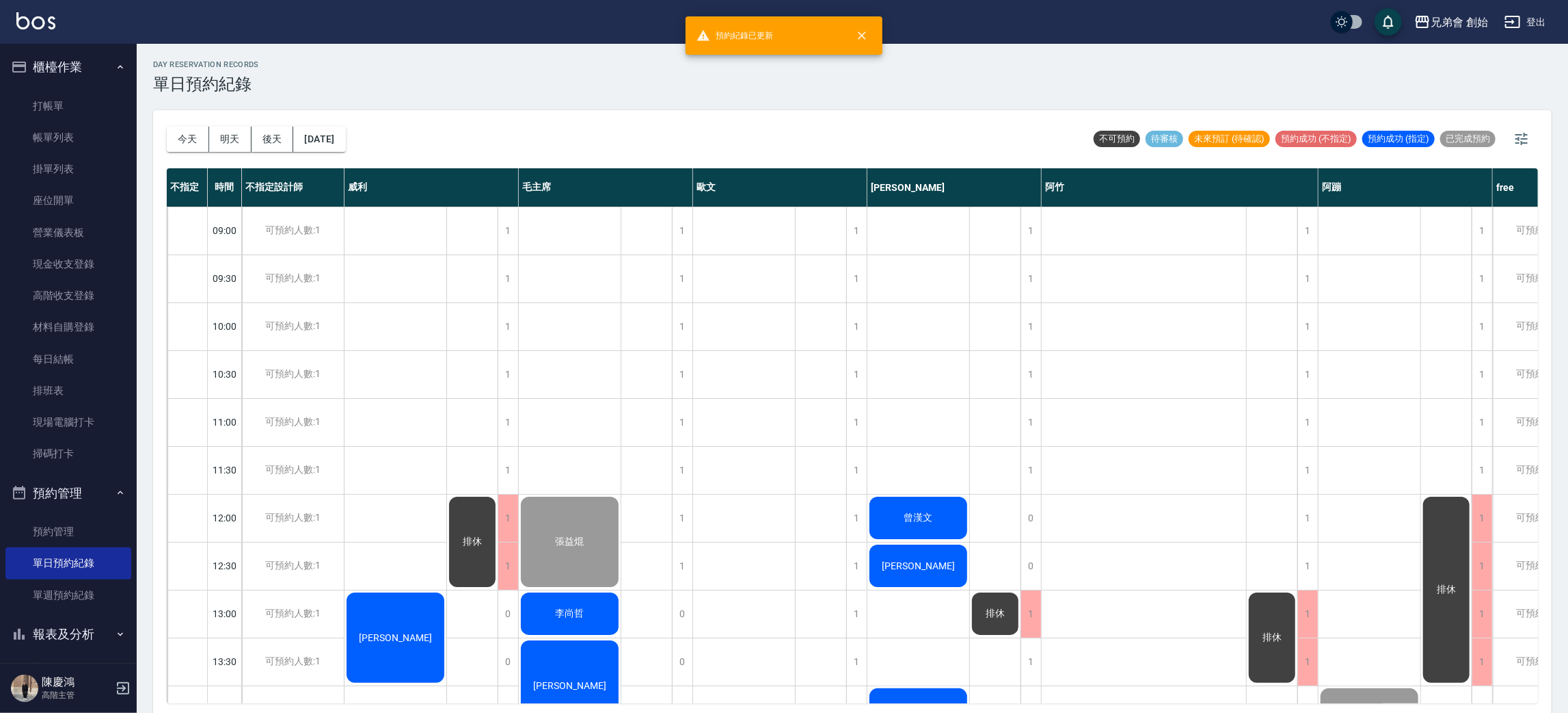
drag, startPoint x: 190, startPoint y: 145, endPoint x: 194, endPoint y: 157, distance: 12.6
click at [194, 157] on div "今天 明天 後天 2025/09/07" at bounding box center [256, 139] width 179 height 58
click at [169, 145] on button "今天" at bounding box center [188, 139] width 42 height 25
click at [224, 144] on button "明天" at bounding box center [230, 139] width 42 height 25
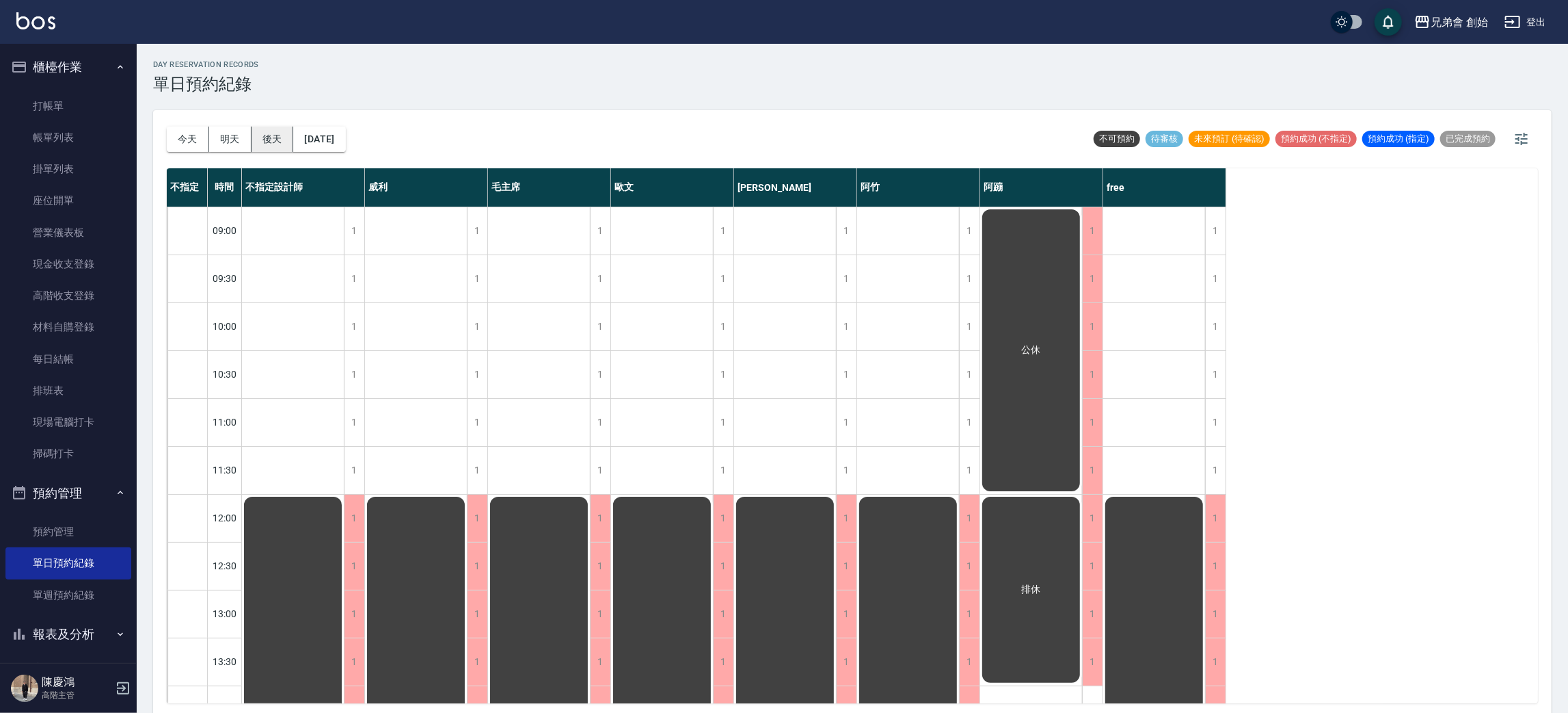
click at [274, 137] on button "後天" at bounding box center [273, 139] width 42 height 25
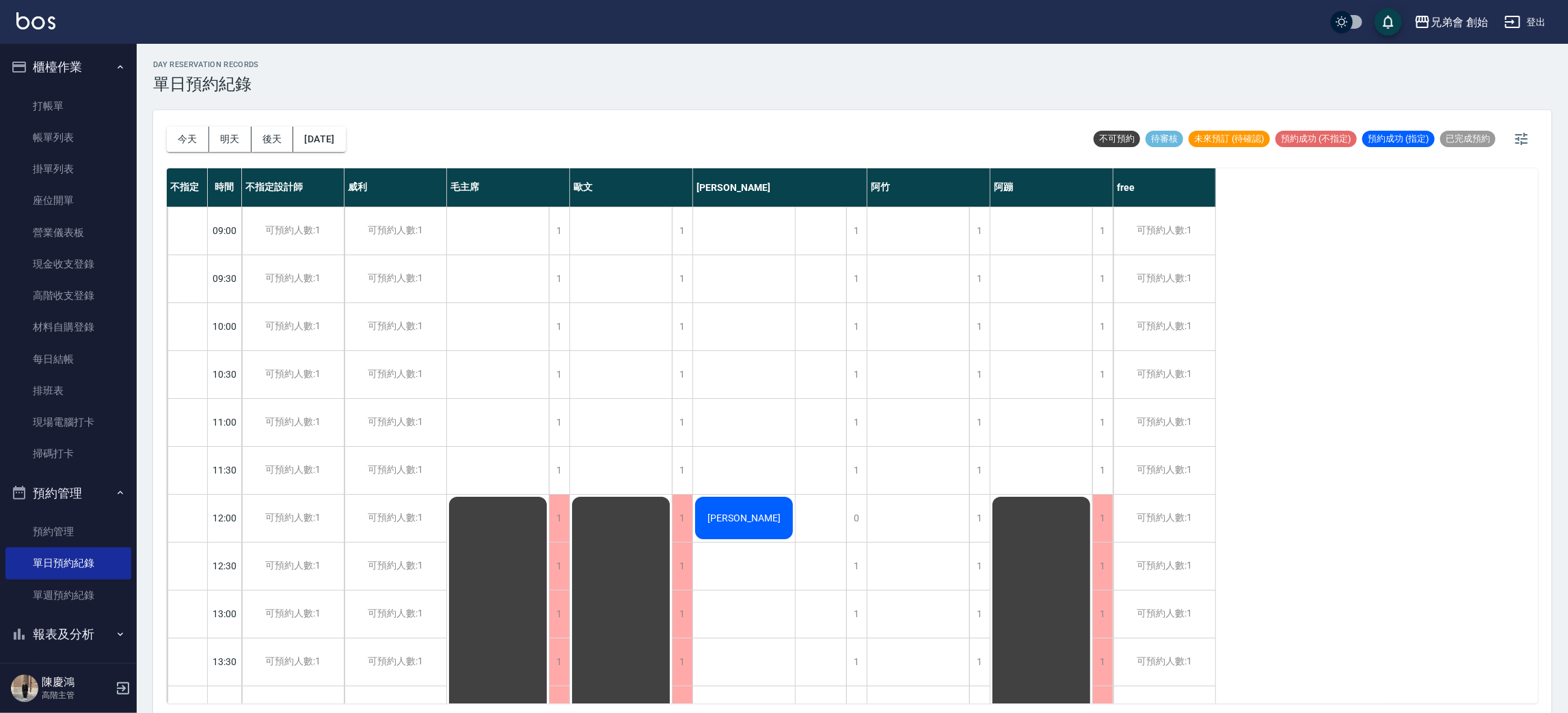
click at [188, 150] on button "今天" at bounding box center [188, 139] width 42 height 25
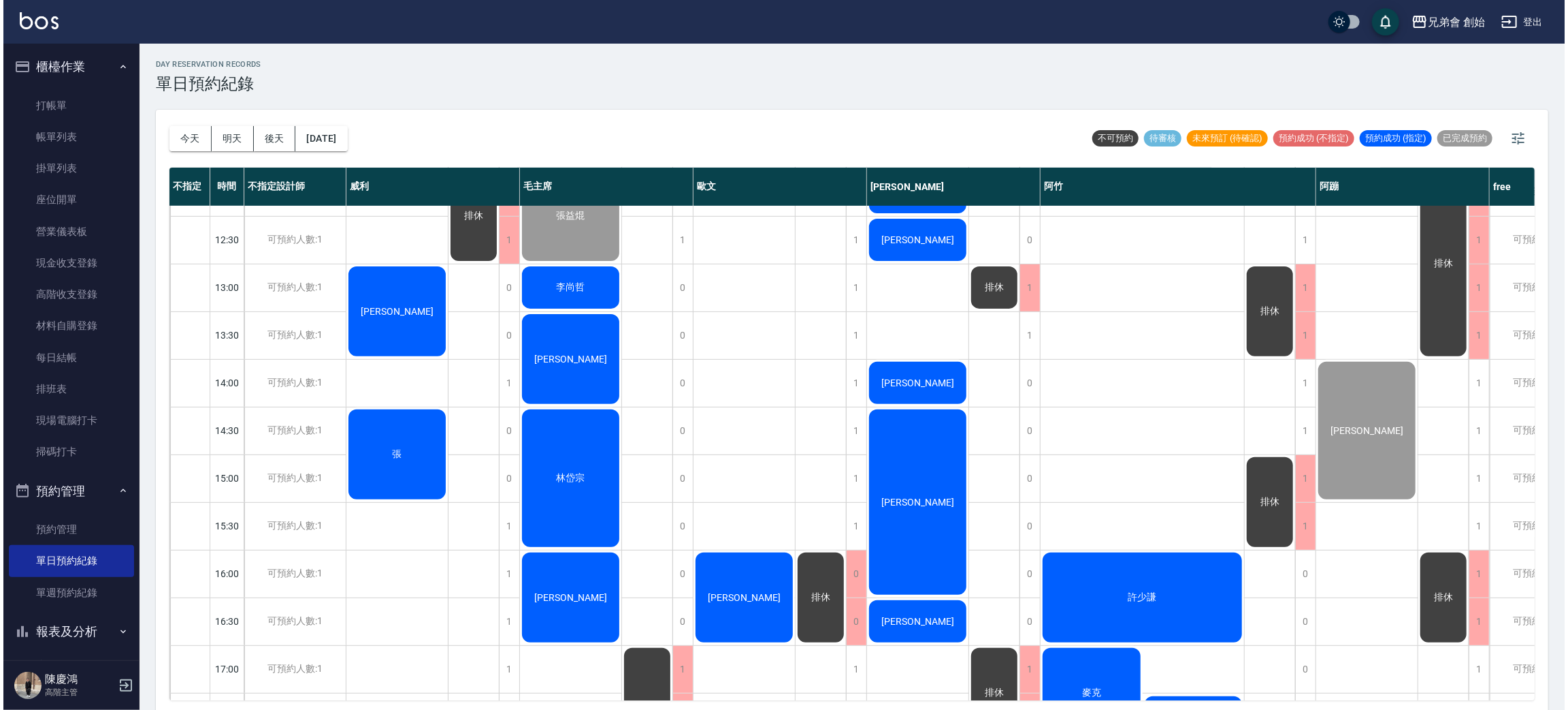
scroll to position [306, 0]
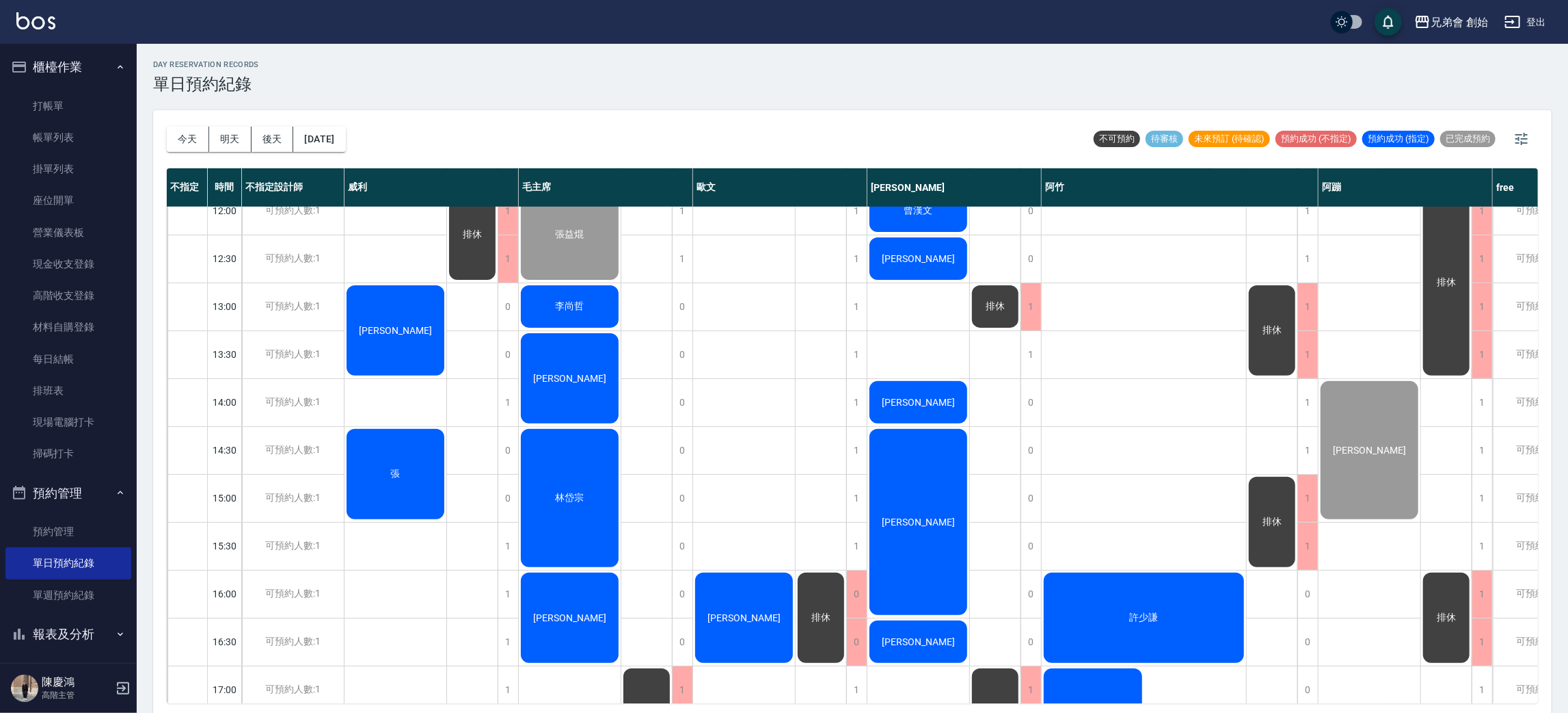
click at [408, 325] on span "[PERSON_NAME]" at bounding box center [395, 330] width 78 height 11
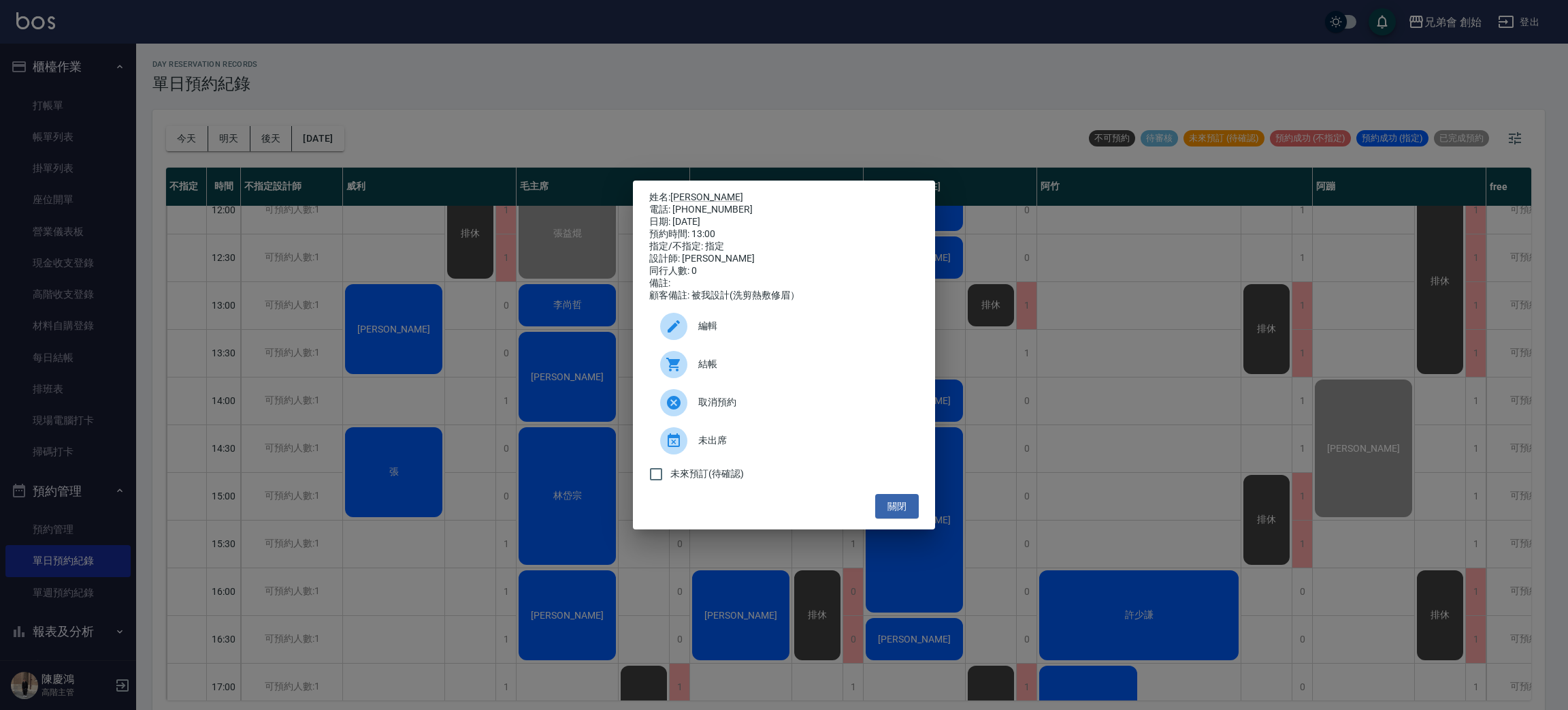
click at [685, 362] on div at bounding box center [679, 364] width 38 height 27
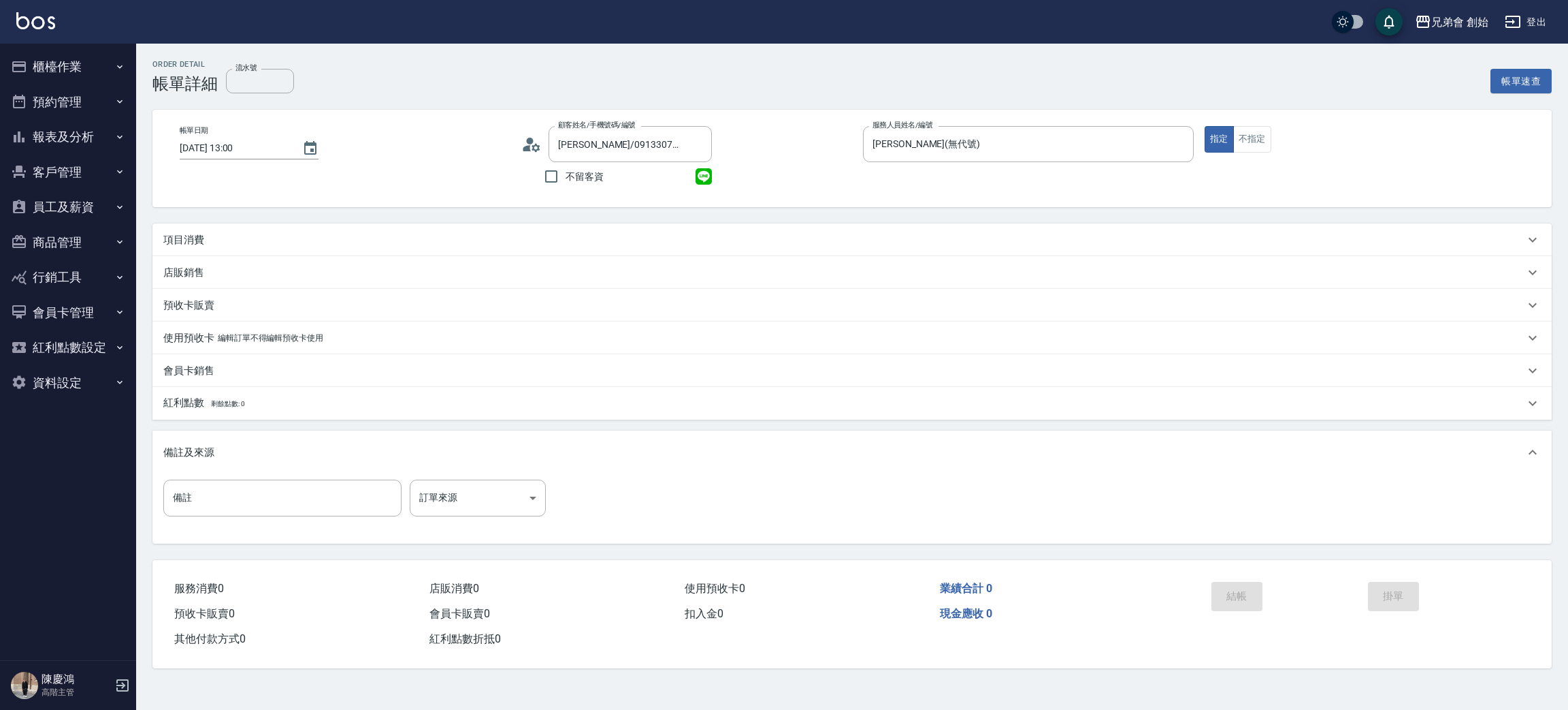
click at [227, 239] on div "項目消費" at bounding box center [844, 240] width 1361 height 15
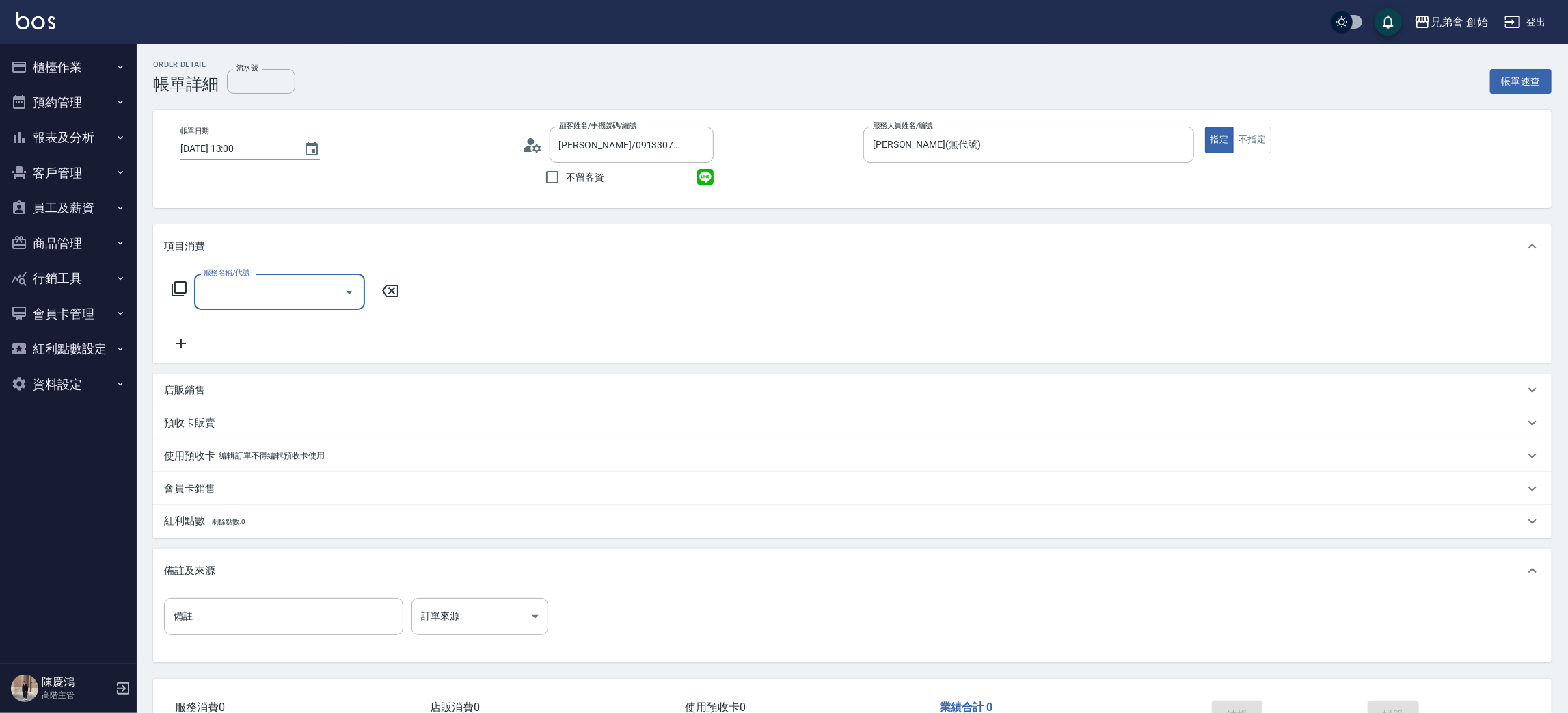
click at [251, 283] on input "服務名稱/代號" at bounding box center [269, 291] width 138 height 24
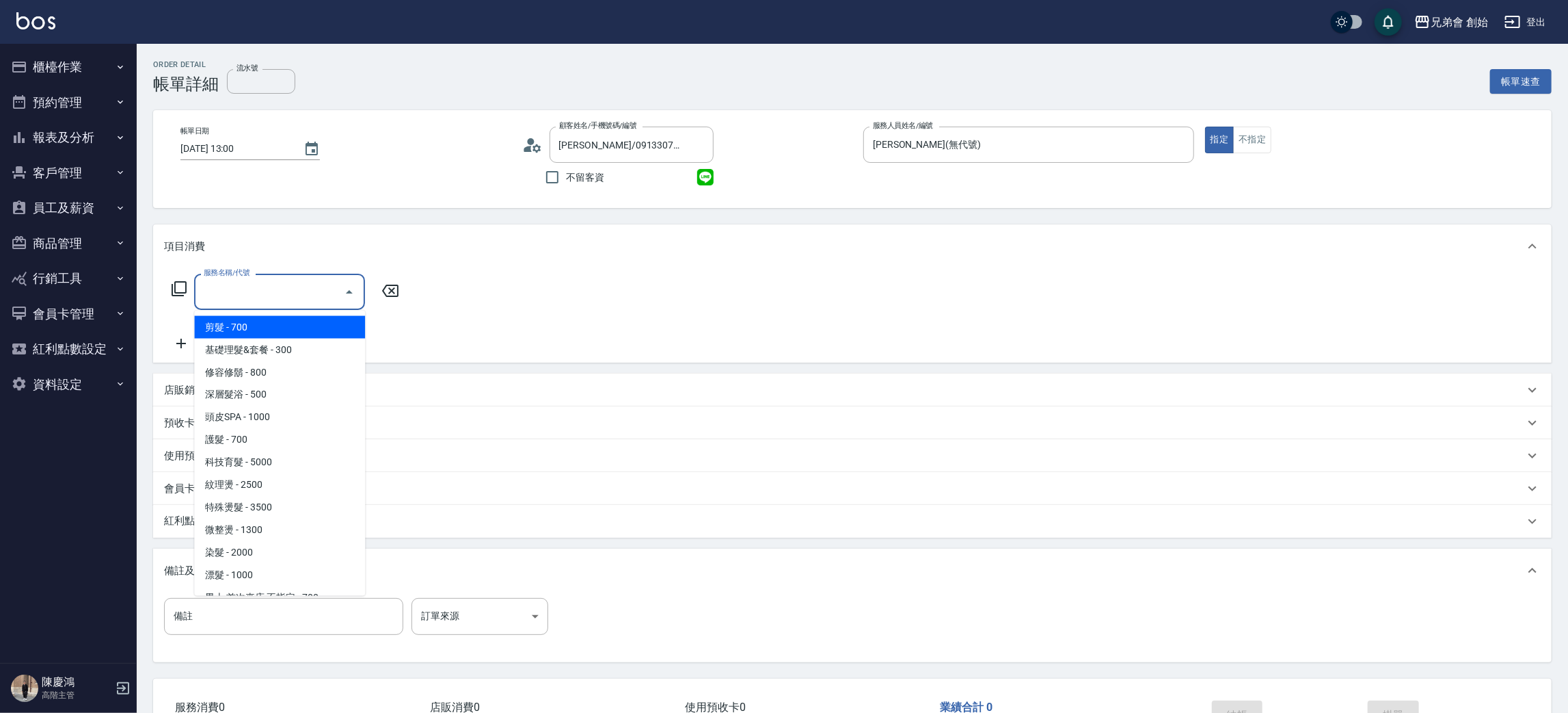
click at [271, 326] on span "剪髮 - 700" at bounding box center [279, 327] width 171 height 23
type input "剪髮(A01)"
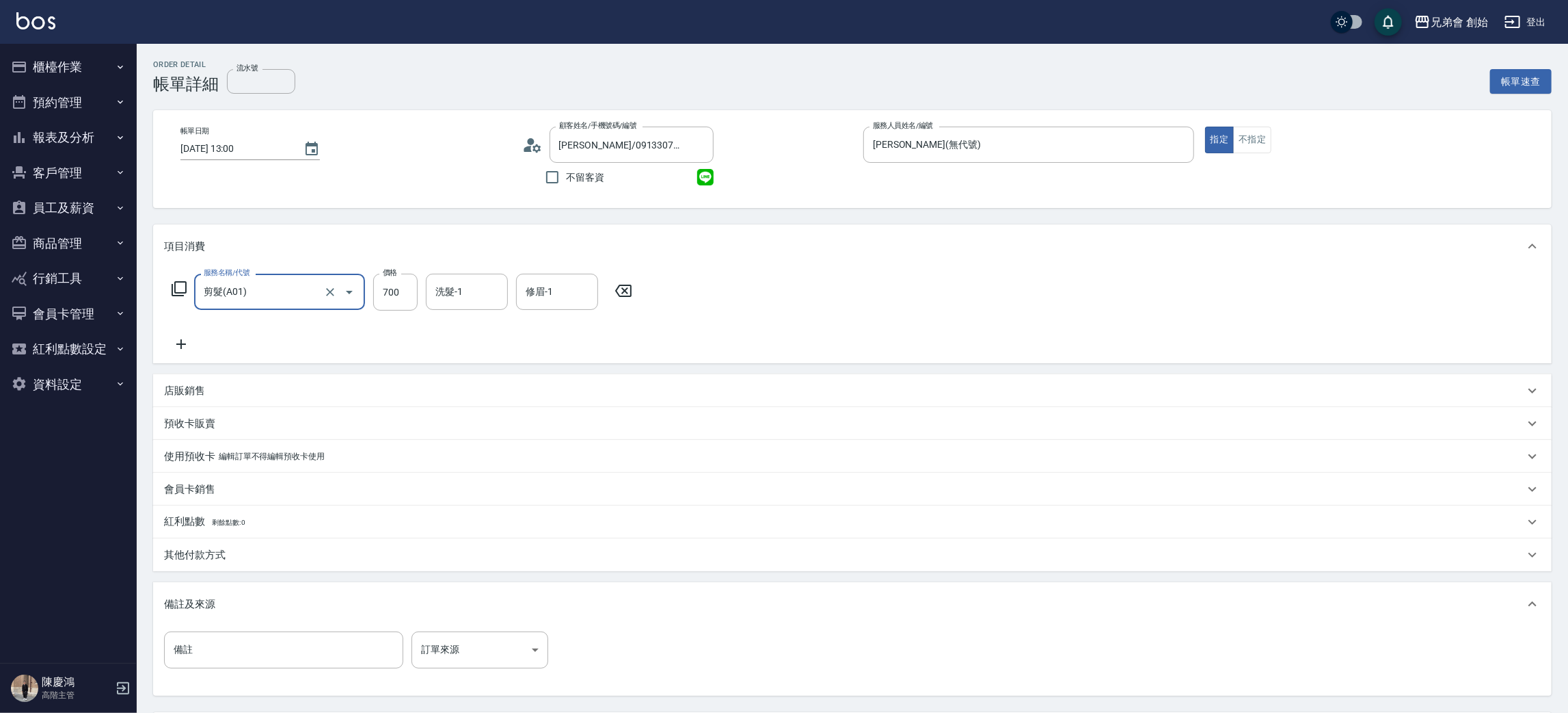
scroll to position [128, 0]
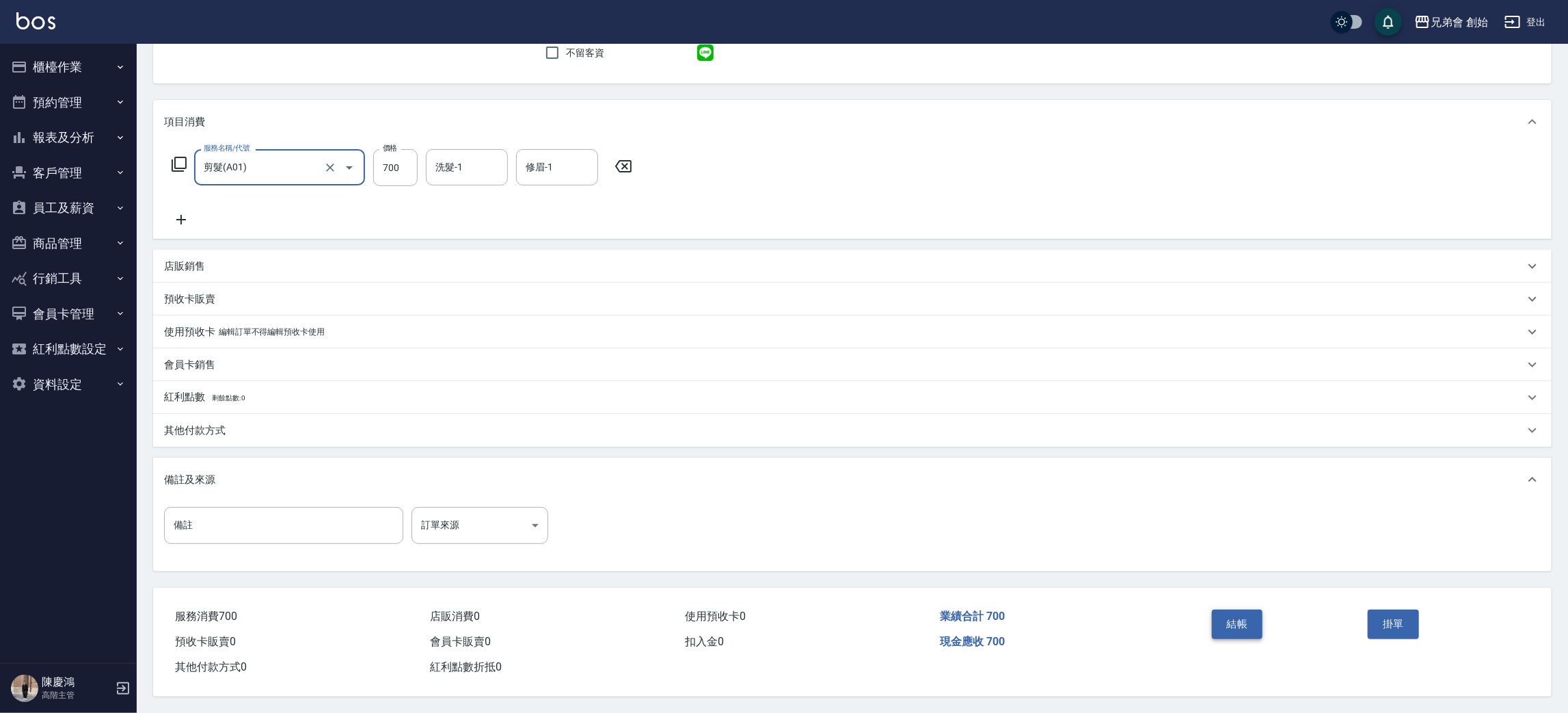
click at [1260, 617] on button "結帳" at bounding box center [1237, 623] width 51 height 29
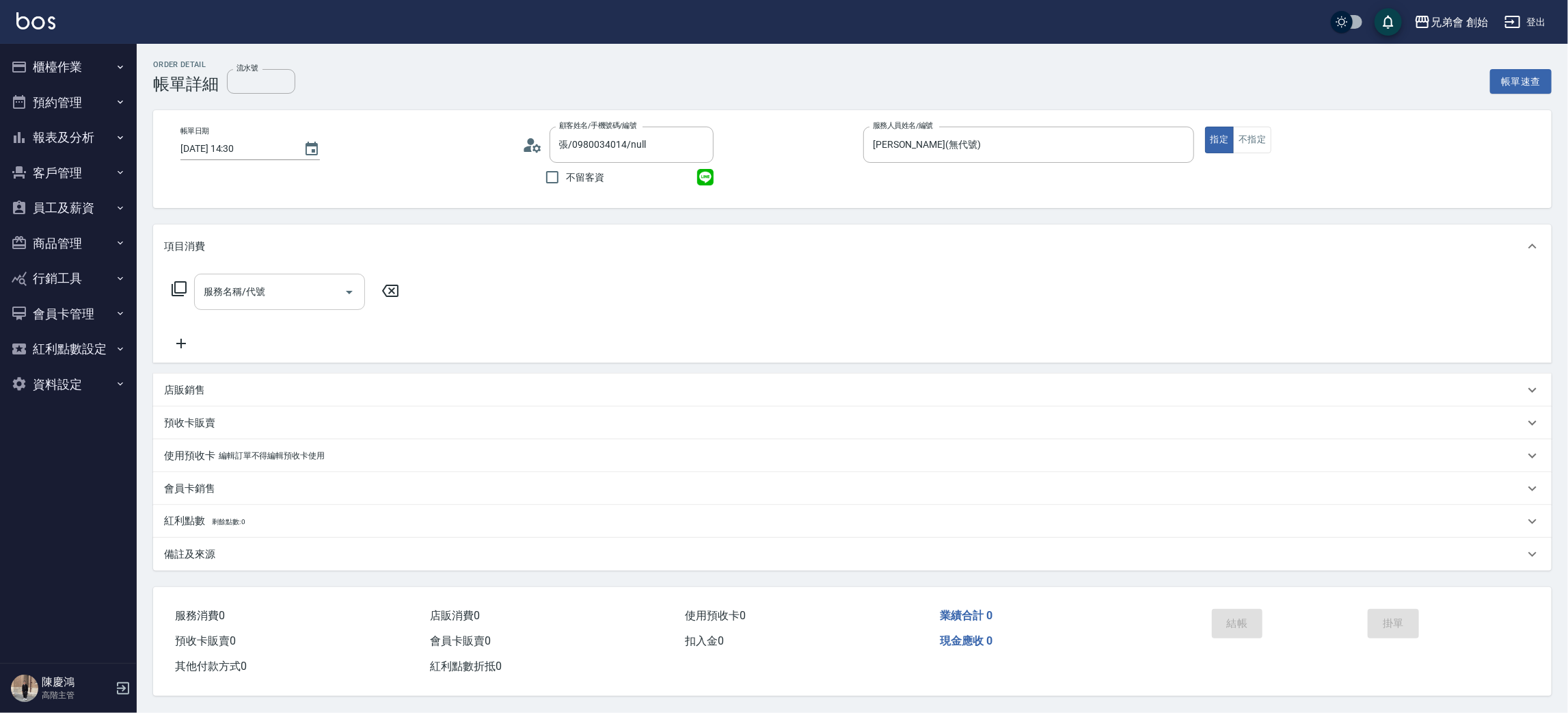
click at [257, 299] on input "服務名稱/代號" at bounding box center [269, 291] width 138 height 24
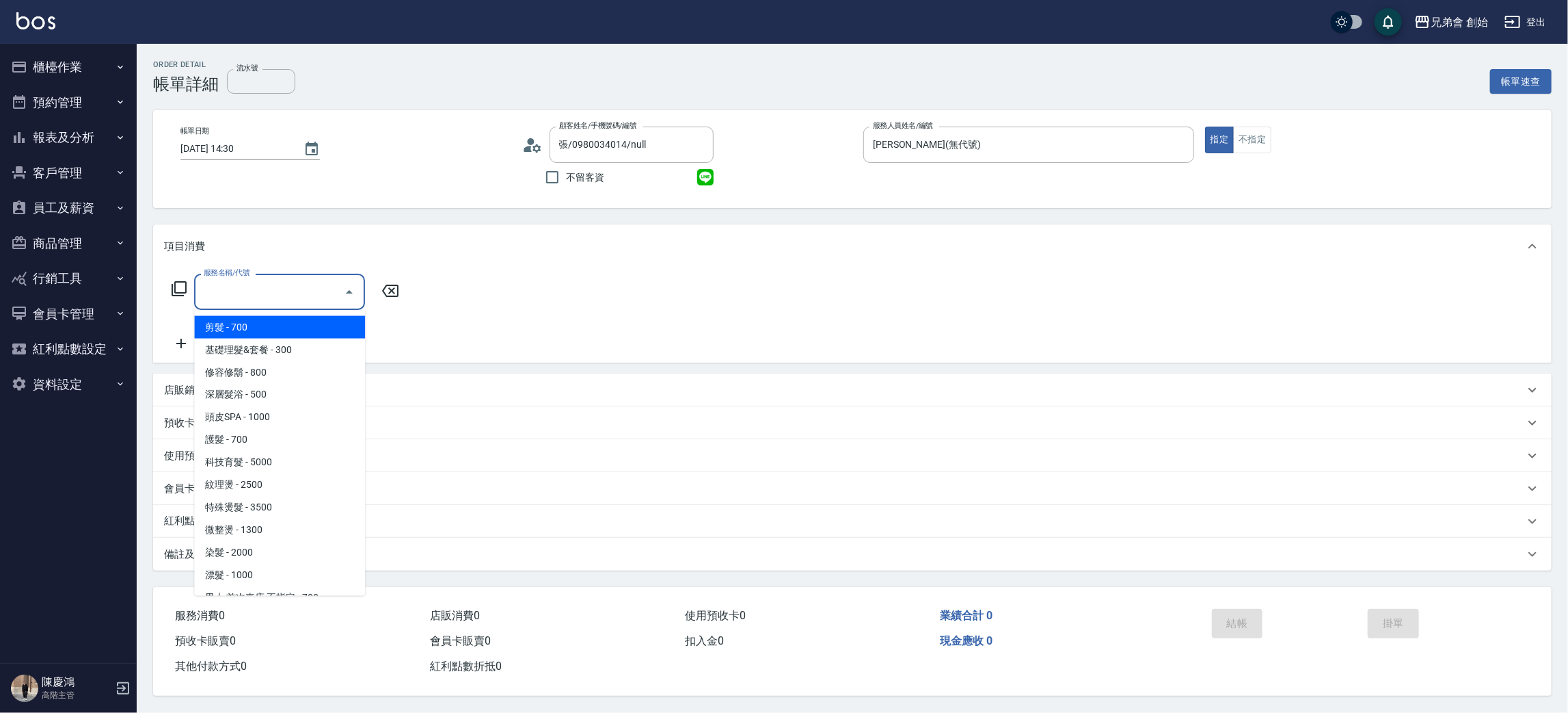
click at [267, 325] on span "剪髮 - 700" at bounding box center [279, 327] width 171 height 23
type input "剪髮(A01)"
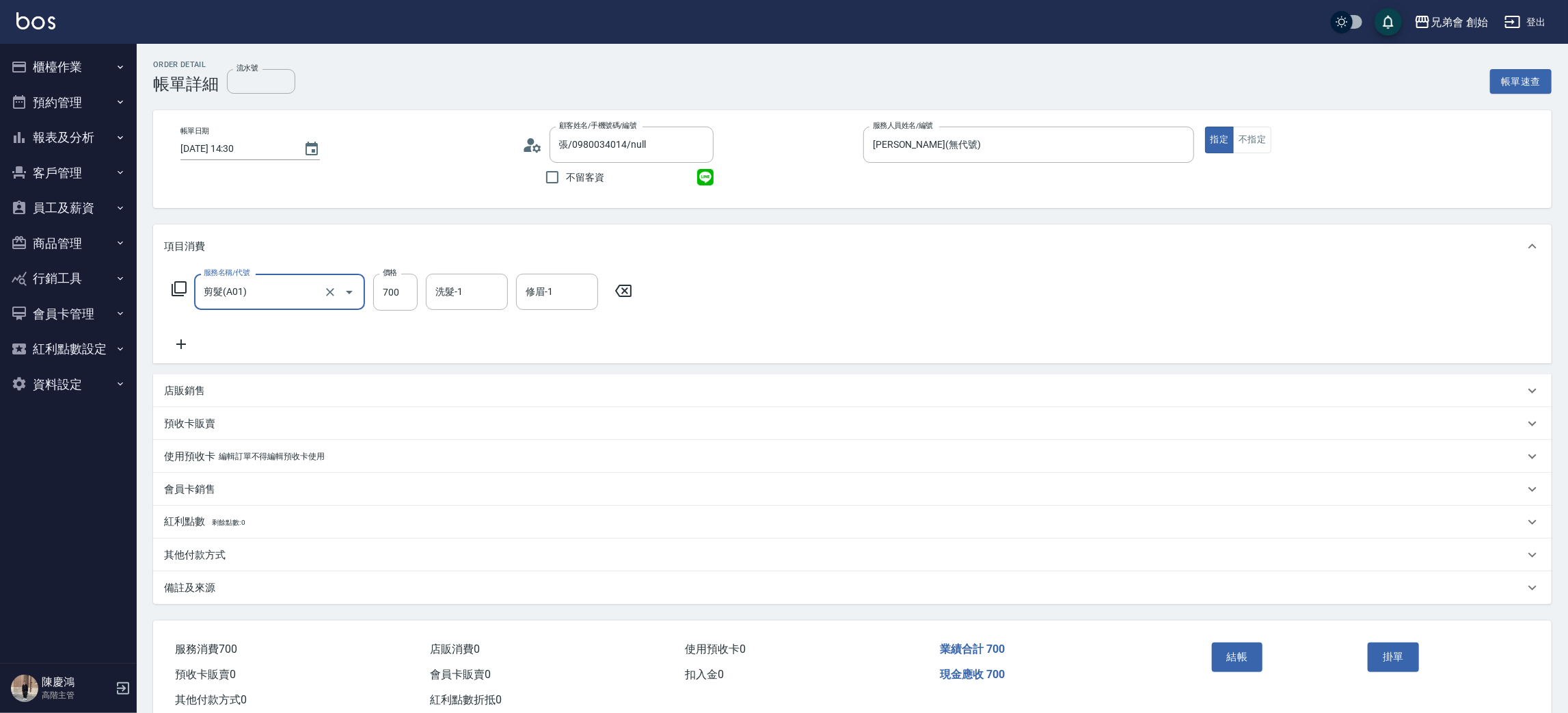
scroll to position [35, 0]
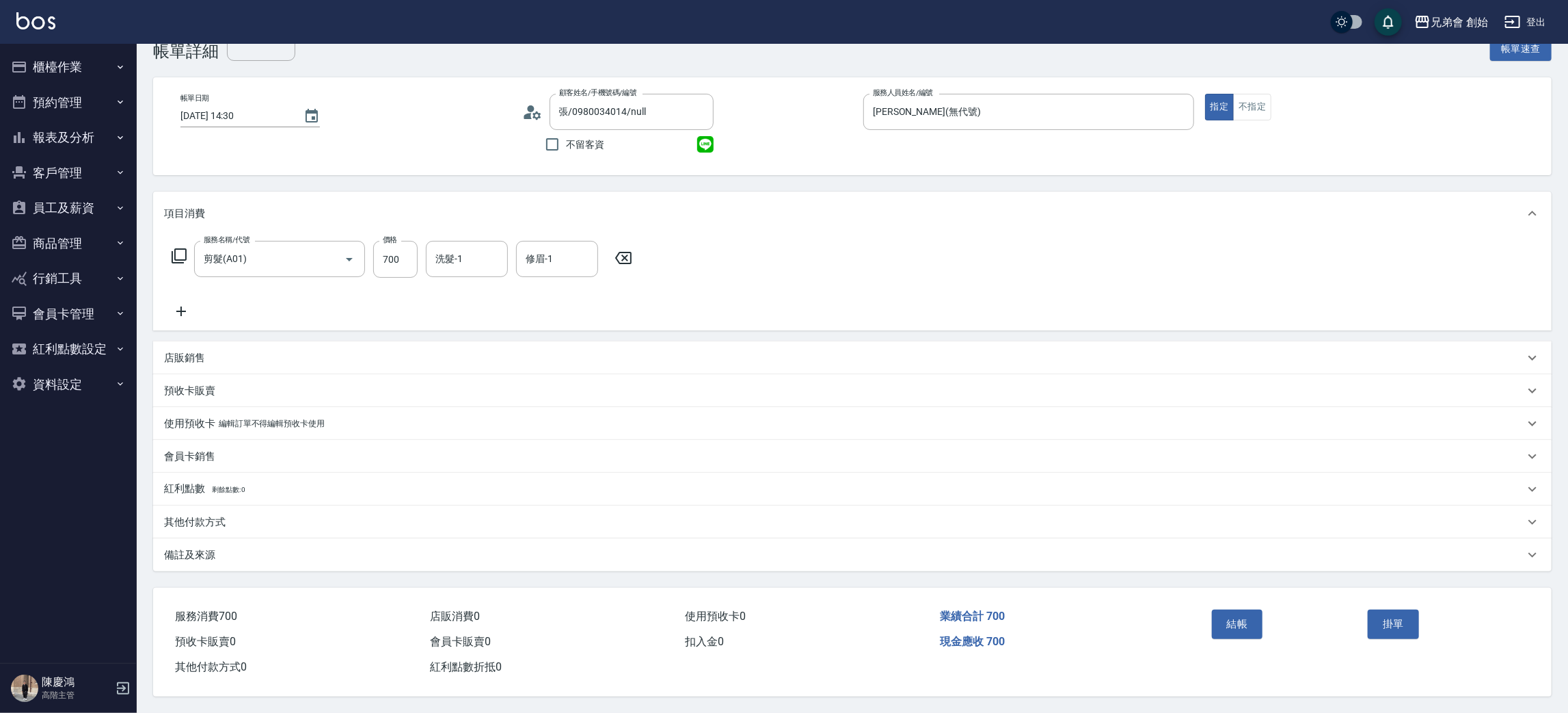
drag, startPoint x: 208, startPoint y: 515, endPoint x: 222, endPoint y: 510, distance: 14.9
click at [216, 515] on p "其他付款方式" at bounding box center [194, 522] width 61 height 15
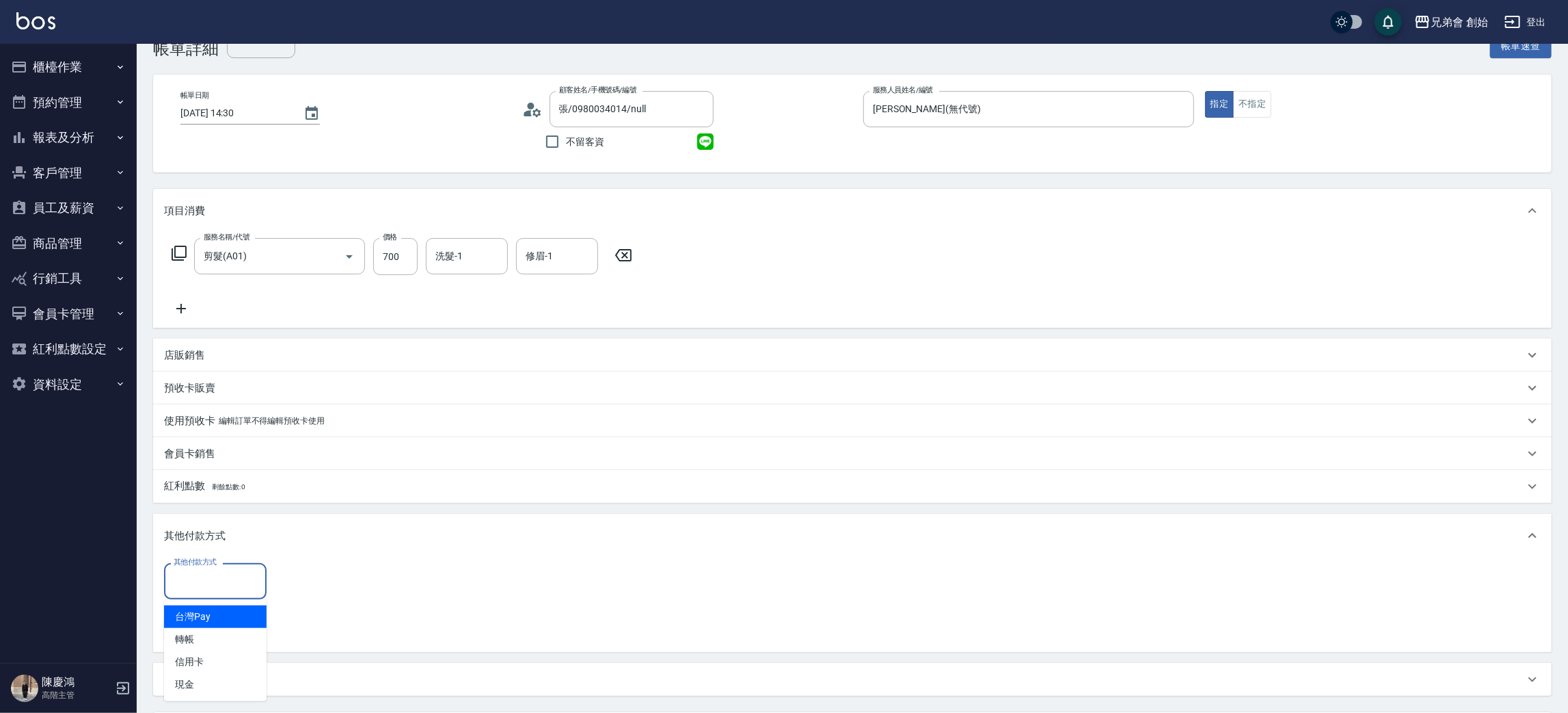
click at [239, 569] on input "其他付款方式" at bounding box center [215, 581] width 90 height 24
click at [251, 642] on span "轉帳" at bounding box center [215, 639] width 102 height 23
type input "轉帳"
click at [282, 580] on input "0" at bounding box center [325, 581] width 102 height 37
type input "700"
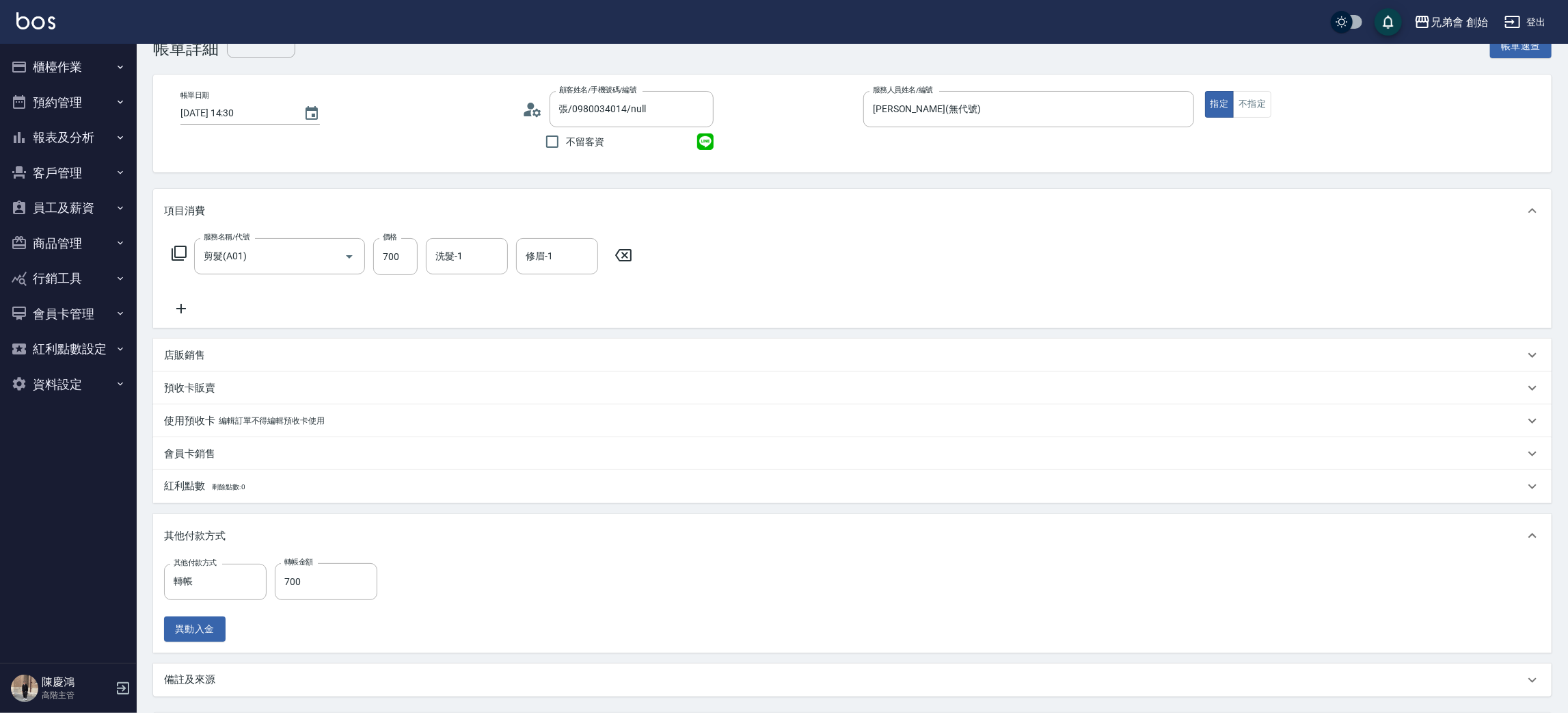
click at [954, 576] on div "其他付款方式 轉帳 其他付款方式 轉帳金額 700 轉帳金額 異動入金" at bounding box center [852, 602] width 1377 height 78
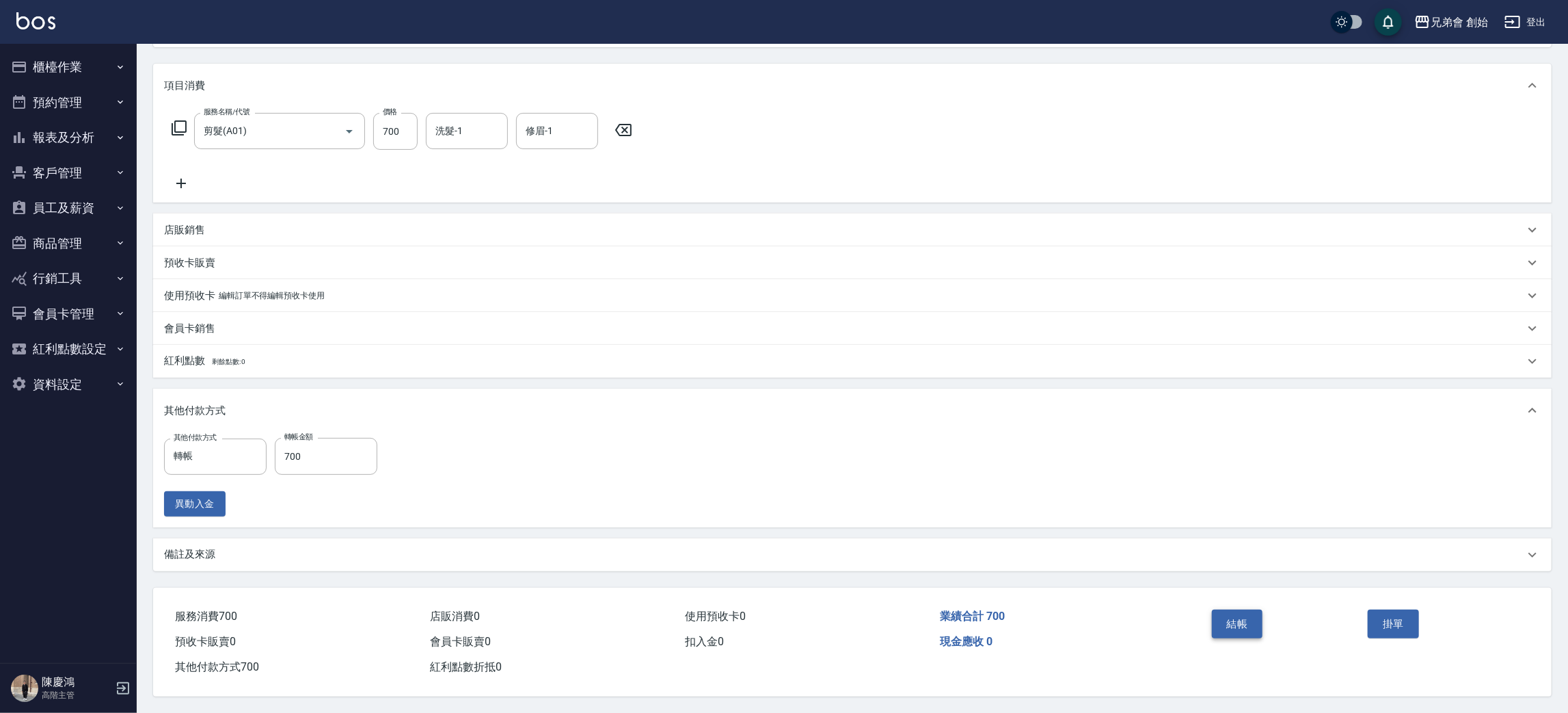
click at [1231, 621] on button "結帳" at bounding box center [1237, 623] width 51 height 29
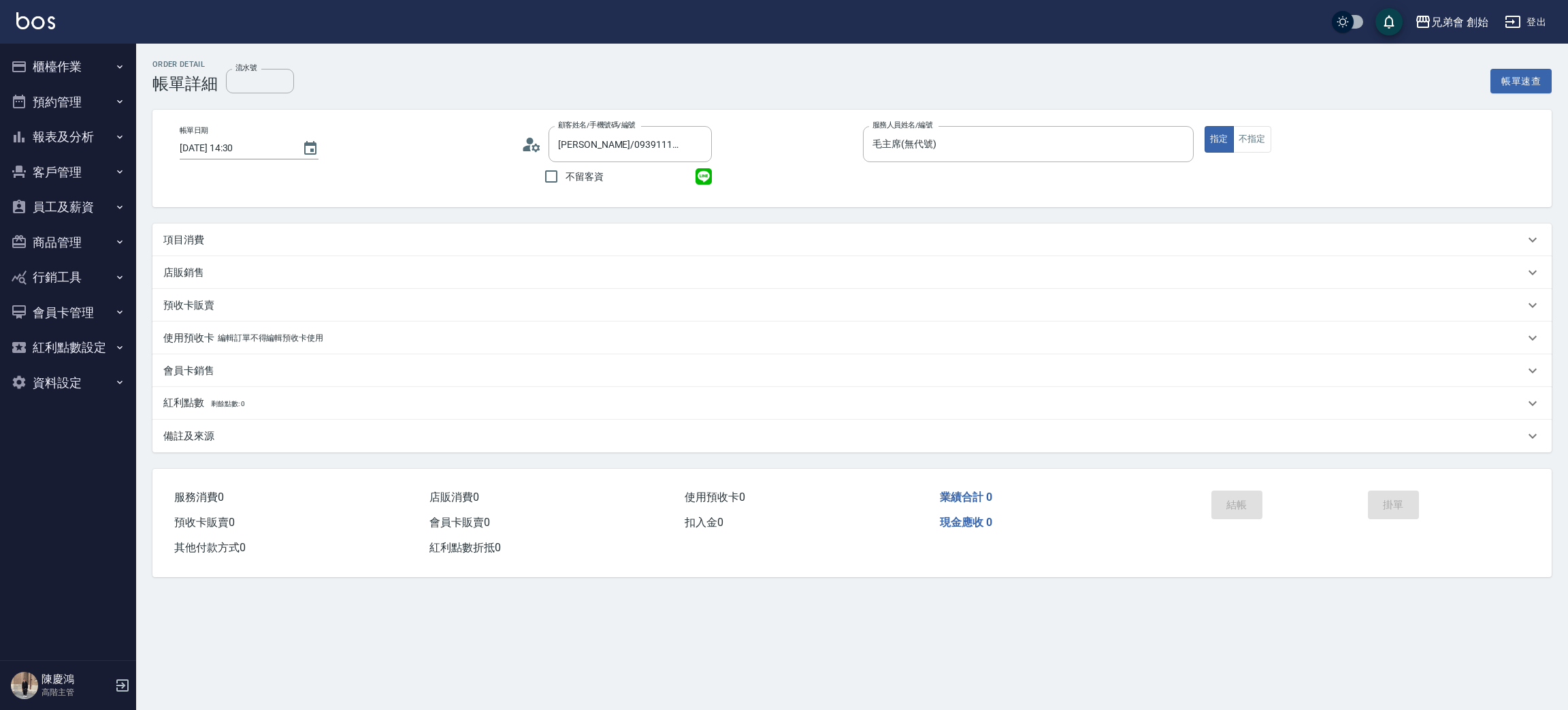
click at [190, 235] on div "項目消費" at bounding box center [852, 239] width 1400 height 33
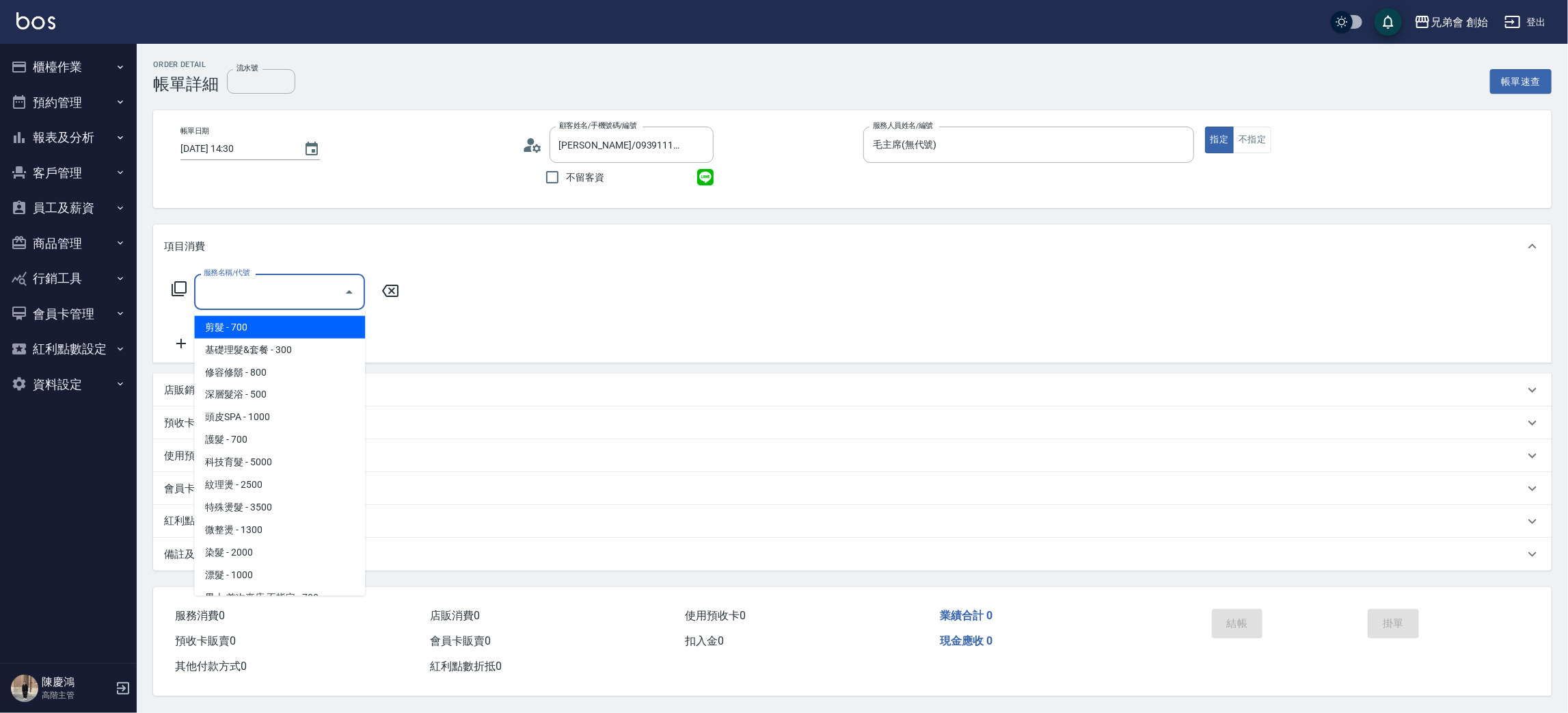
click at [263, 285] on input "服務名稱/代號" at bounding box center [269, 291] width 138 height 24
drag, startPoint x: 257, startPoint y: 319, endPoint x: 263, endPoint y: 317, distance: 6.3
click at [263, 317] on span "剪髮 - 700" at bounding box center [279, 327] width 171 height 23
type input "剪髮(A01)"
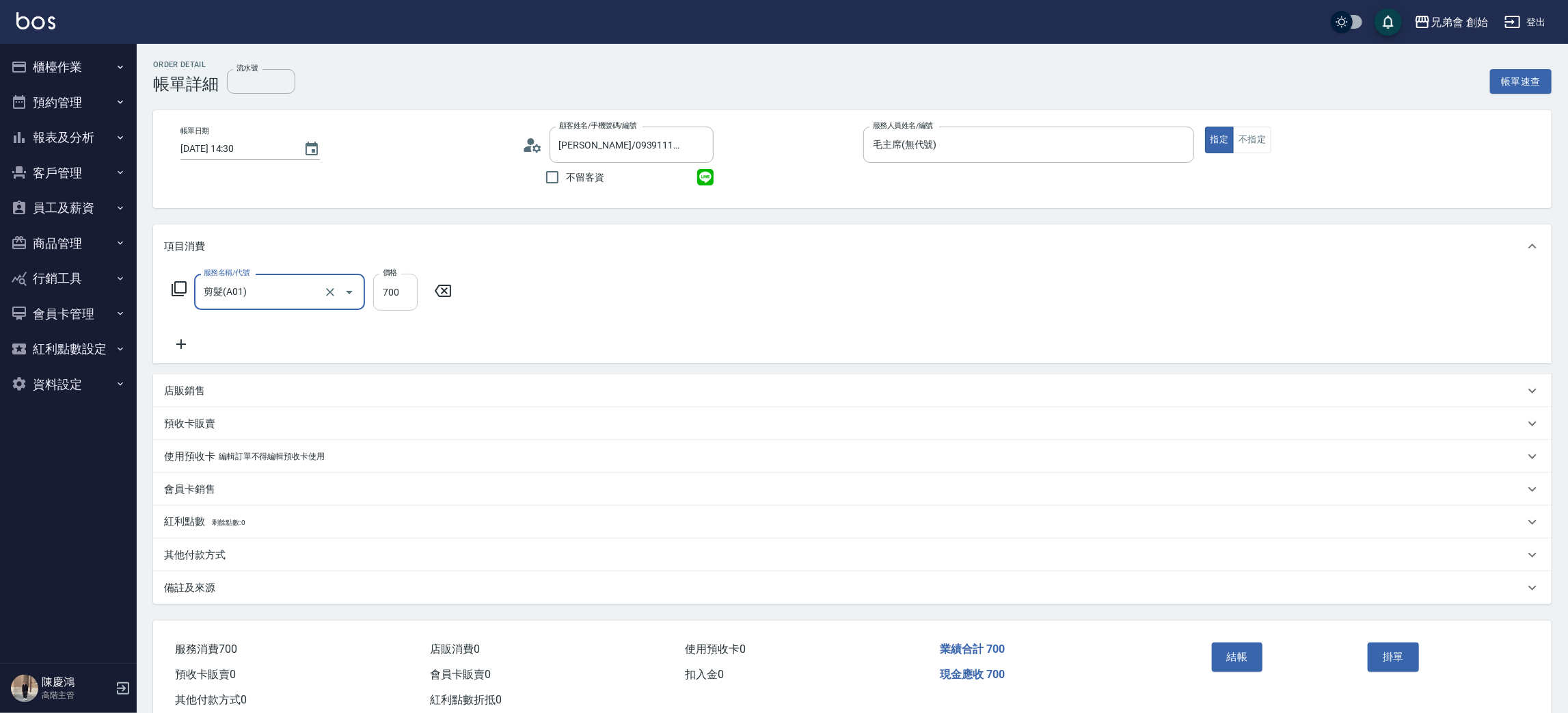
click at [395, 291] on input "700" at bounding box center [395, 292] width 44 height 37
type input "1000"
drag, startPoint x: 192, startPoint y: 385, endPoint x: 199, endPoint y: 389, distance: 8.1
click at [192, 384] on p "店販銷售" at bounding box center [185, 391] width 41 height 15
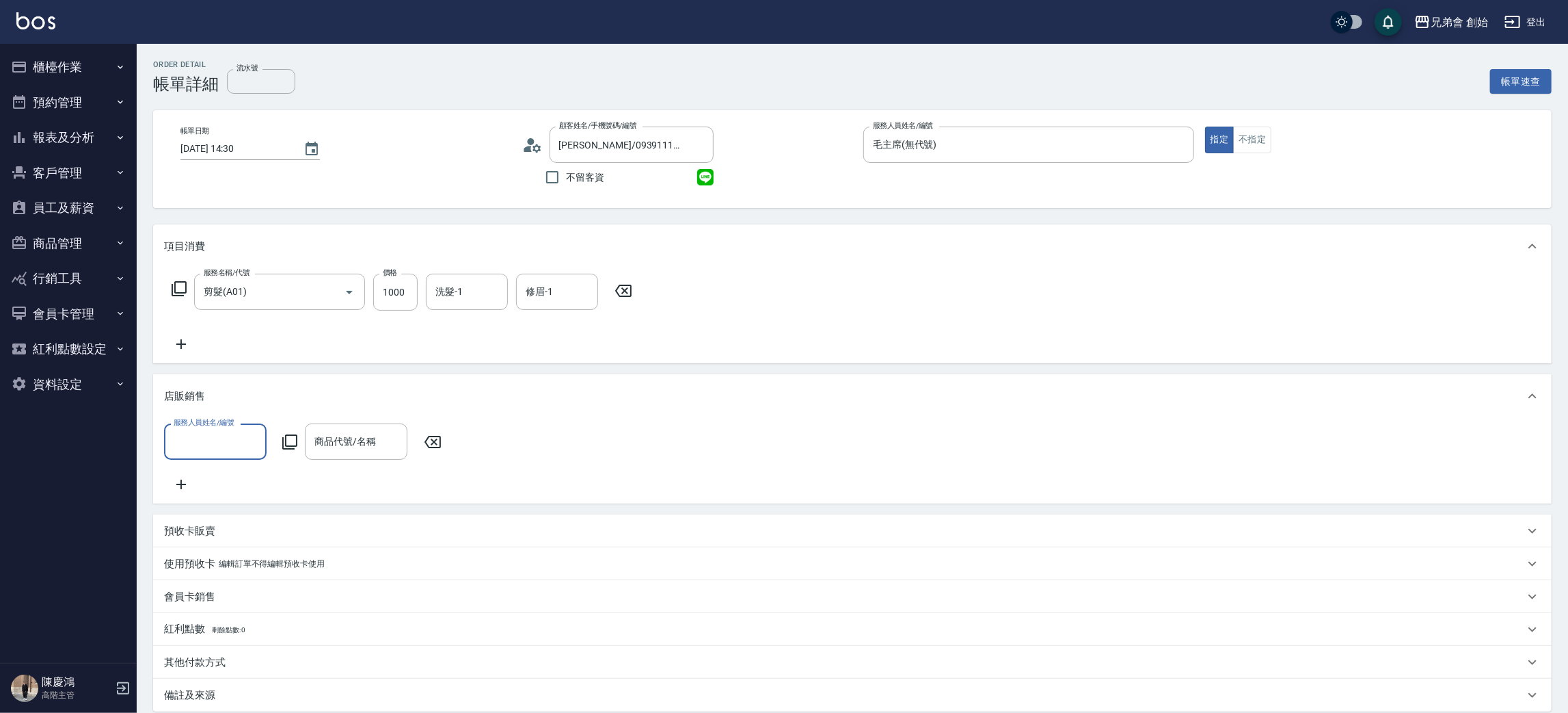
click at [176, 344] on icon at bounding box center [181, 344] width 34 height 16
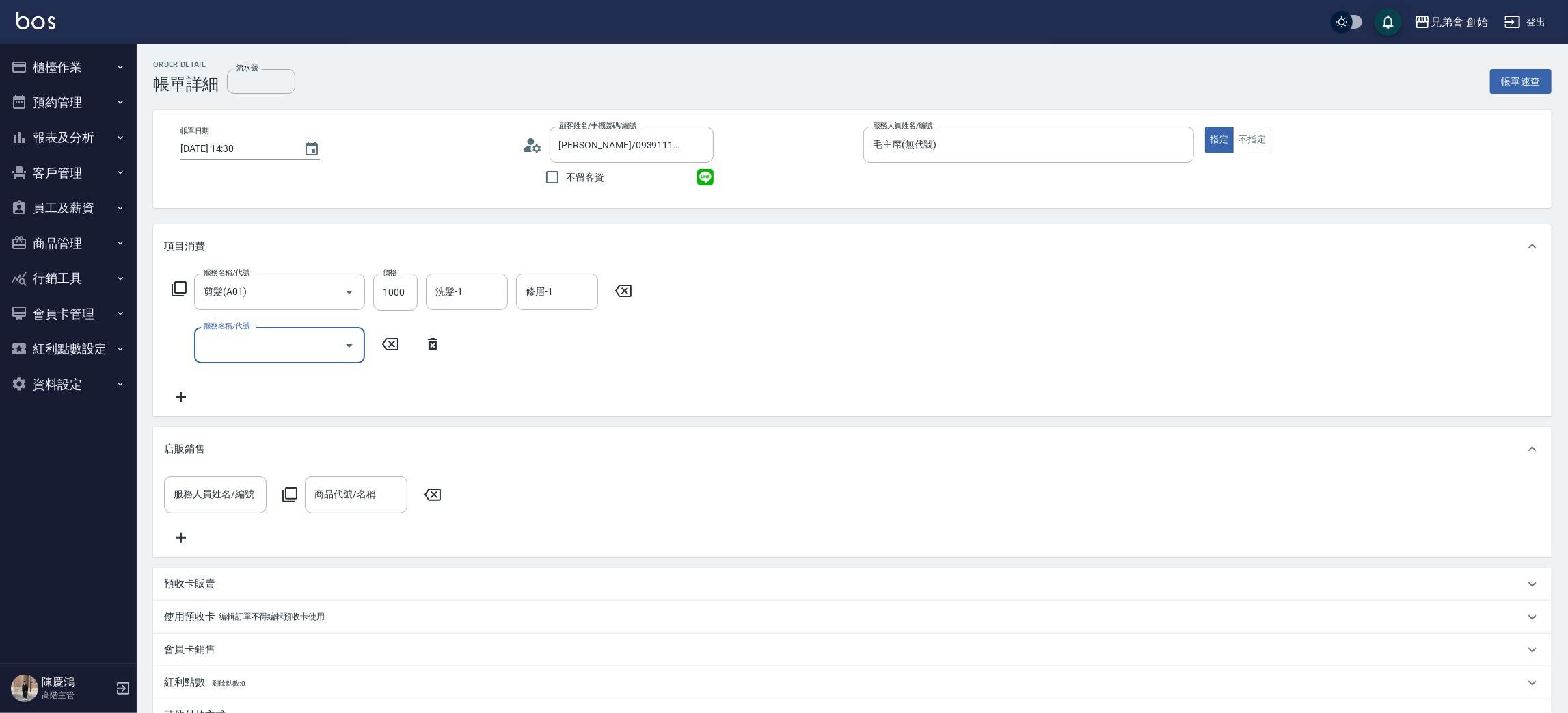
click at [264, 358] on div "服務名稱/代號" at bounding box center [279, 345] width 171 height 36
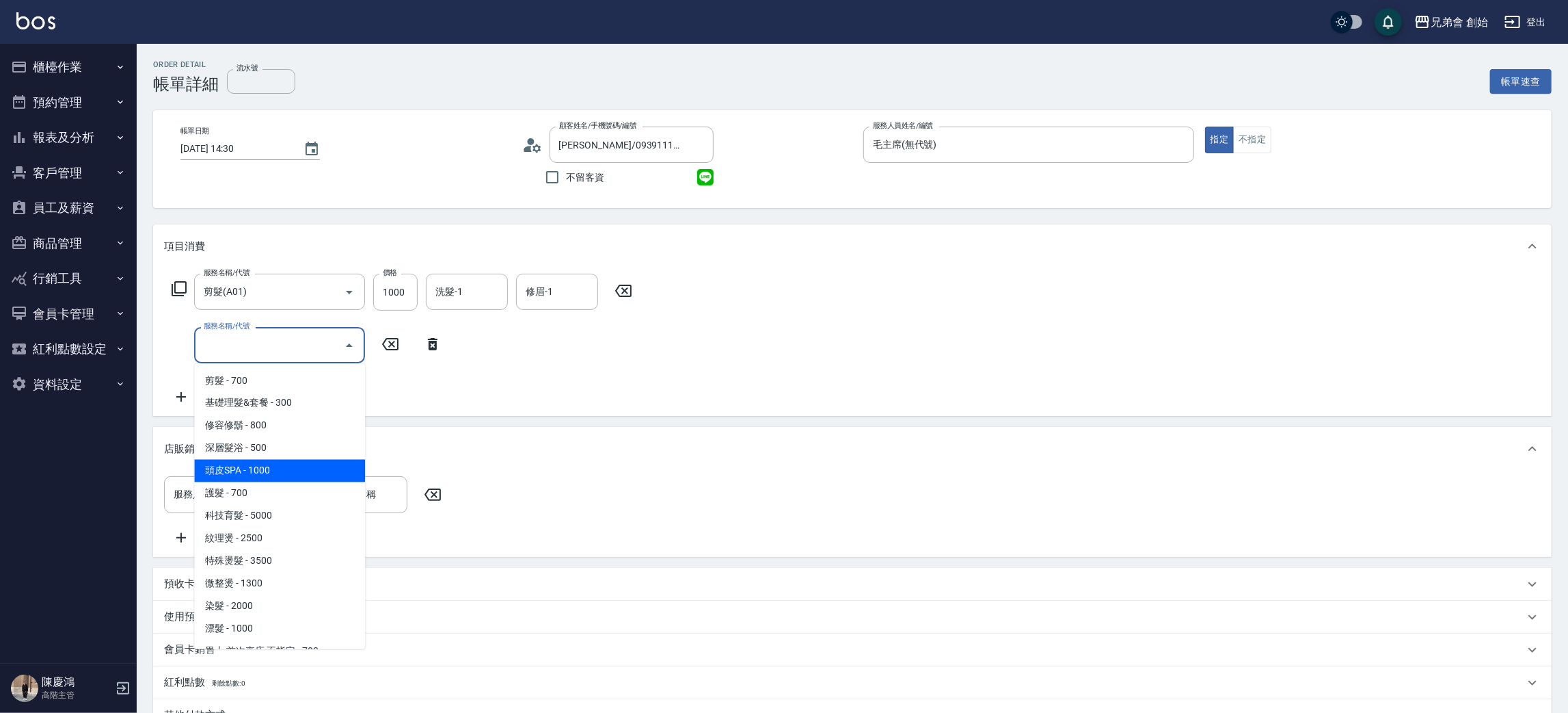
click at [266, 461] on span "頭皮SPA - 1000" at bounding box center [279, 471] width 171 height 23
type input "頭皮SPA(B02)"
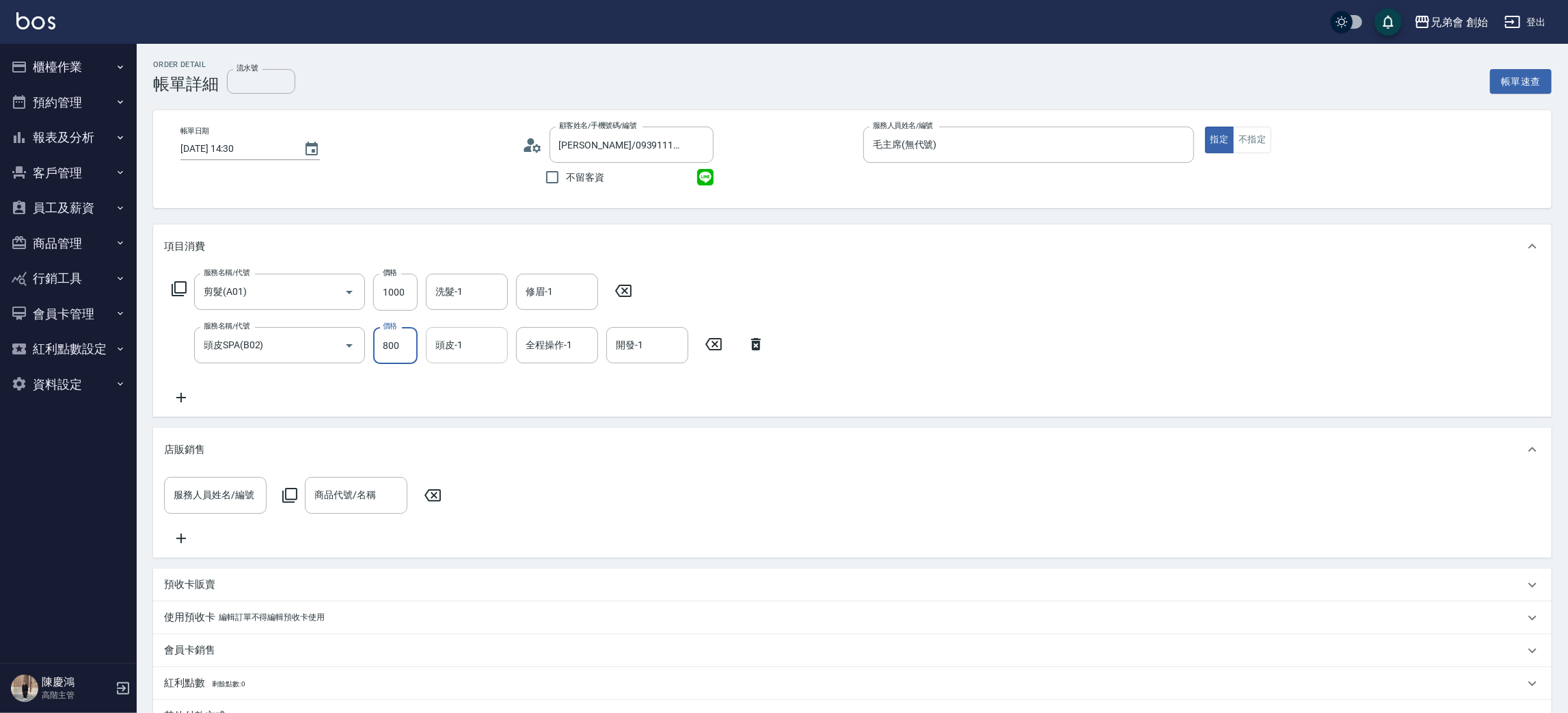
type input "800"
drag, startPoint x: 466, startPoint y: 334, endPoint x: 493, endPoint y: 360, distance: 37.5
click at [465, 339] on input "頭皮-1" at bounding box center [467, 344] width 69 height 24
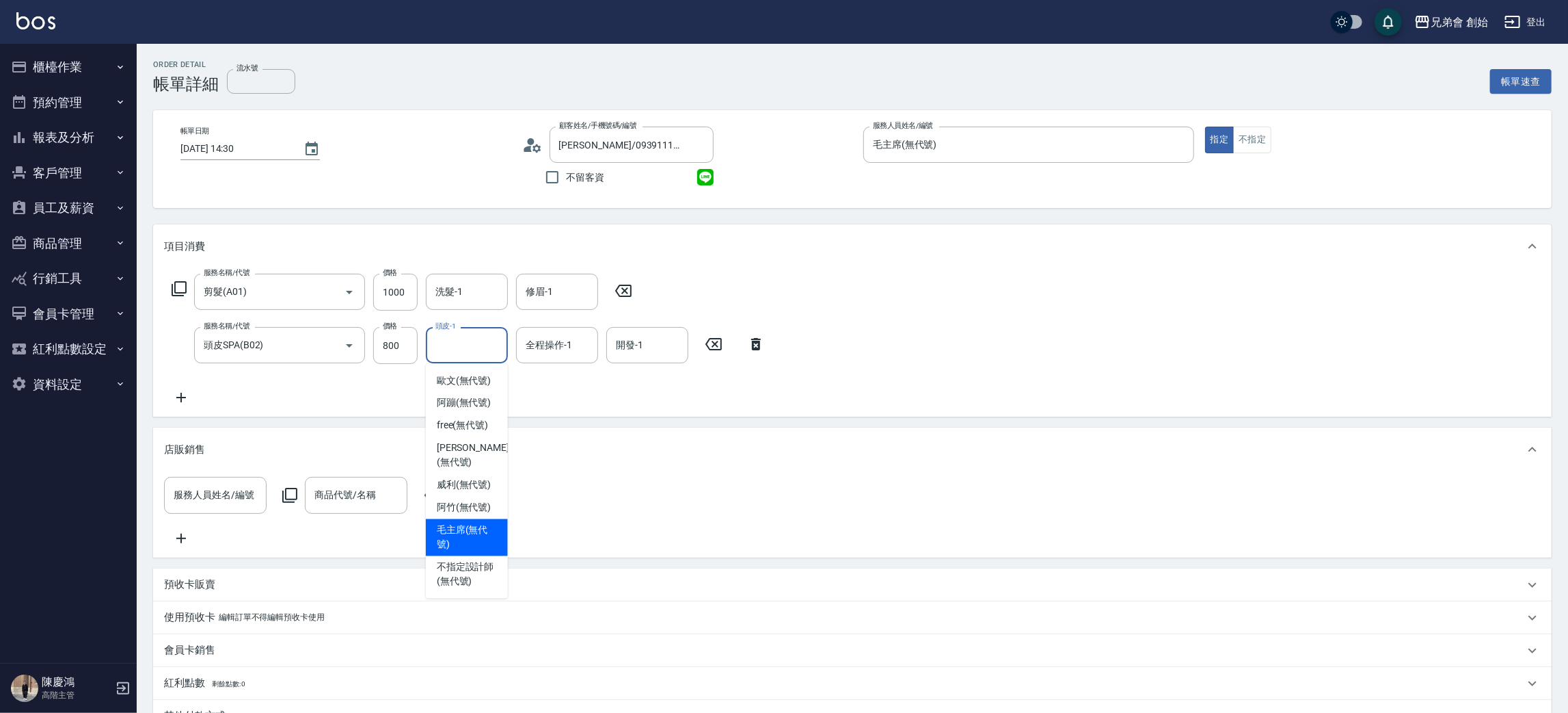
click at [458, 523] on span "毛主席 (無代號)" at bounding box center [467, 537] width 60 height 29
type input "毛主席(無代號)"
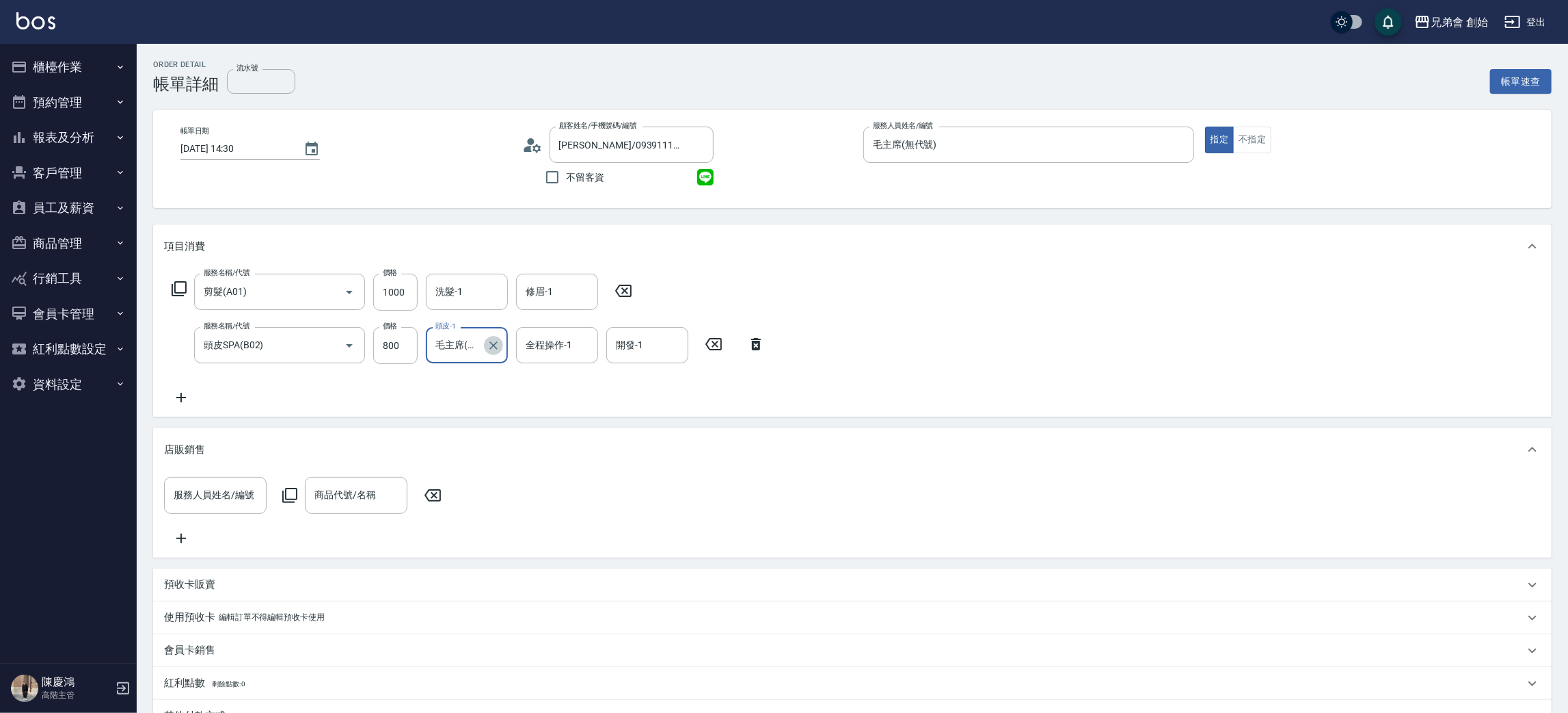
drag, startPoint x: 494, startPoint y: 349, endPoint x: 487, endPoint y: 341, distance: 10.6
click at [491, 346] on icon "Clear" at bounding box center [494, 345] width 14 height 14
click at [479, 340] on input "頭皮-1" at bounding box center [467, 344] width 69 height 24
click at [462, 370] on div "歐文 (無代號)" at bounding box center [467, 381] width 82 height 23
type input "歐文(無代號)"
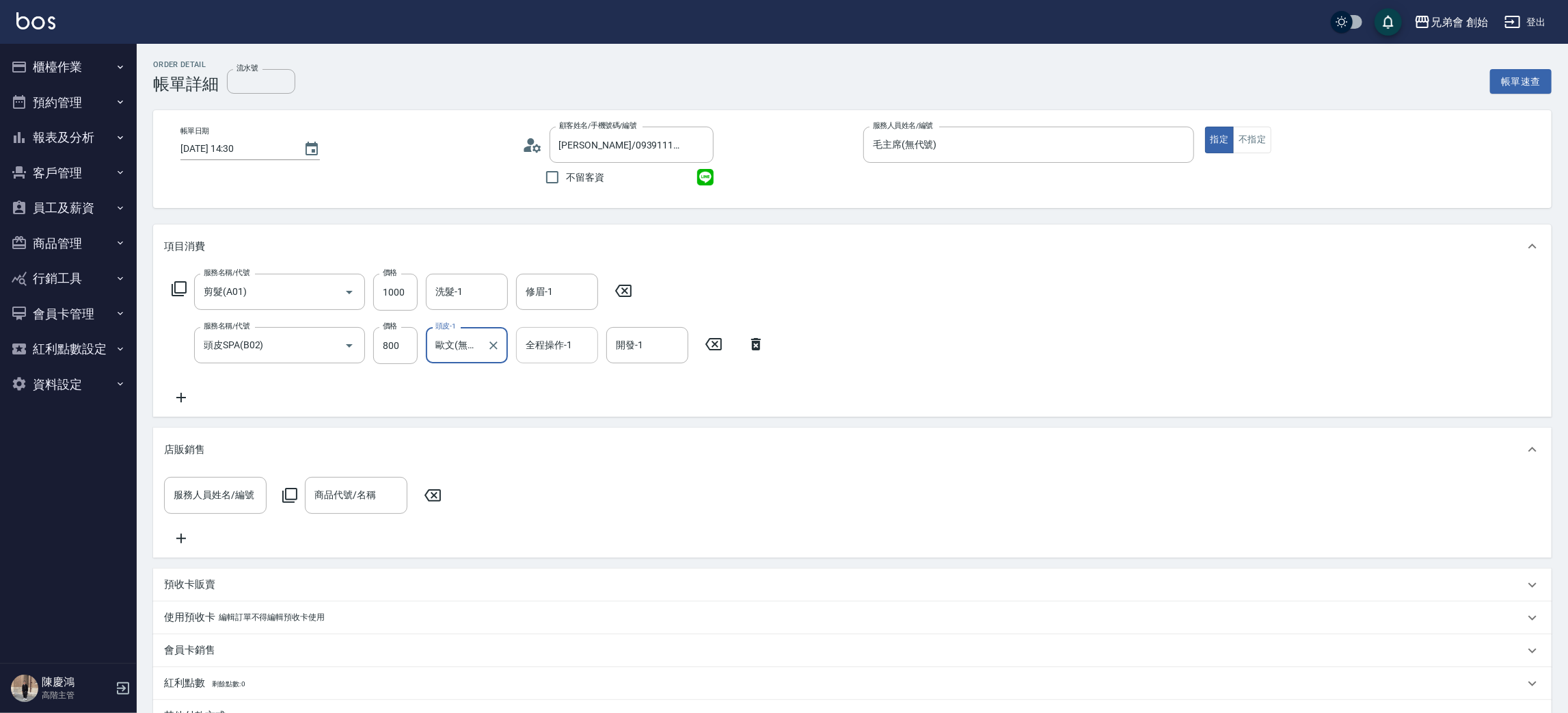
click at [547, 349] on div "全程操作-1 全程操作-1" at bounding box center [557, 345] width 82 height 36
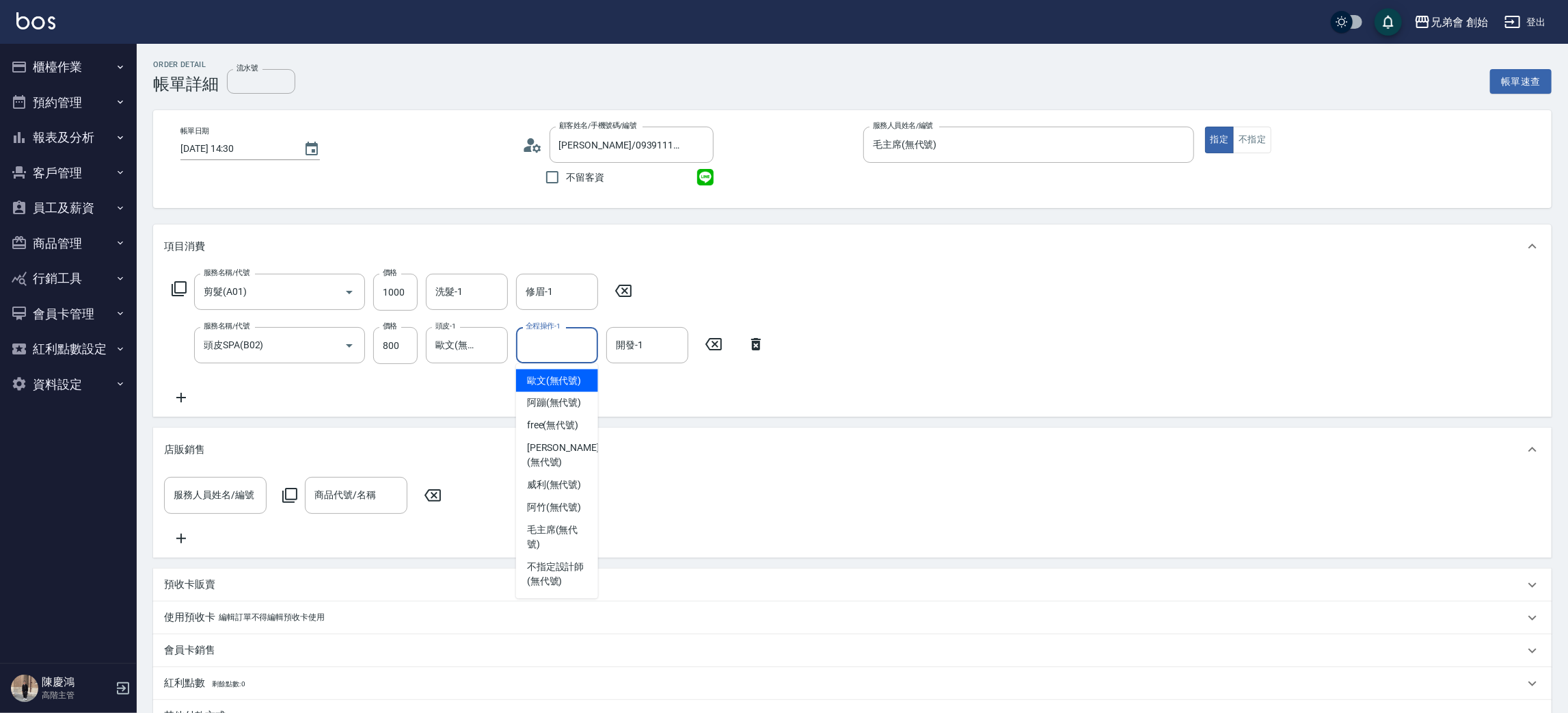
click at [538, 376] on span "歐文 (無代號)" at bounding box center [554, 381] width 55 height 15
type input "歐文(無代號)"
click at [462, 287] on input "洗髮-1" at bounding box center [467, 291] width 69 height 24
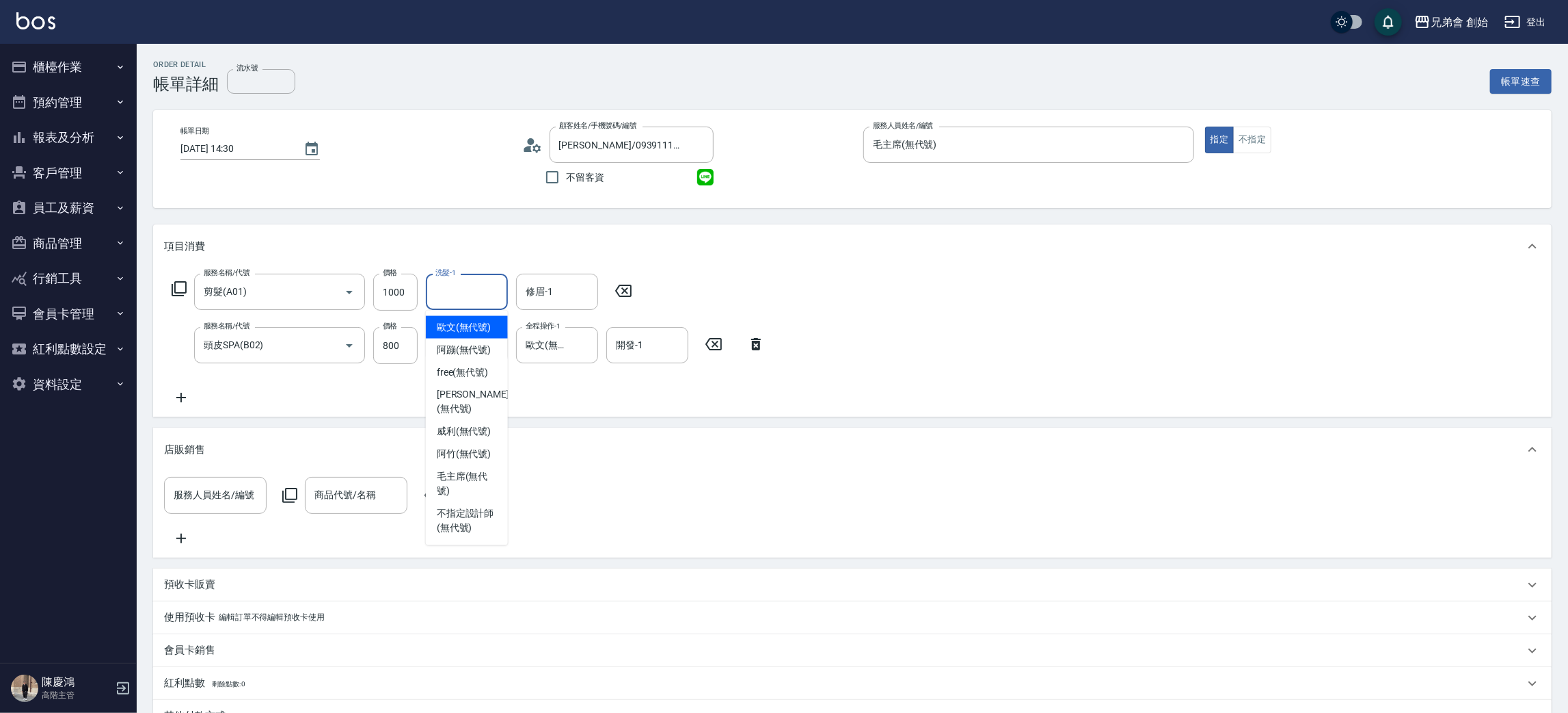
click at [467, 331] on span "歐文 (無代號)" at bounding box center [464, 327] width 55 height 15
type input "歐文(無代號)"
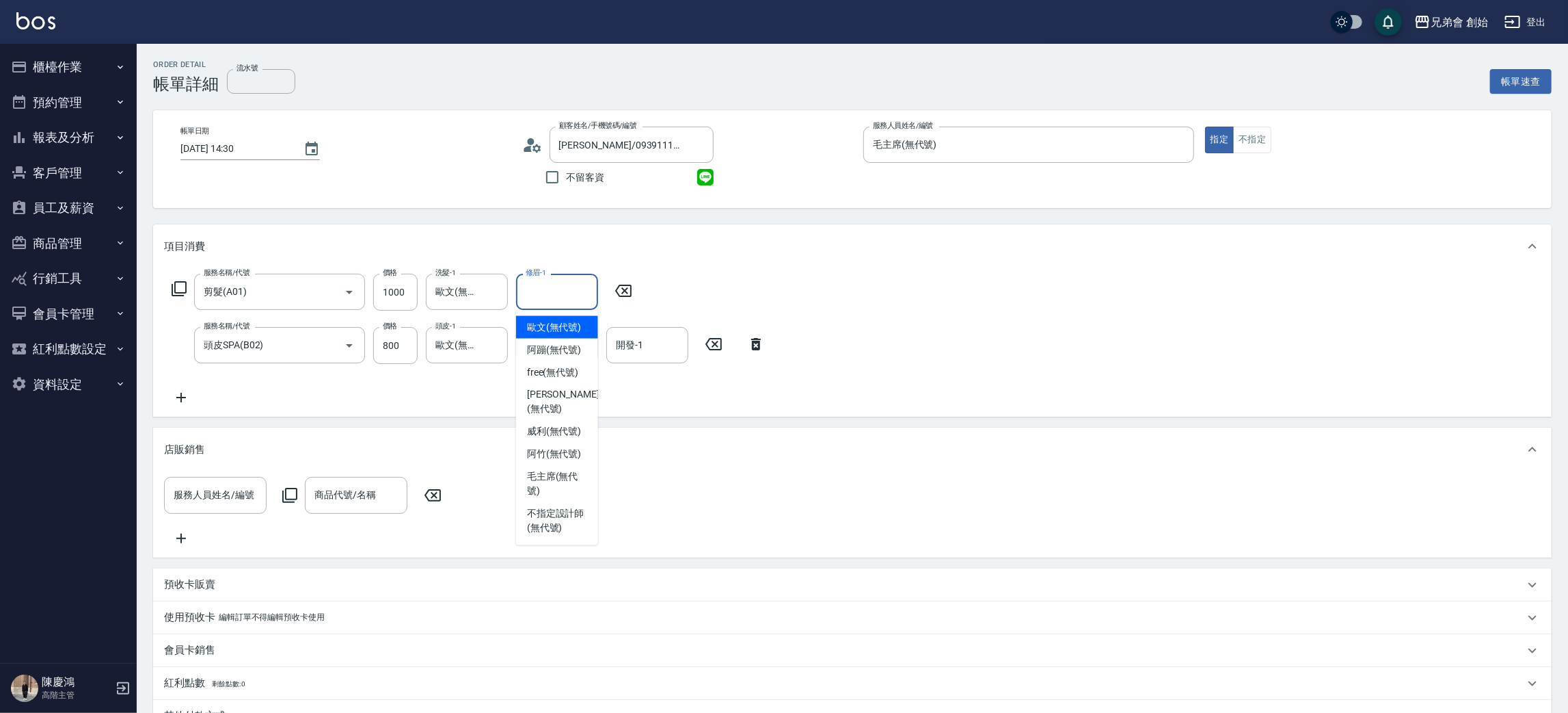
click at [561, 290] on input "修眉-1" at bounding box center [556, 291] width 69 height 24
click at [564, 324] on span "歐文 (無代號)" at bounding box center [554, 327] width 55 height 15
type input "歐文(無代號)"
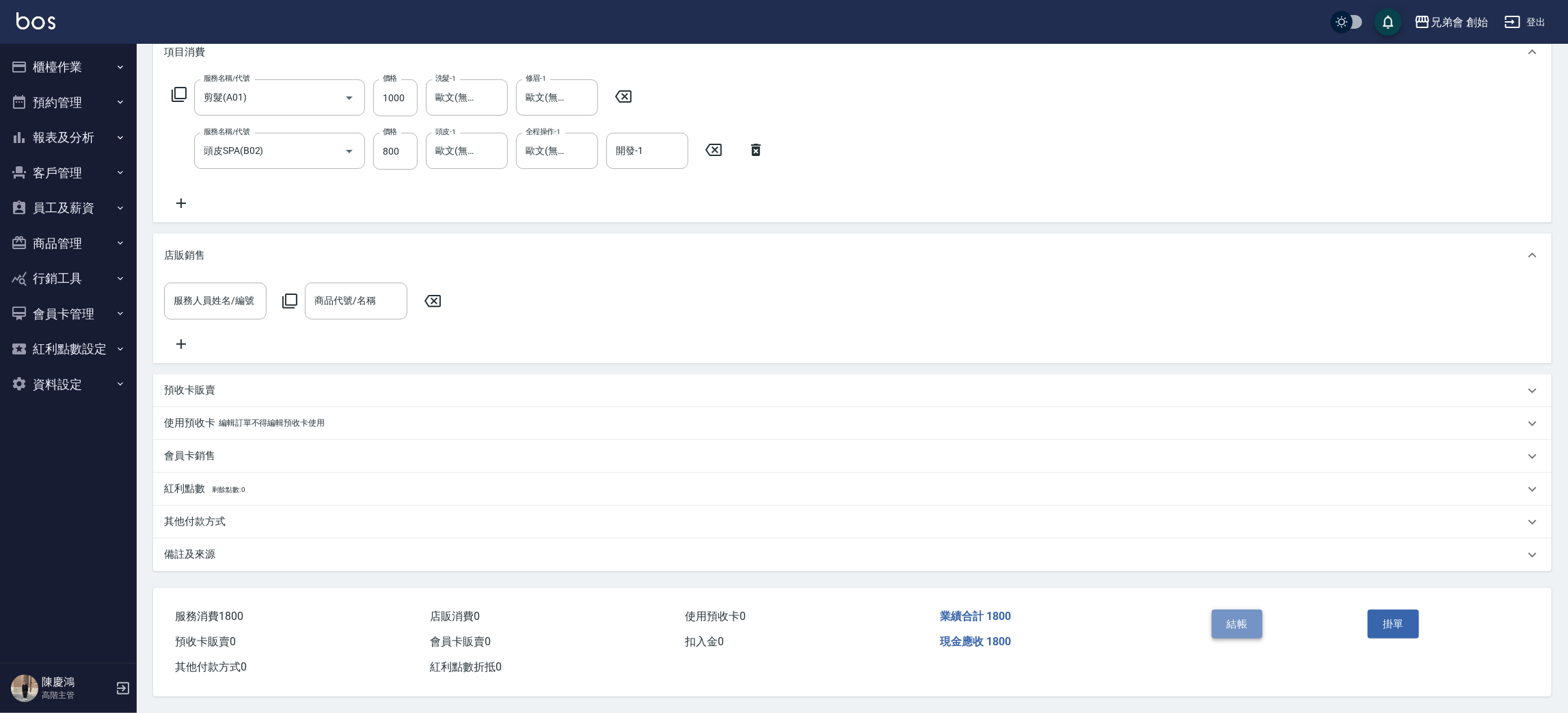
drag, startPoint x: 1246, startPoint y: 626, endPoint x: 1137, endPoint y: 558, distance: 128.5
click at [1244, 624] on button "結帳" at bounding box center [1237, 623] width 51 height 29
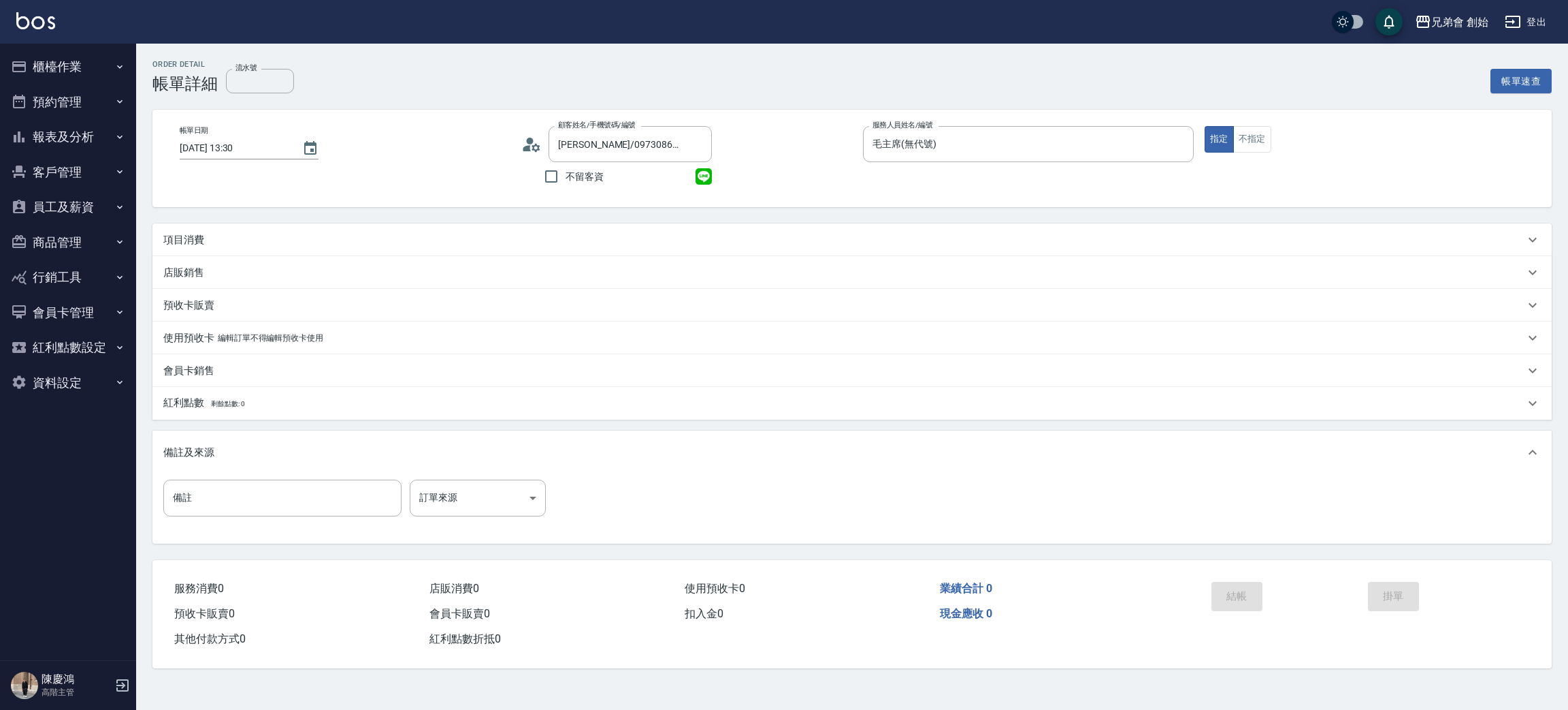
click at [178, 239] on p "項目消費" at bounding box center [184, 240] width 41 height 15
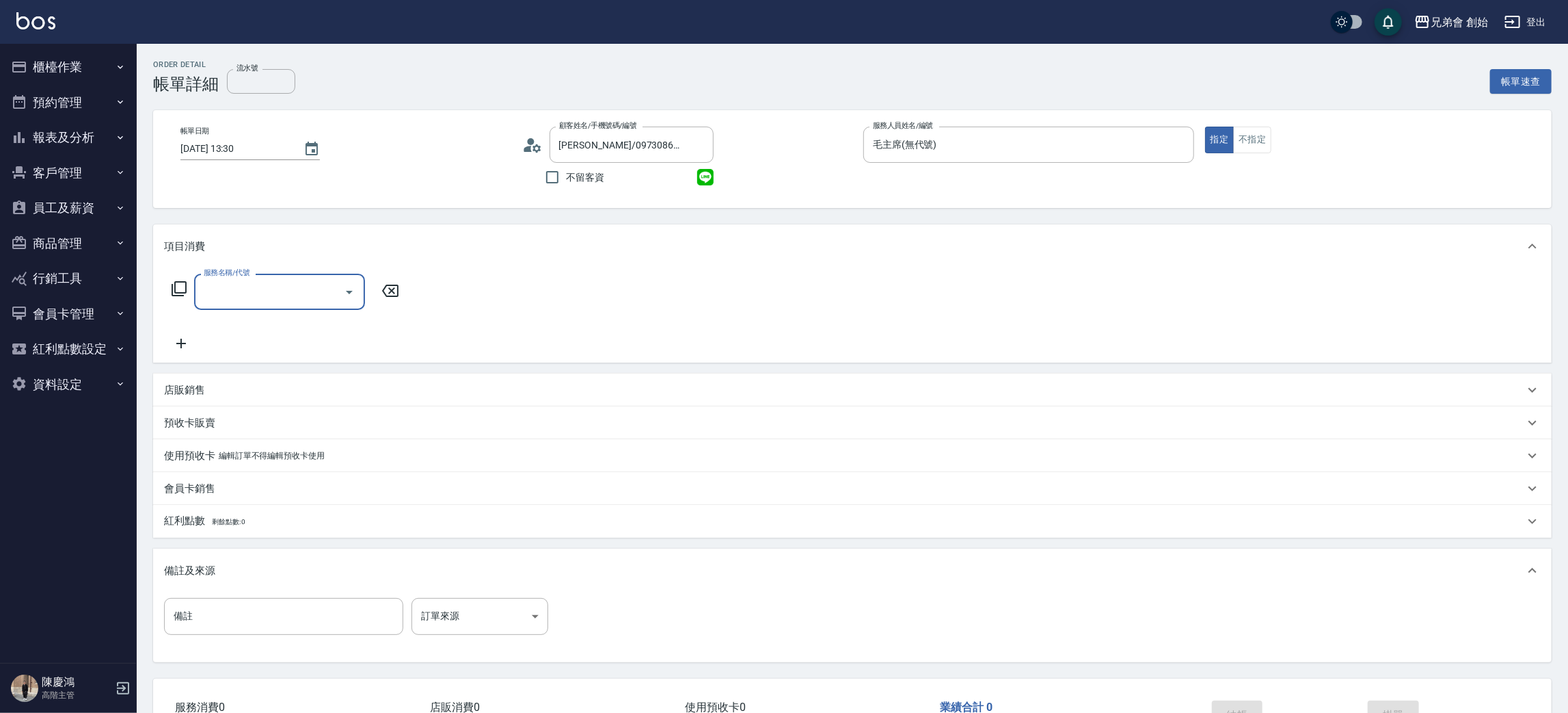
click at [265, 294] on input "服務名稱/代號" at bounding box center [269, 291] width 138 height 24
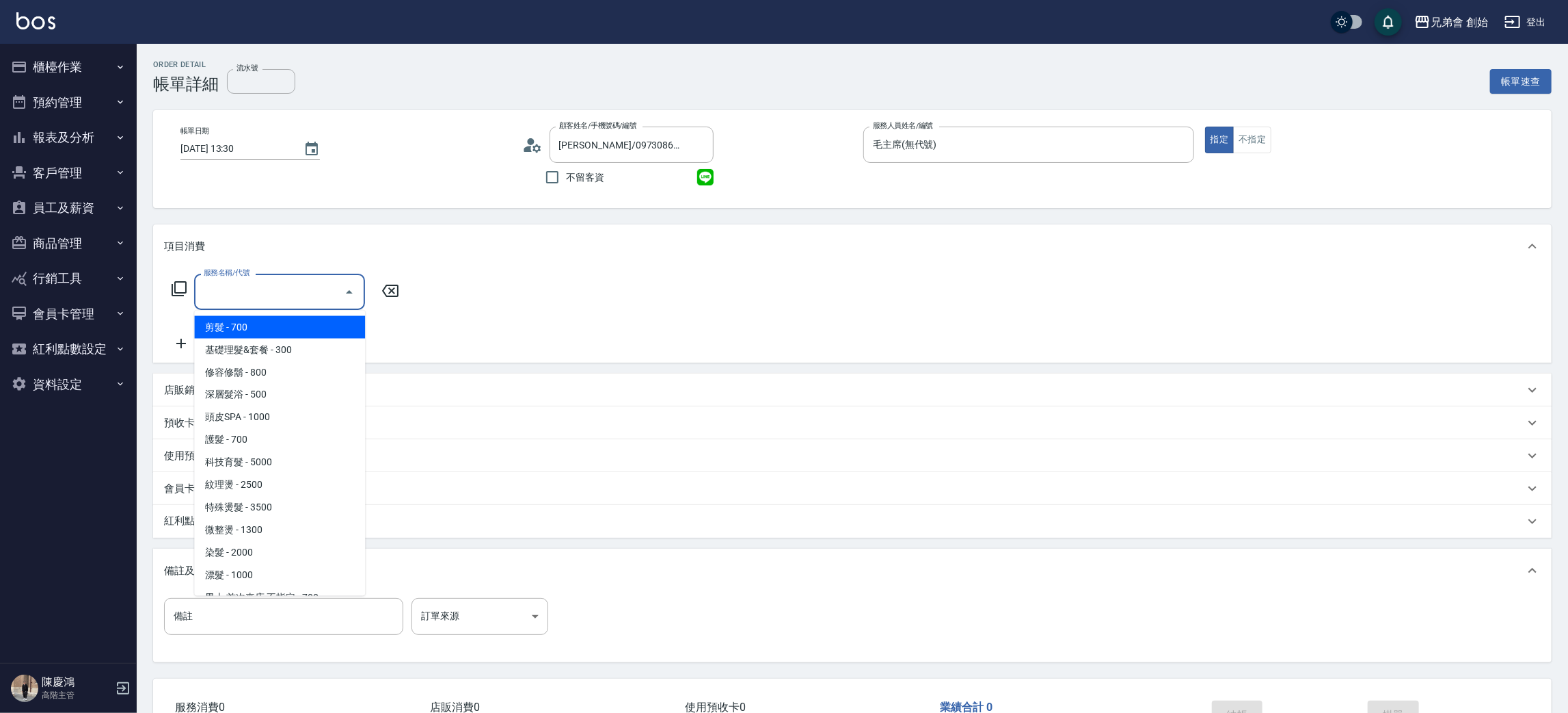
click at [273, 316] on span "剪髮 - 700" at bounding box center [279, 327] width 171 height 23
type input "剪髮(A01)"
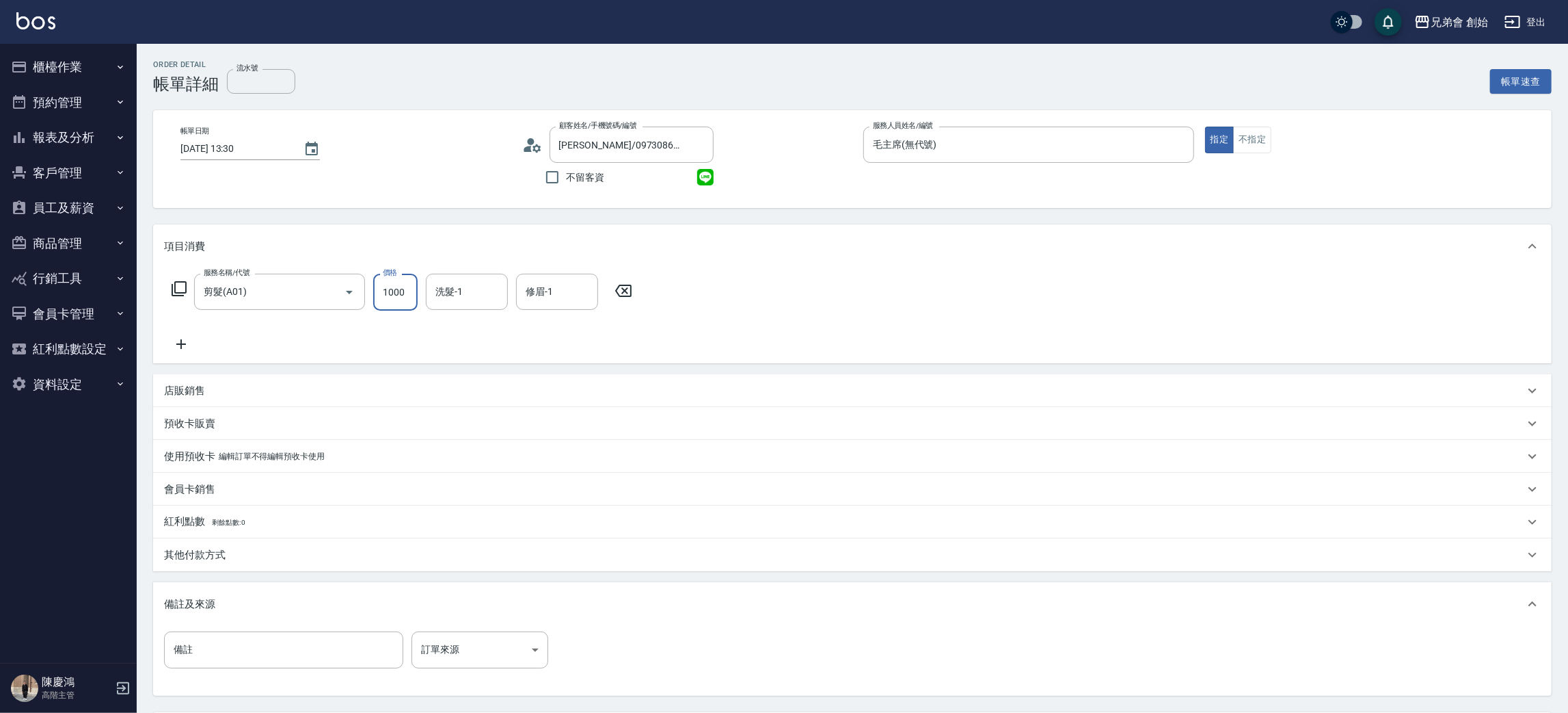
scroll to position [128, 0]
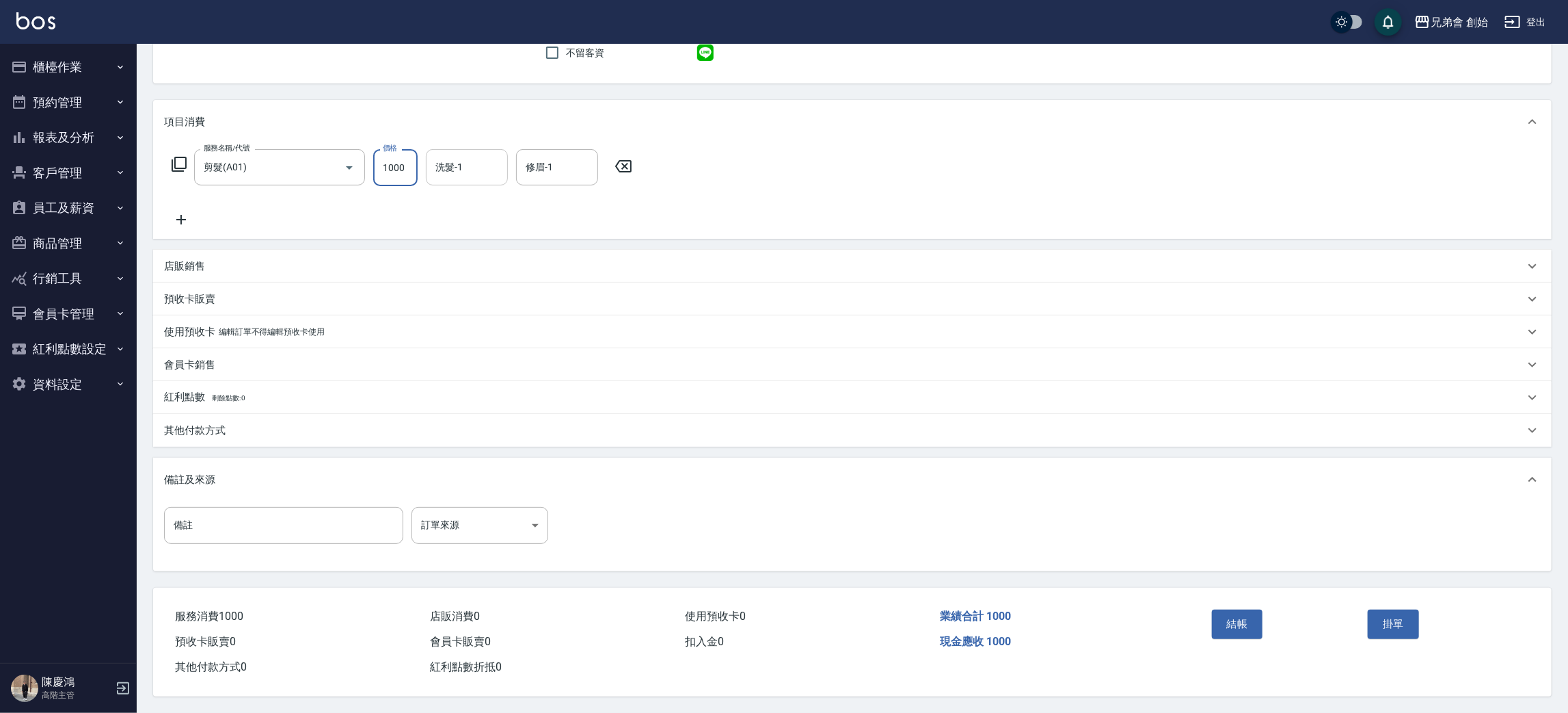
type input "1000"
click at [465, 159] on input "洗髮-1" at bounding box center [467, 167] width 69 height 24
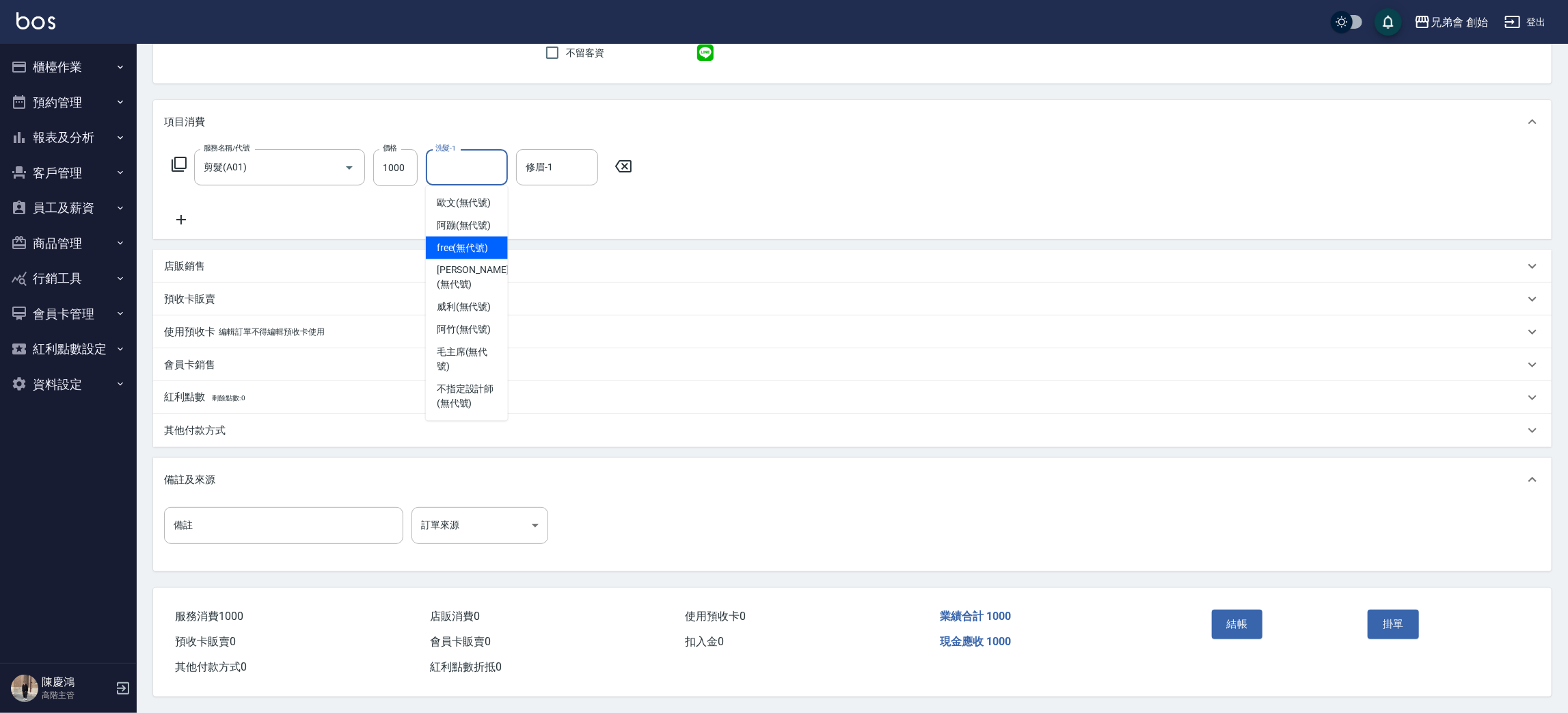
drag, startPoint x: 467, startPoint y: 244, endPoint x: 546, endPoint y: 186, distance: 98.0
click at [469, 245] on span "free (無代號)" at bounding box center [463, 248] width 52 height 15
type input "free(無代號)"
click at [547, 152] on div "修眉-1 修眉-1" at bounding box center [557, 167] width 82 height 36
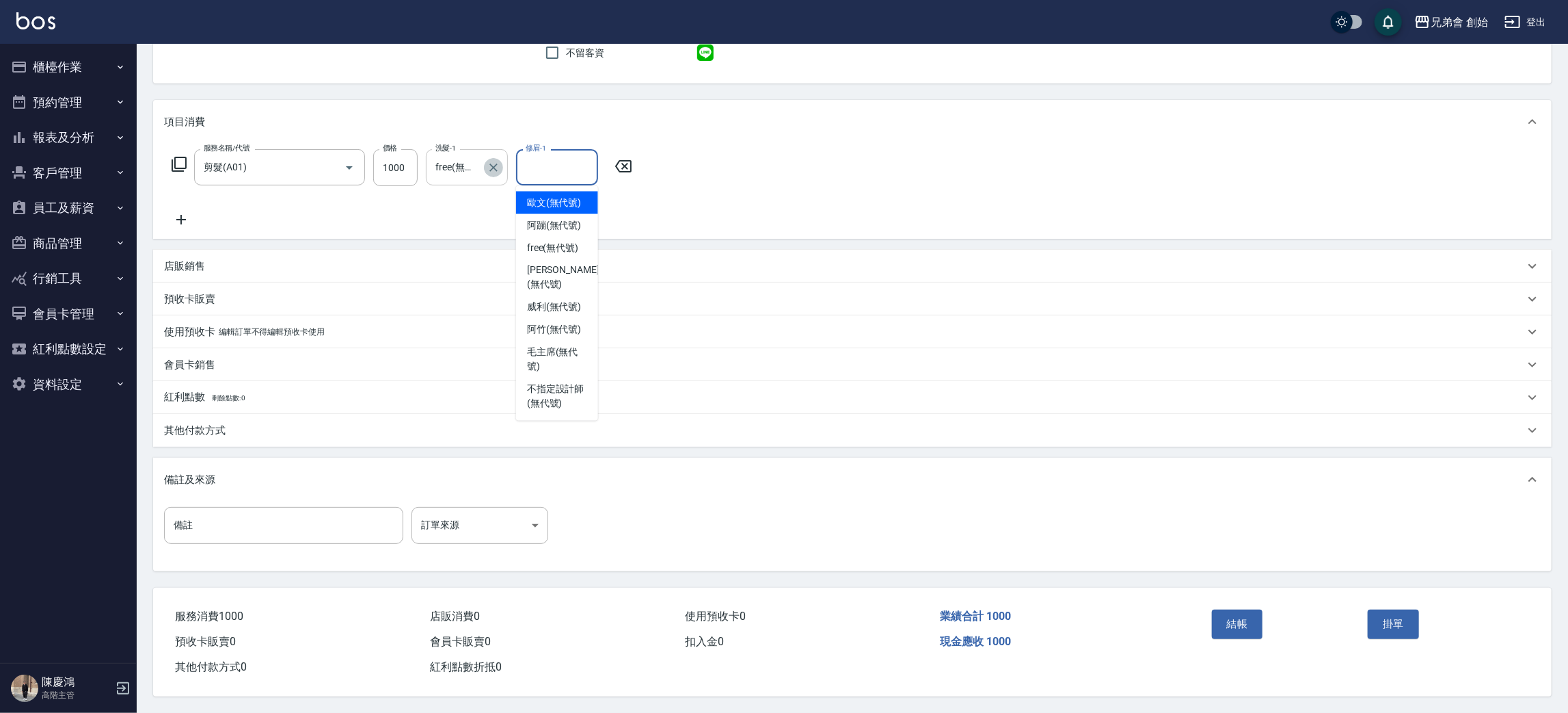
click at [498, 161] on icon "Clear" at bounding box center [494, 168] width 14 height 14
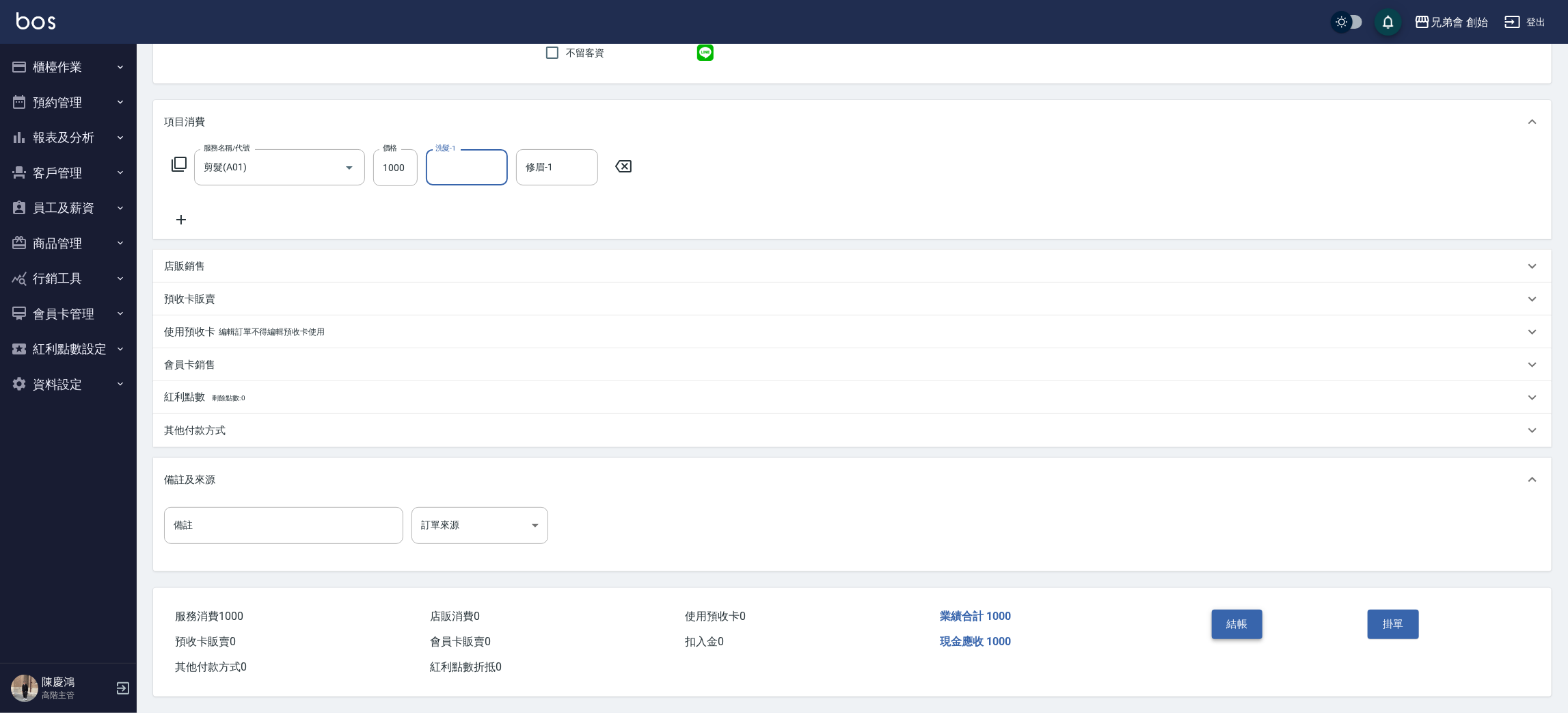
click at [1234, 622] on button "結帳" at bounding box center [1237, 623] width 51 height 29
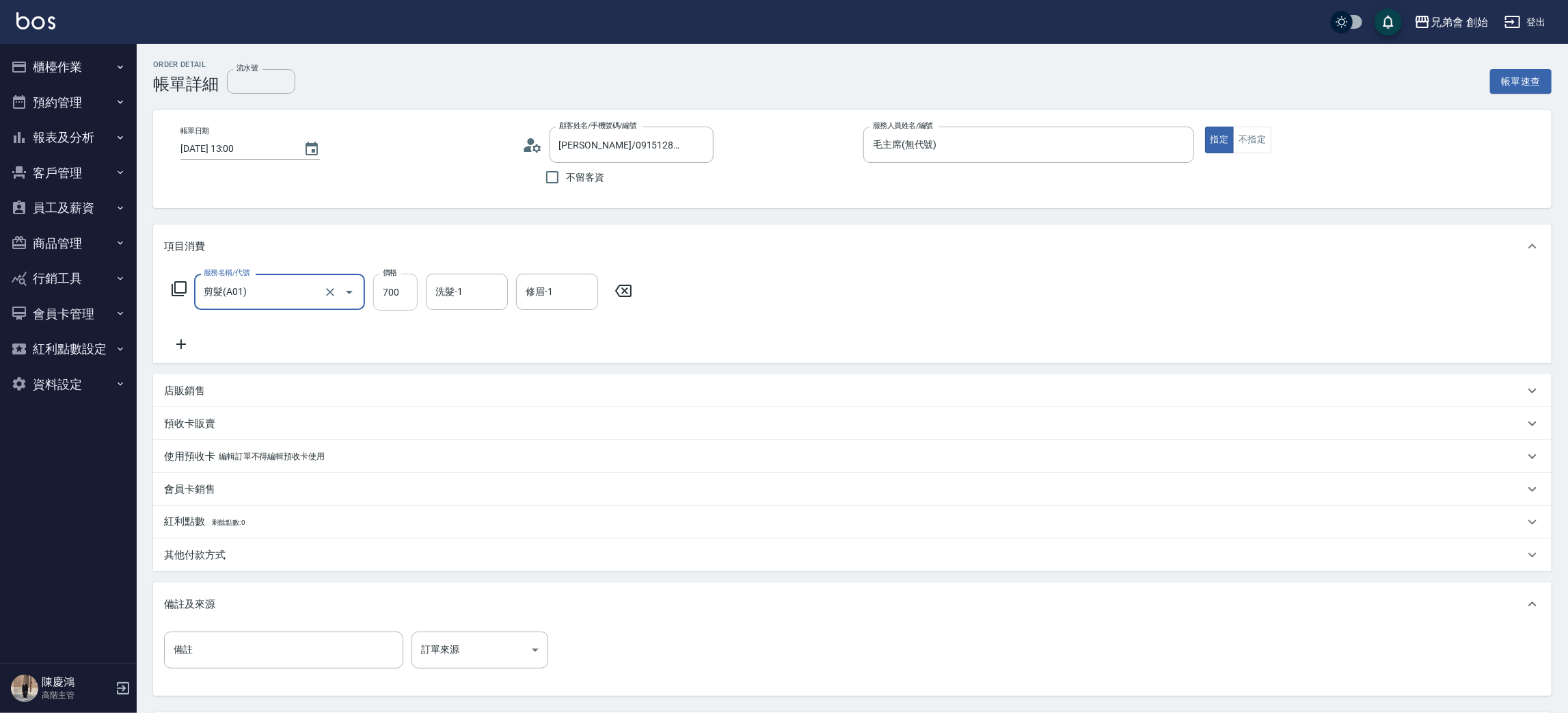
click at [389, 293] on input "700" at bounding box center [395, 292] width 44 height 37
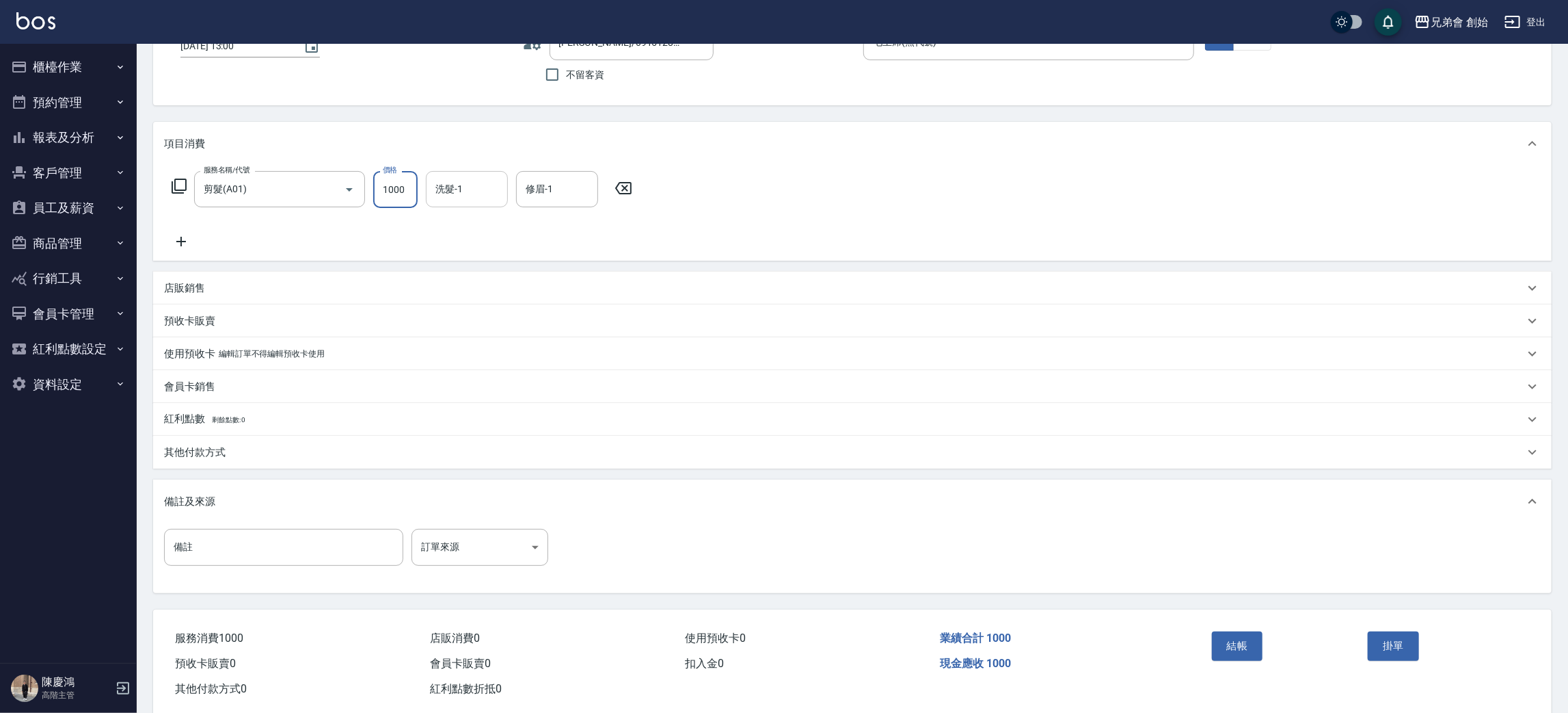
type input "1000"
click at [473, 193] on input "洗髮-1" at bounding box center [467, 189] width 69 height 24
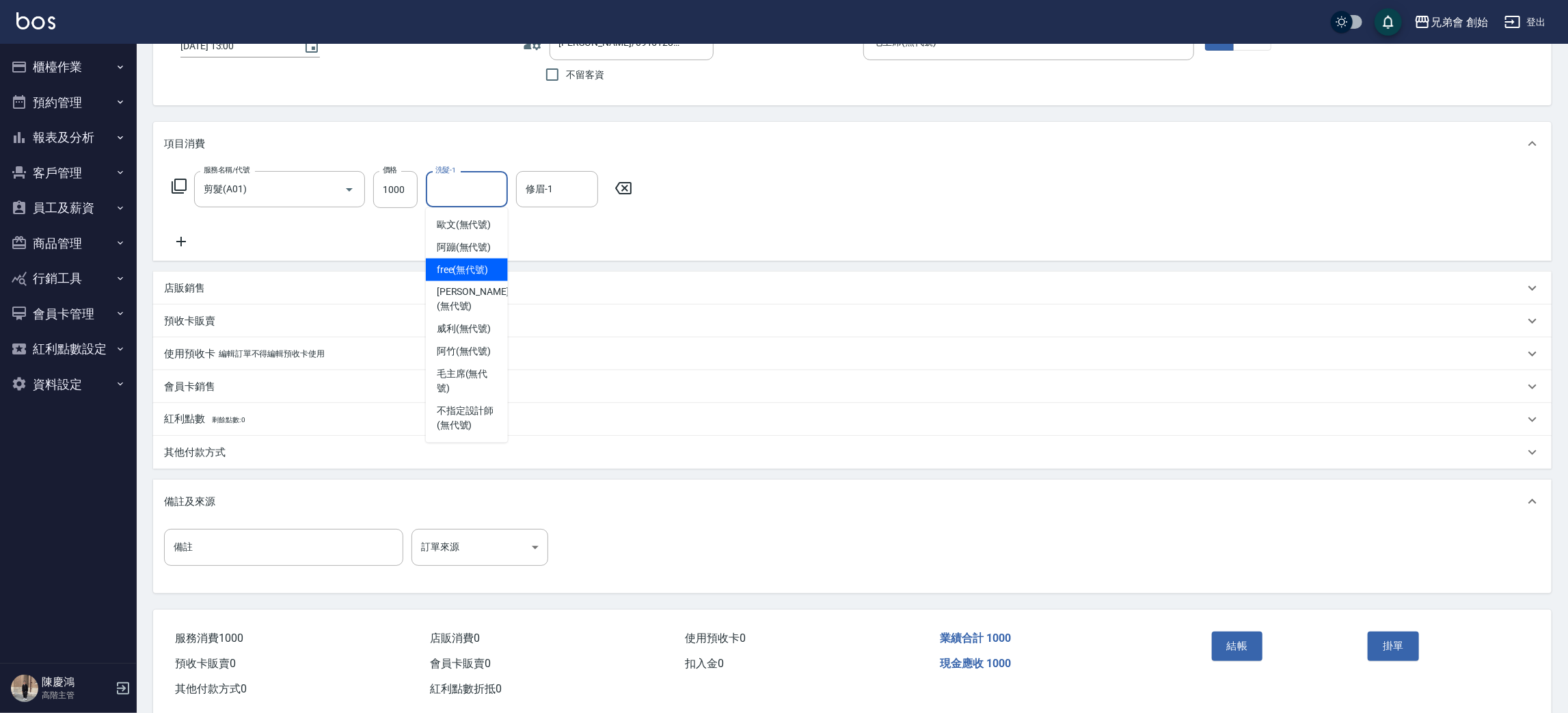
drag, startPoint x: 486, startPoint y: 266, endPoint x: 534, endPoint y: 212, distance: 72.2
click at [489, 262] on div "free (無代號)" at bounding box center [467, 270] width 82 height 23
type input "free(無代號)"
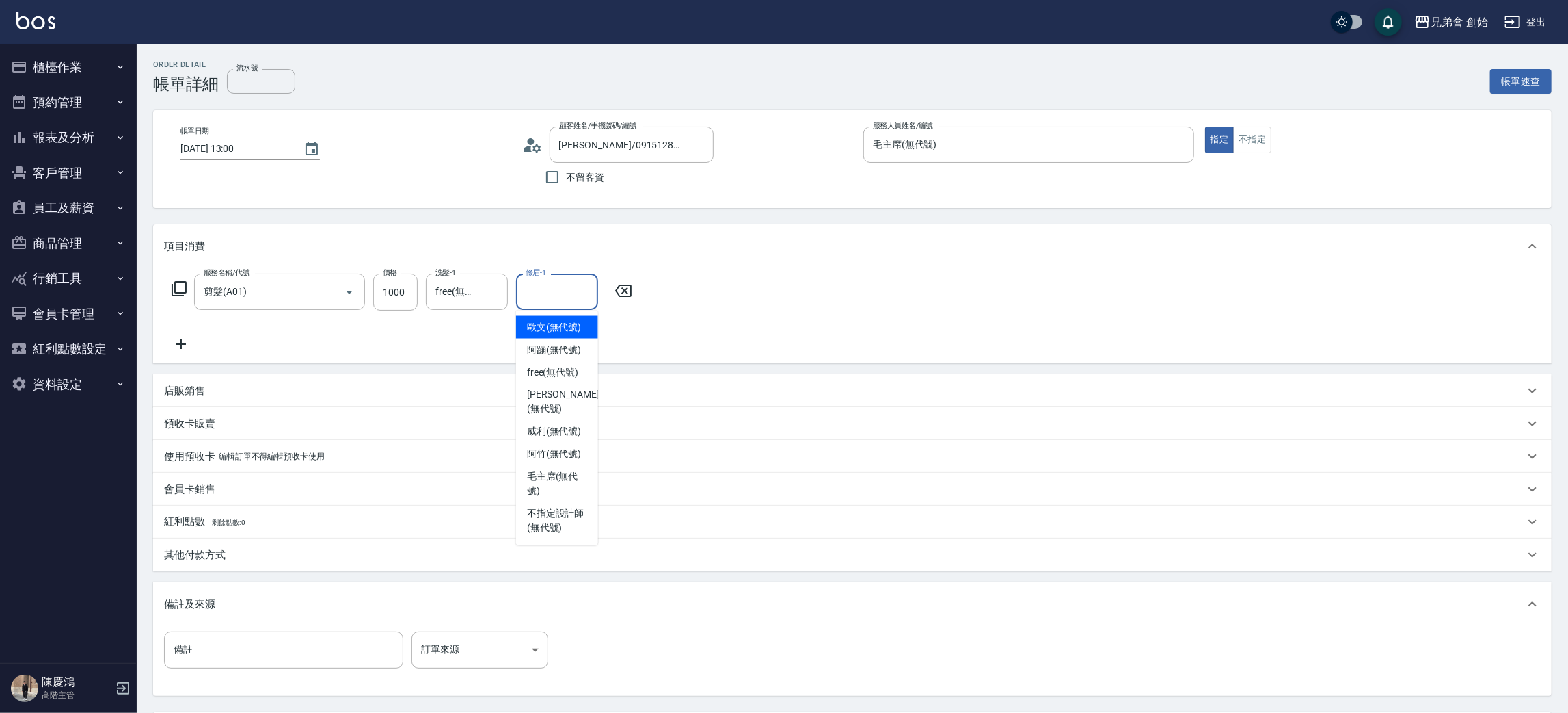
drag, startPoint x: 552, startPoint y: 298, endPoint x: 558, endPoint y: 314, distance: 17.1
click at [552, 298] on input "修眉-1" at bounding box center [556, 291] width 69 height 24
click at [567, 375] on span "free (無代號)" at bounding box center [553, 373] width 52 height 15
type input "free(無代號)"
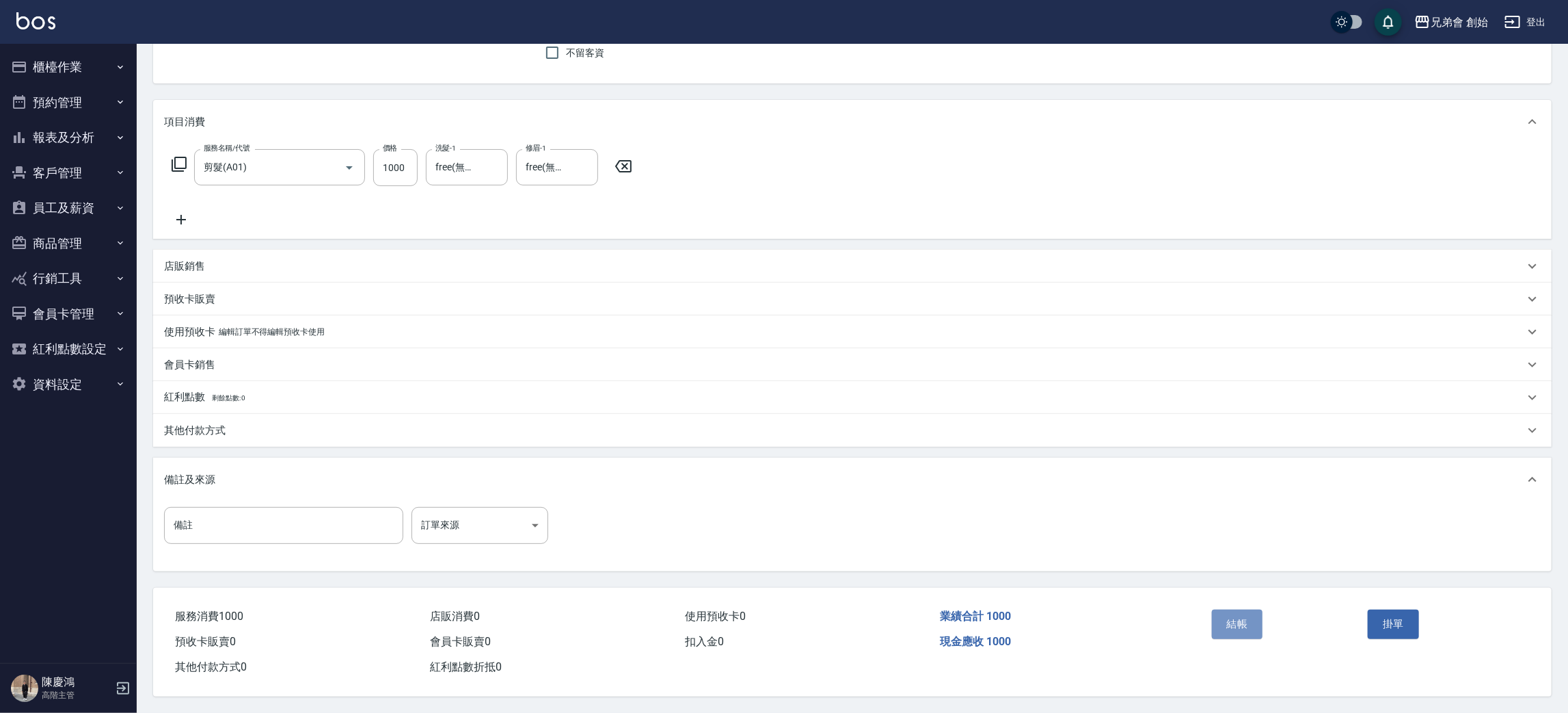
drag, startPoint x: 1246, startPoint y: 611, endPoint x: 1250, endPoint y: 618, distance: 8.1
click at [1246, 615] on button "結帳" at bounding box center [1237, 623] width 51 height 29
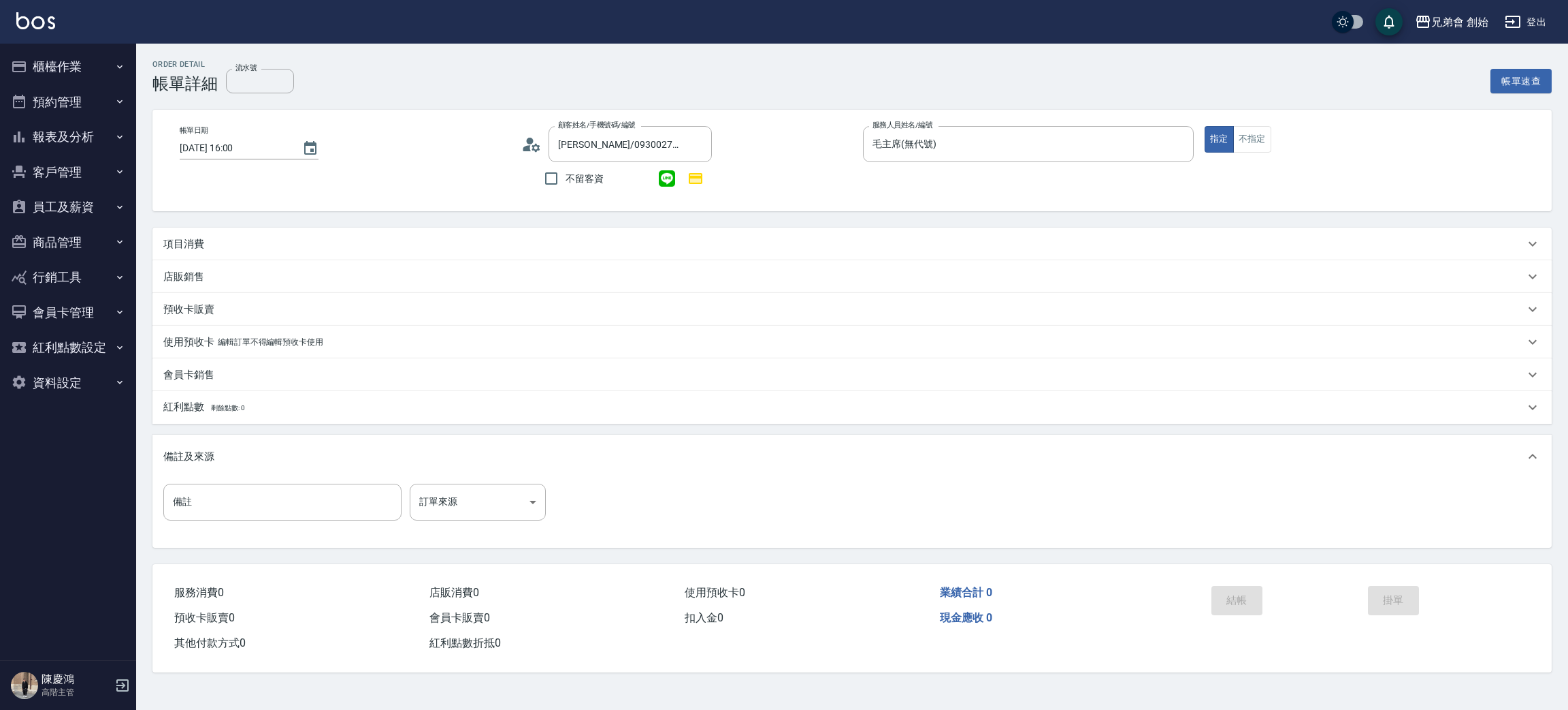
click at [195, 239] on p "項目消費" at bounding box center [184, 244] width 41 height 15
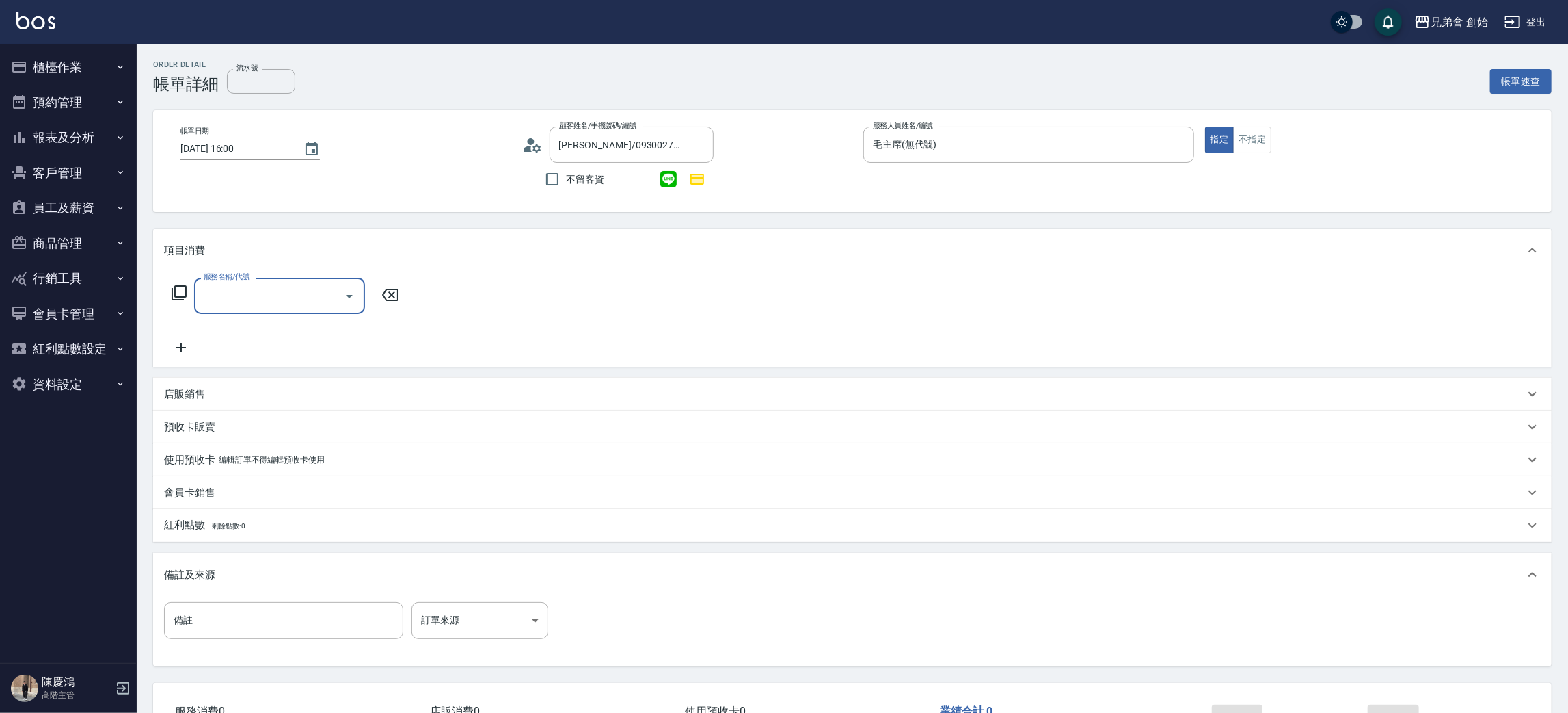
click at [240, 303] on input "服務名稱/代號" at bounding box center [269, 295] width 138 height 24
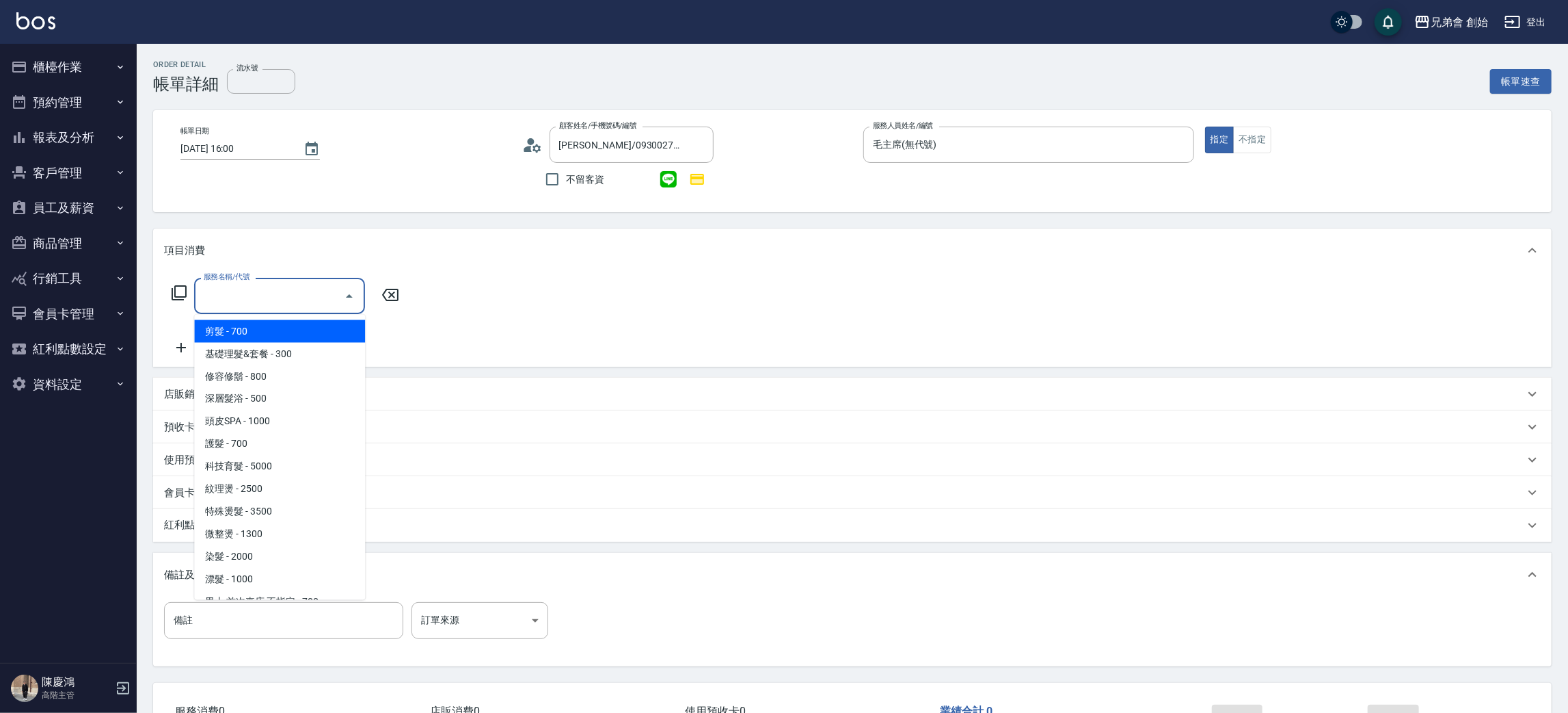
drag, startPoint x: 264, startPoint y: 331, endPoint x: 321, endPoint y: 319, distance: 58.2
click at [265, 333] on span "剪髮 - 700" at bounding box center [279, 331] width 171 height 23
type input "剪髮(A01)"
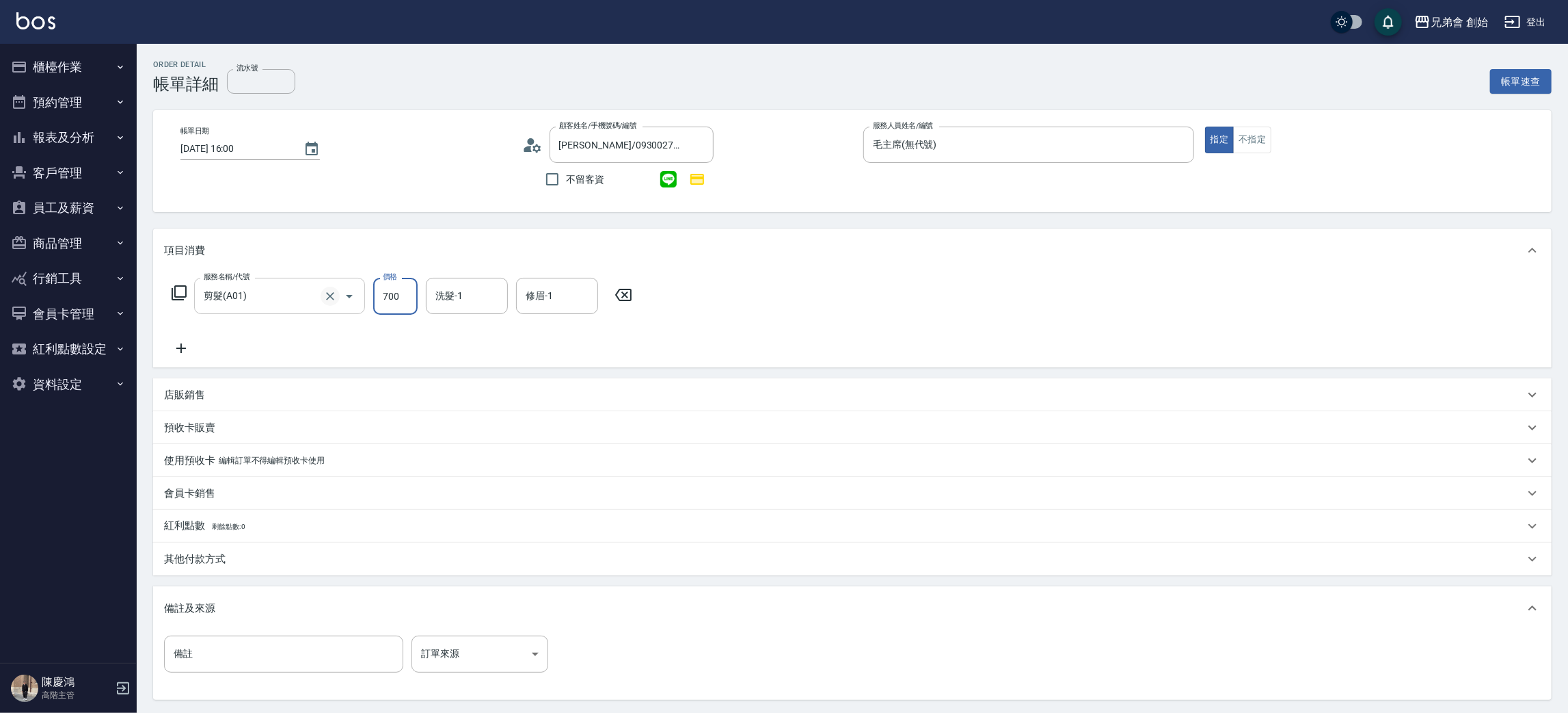
drag, startPoint x: 404, startPoint y: 297, endPoint x: 331, endPoint y: 287, distance: 73.7
click at [404, 297] on input "700" at bounding box center [395, 296] width 44 height 37
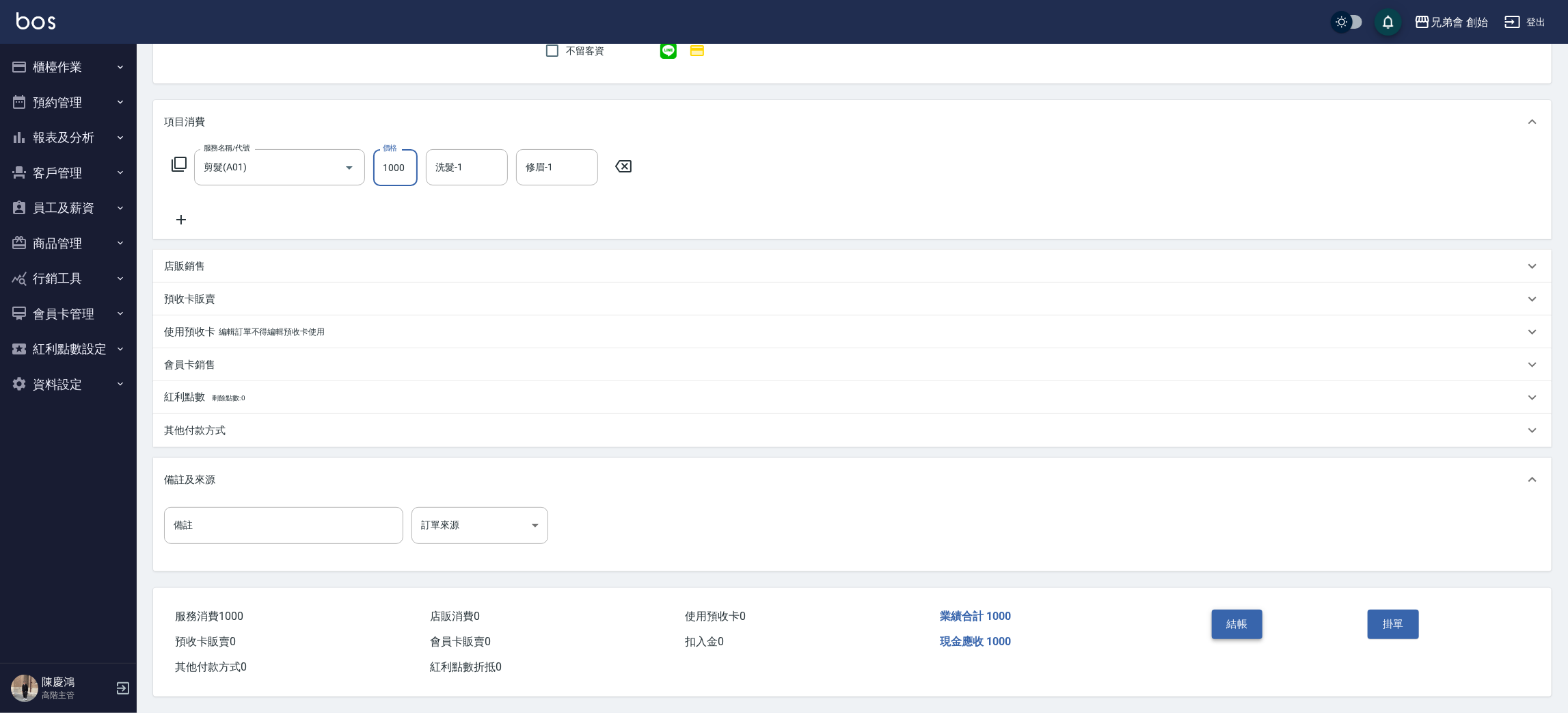
type input "1000"
click at [1234, 626] on button "結帳" at bounding box center [1237, 623] width 51 height 29
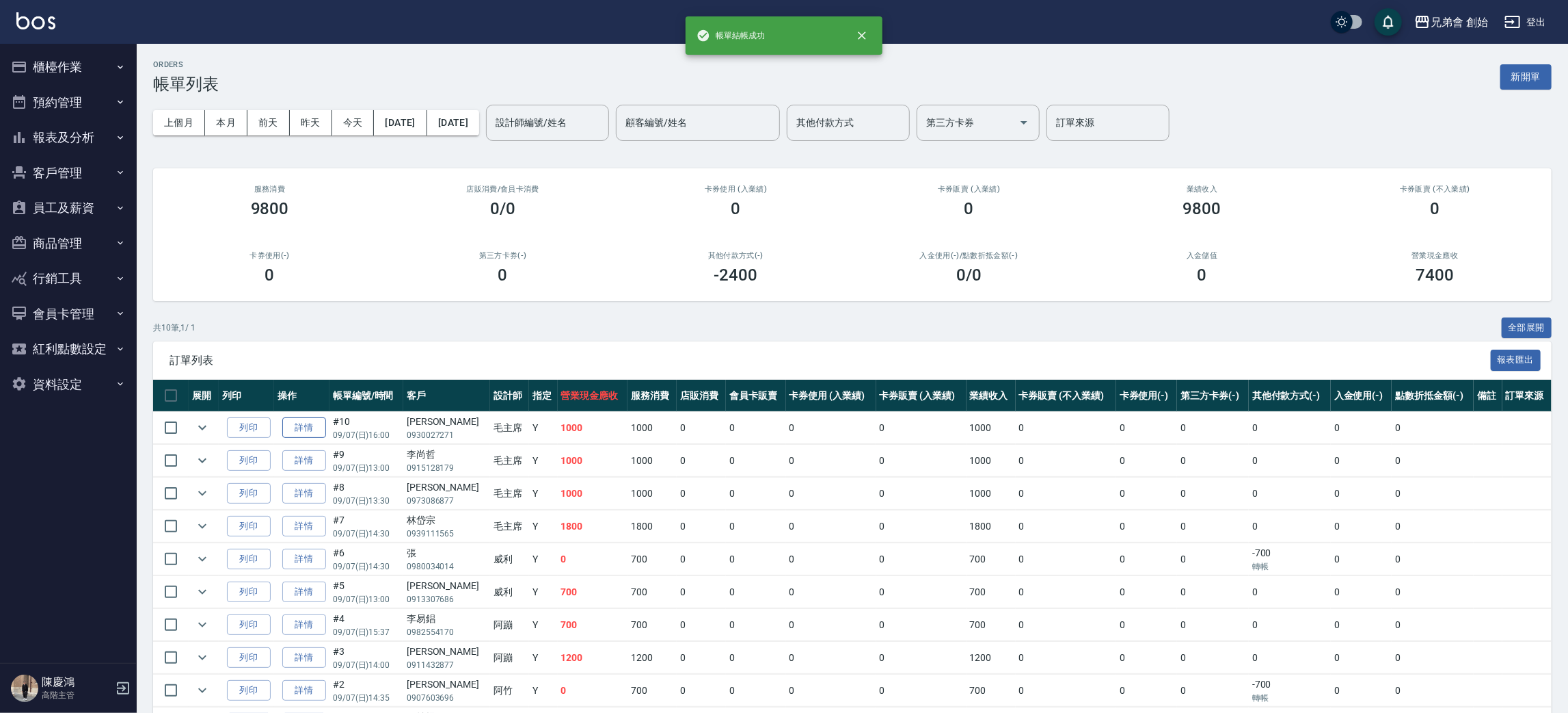
click at [310, 426] on link "詳情" at bounding box center [304, 428] width 44 height 21
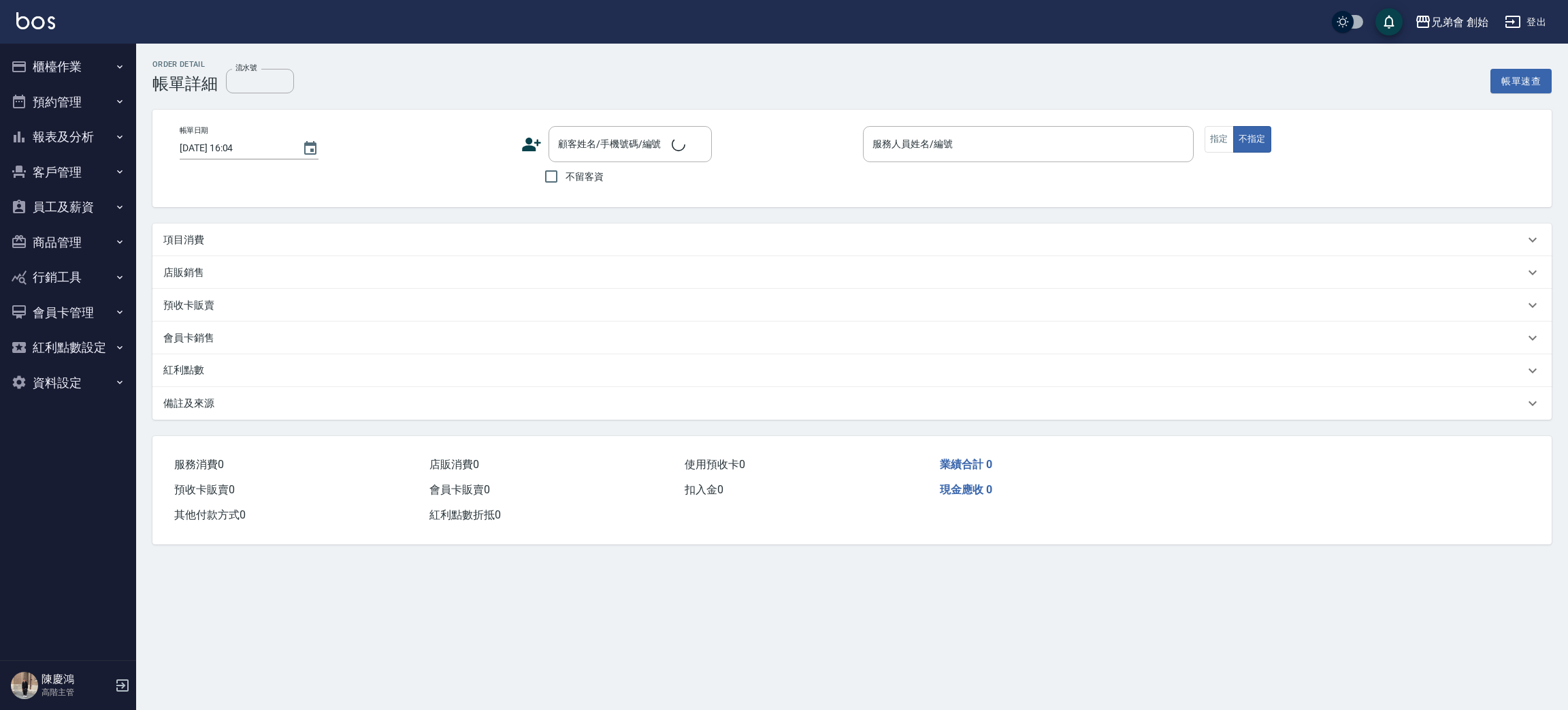
type input "[DATE] 16:00"
type input "毛主席(無代號)"
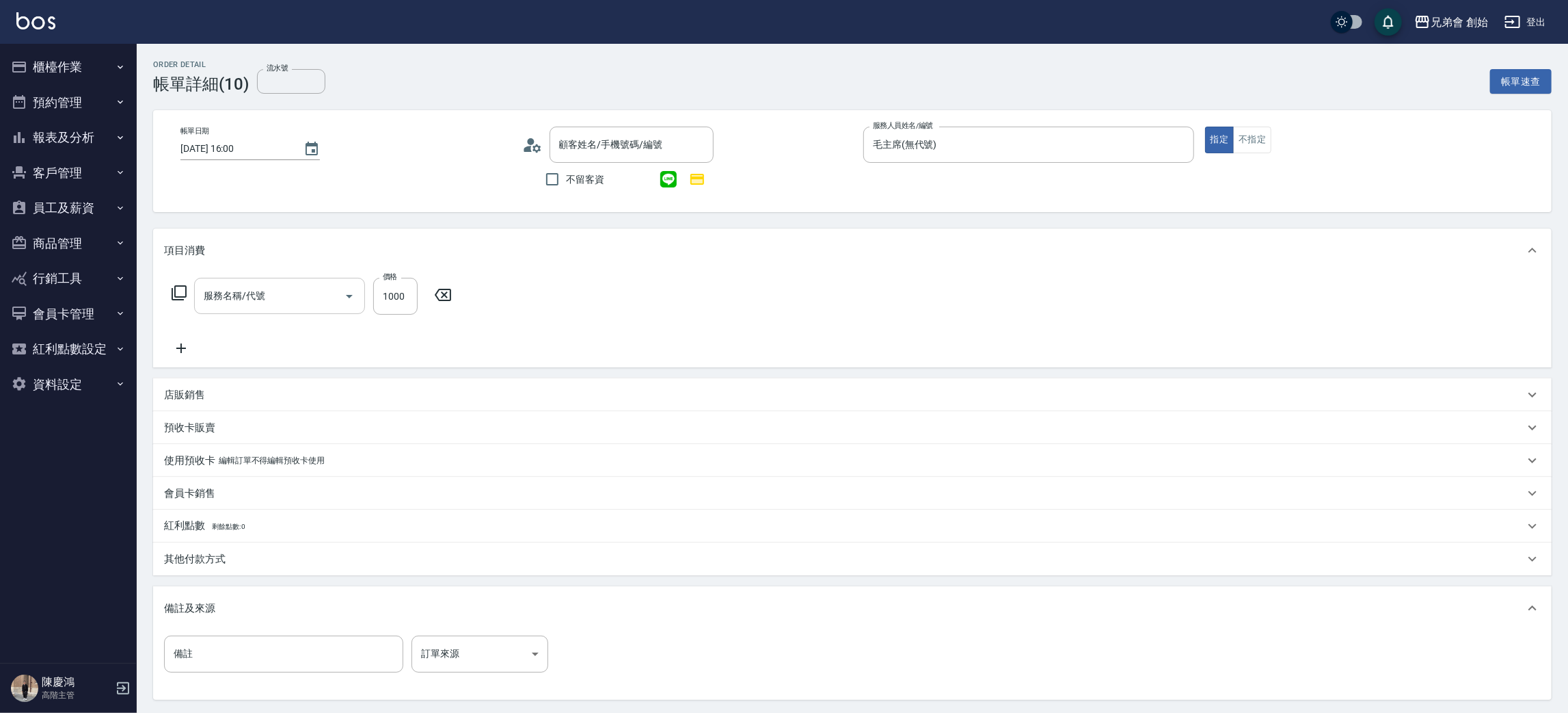
type input "[PERSON_NAME]/0930027271/null"
type input "剪髮(A01)"
click at [467, 293] on input "洗髮-1" at bounding box center [467, 295] width 69 height 24
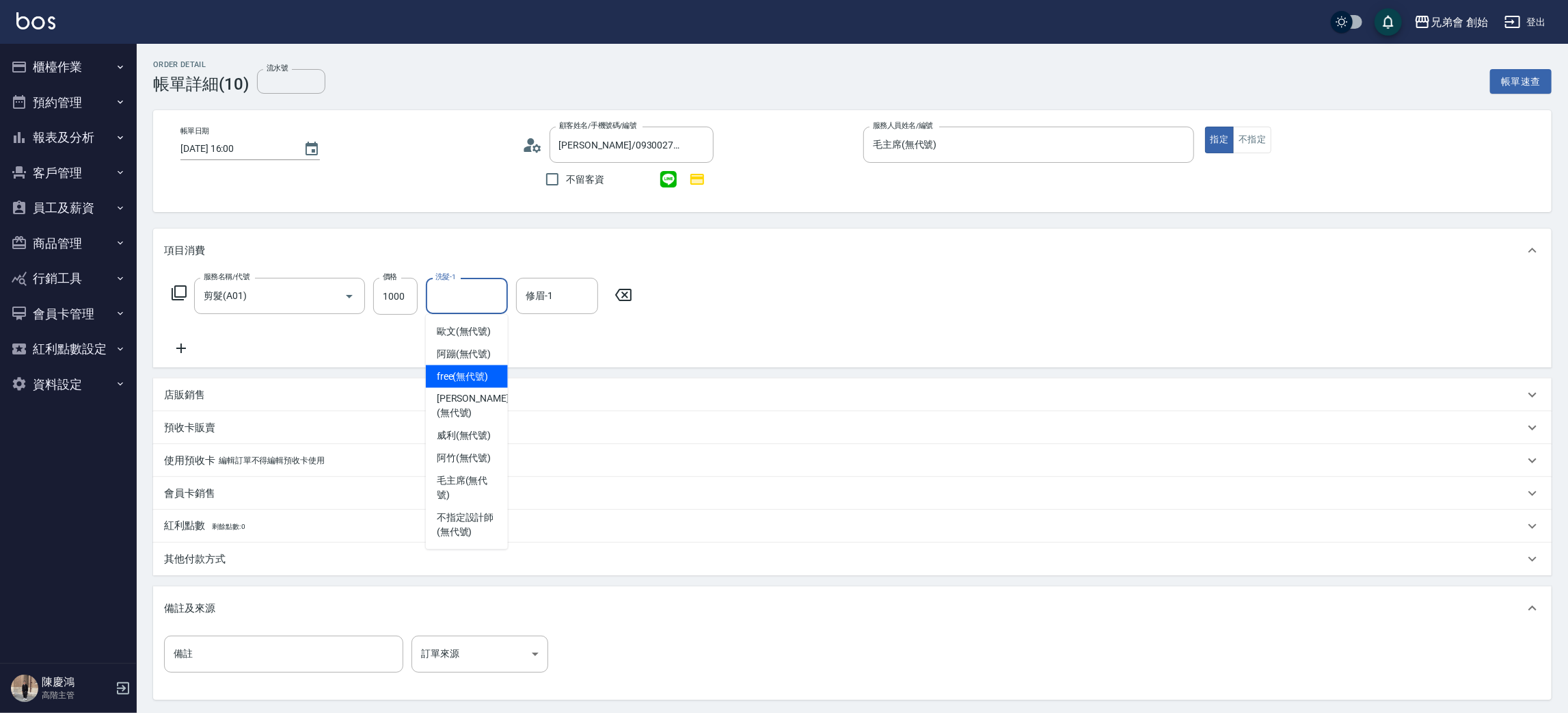
drag, startPoint x: 479, startPoint y: 375, endPoint x: 519, endPoint y: 342, distance: 51.9
click at [480, 378] on span "free (無代號)" at bounding box center [463, 377] width 52 height 15
type input "free(無代號)"
click at [571, 294] on input "修眉-1" at bounding box center [556, 295] width 69 height 24
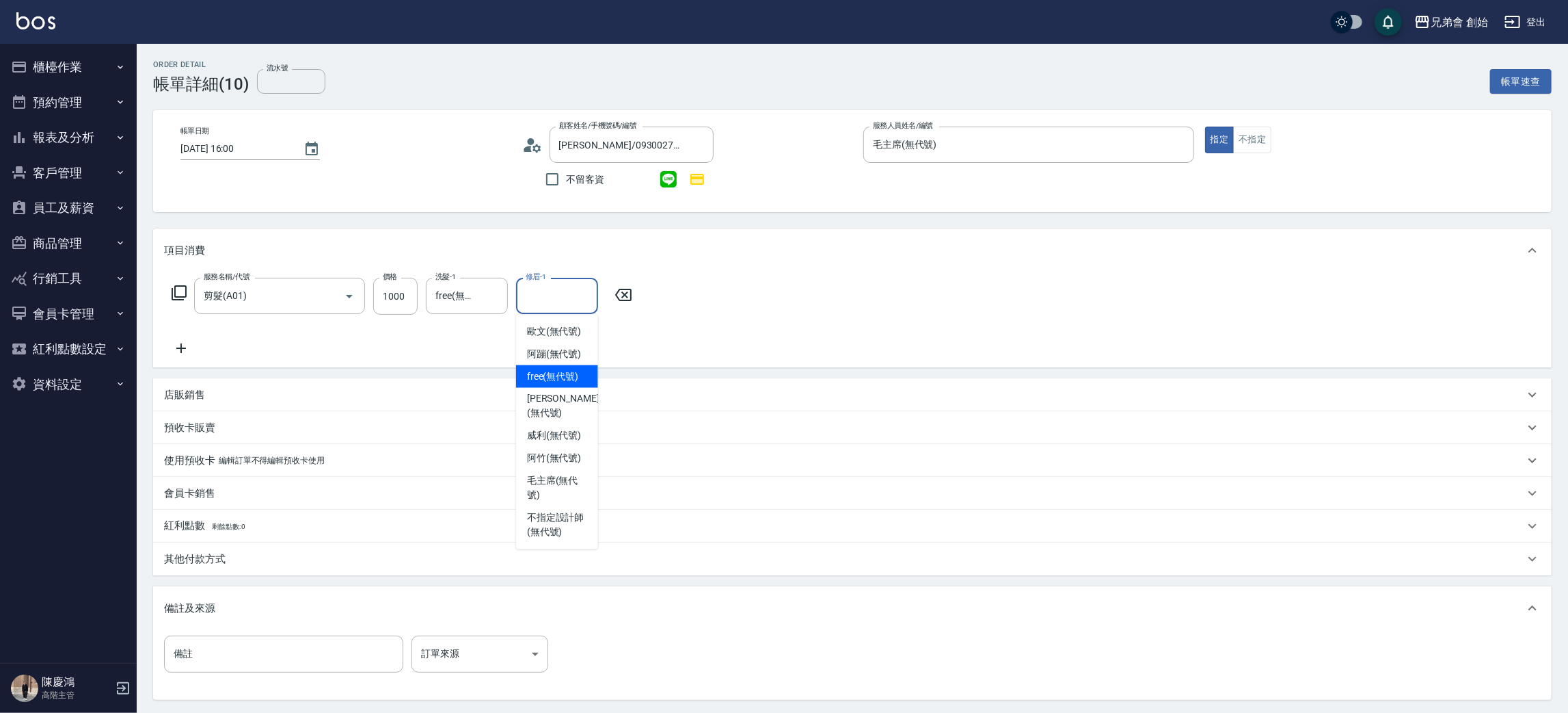
click at [575, 370] on span "free (無代號)" at bounding box center [553, 377] width 52 height 15
type input "free(無代號)"
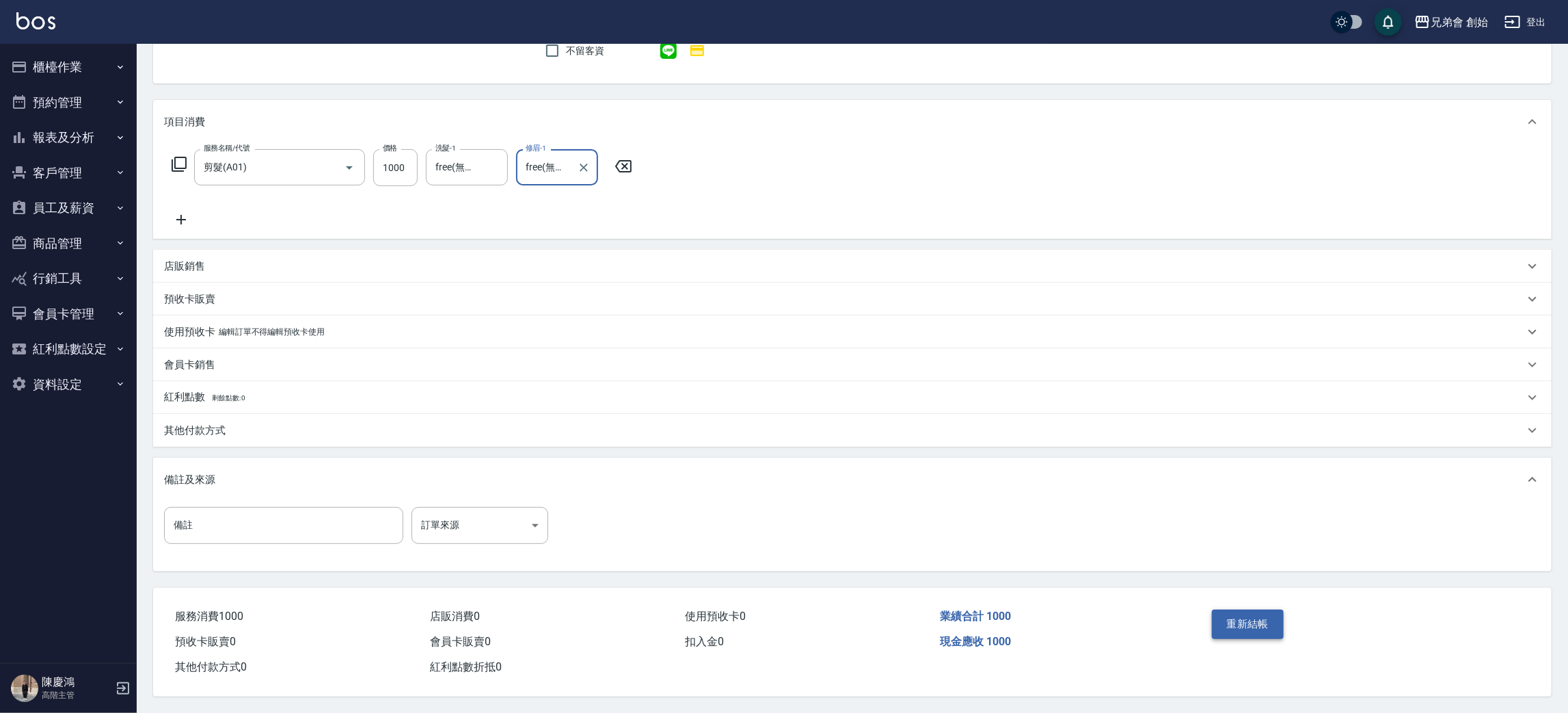
click at [1250, 621] on button "重新結帳" at bounding box center [1248, 623] width 73 height 29
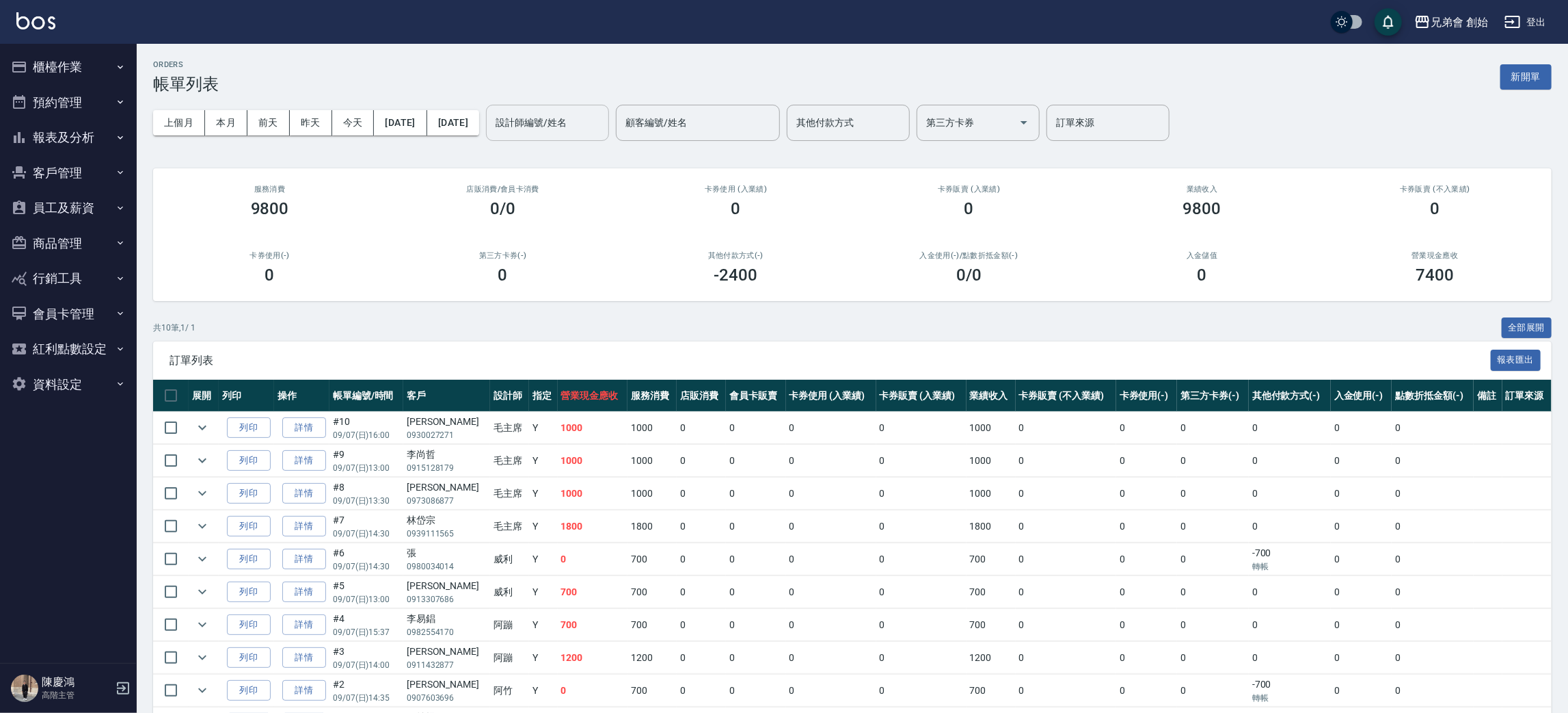
click at [578, 118] on input "設計師編號/姓名" at bounding box center [547, 123] width 111 height 24
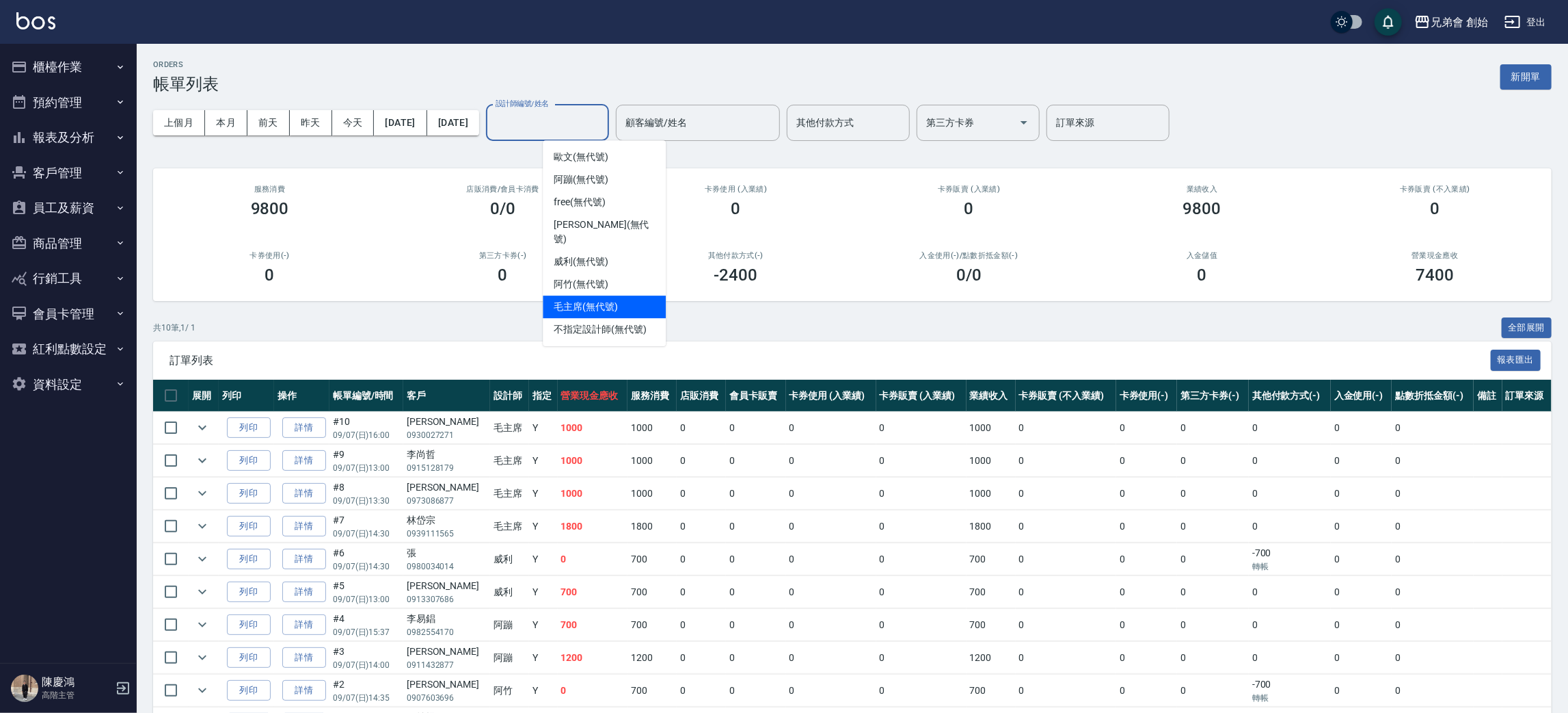
click at [593, 303] on ul "[PERSON_NAME](無代號) 阿蹦 (無代號) free (無代號) [PERSON_NAME] (無代號) [PERSON_NAME] (無代號) …" at bounding box center [604, 243] width 123 height 206
click at [587, 299] on span "毛主席 (無代號)" at bounding box center [586, 307] width 65 height 15
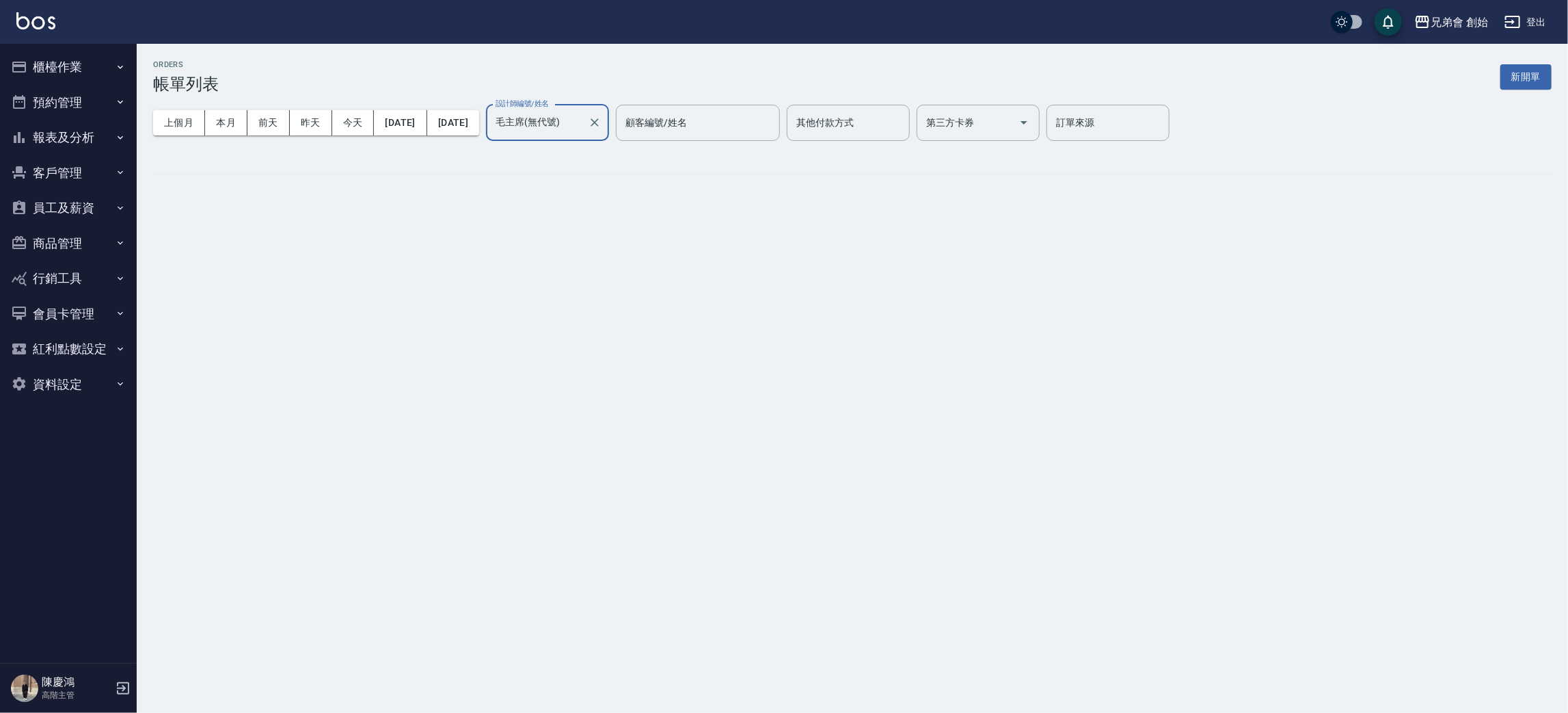
type input "毛主席(無代號)"
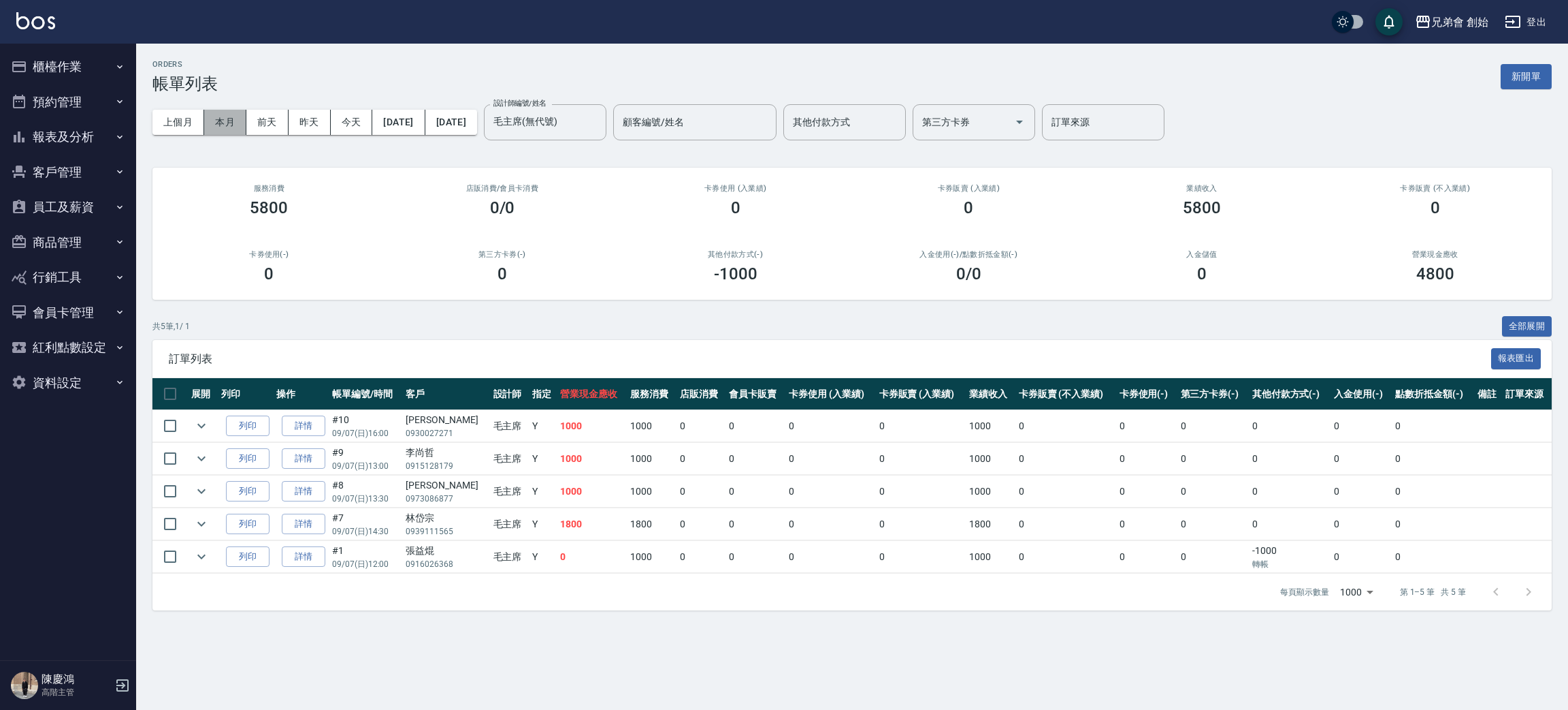
click at [234, 121] on button "本月" at bounding box center [225, 122] width 42 height 25
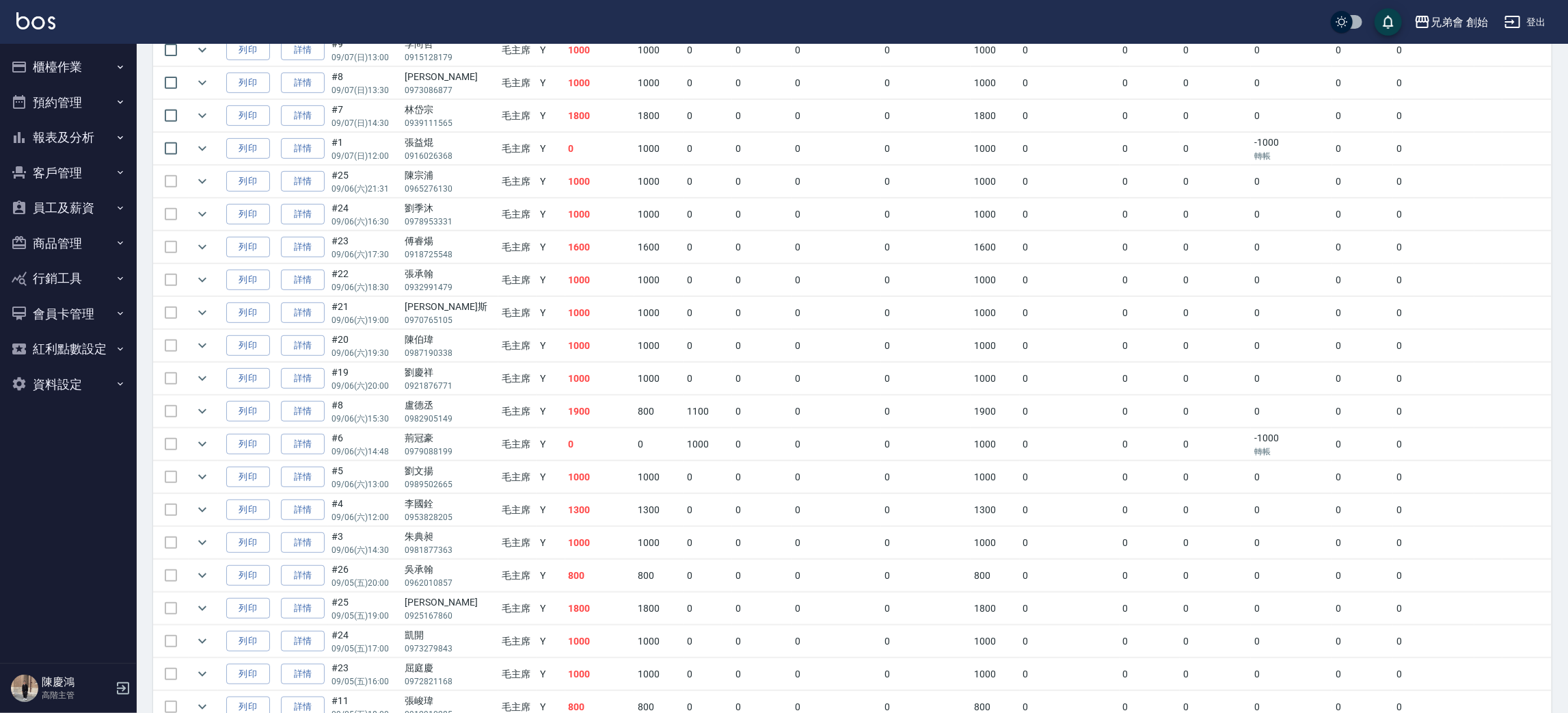
scroll to position [612, 0]
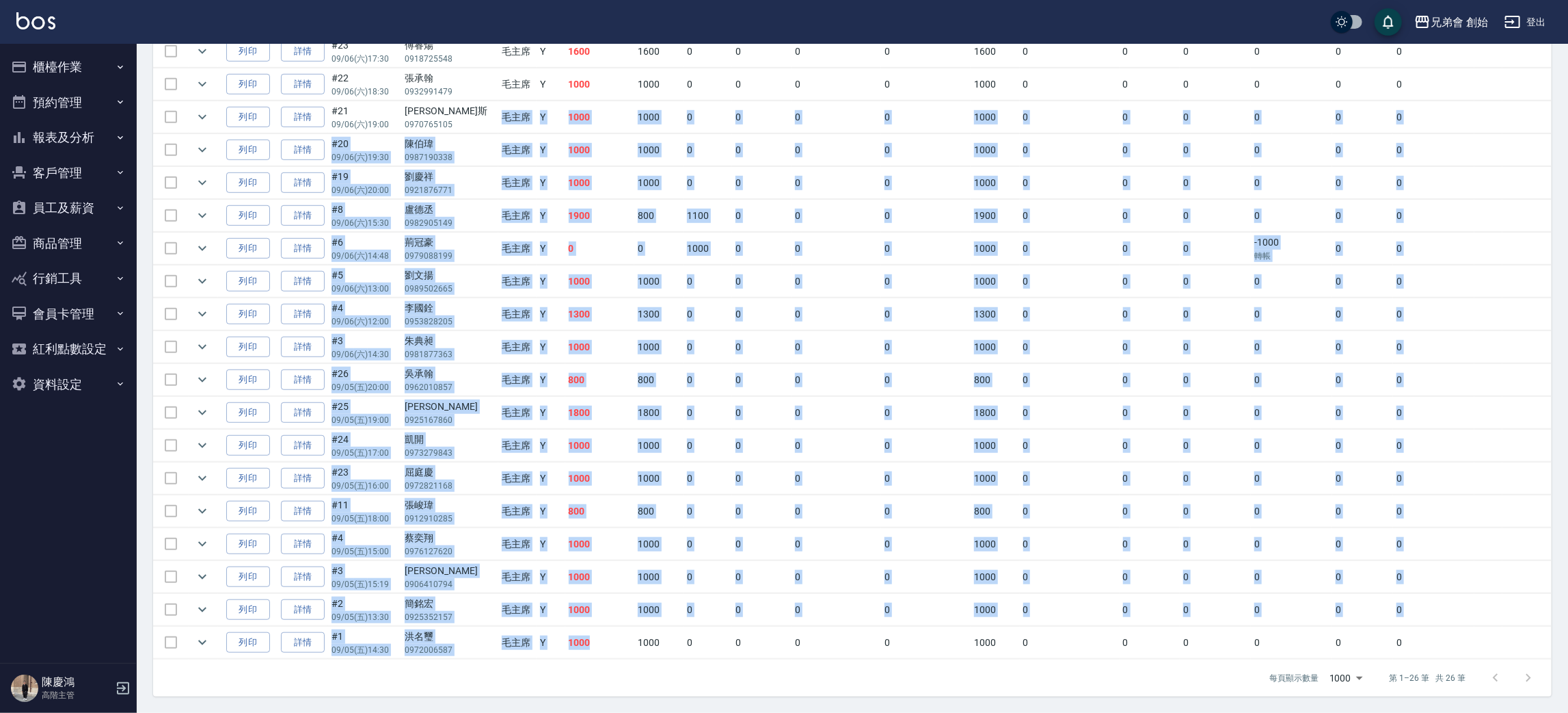
drag, startPoint x: 586, startPoint y: 648, endPoint x: 468, endPoint y: 113, distance: 547.9
click at [467, 118] on tbody "列印 詳情 #10 09/07 (日) 16:00 [PERSON_NAME]0930027271 毛主席 Y 1000 1000 0 0 0 0 1000 …" at bounding box center [852, 232] width 1399 height 854
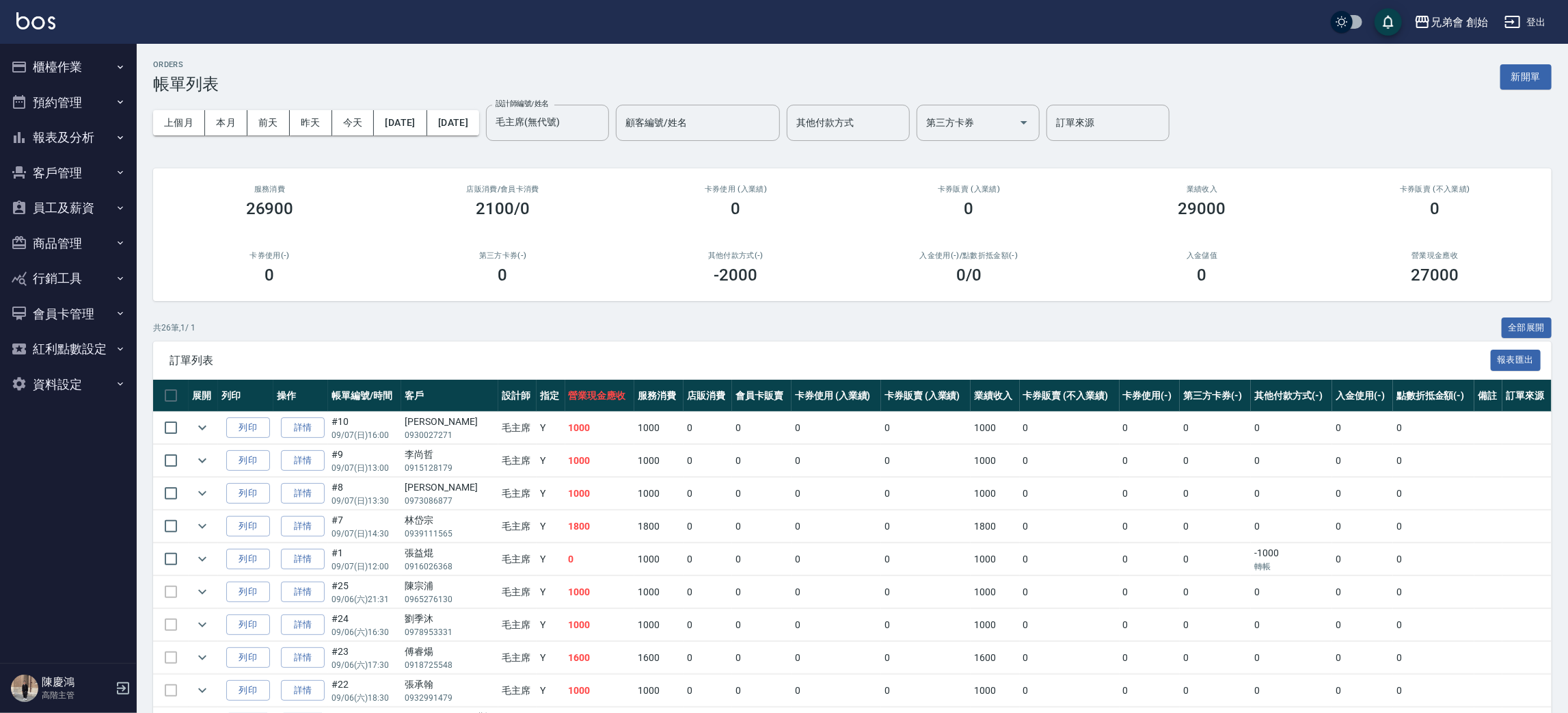
scroll to position [205, 0]
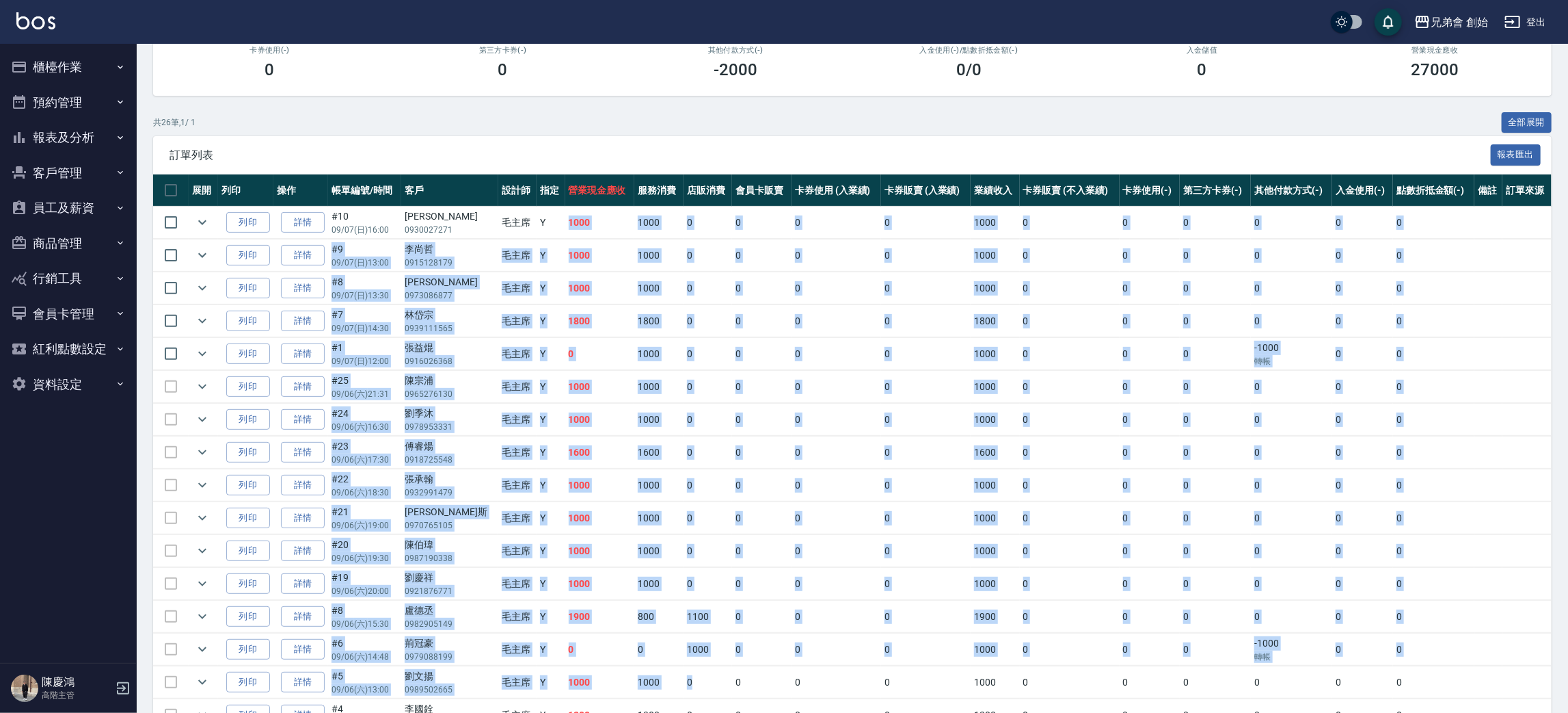
drag, startPoint x: 516, startPoint y: 226, endPoint x: 668, endPoint y: 615, distance: 417.6
click at [680, 663] on tbody "列印 詳情 #10 09/07 (日) 16:00 [PERSON_NAME]0930027271 毛主席 Y 1000 1000 0 0 0 0 1000 …" at bounding box center [852, 634] width 1399 height 854
click at [732, 365] on td "0" at bounding box center [762, 353] width 60 height 32
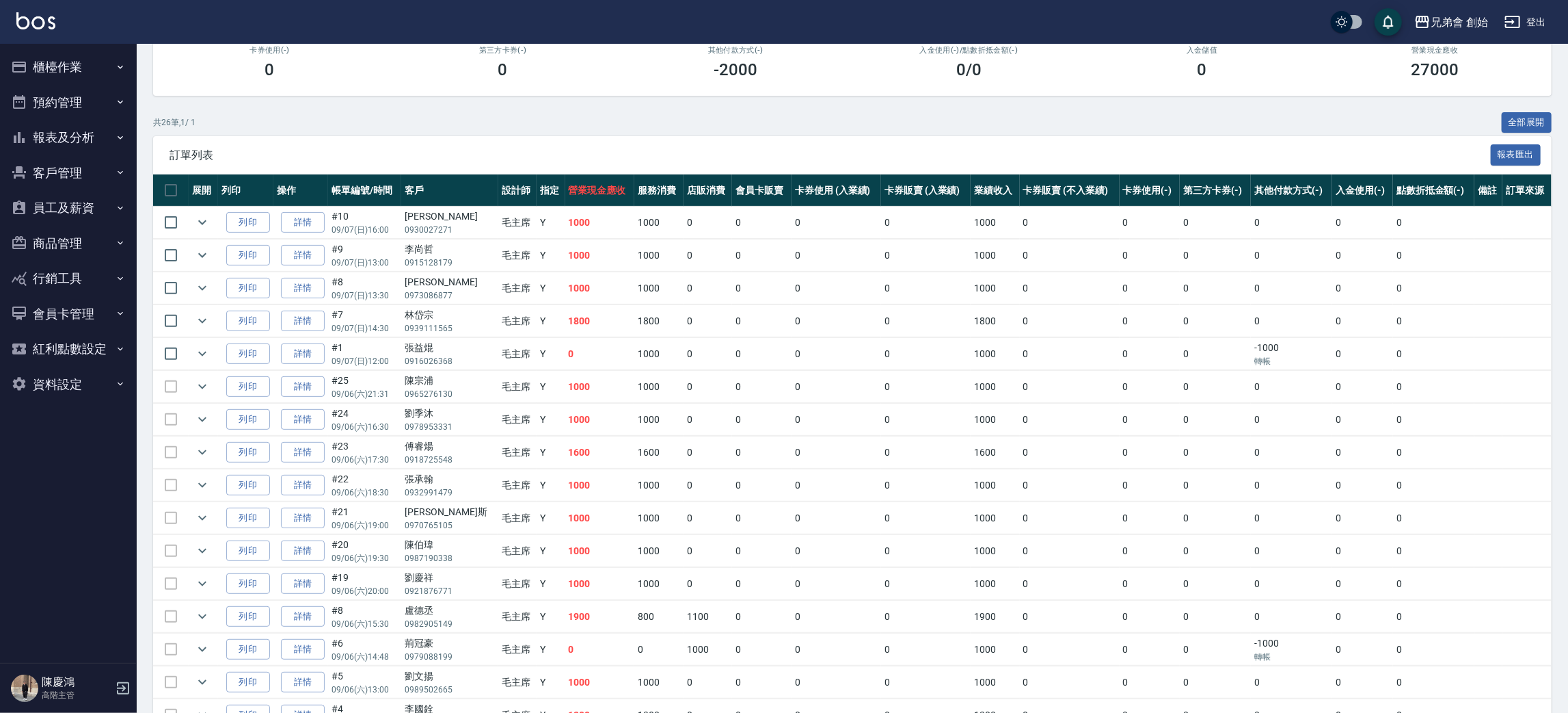
scroll to position [612, 0]
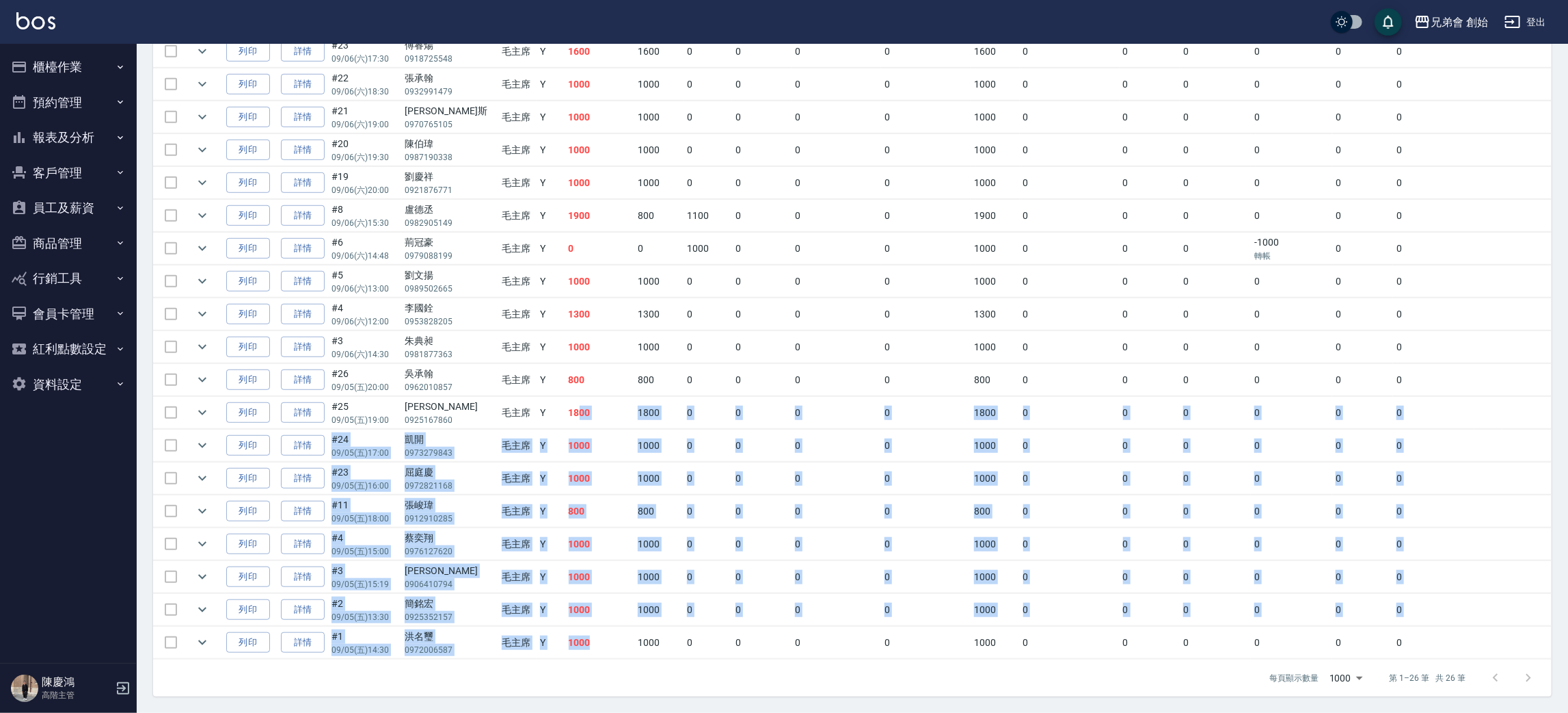
drag, startPoint x: 572, startPoint y: 627, endPoint x: 552, endPoint y: 397, distance: 230.9
click at [552, 401] on tbody "列印 詳情 #10 09/07 (日) 16:00 [PERSON_NAME]0930027271 毛主席 Y 1000 1000 0 0 0 0 1000 …" at bounding box center [852, 232] width 1399 height 854
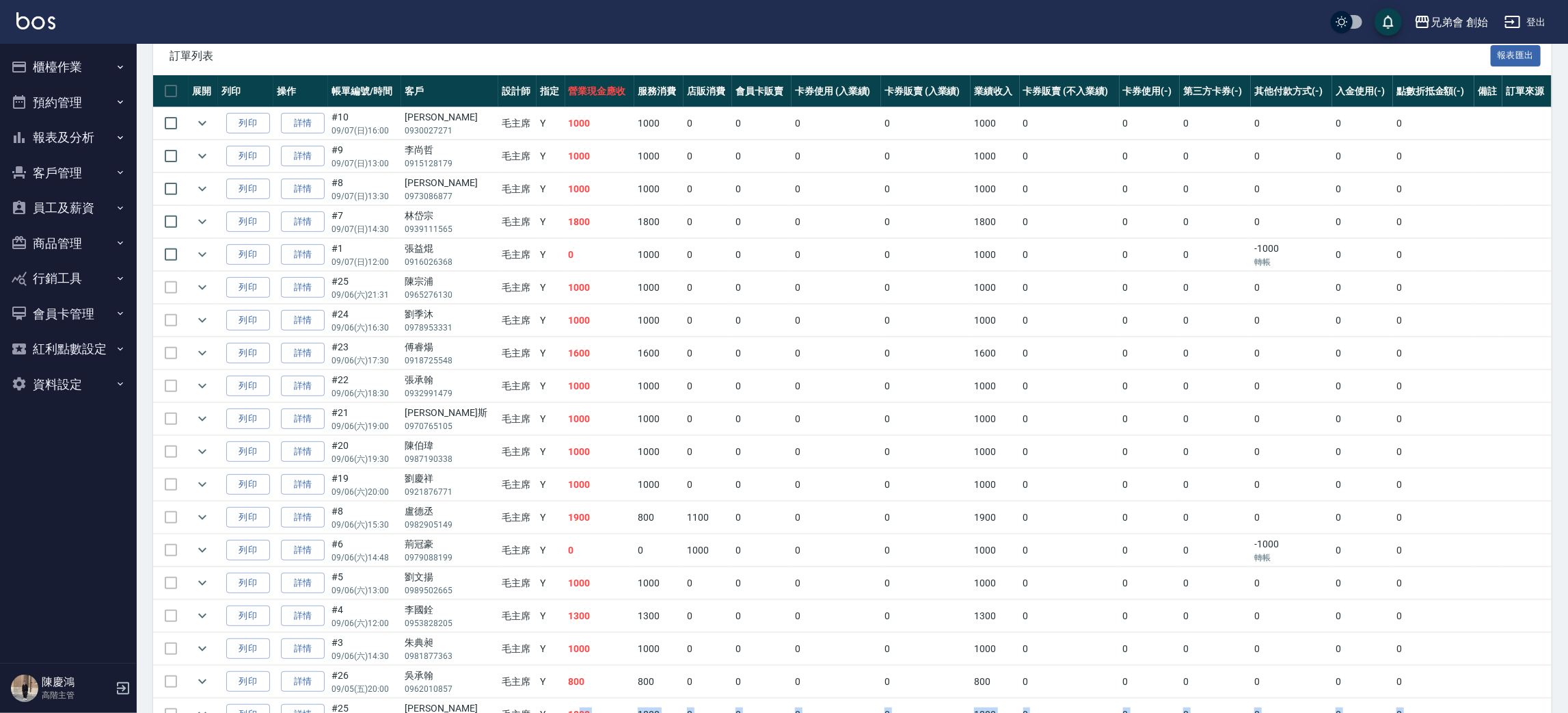
scroll to position [0, 0]
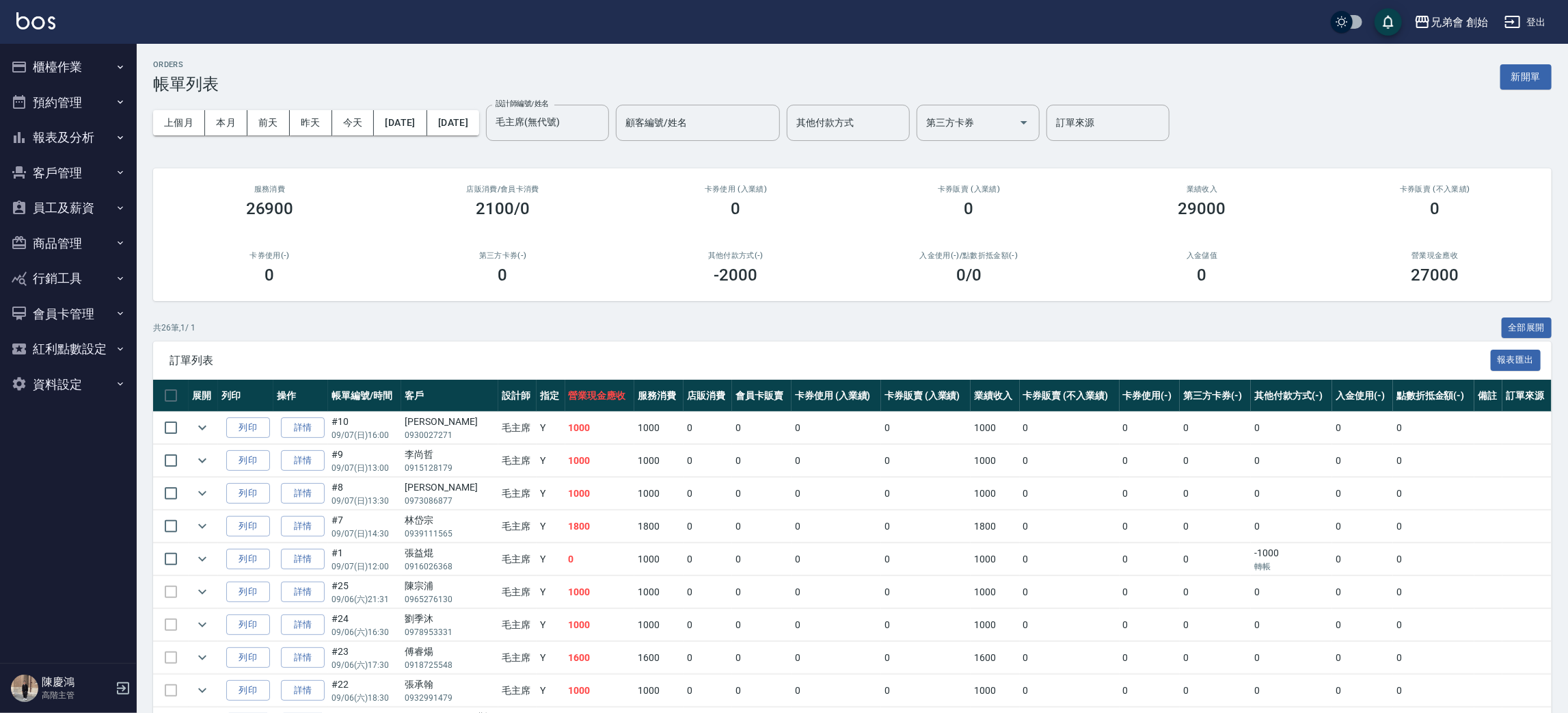
click at [734, 320] on div "共 26 筆, 1 / 1 全部展開" at bounding box center [852, 328] width 1399 height 21
click at [601, 122] on icon "Clear" at bounding box center [594, 122] width 14 height 14
